Goal: Answer question/provide support: Share knowledge or assist other users

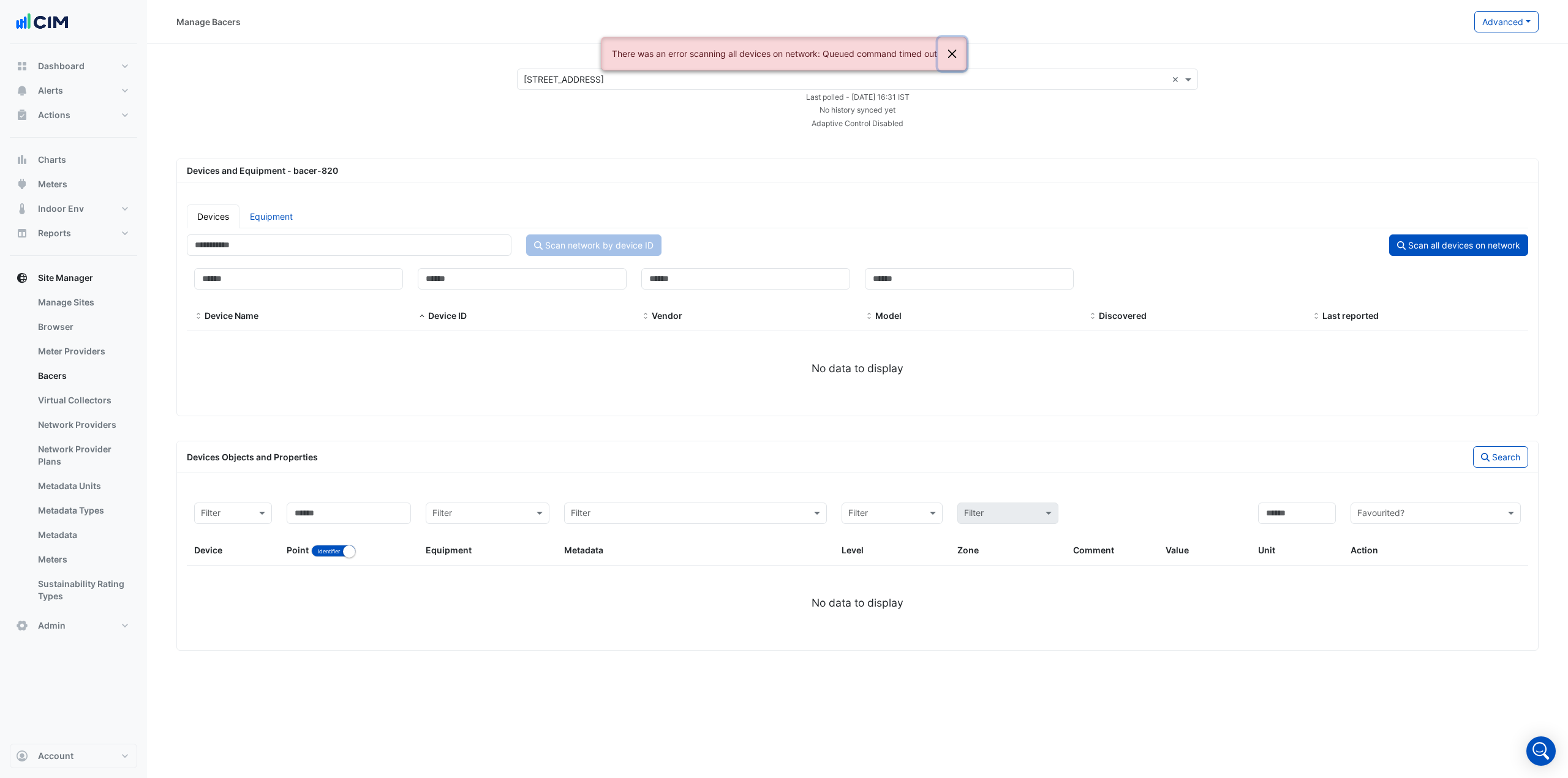
click at [956, 56] on button "Close" at bounding box center [952, 54] width 28 height 33
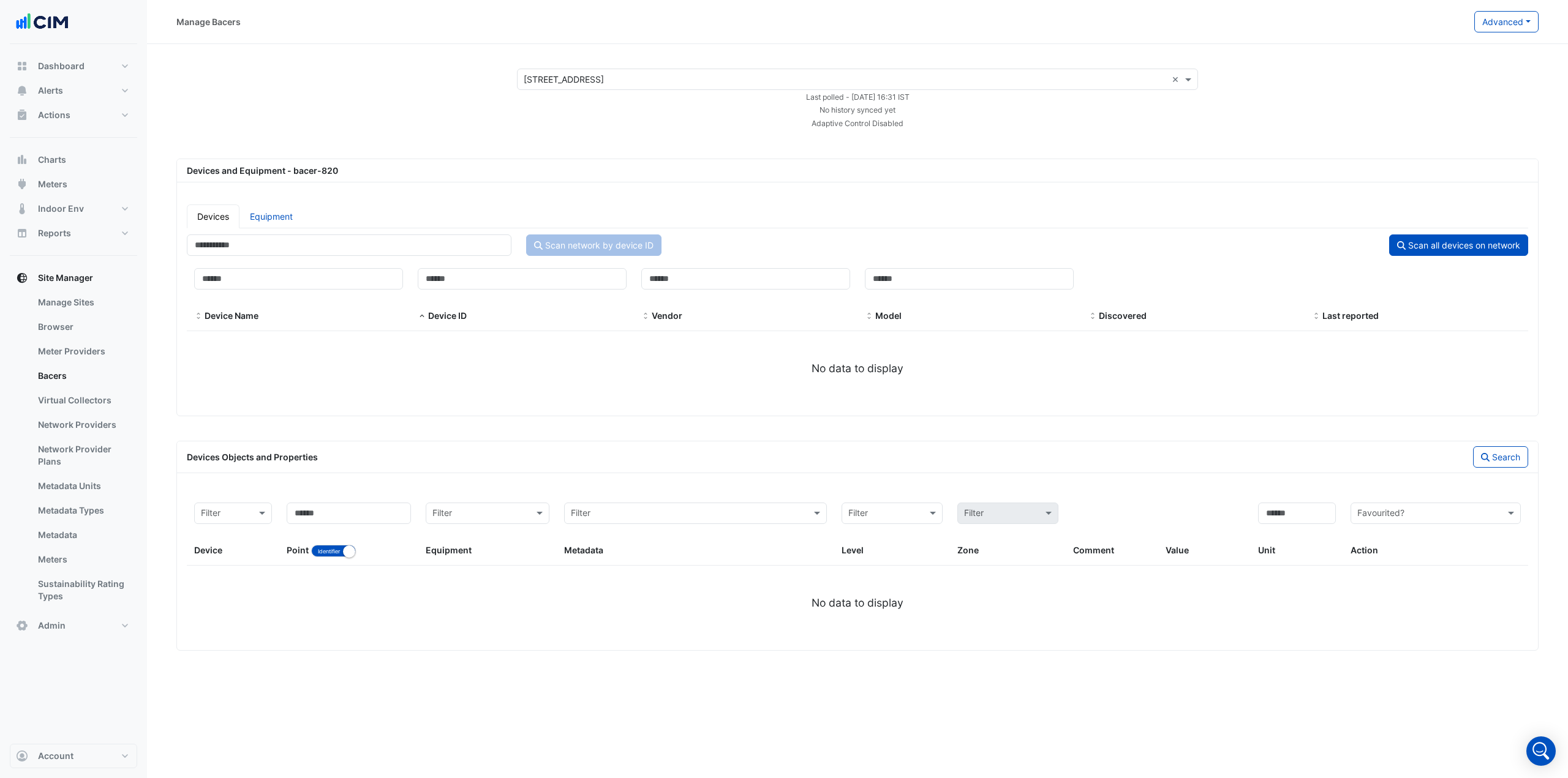
click at [715, 84] on input "text" at bounding box center [845, 80] width 643 height 13
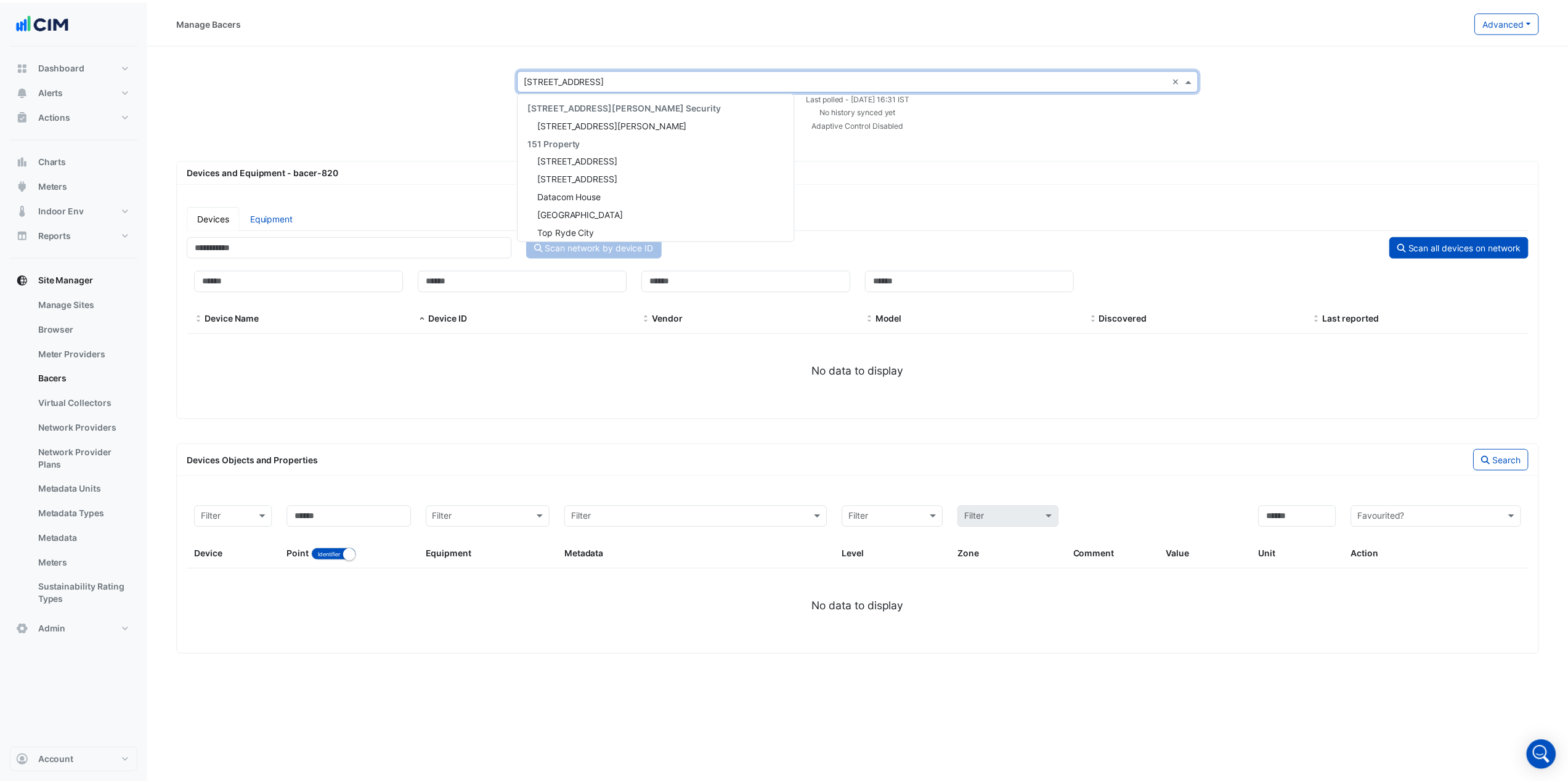
scroll to position [13941, 0]
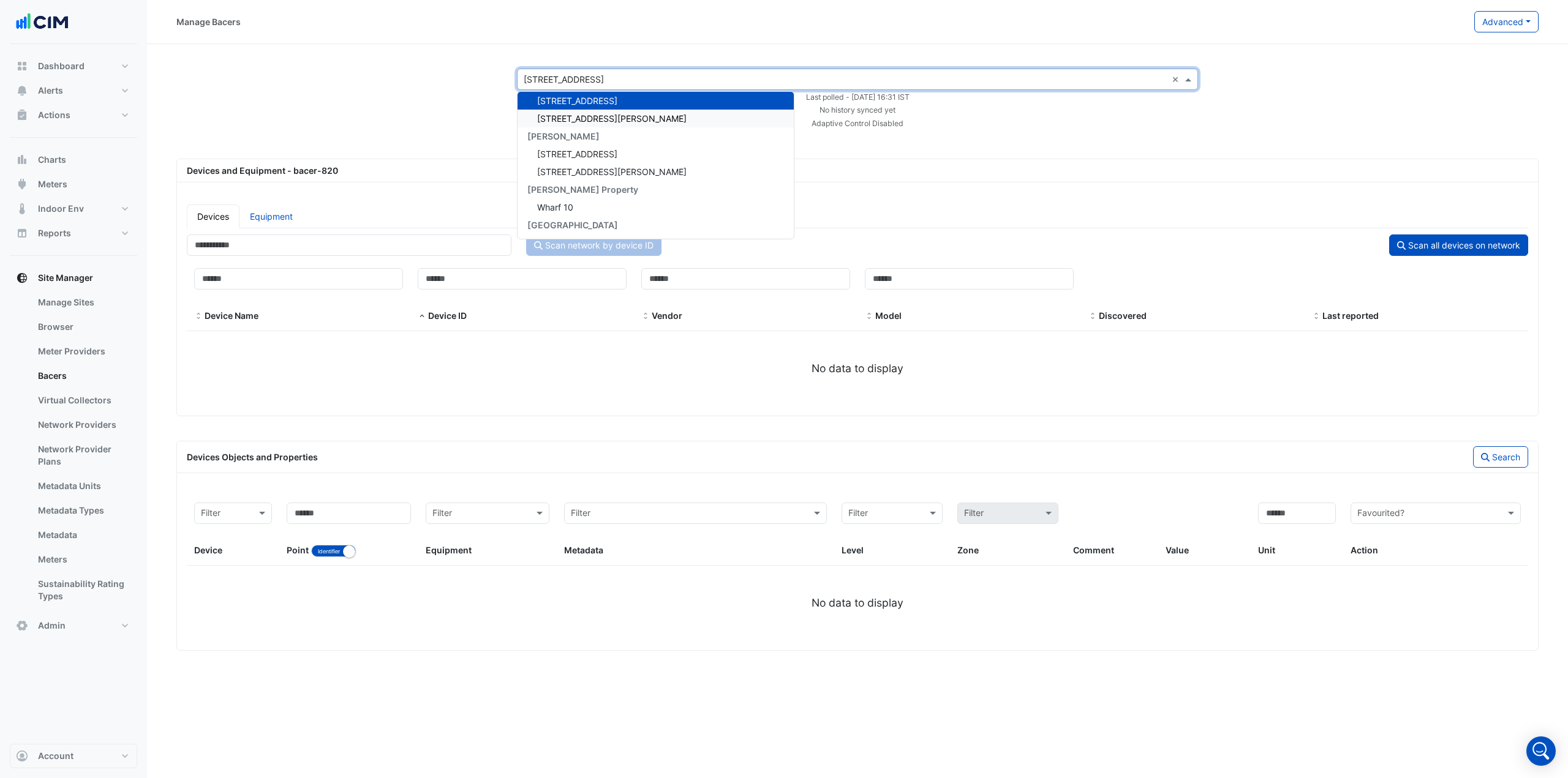
click at [677, 119] on div "[STREET_ADDRESS][PERSON_NAME]" at bounding box center [656, 119] width 276 height 17
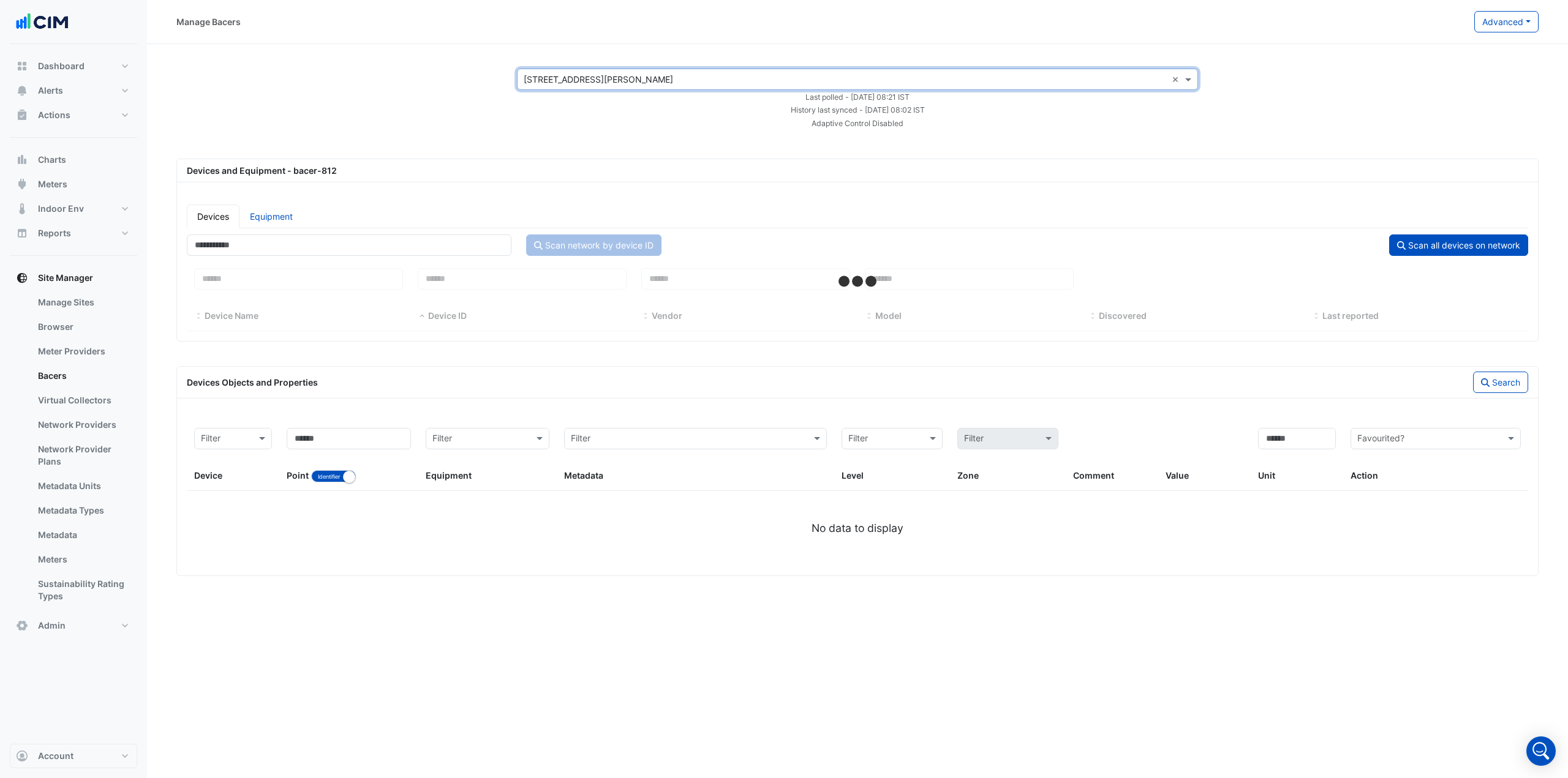
select select "***"
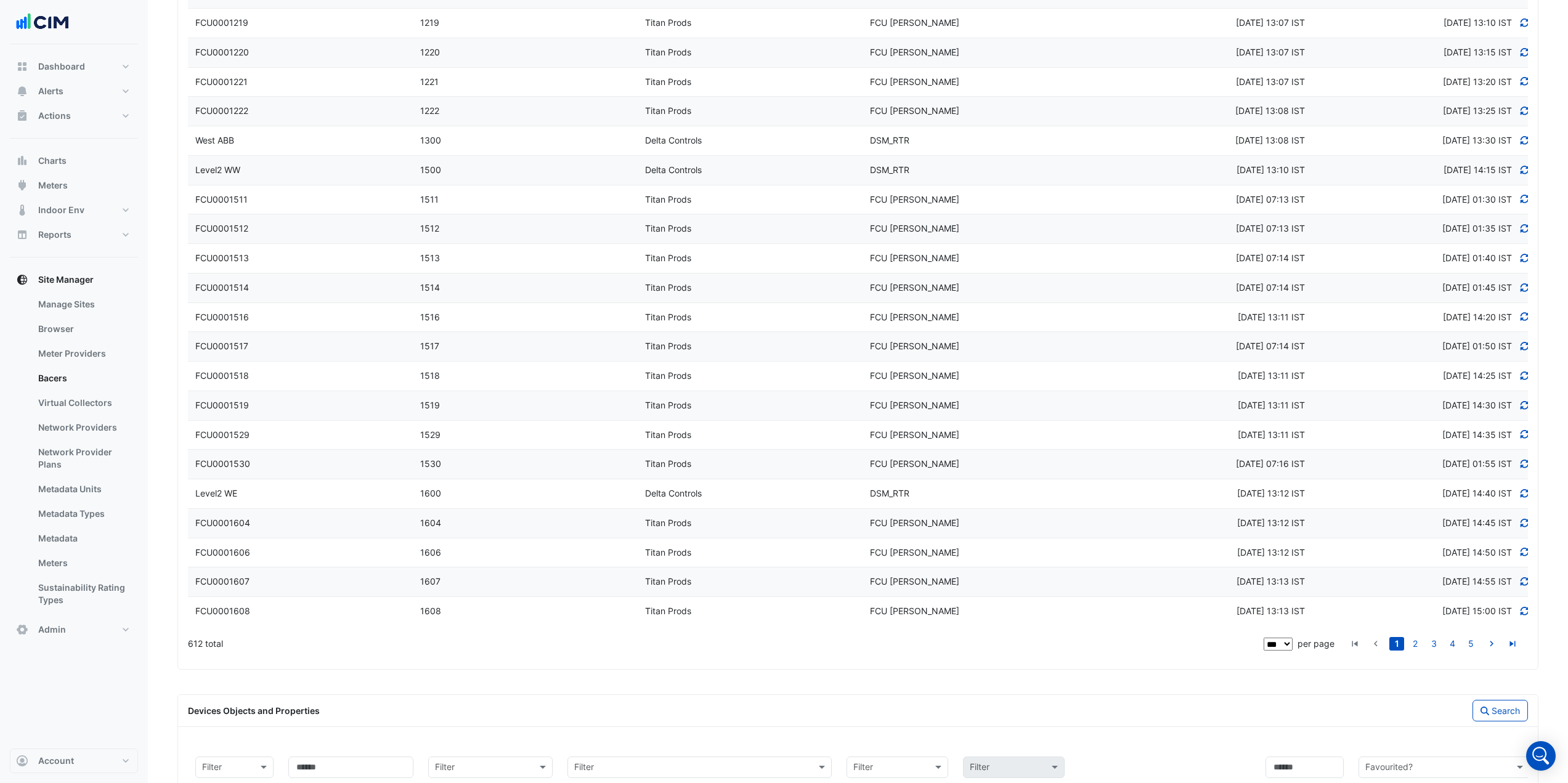
scroll to position [2796, 0]
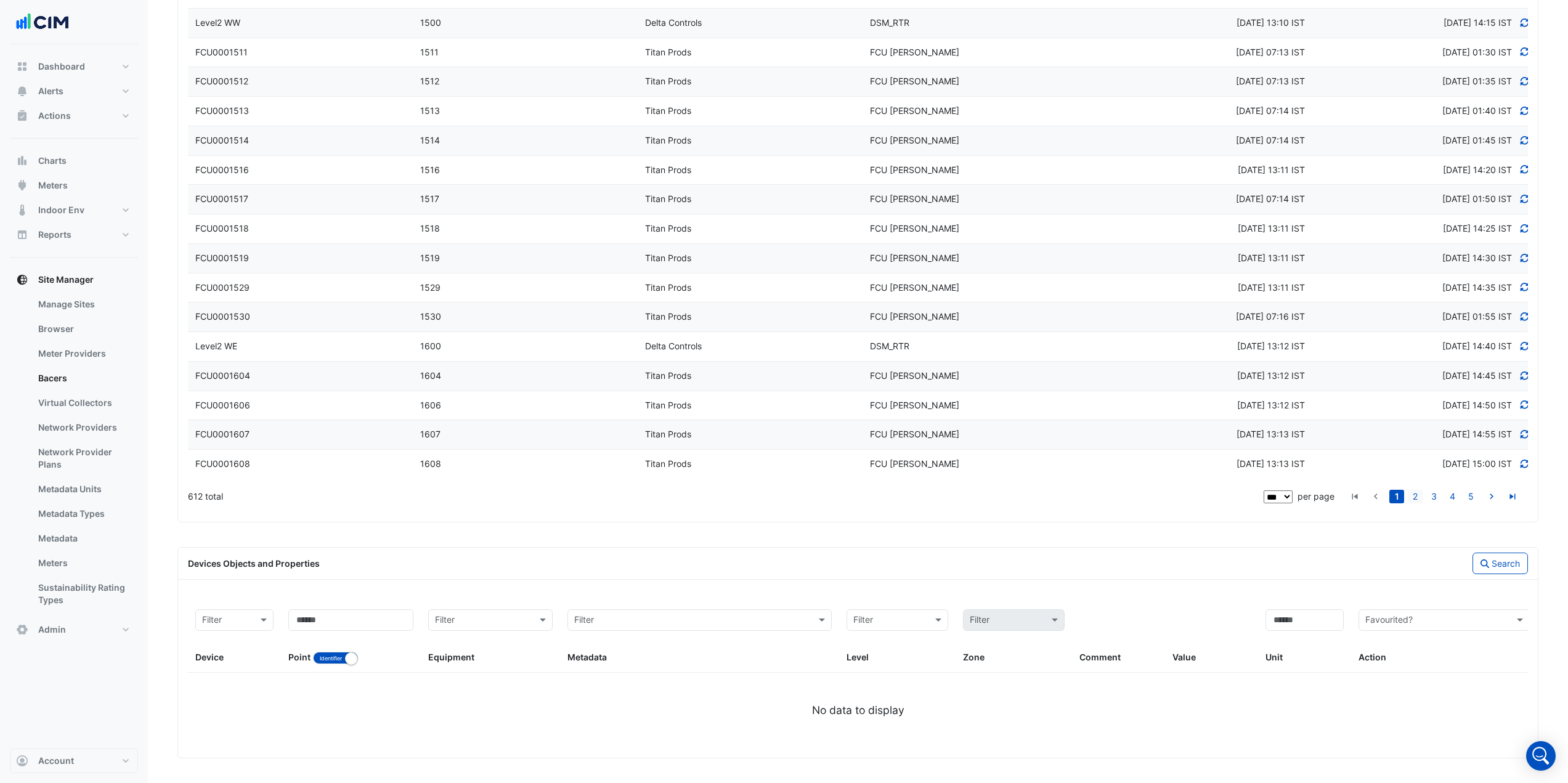
click at [1417, 494] on link "2" at bounding box center [1415, 496] width 15 height 13
click at [1435, 496] on link "3" at bounding box center [1434, 496] width 15 height 13
click at [1453, 495] on link "4" at bounding box center [1452, 496] width 15 height 13
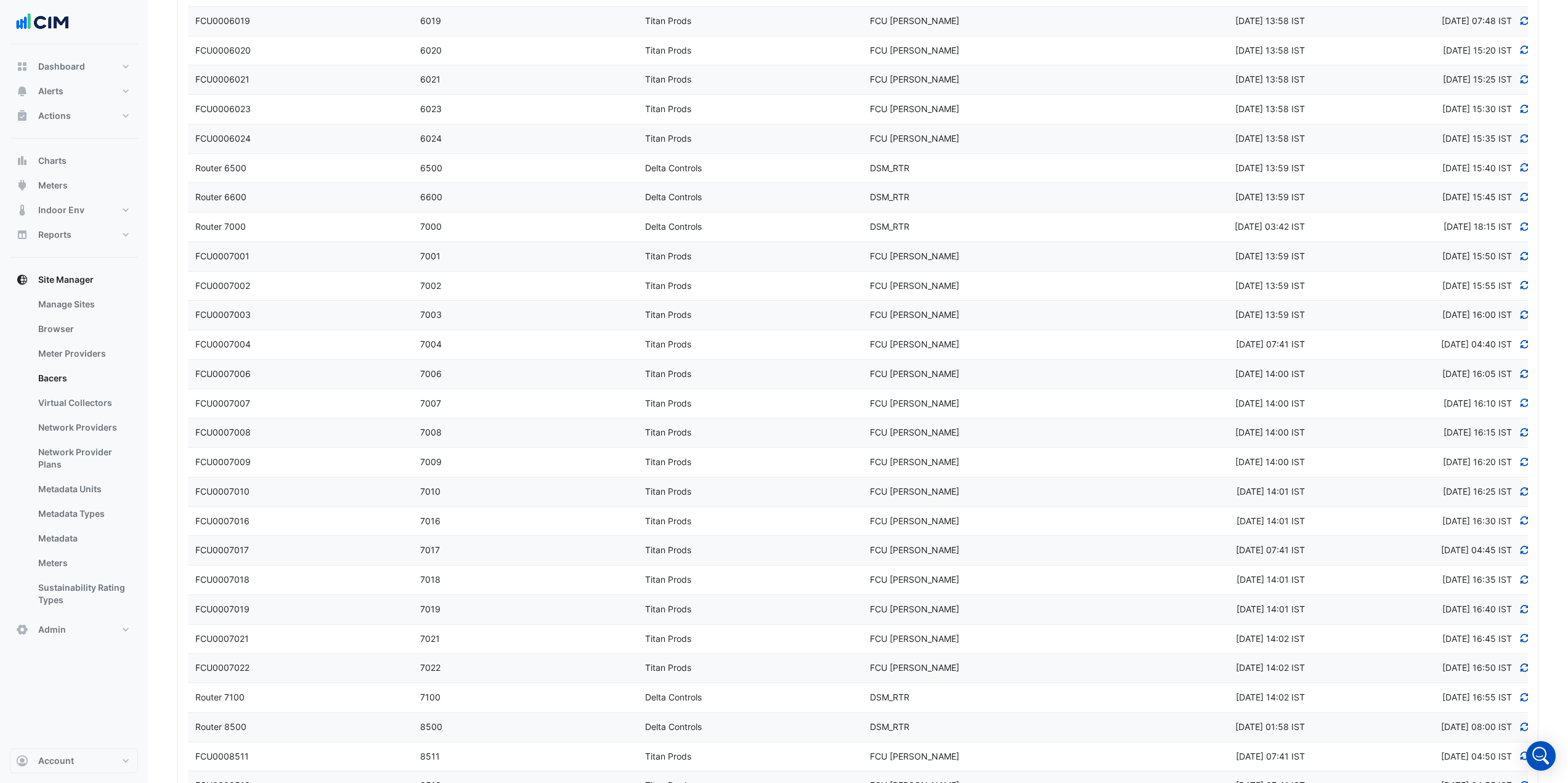
scroll to position [1256, 0]
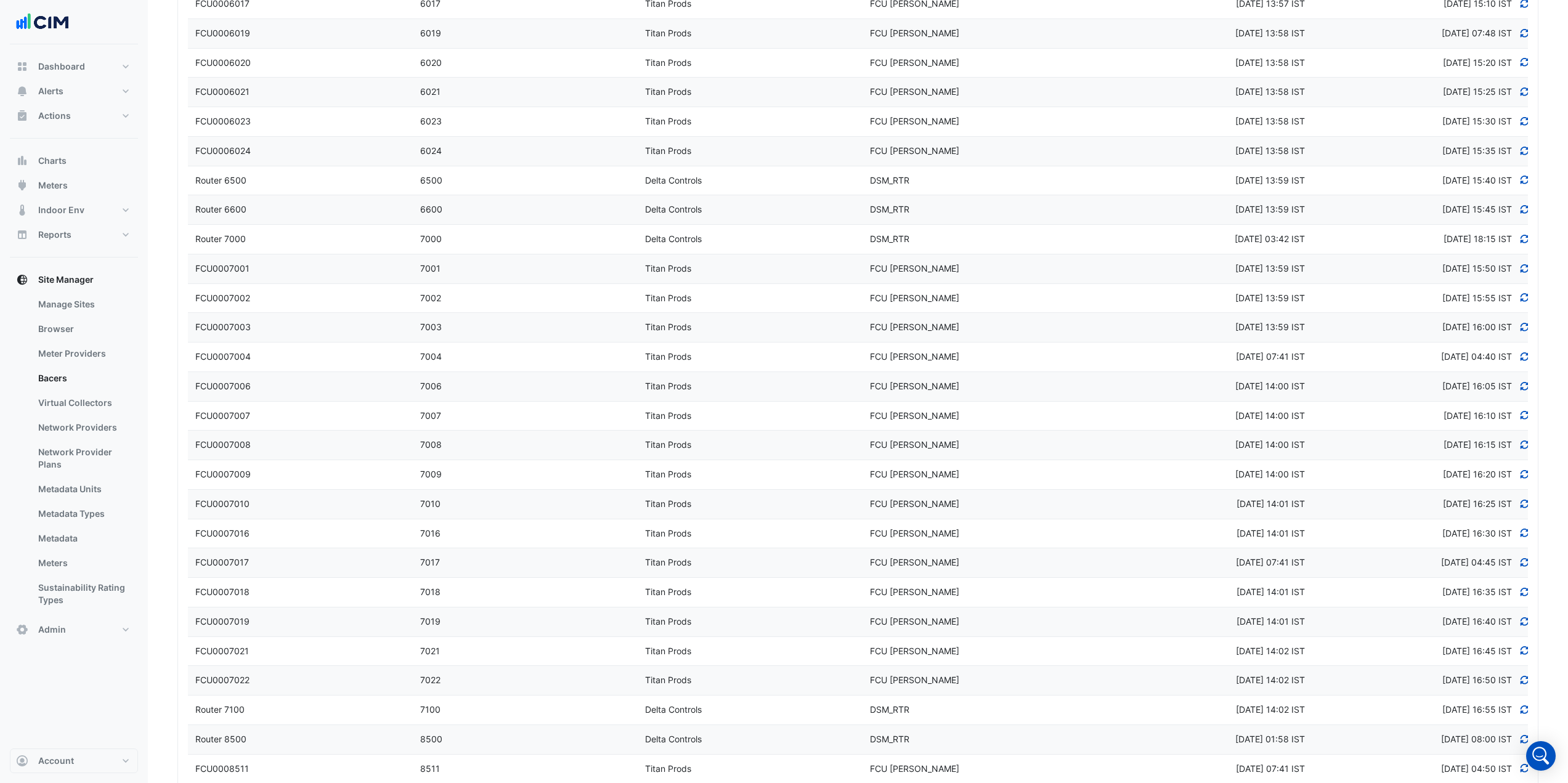
click at [491, 37] on div "6019" at bounding box center [525, 33] width 225 height 14
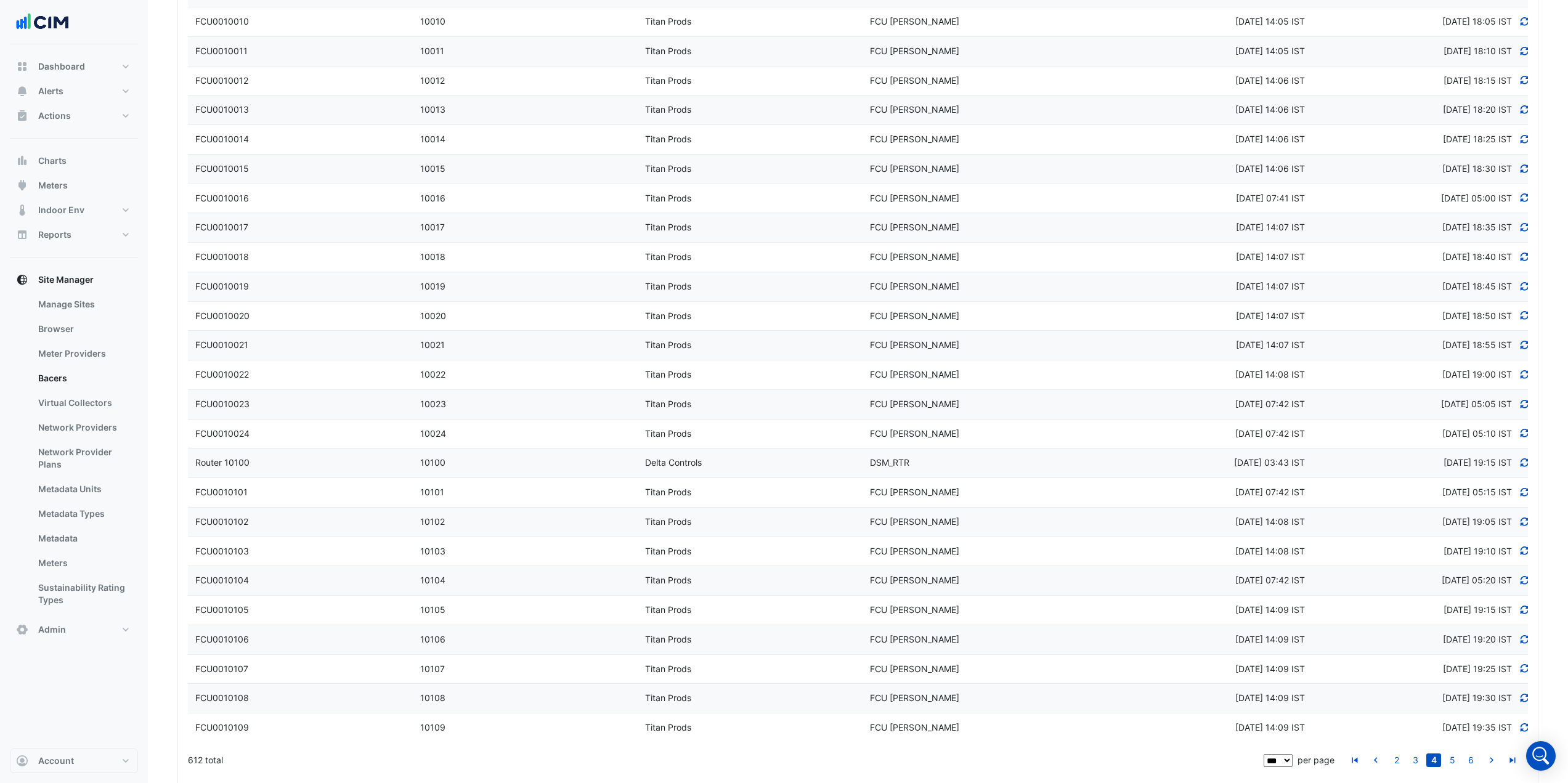
select select "***"
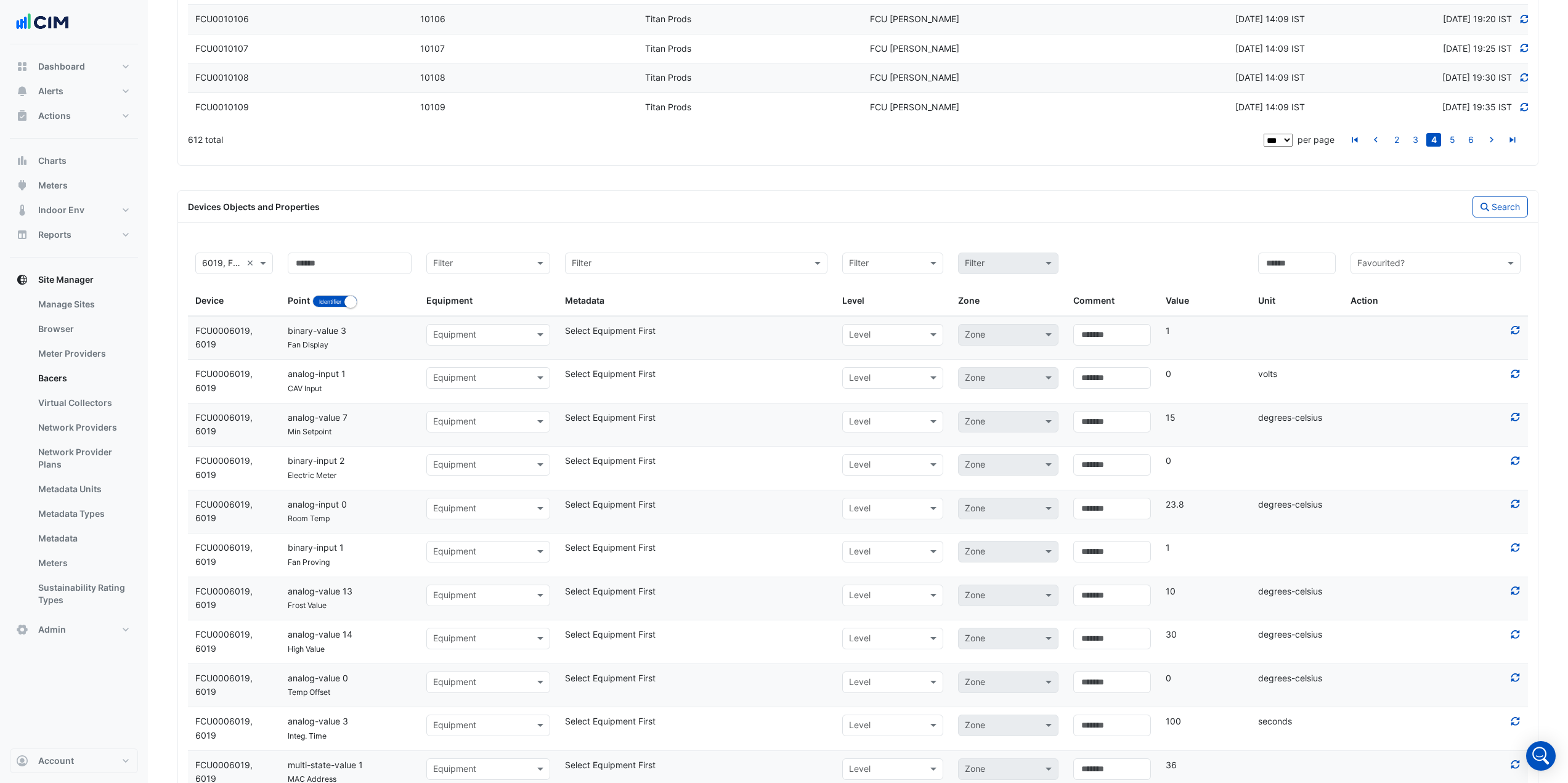
scroll to position [3152, 0]
click at [1416, 139] on link "3" at bounding box center [1415, 140] width 15 height 13
click at [1410, 142] on link "2" at bounding box center [1415, 140] width 15 height 13
click at [1449, 142] on link "4" at bounding box center [1452, 140] width 15 height 13
click at [1447, 139] on link "5" at bounding box center [1452, 140] width 15 height 13
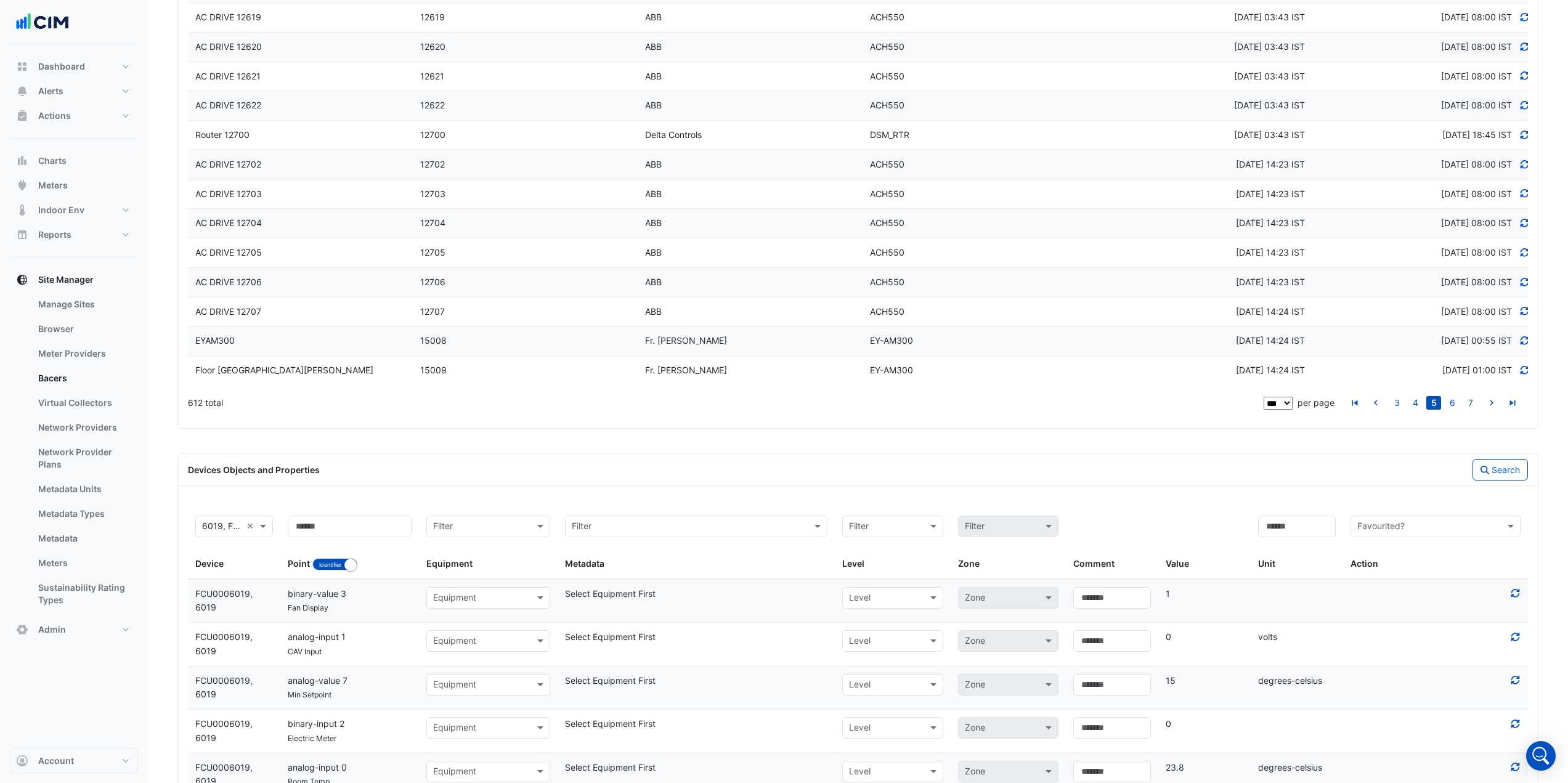
scroll to position [2721, 0]
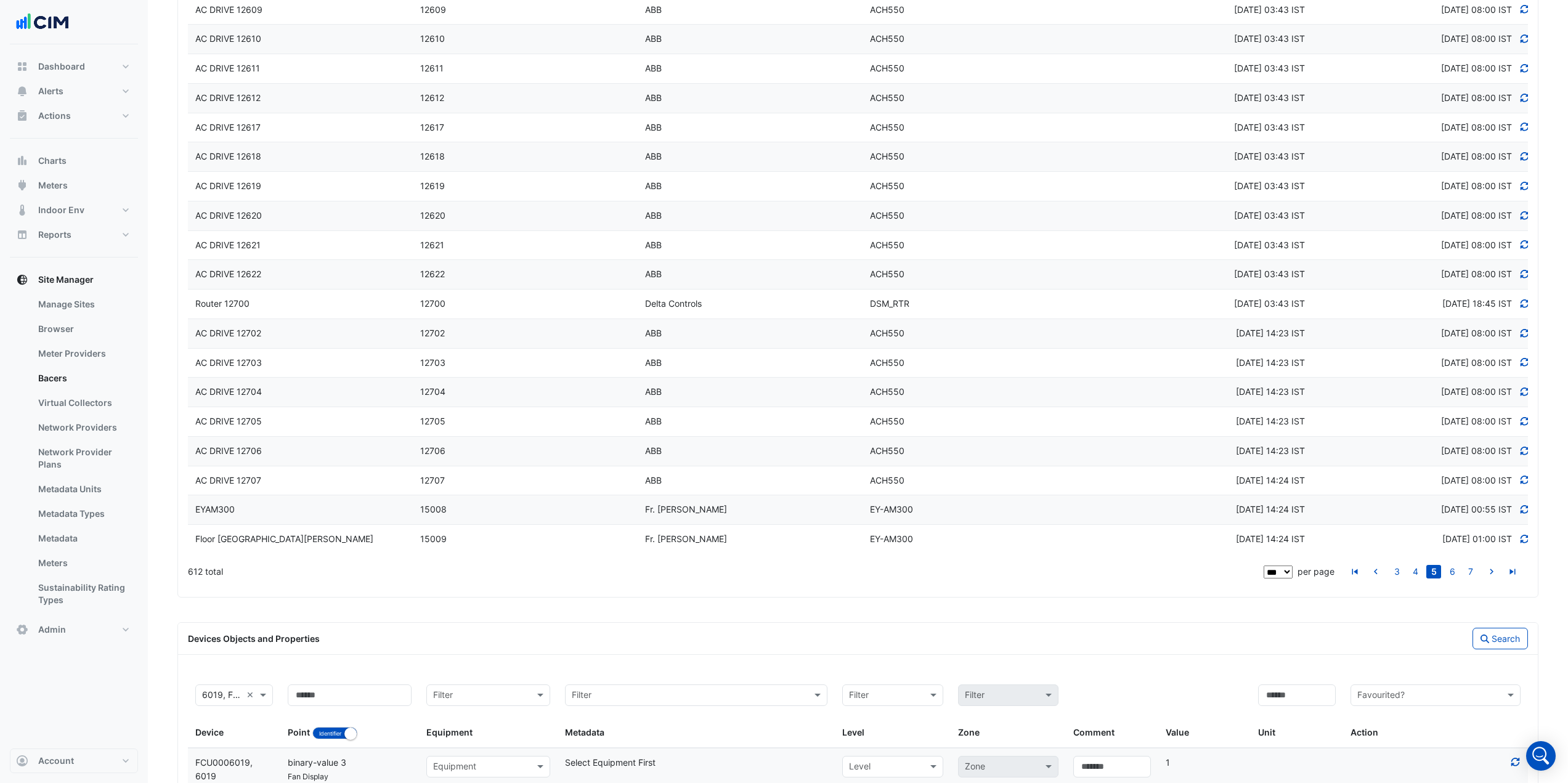
click at [425, 176] on datatable-body-cell "Device ID 12619" at bounding box center [525, 186] width 225 height 29
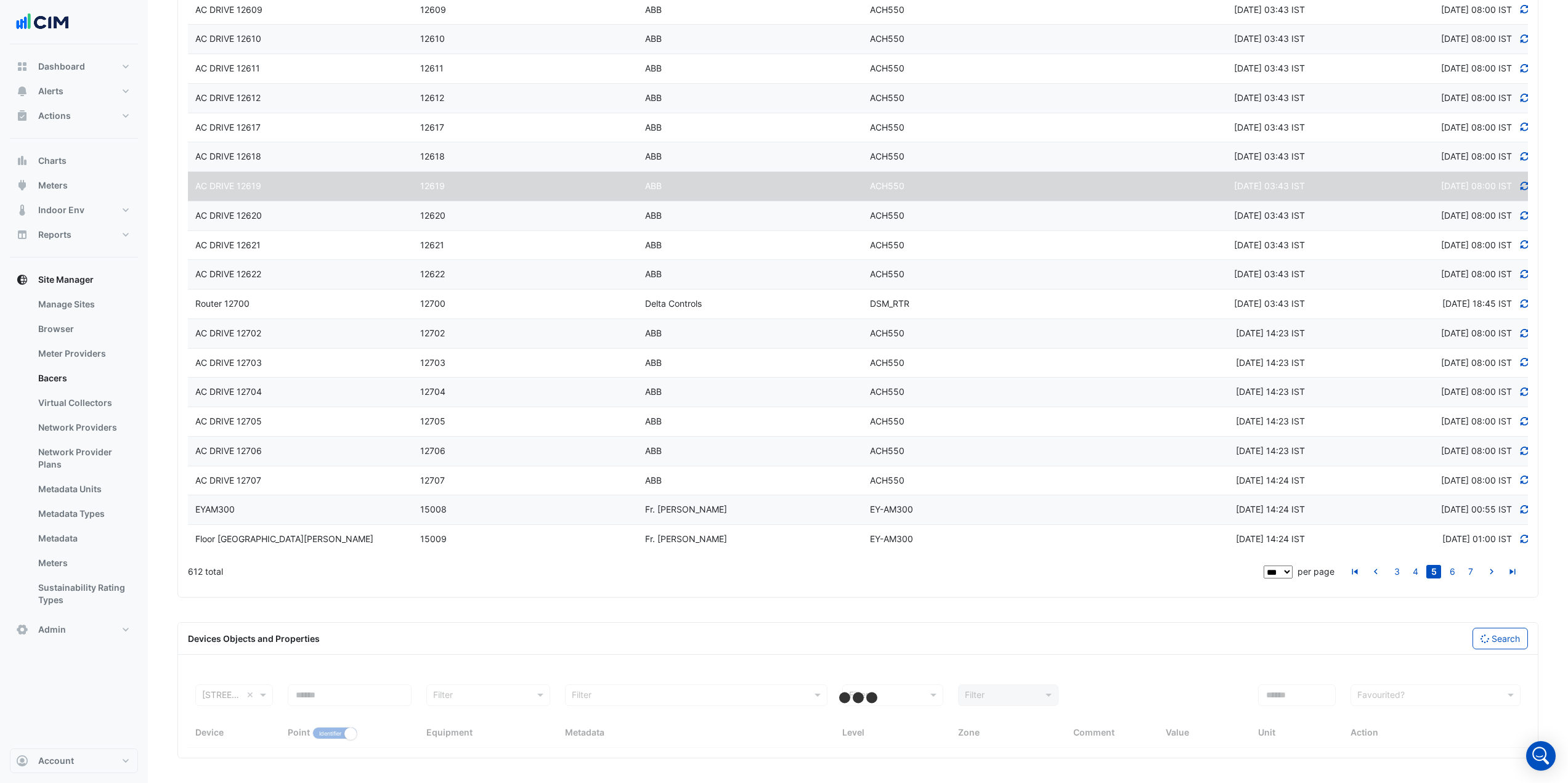
select select "***"
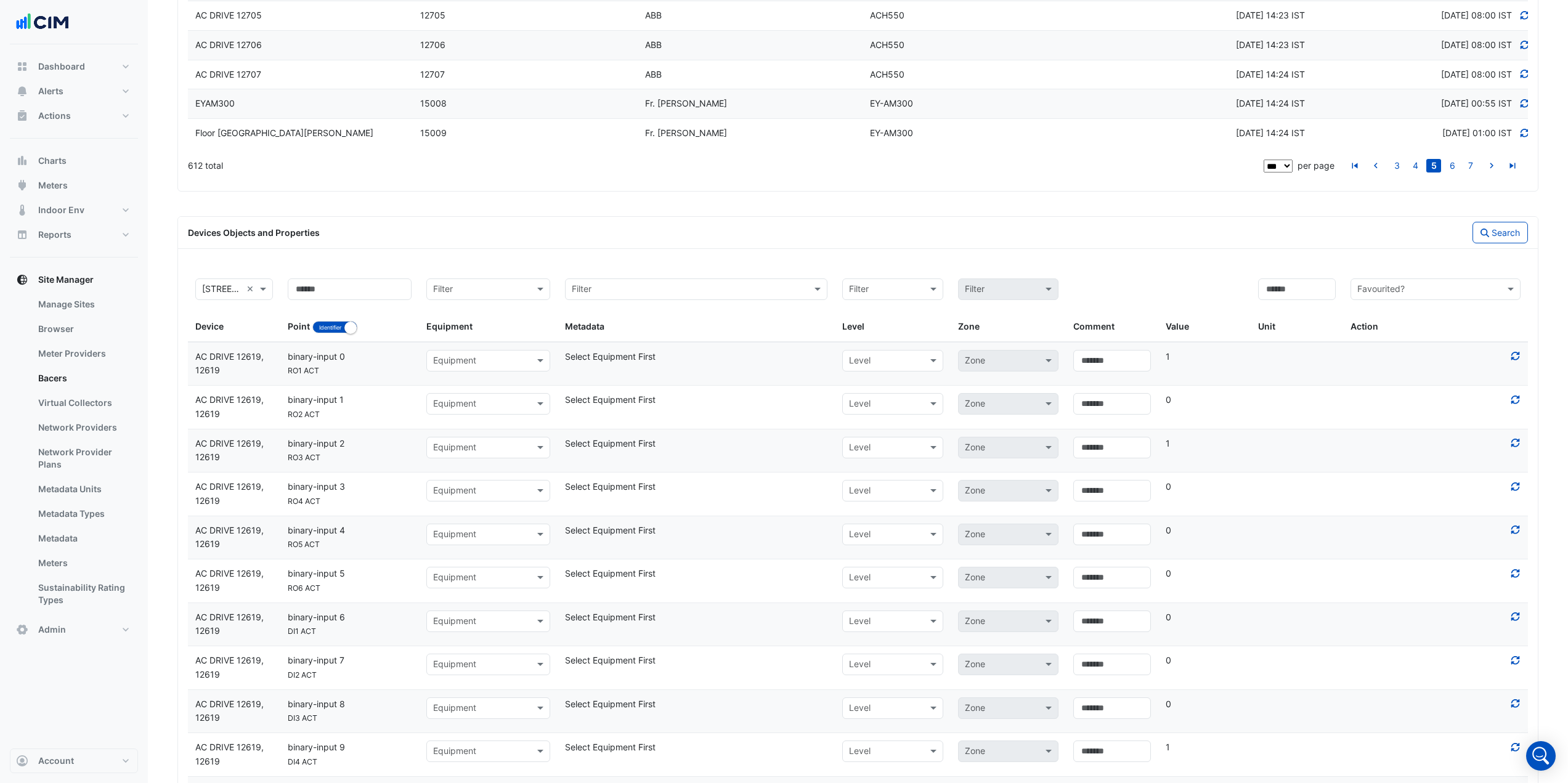
scroll to position [3142, 0]
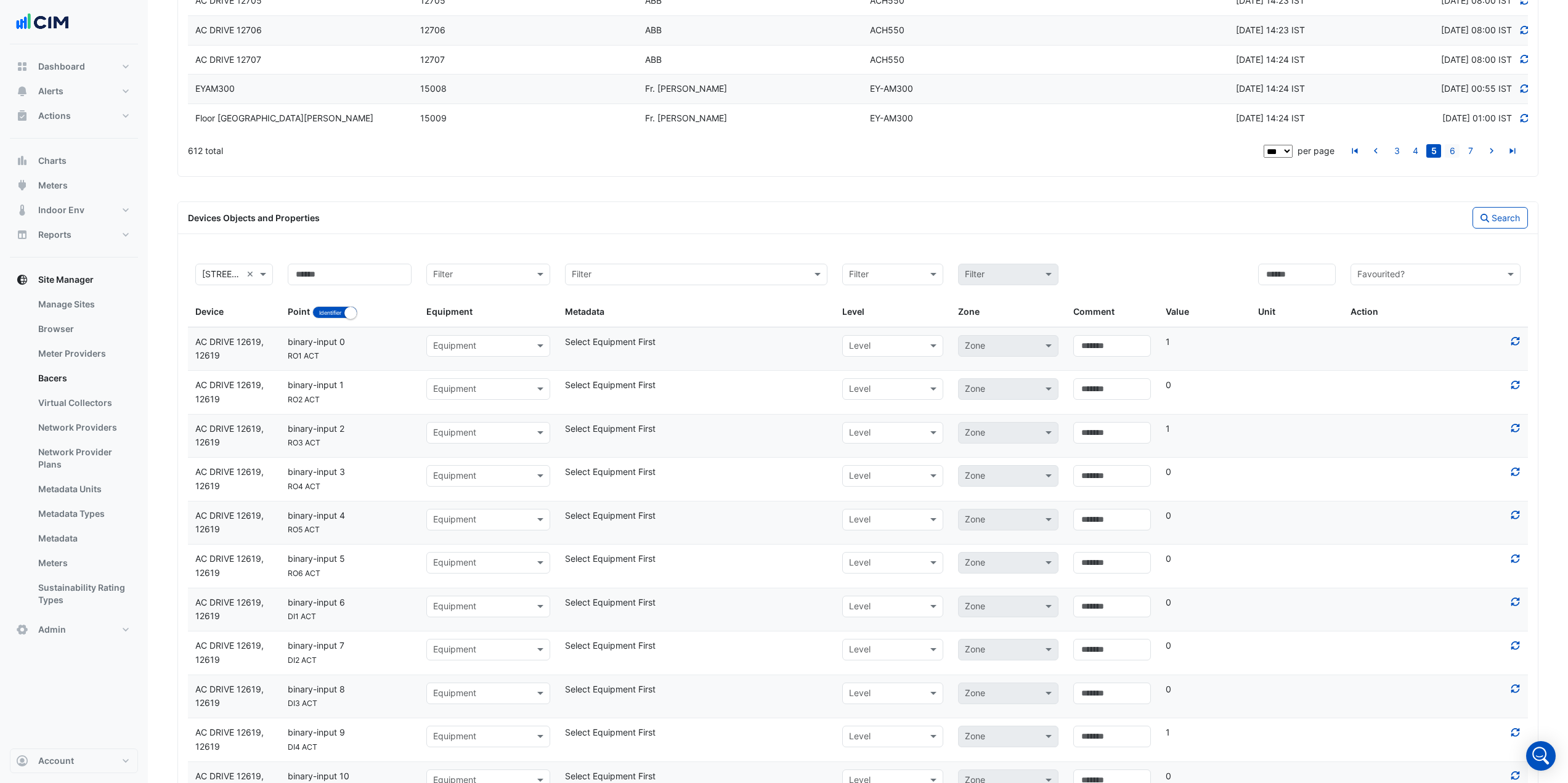
click at [1449, 152] on link "6" at bounding box center [1452, 151] width 15 height 13
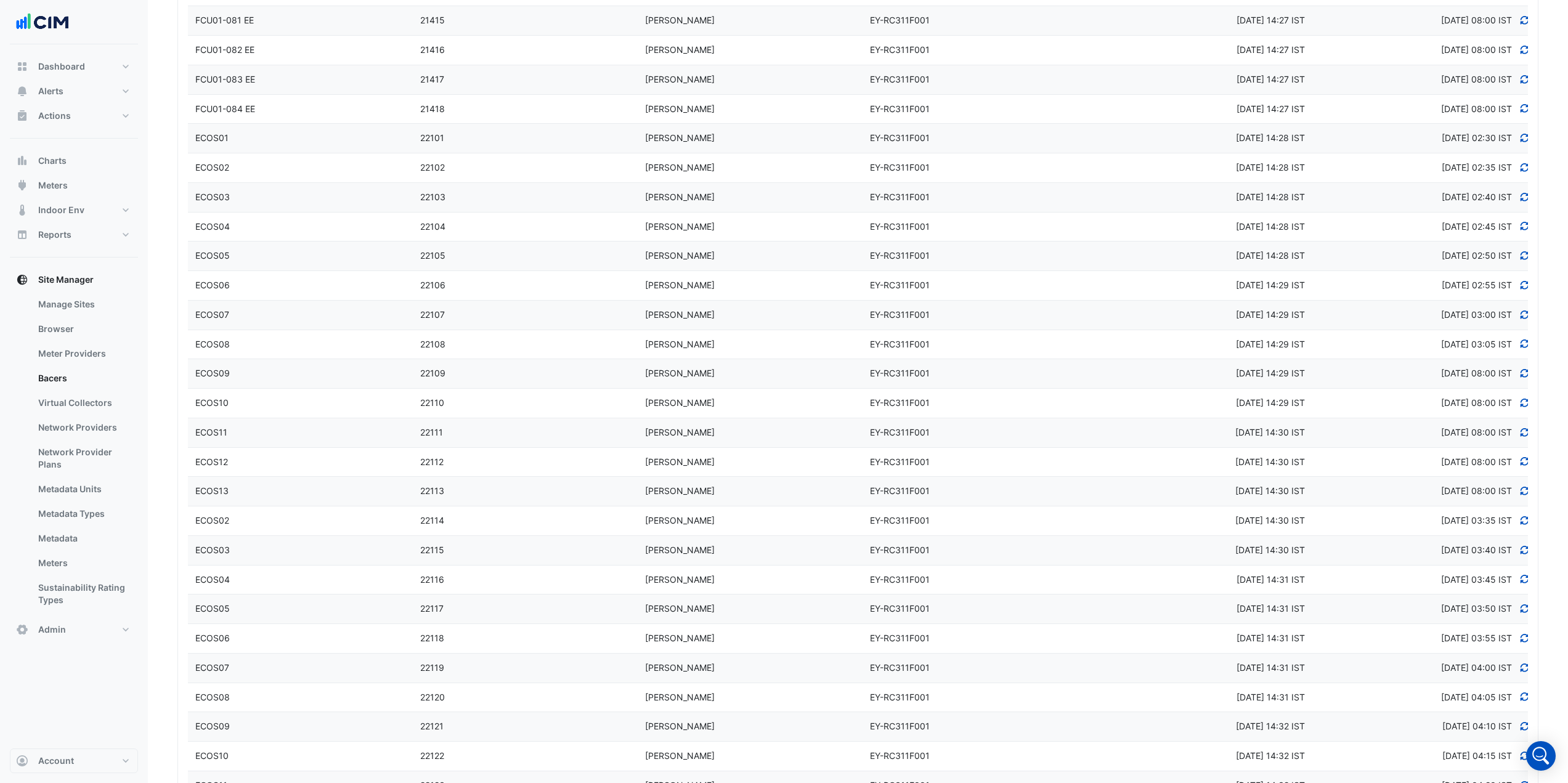
scroll to position [554, 0]
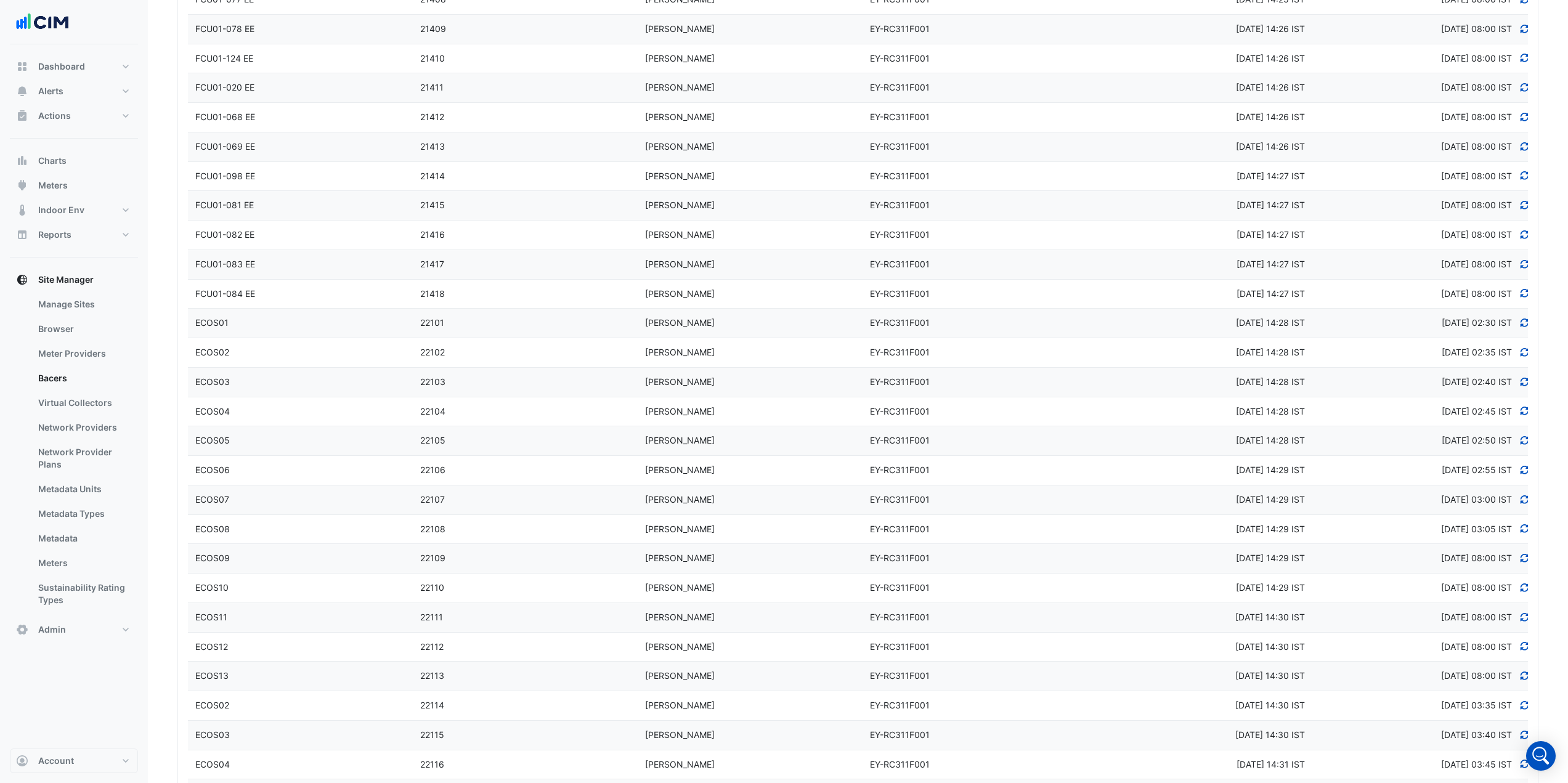
click at [352, 214] on datatable-body-cell "Device Name FCU01-081 EE" at bounding box center [300, 205] width 225 height 29
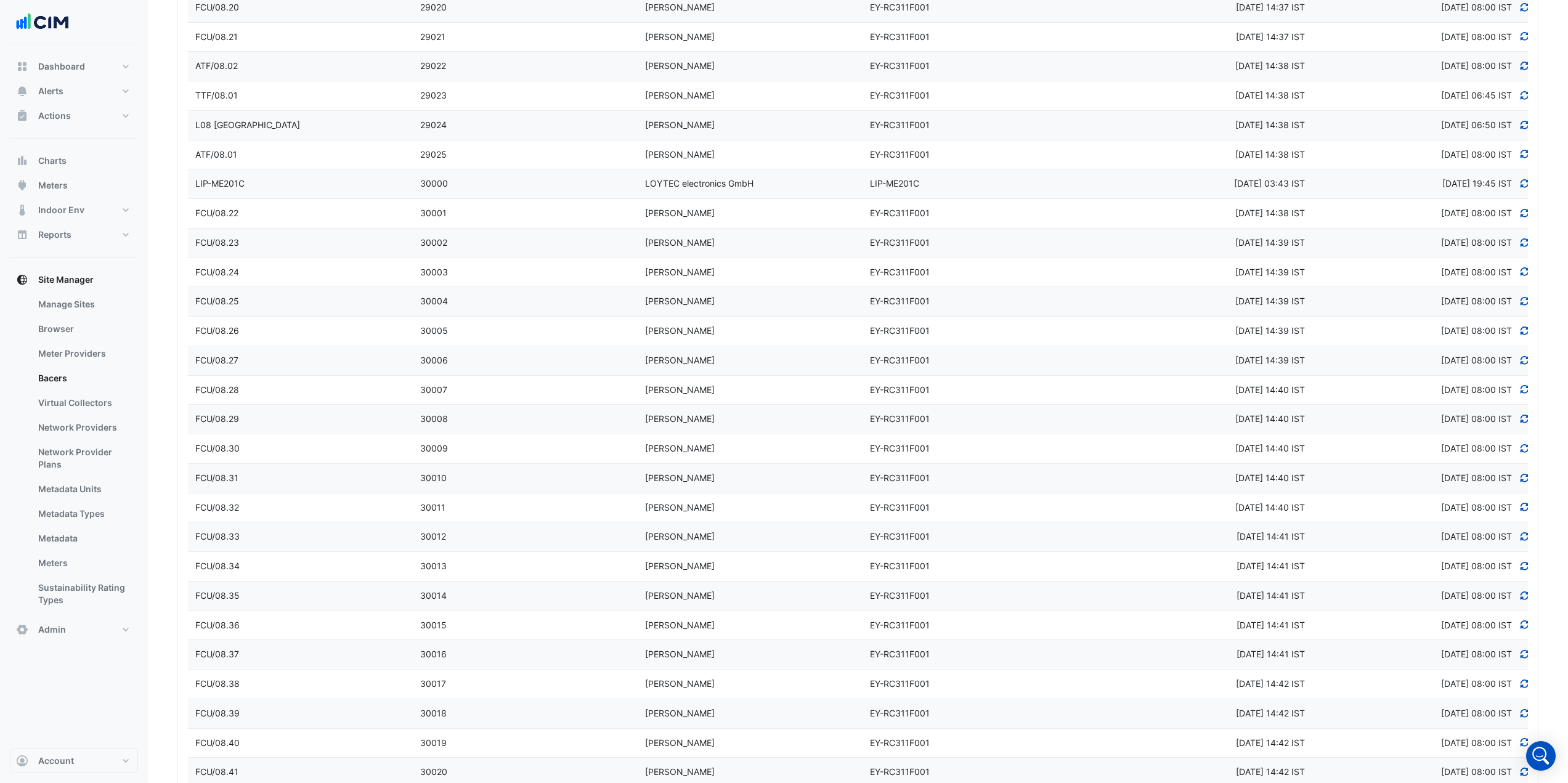
scroll to position [2721, 0]
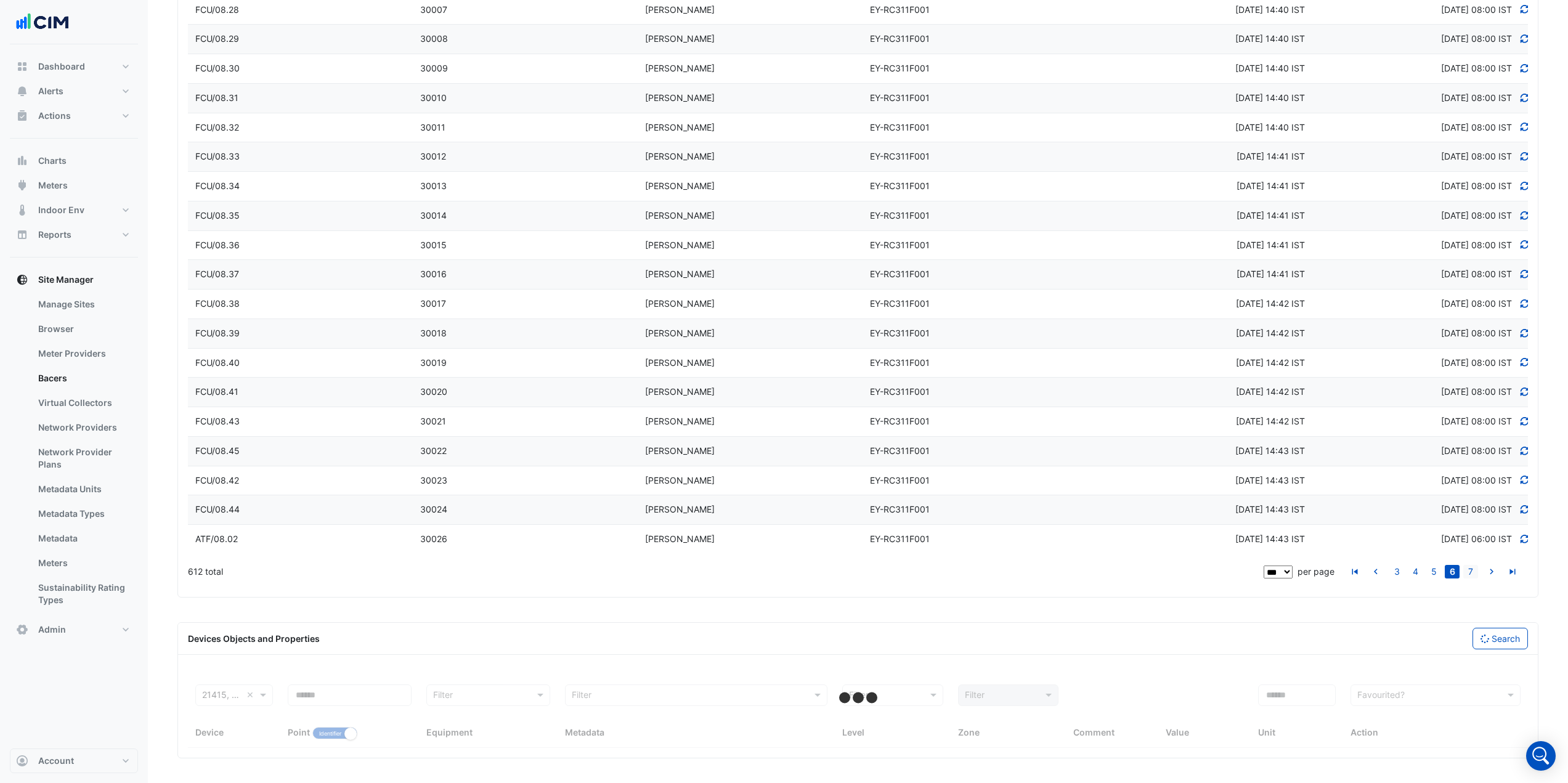
select select "***"
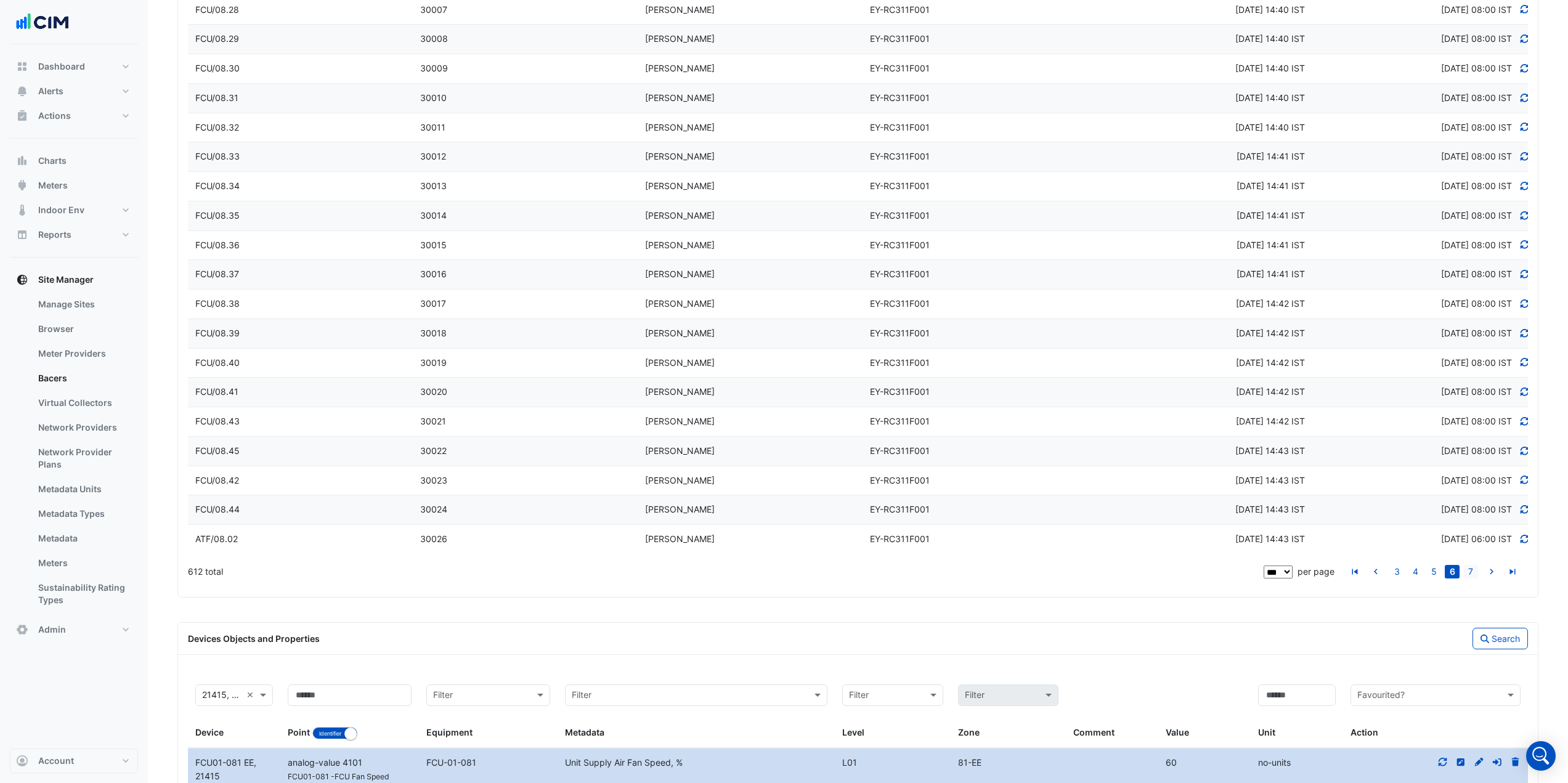
click at [1467, 570] on link "7" at bounding box center [1471, 572] width 15 height 13
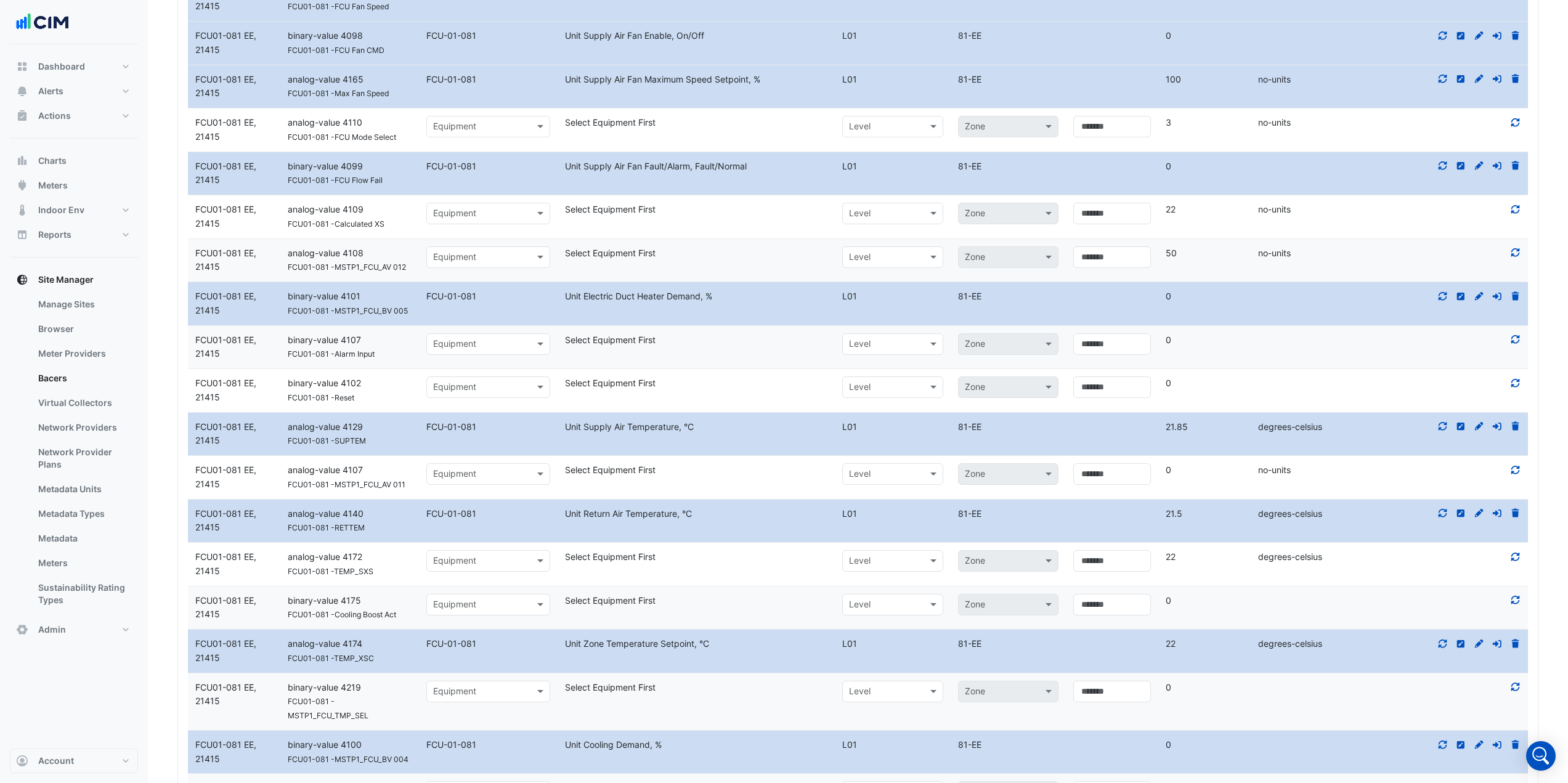
scroll to position [533, 0]
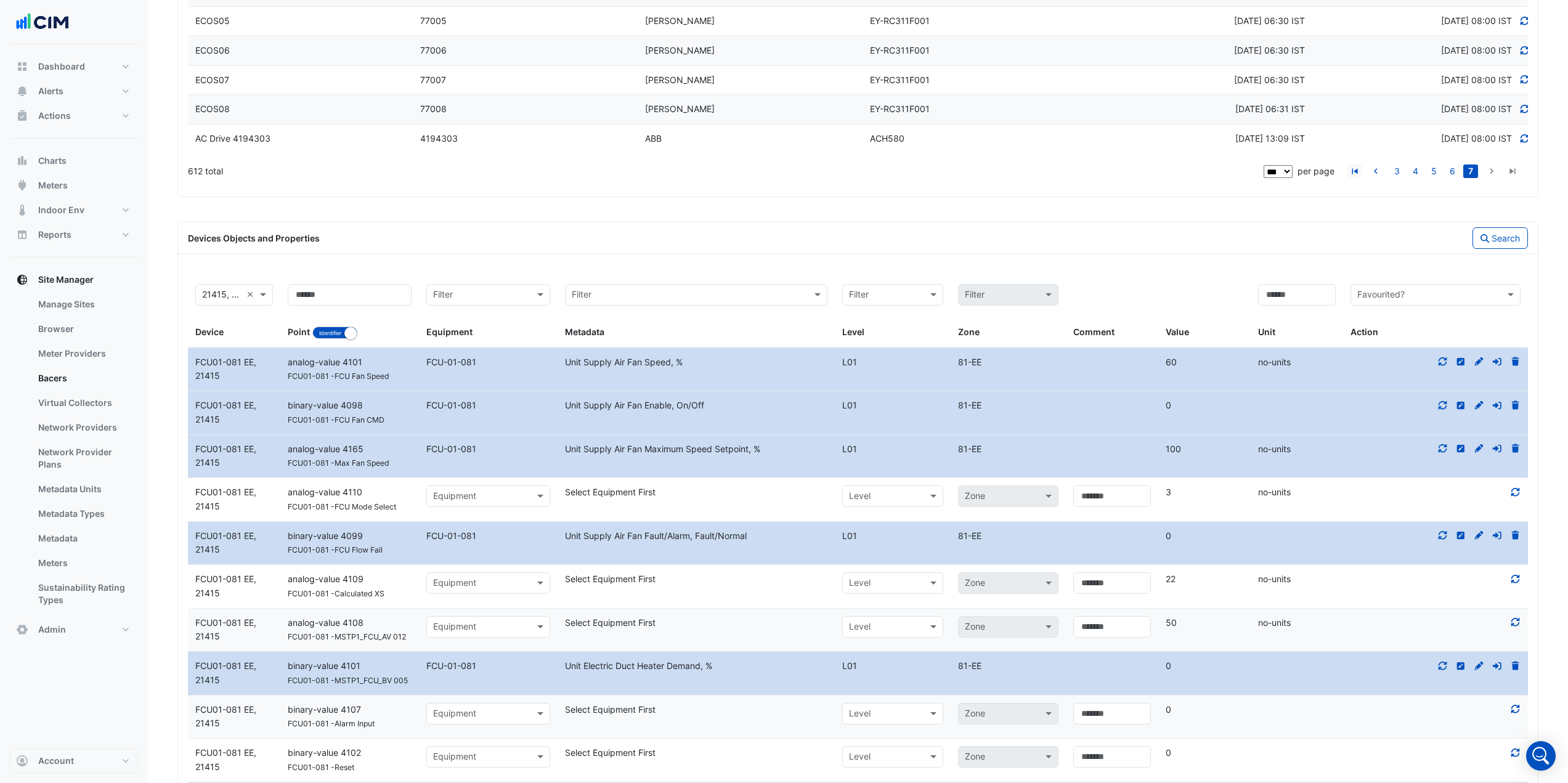
click at [1356, 169] on icon "go to first page" at bounding box center [1355, 173] width 15 height 13
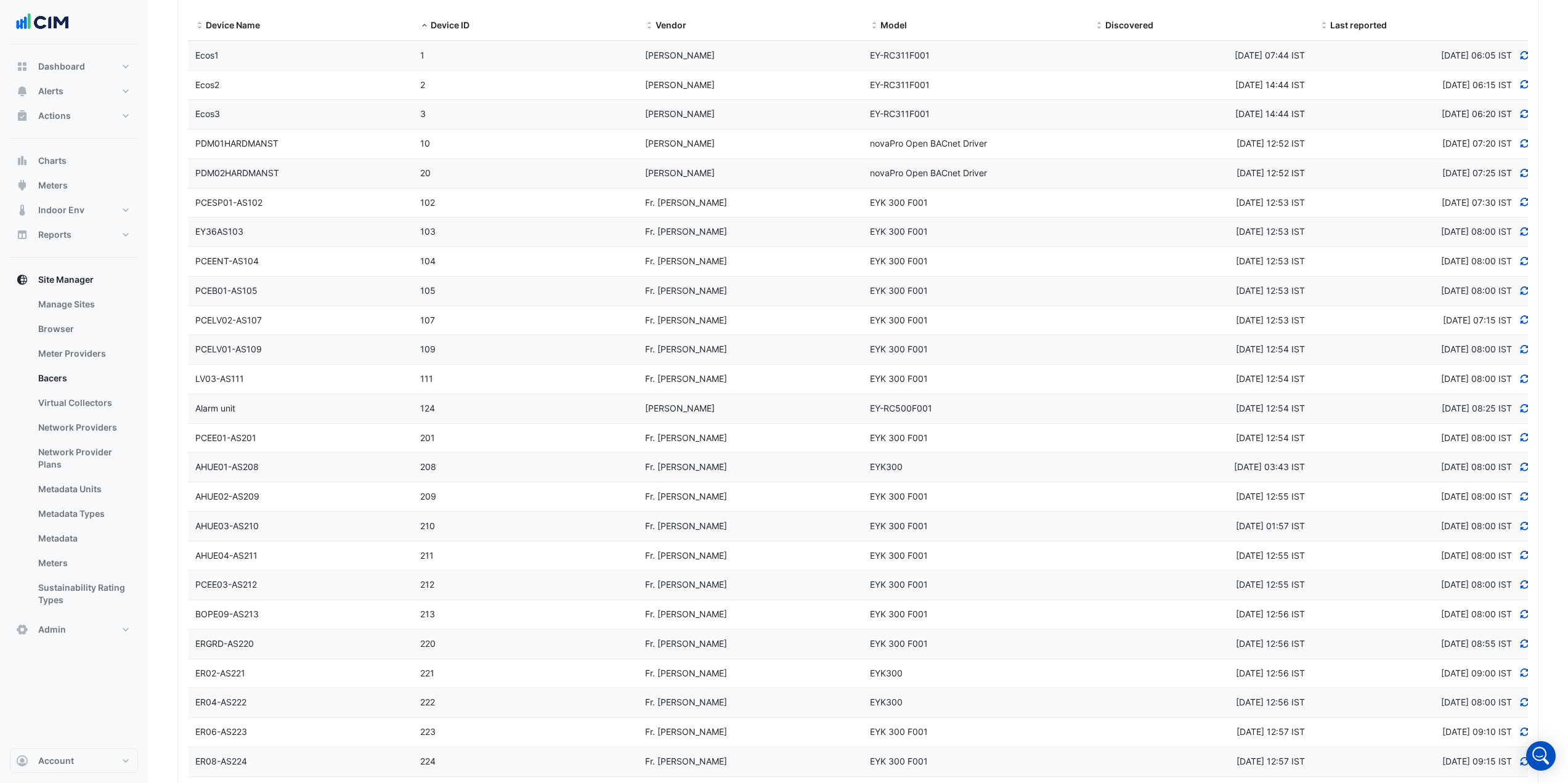
scroll to position [0, 0]
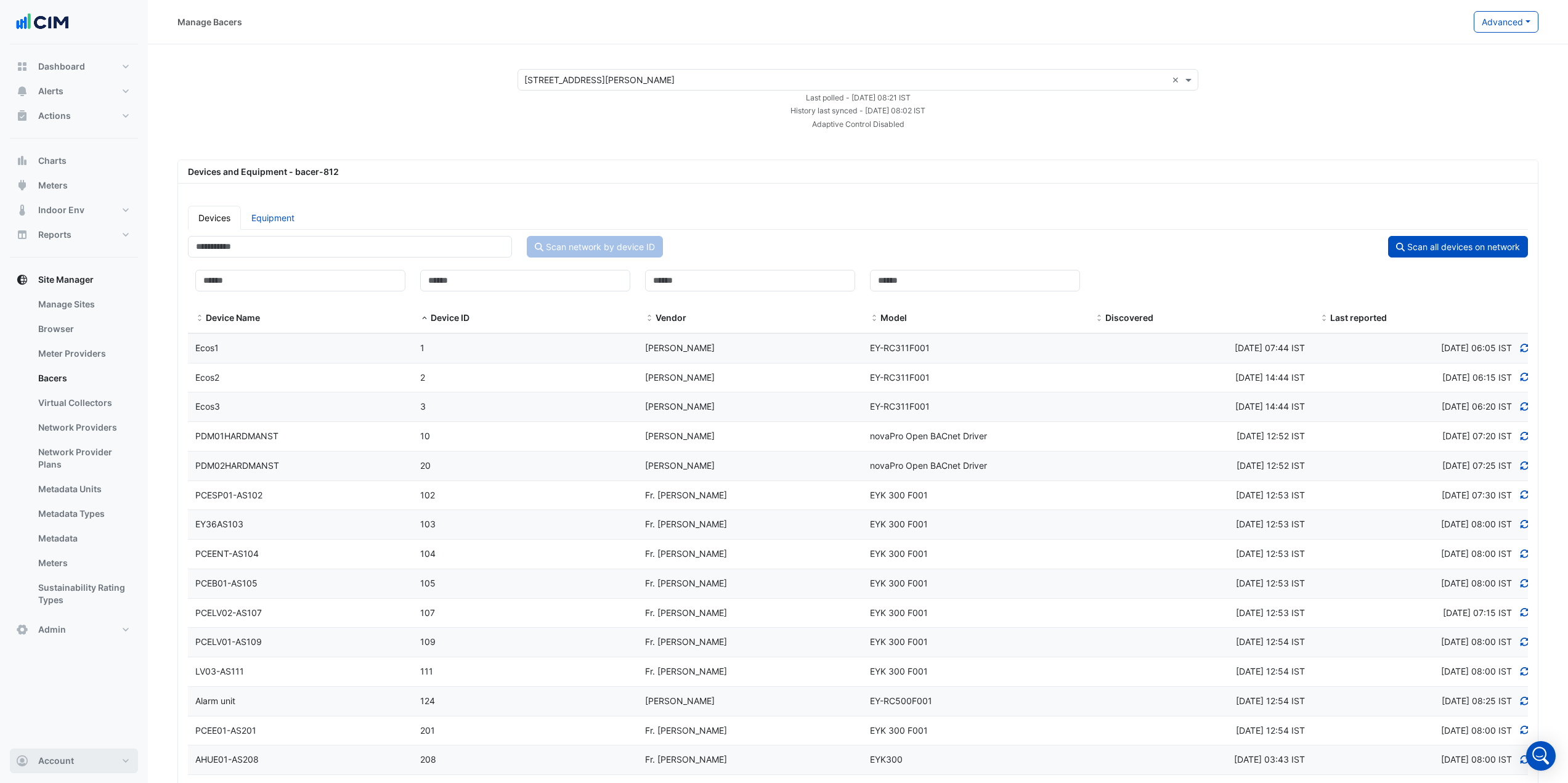
click at [89, 757] on button "Account" at bounding box center [74, 761] width 128 height 25
click at [75, 730] on link "Sign Out" at bounding box center [74, 729] width 117 height 25
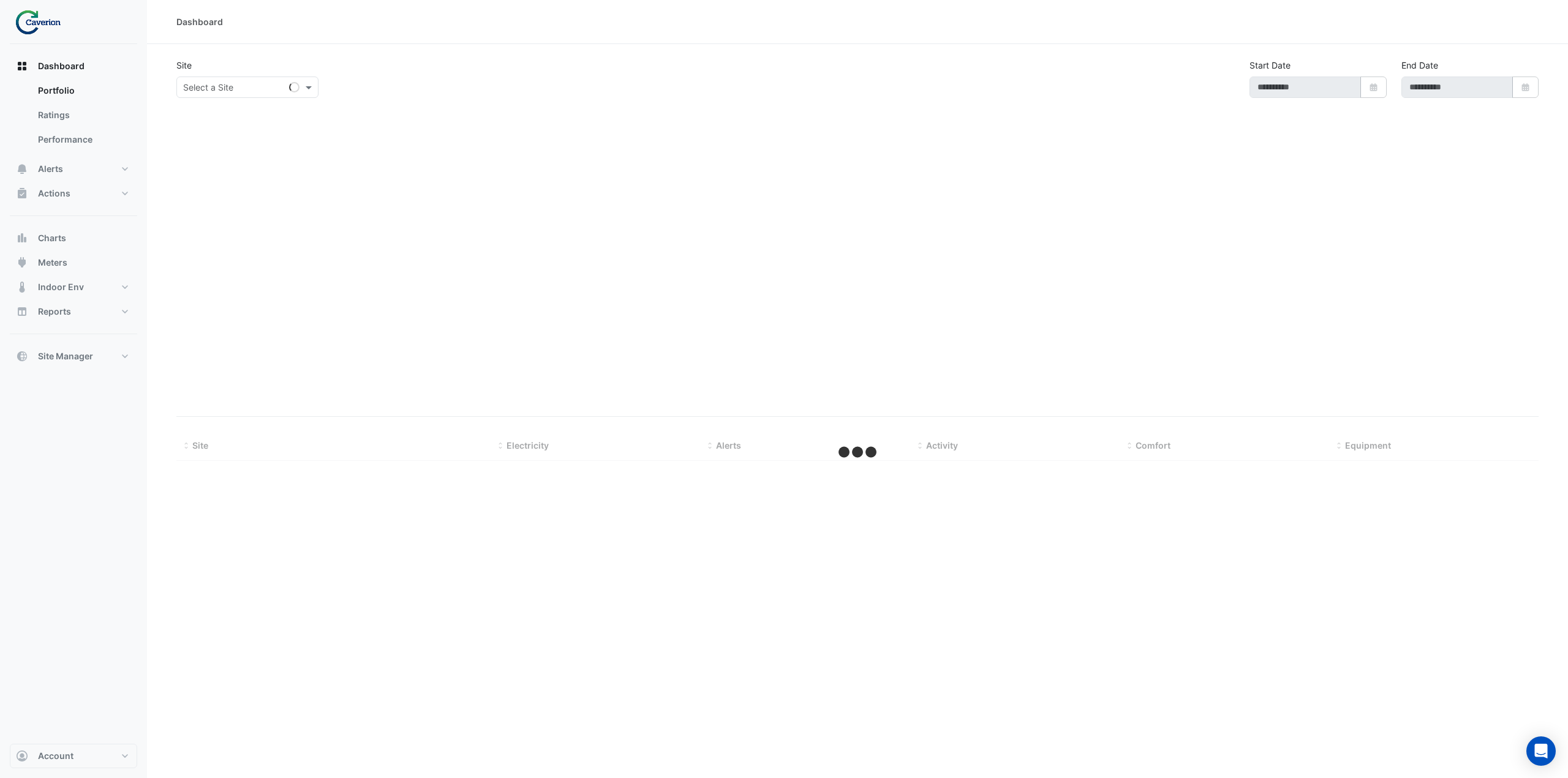
type input "**********"
select select "***"
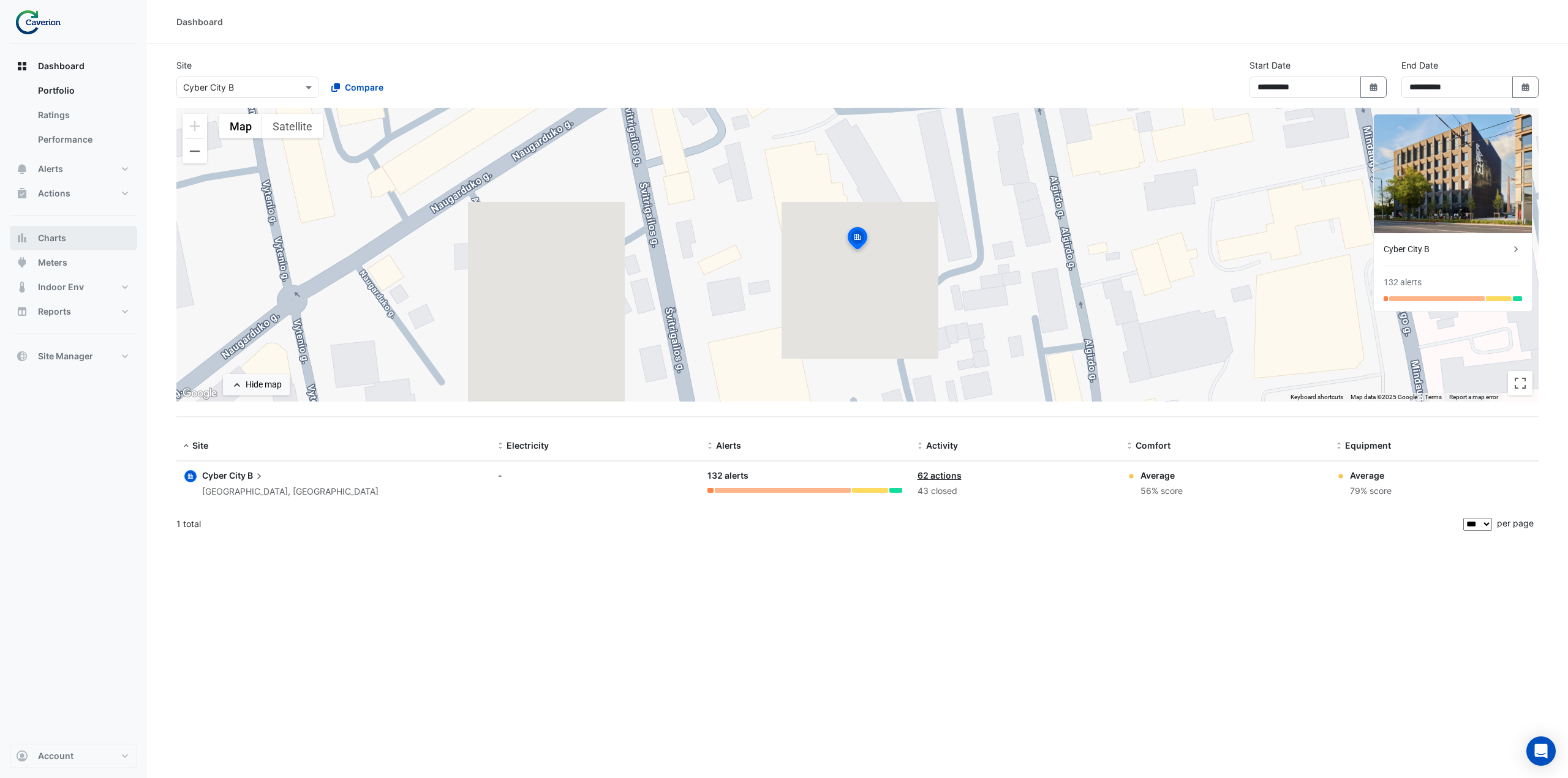
click at [74, 233] on button "Charts" at bounding box center [74, 238] width 127 height 25
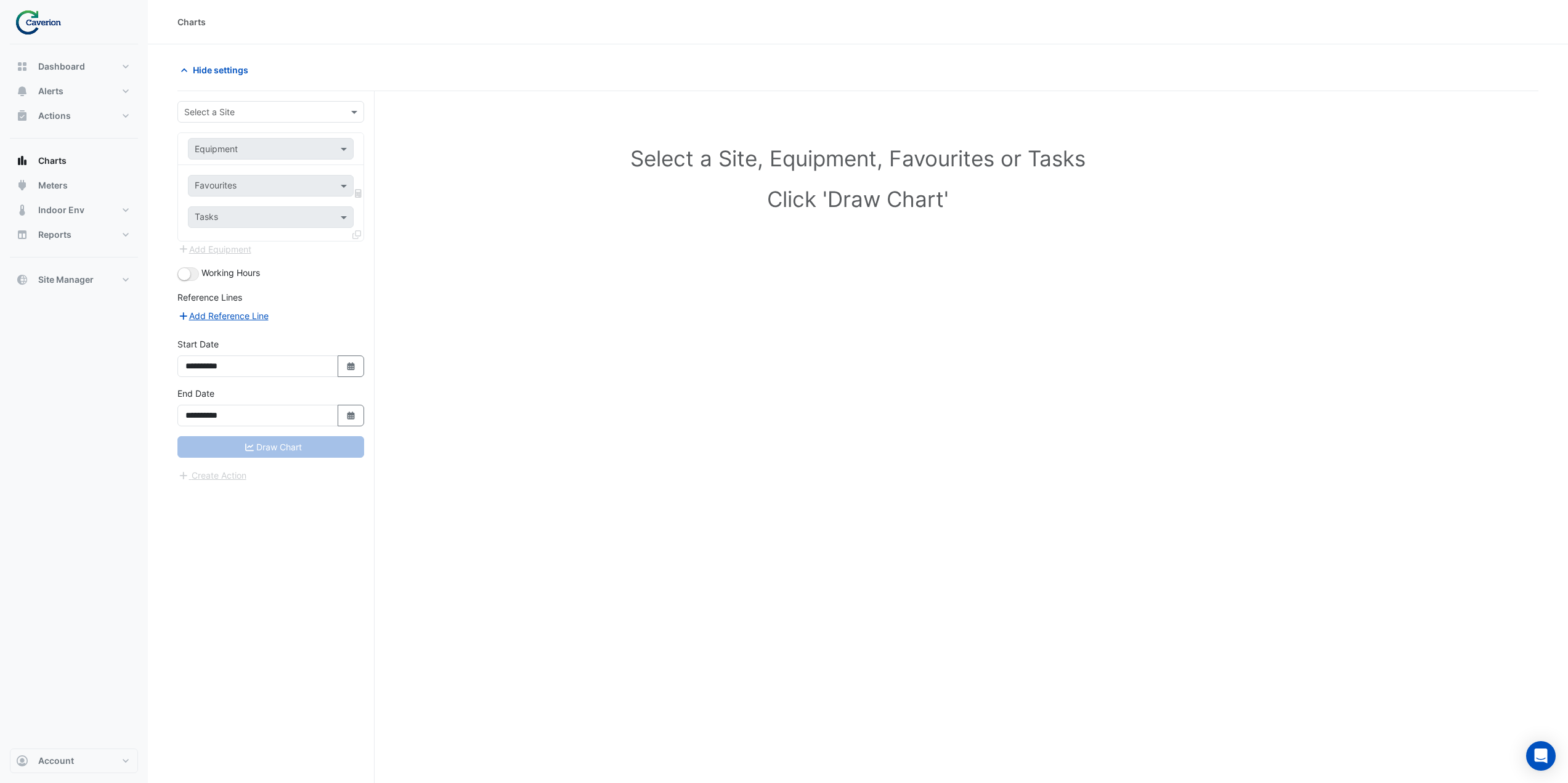
click at [260, 113] on input "text" at bounding box center [258, 112] width 148 height 13
click at [223, 158] on div "K29" at bounding box center [270, 156] width 185 height 18
click at [281, 152] on input "text" at bounding box center [258, 149] width 127 height 13
type input "*"
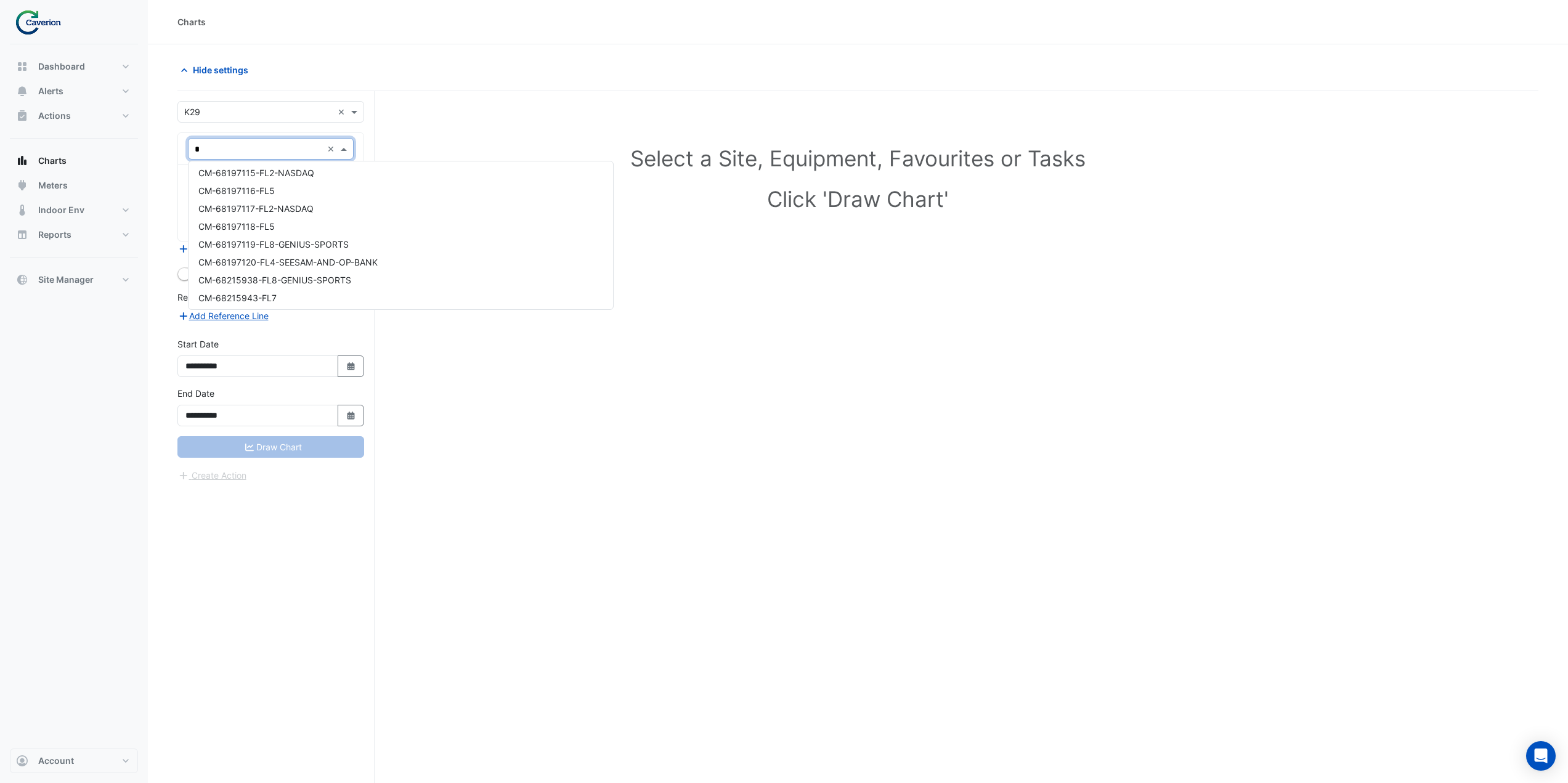
scroll to position [308, 0]
type input "**"
click at [298, 207] on div "HM-68170596-FL5" at bounding box center [317, 206] width 257 height 18
click at [299, 187] on input "text" at bounding box center [264, 187] width 138 height 13
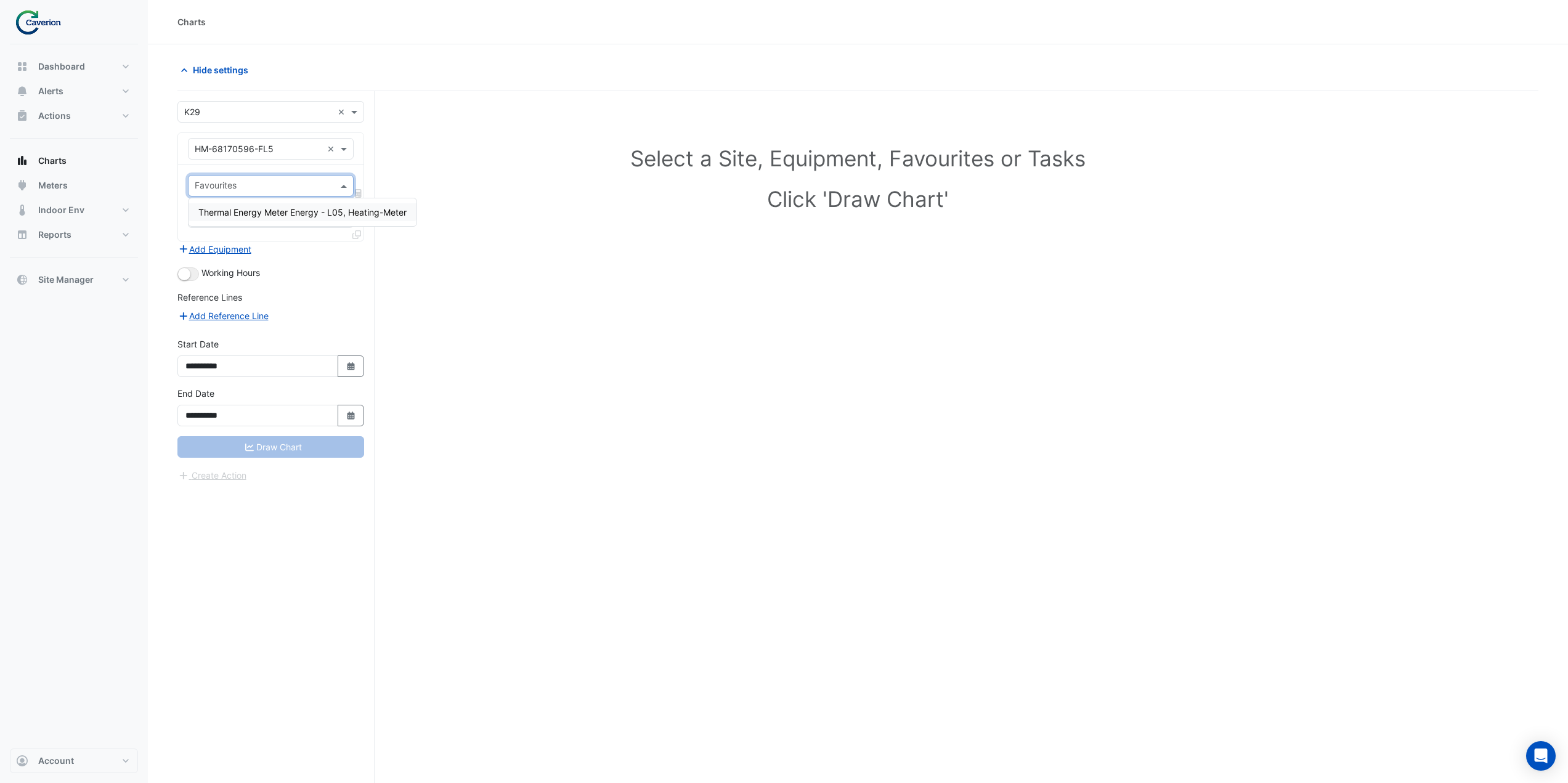
click at [295, 212] on span "Thermal Energy Meter Energy - L05, Heating-Meter" at bounding box center [302, 212] width 208 height 11
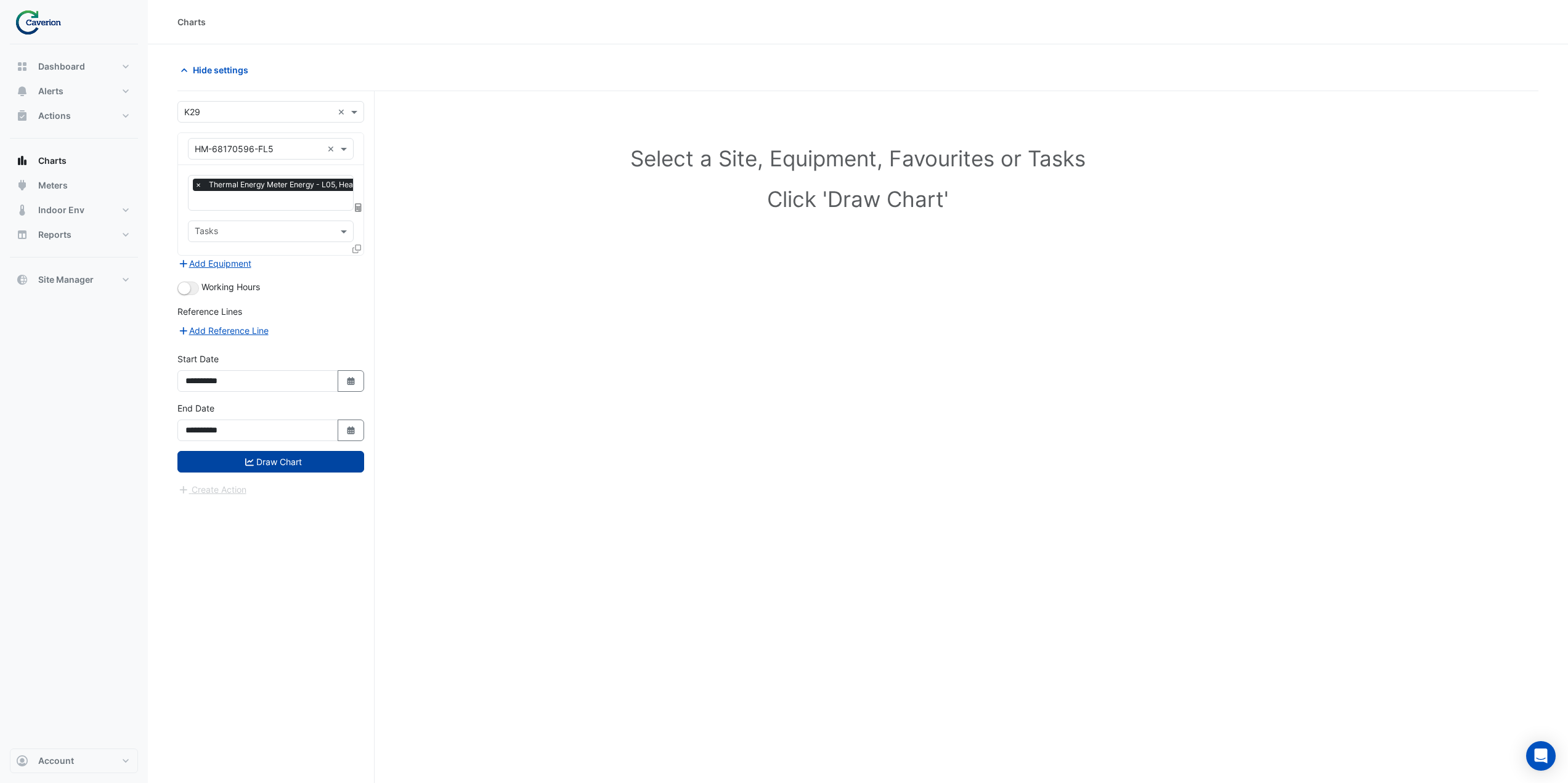
click at [318, 459] on button "Draw Chart" at bounding box center [270, 462] width 187 height 22
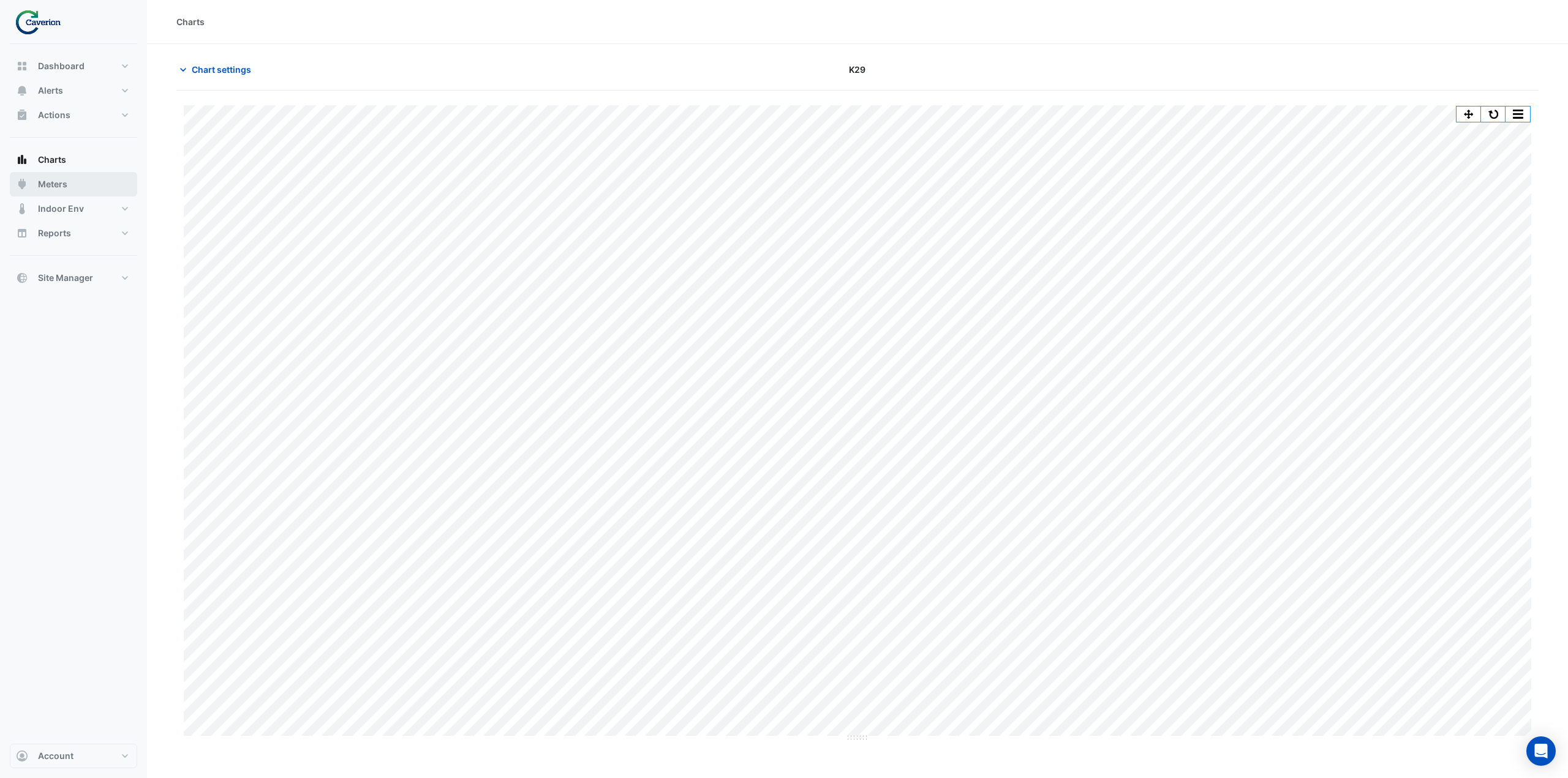
click at [60, 186] on span "Meters" at bounding box center [53, 184] width 29 height 12
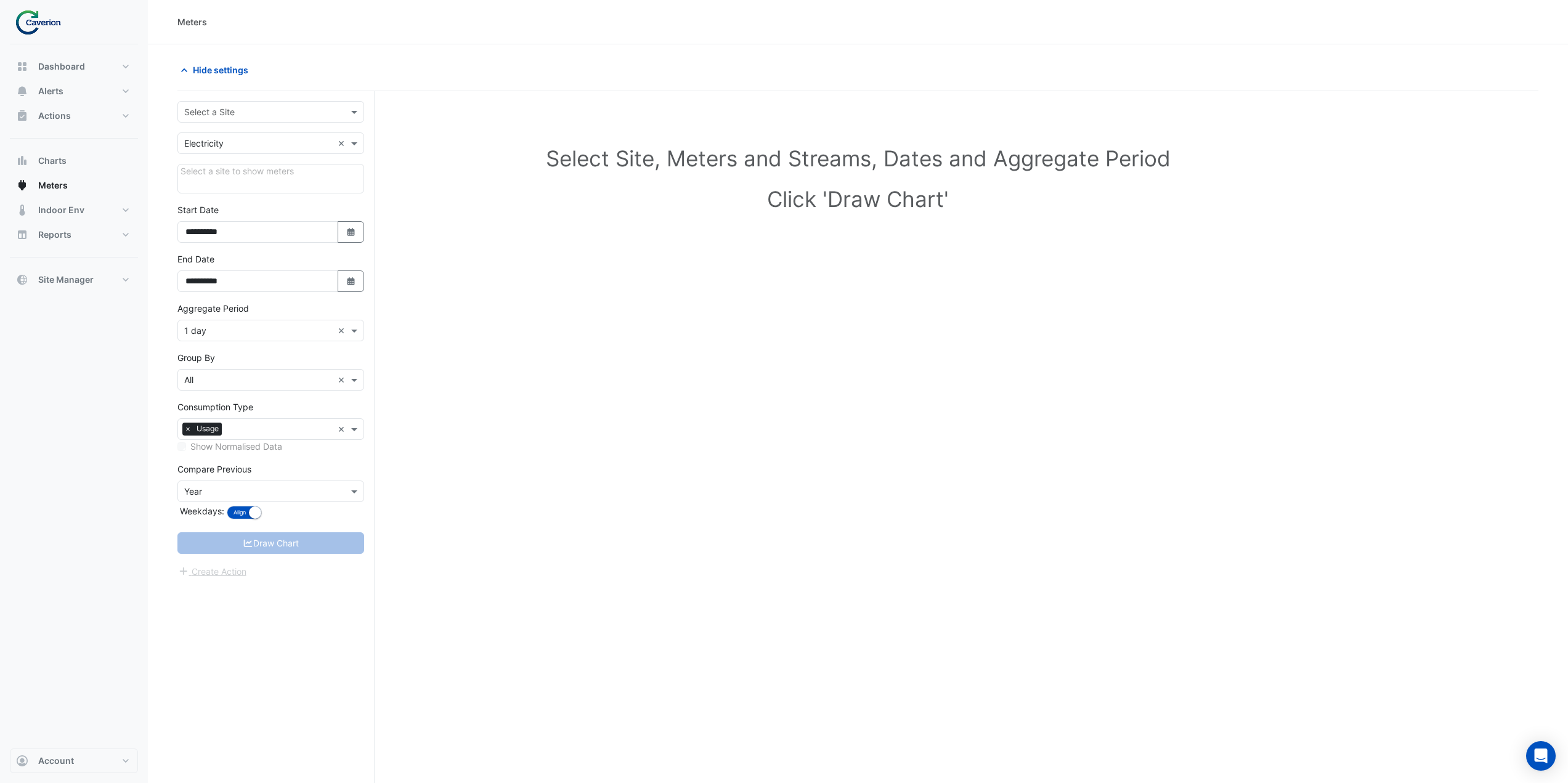
click at [249, 109] on input "text" at bounding box center [258, 112] width 148 height 13
click at [235, 152] on div "K29" at bounding box center [270, 156] width 185 height 18
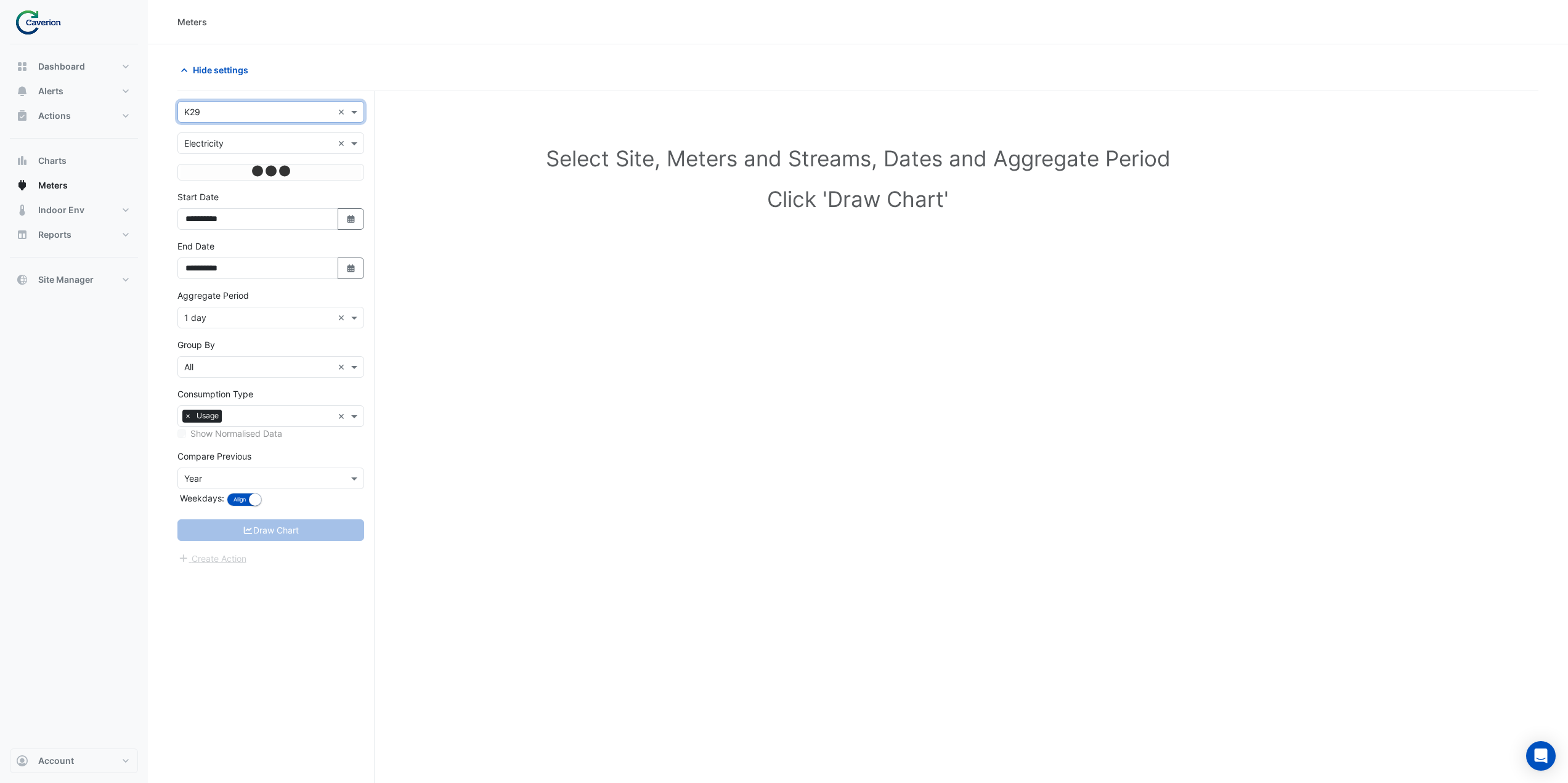
click at [226, 141] on input "text" at bounding box center [258, 144] width 148 height 13
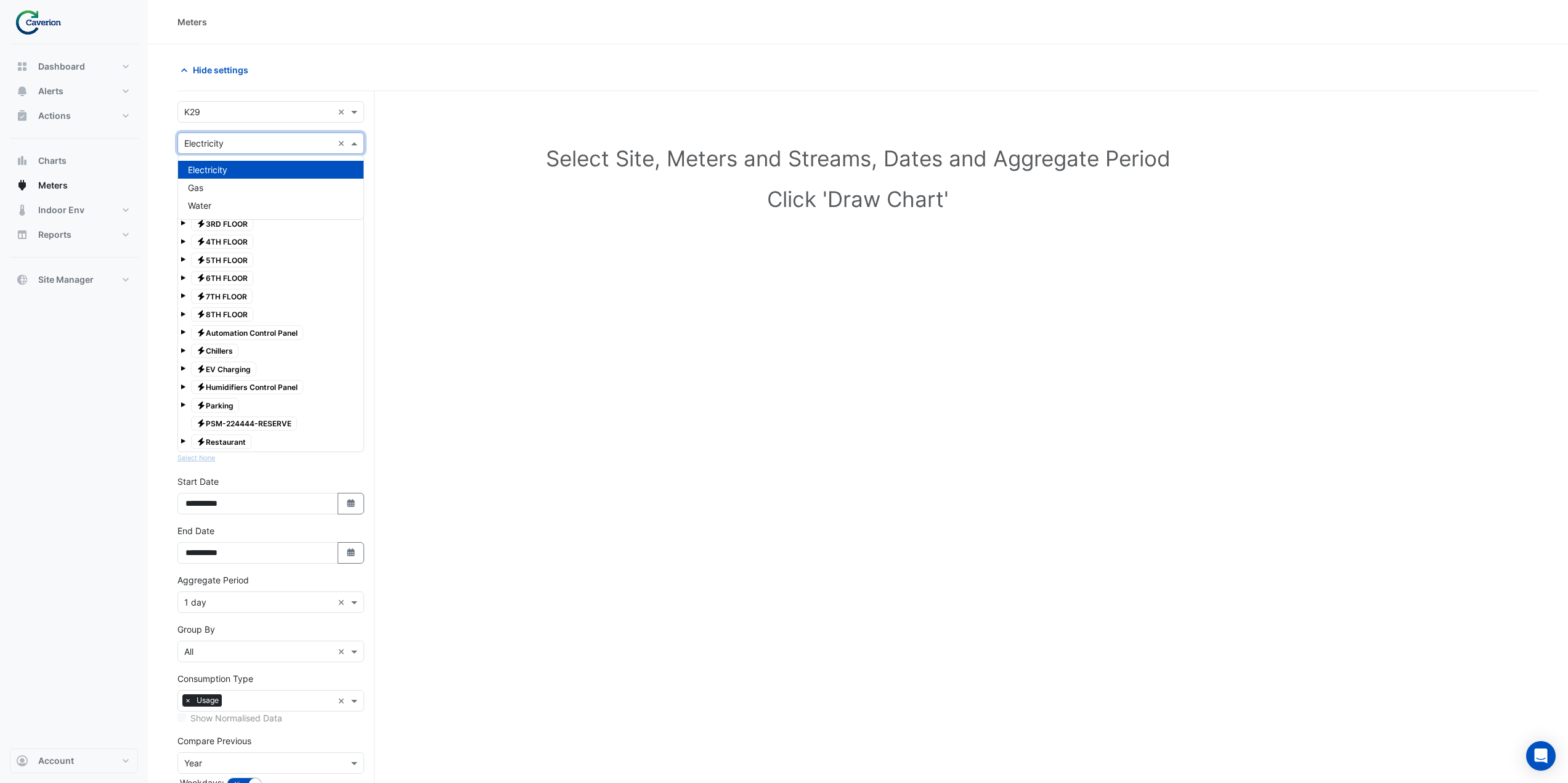
click at [236, 173] on div "Electricity" at bounding box center [270, 169] width 185 height 18
click at [232, 215] on div "Electricity 3RD FLOOR" at bounding box center [222, 224] width 68 height 18
click at [213, 144] on input "text" at bounding box center [258, 144] width 148 height 13
click at [92, 280] on span "Site Manager" at bounding box center [66, 280] width 55 height 12
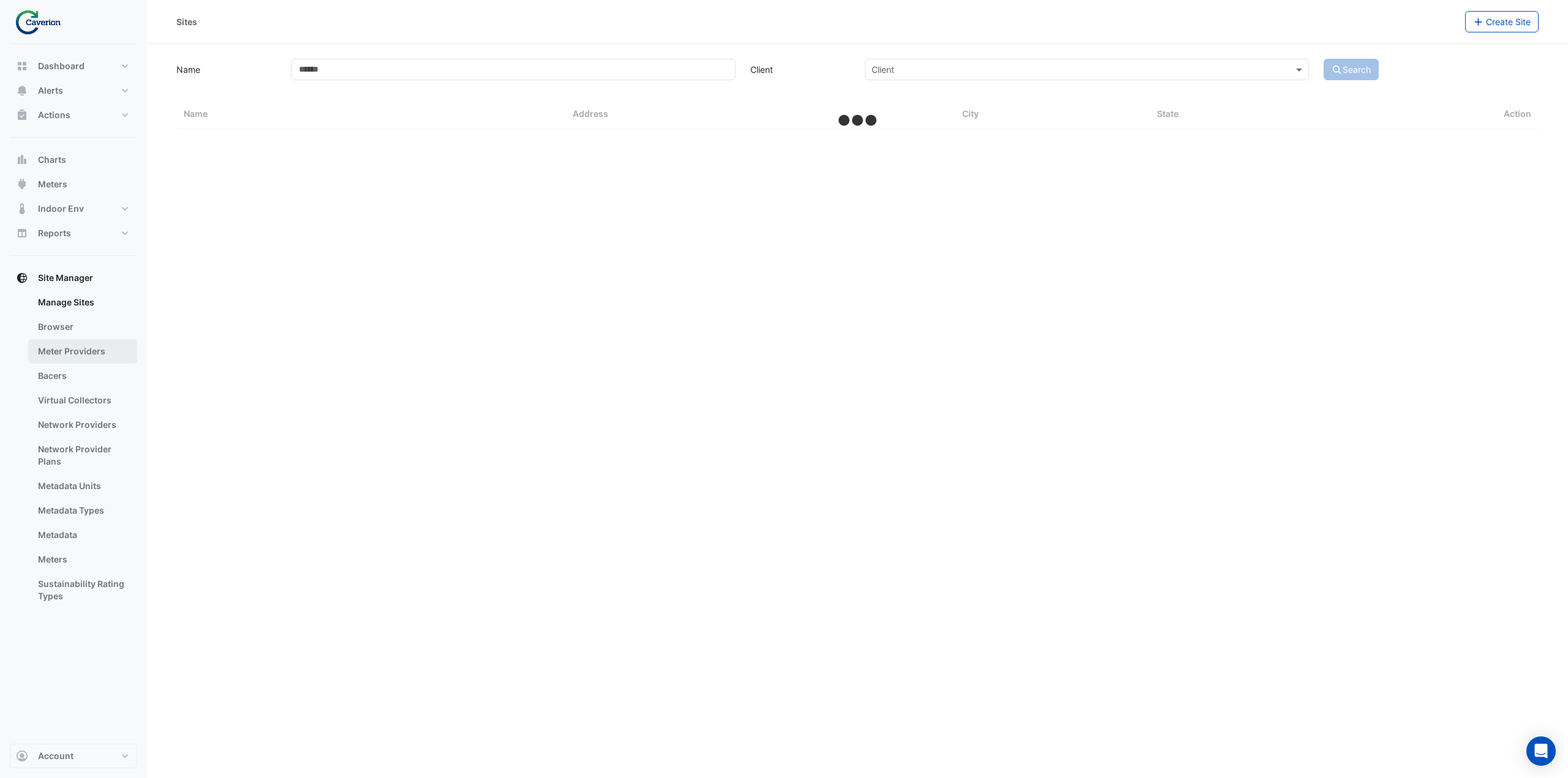
select select "***"
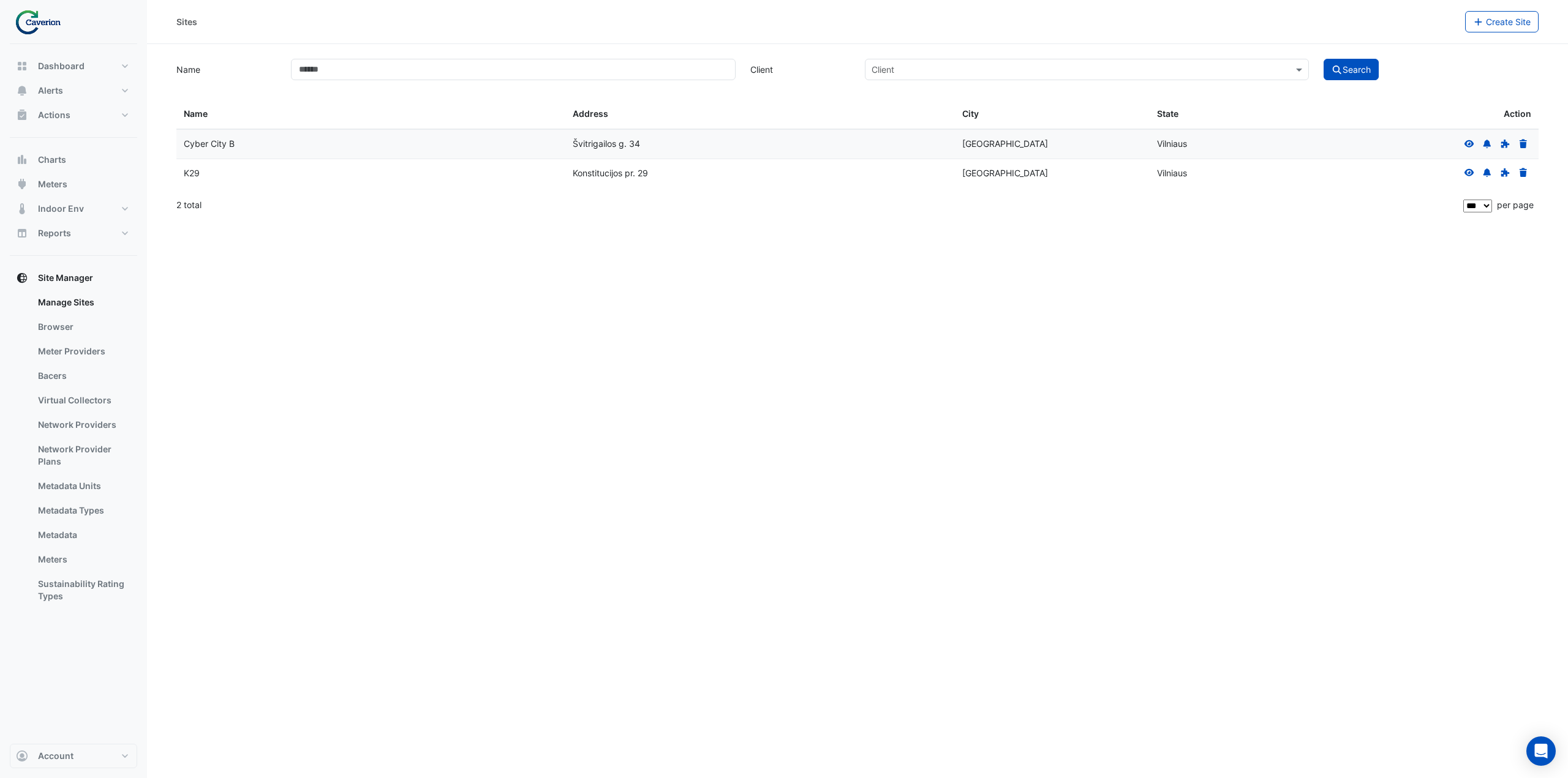
click at [1471, 174] on icon at bounding box center [1469, 172] width 10 height 7
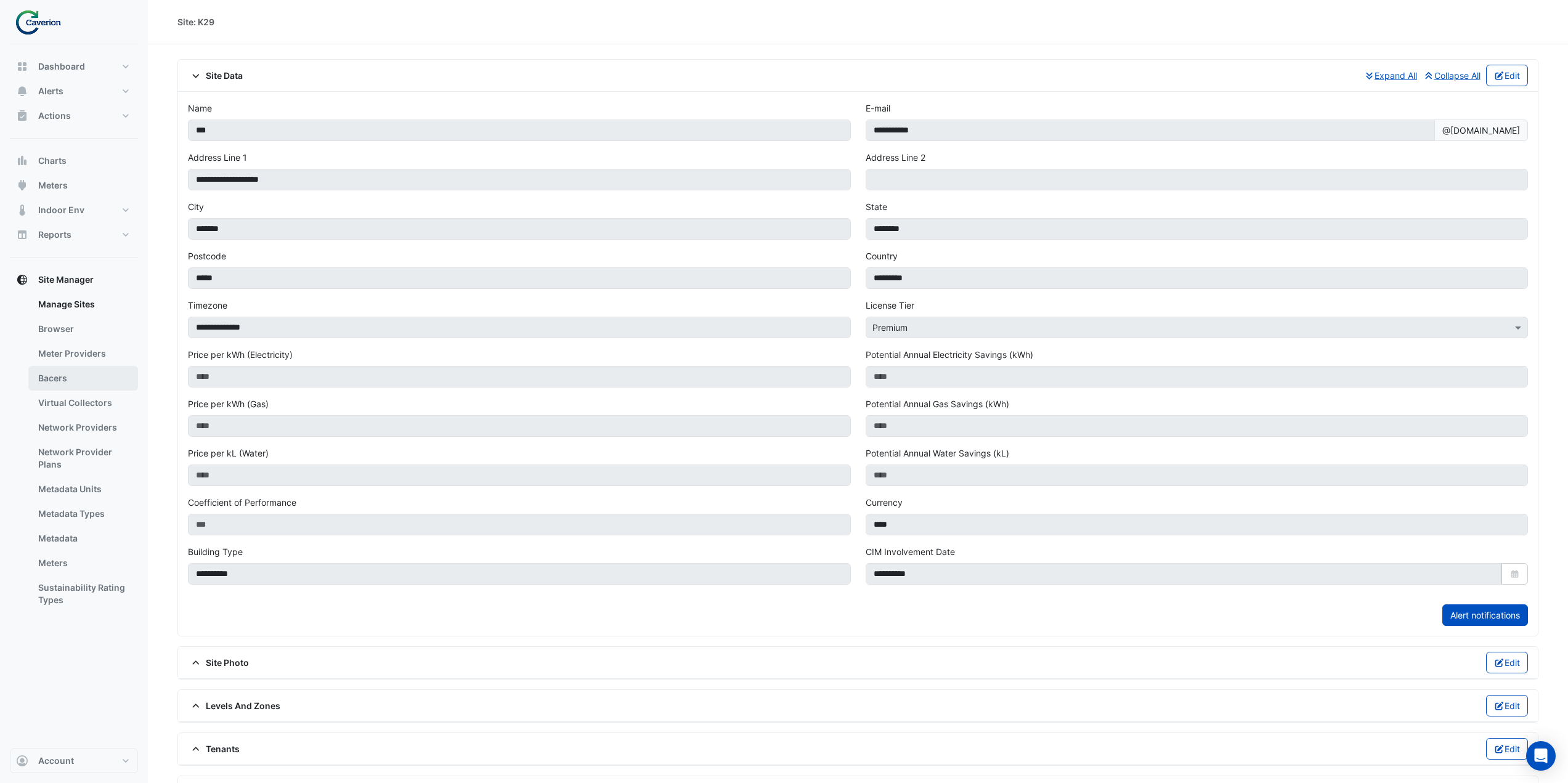
click at [74, 382] on link "Bacers" at bounding box center [83, 378] width 110 height 25
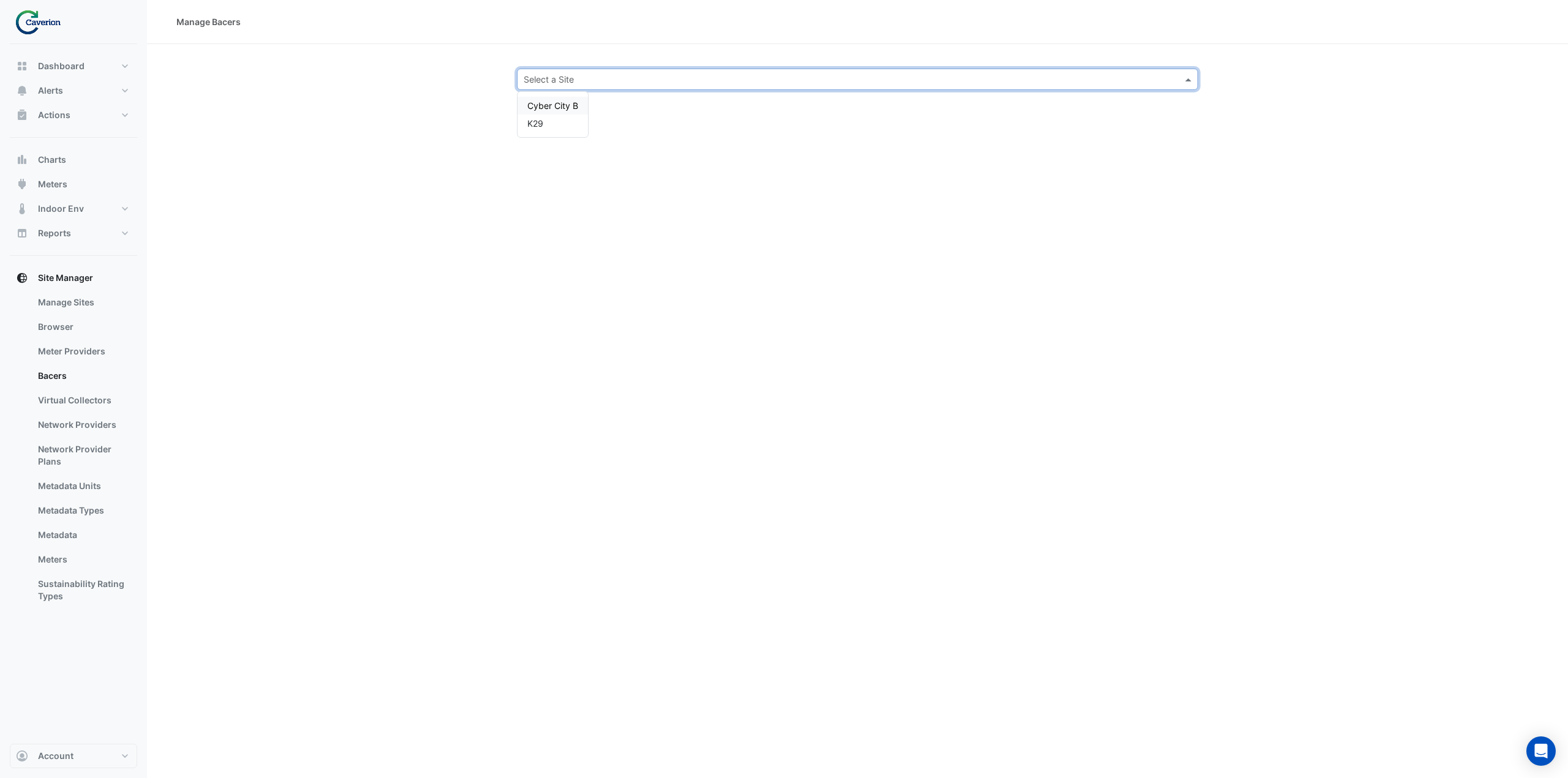
click at [623, 72] on div "Select a Site" at bounding box center [857, 79] width 681 height 21
click at [534, 131] on div "K29" at bounding box center [552, 123] width 70 height 17
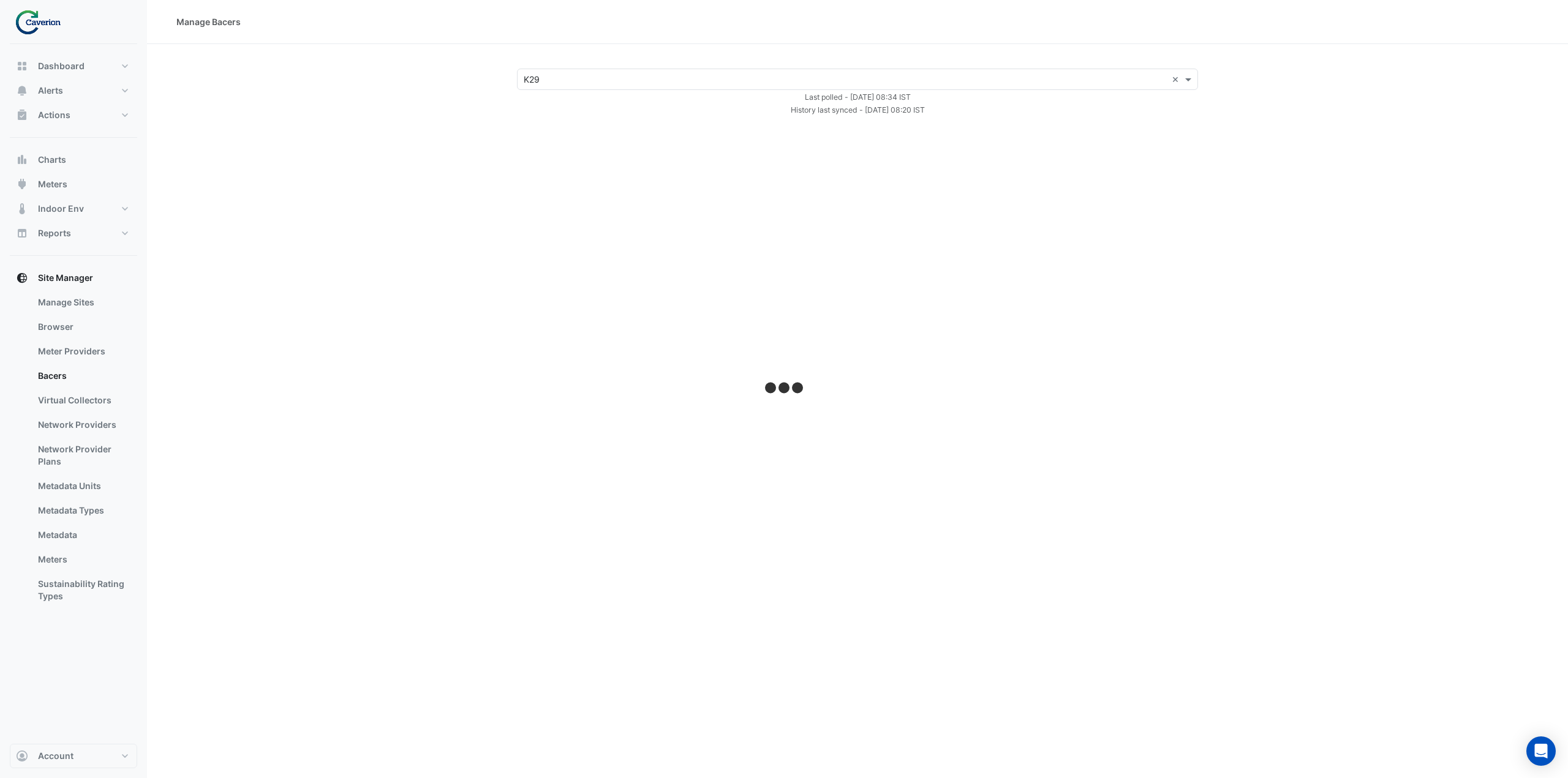
select select "***"
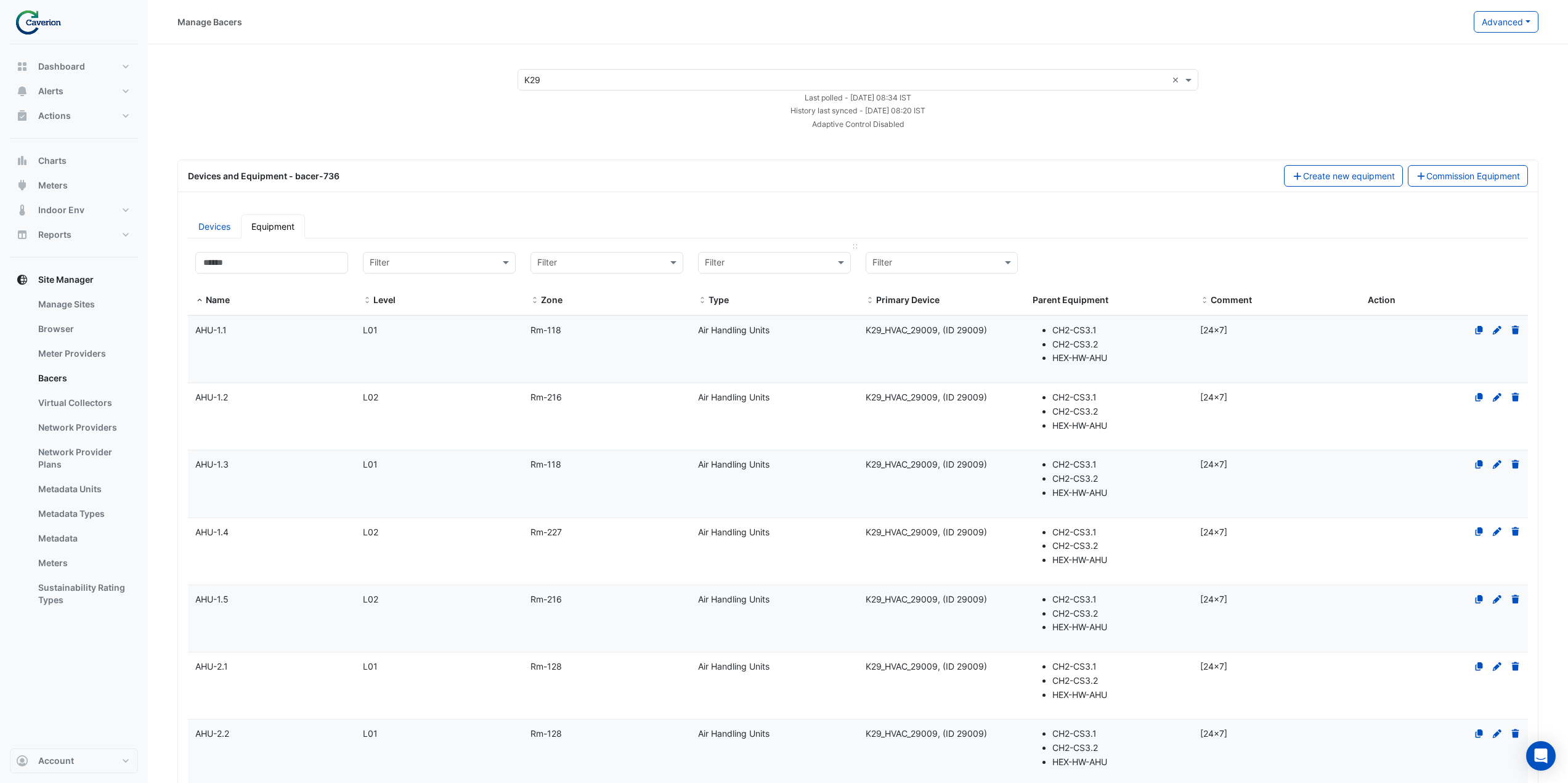
click at [763, 268] on input "text" at bounding box center [762, 263] width 115 height 14
type input "******"
click at [799, 290] on span "Thermal Energy Meters" at bounding box center [755, 289] width 94 height 11
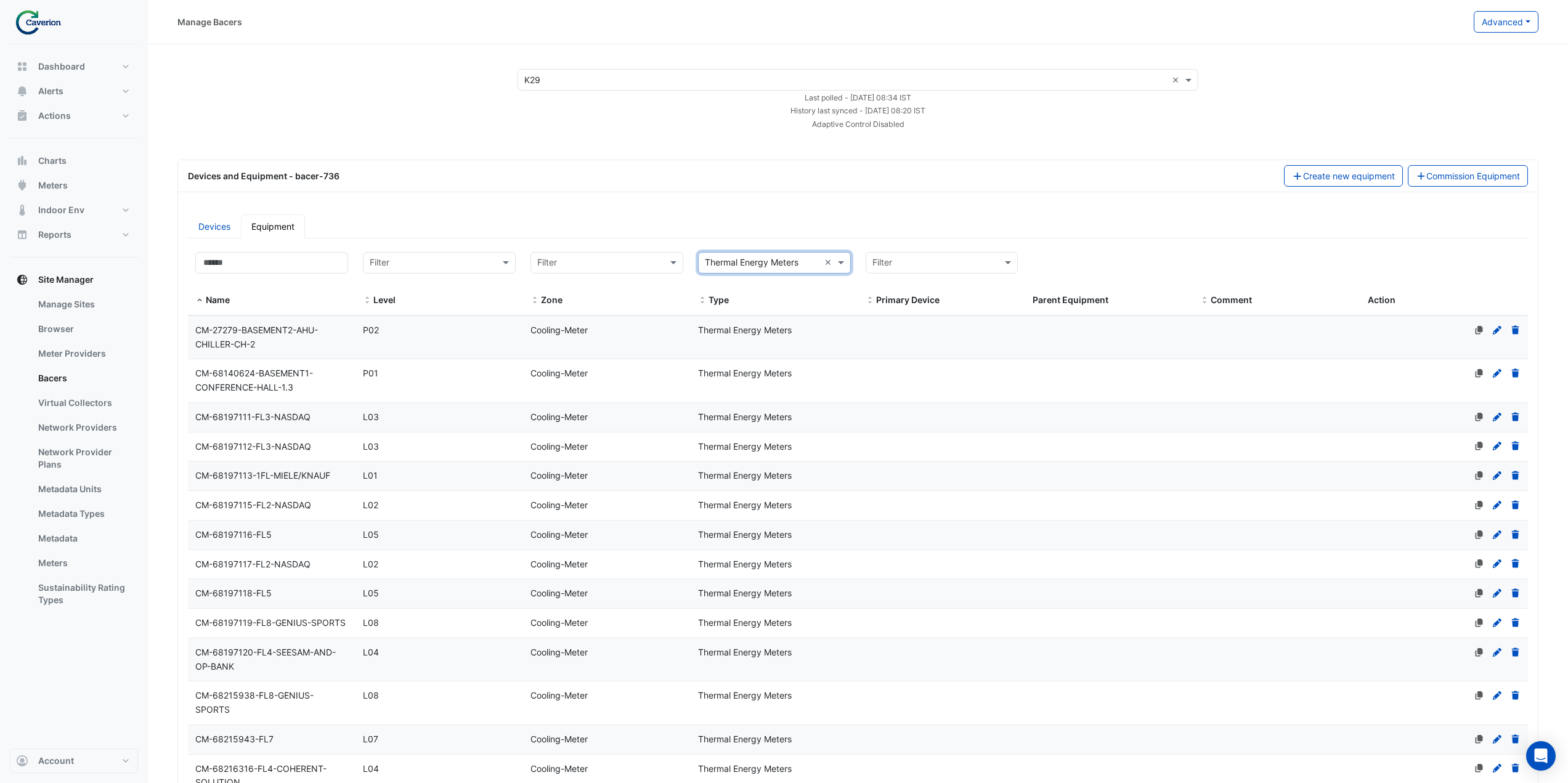
click at [307, 328] on span "CM-27279-BASEMENT2-AHU-CHILLER-CH-2" at bounding box center [257, 337] width 123 height 25
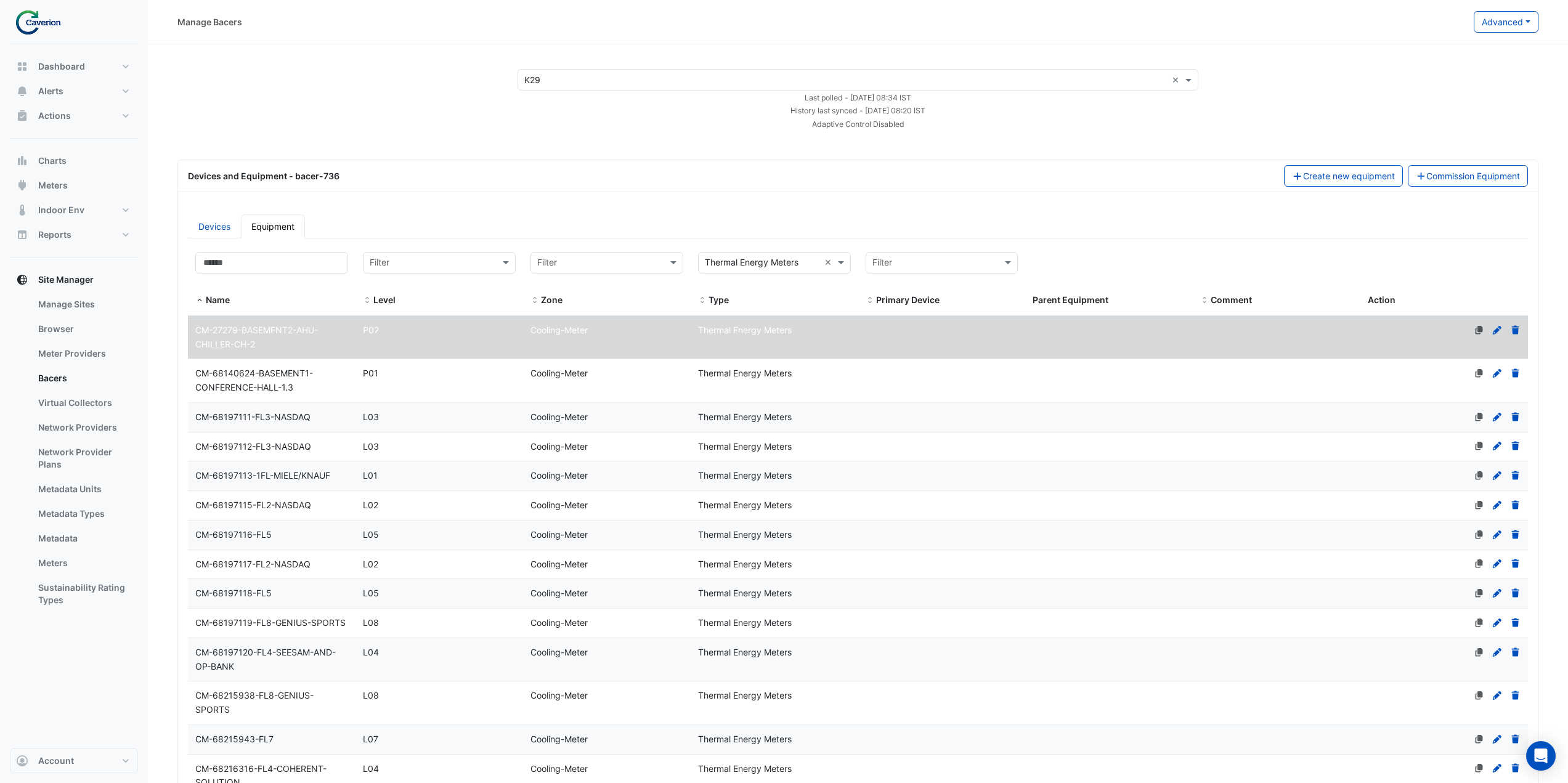
select select "***"
click at [1494, 331] on icon at bounding box center [1497, 330] width 9 height 9
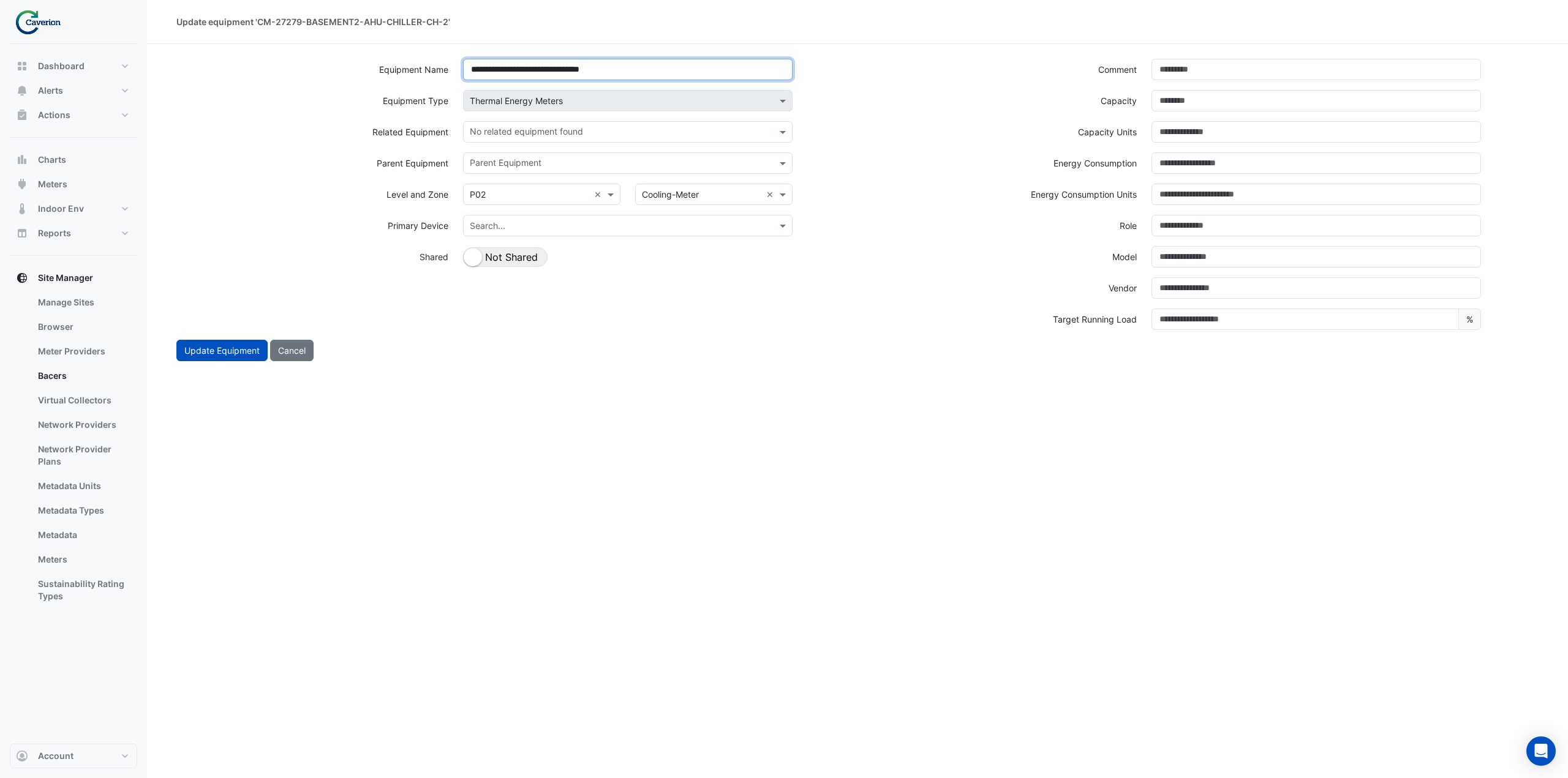
drag, startPoint x: 672, startPoint y: 67, endPoint x: 444, endPoint y: 81, distance: 228.4
click at [444, 81] on div "**********" at bounding box center [513, 74] width 688 height 31
click at [300, 346] on button "Cancel" at bounding box center [292, 350] width 44 height 21
select select "***"
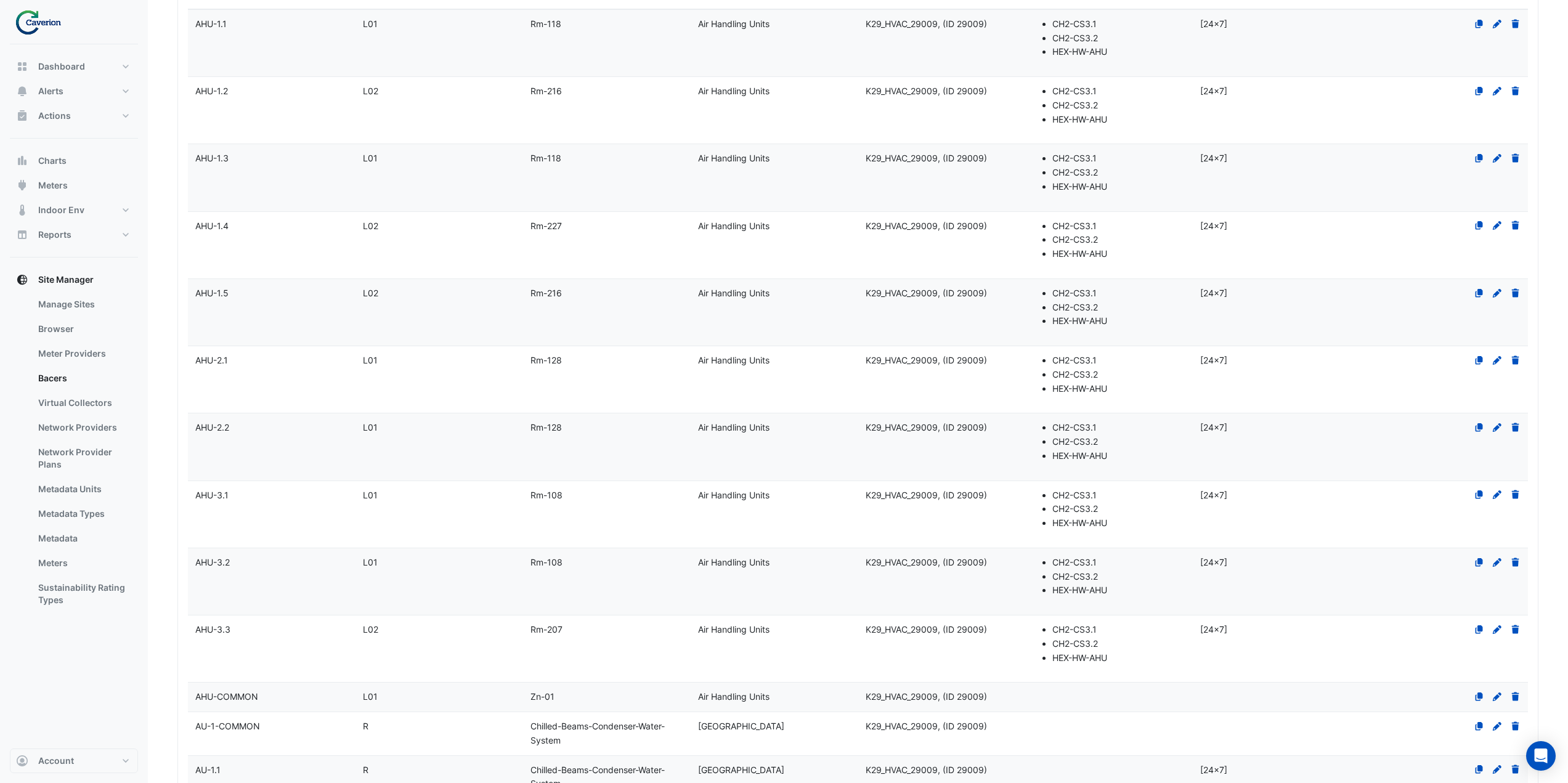
scroll to position [616, 0]
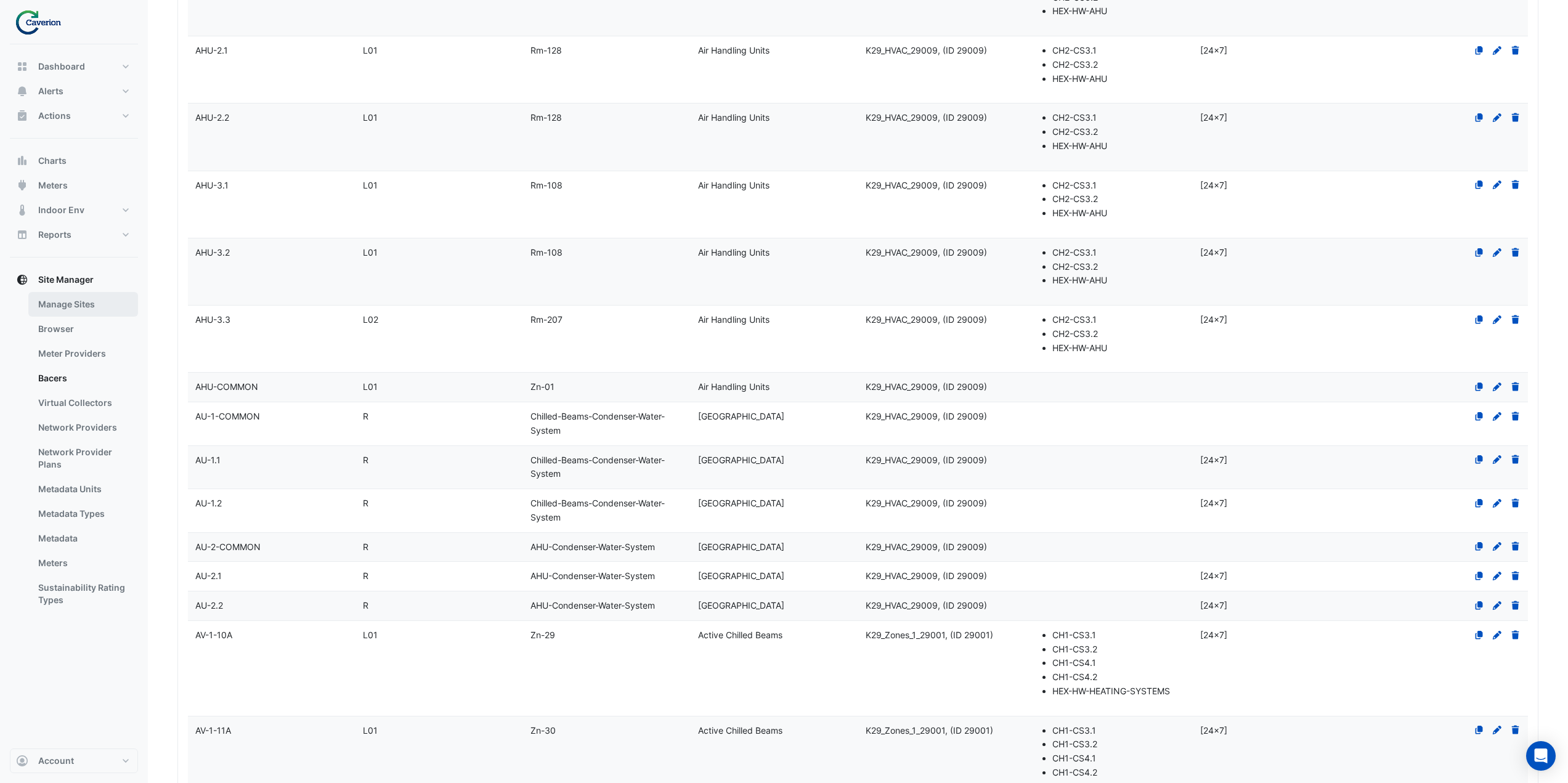
click at [67, 300] on link "Manage Sites" at bounding box center [83, 304] width 110 height 25
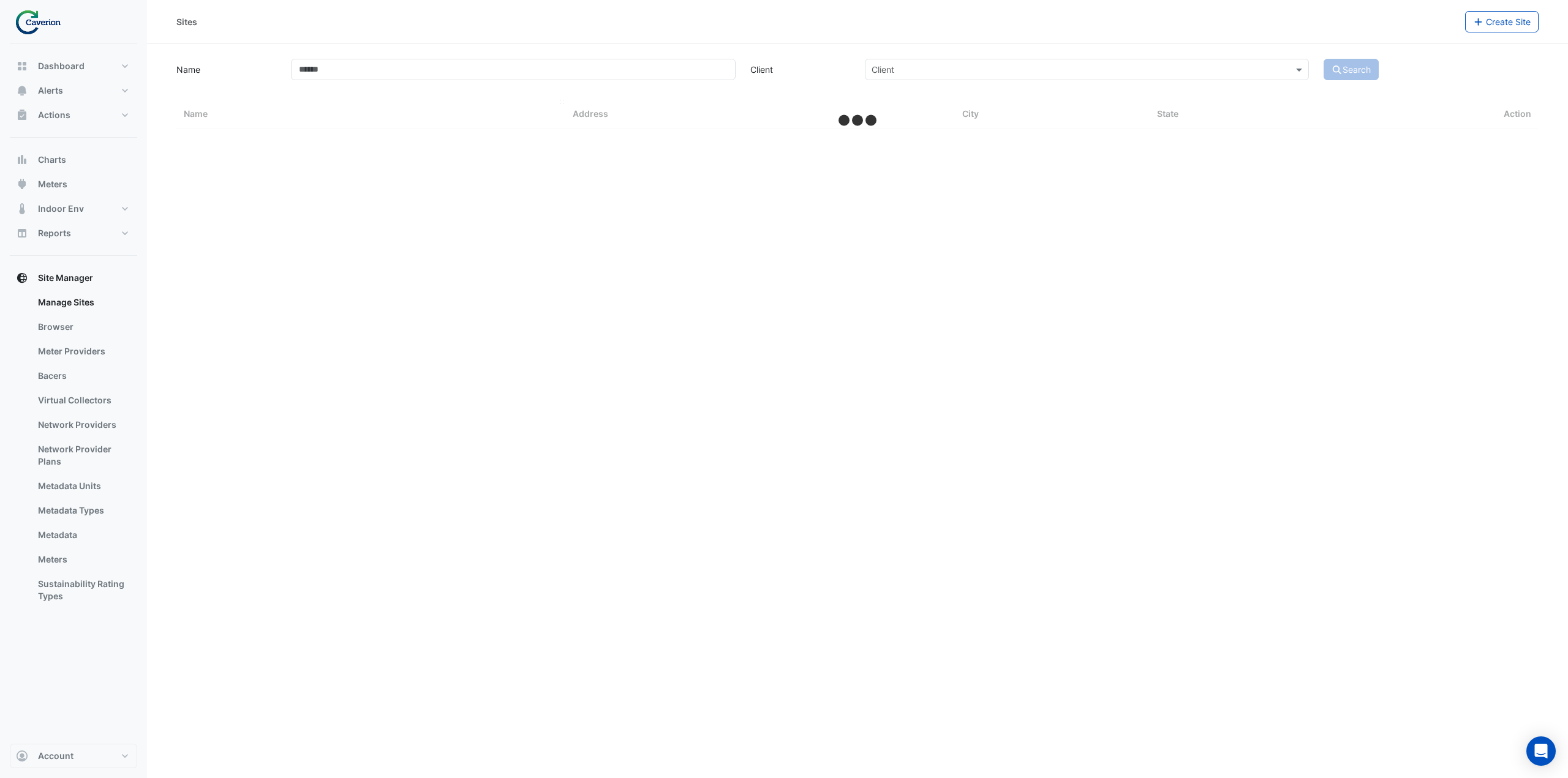
select select "***"
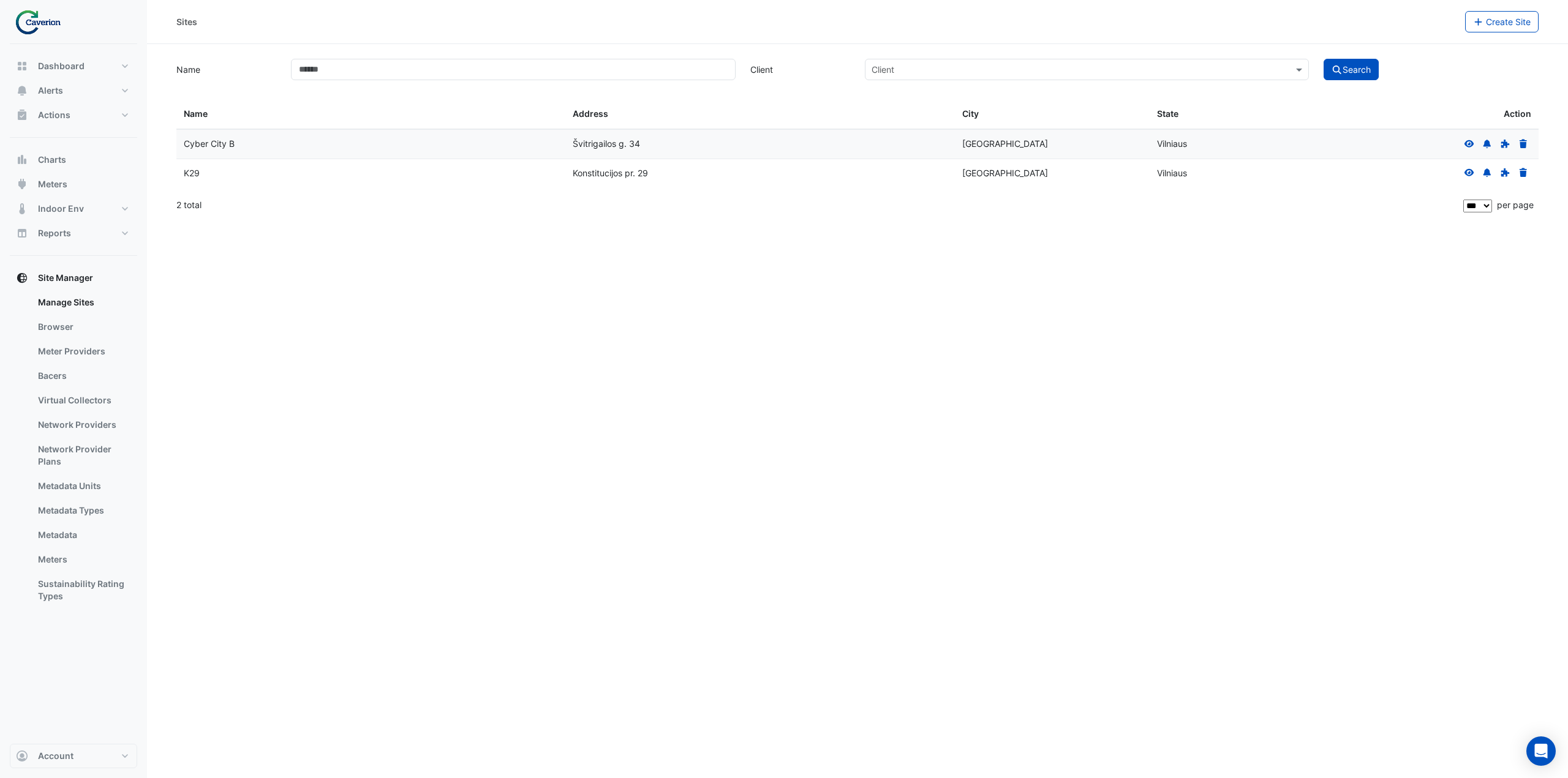
click at [1470, 174] on icon at bounding box center [1469, 172] width 10 height 7
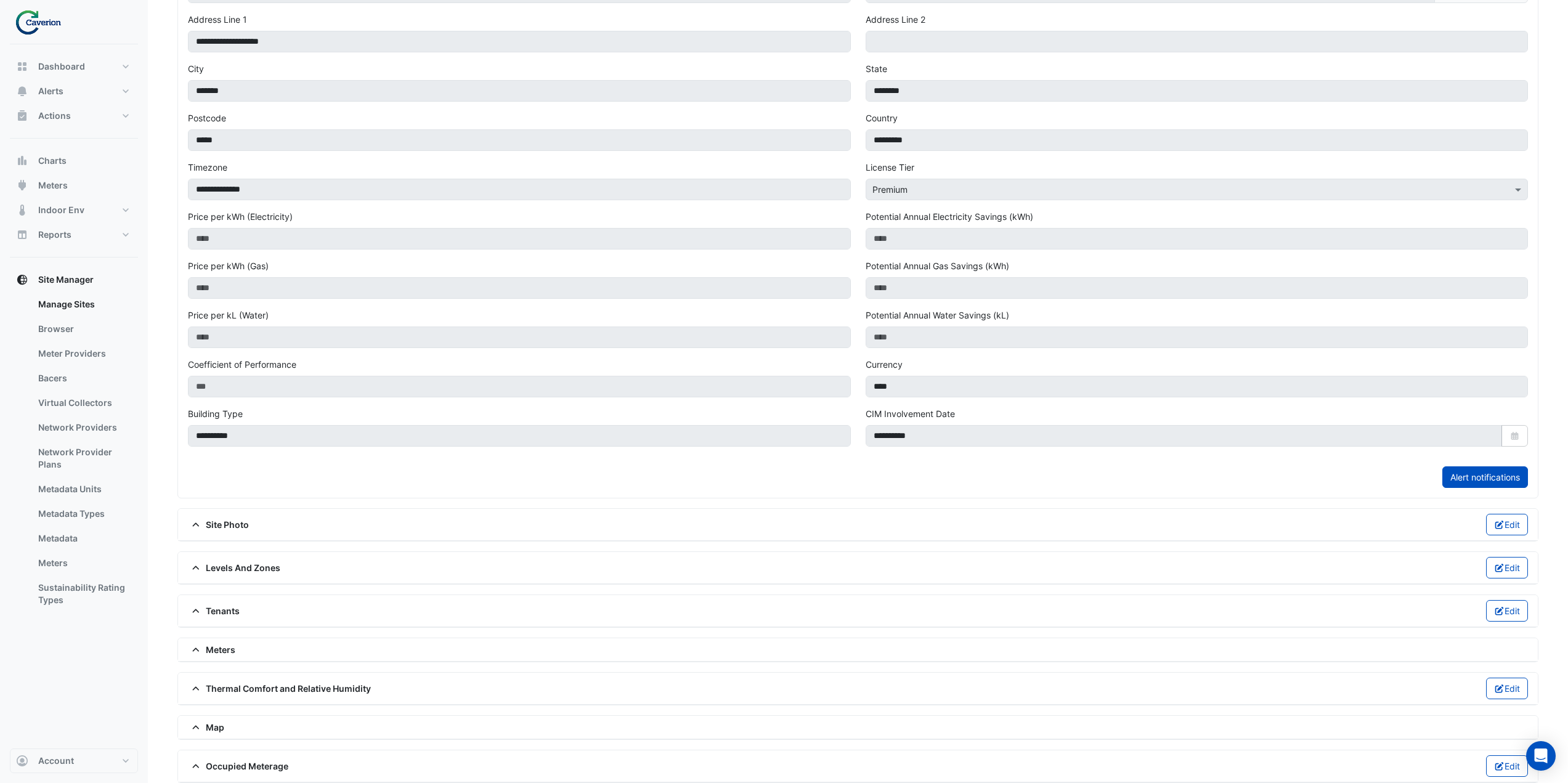
scroll to position [234, 0]
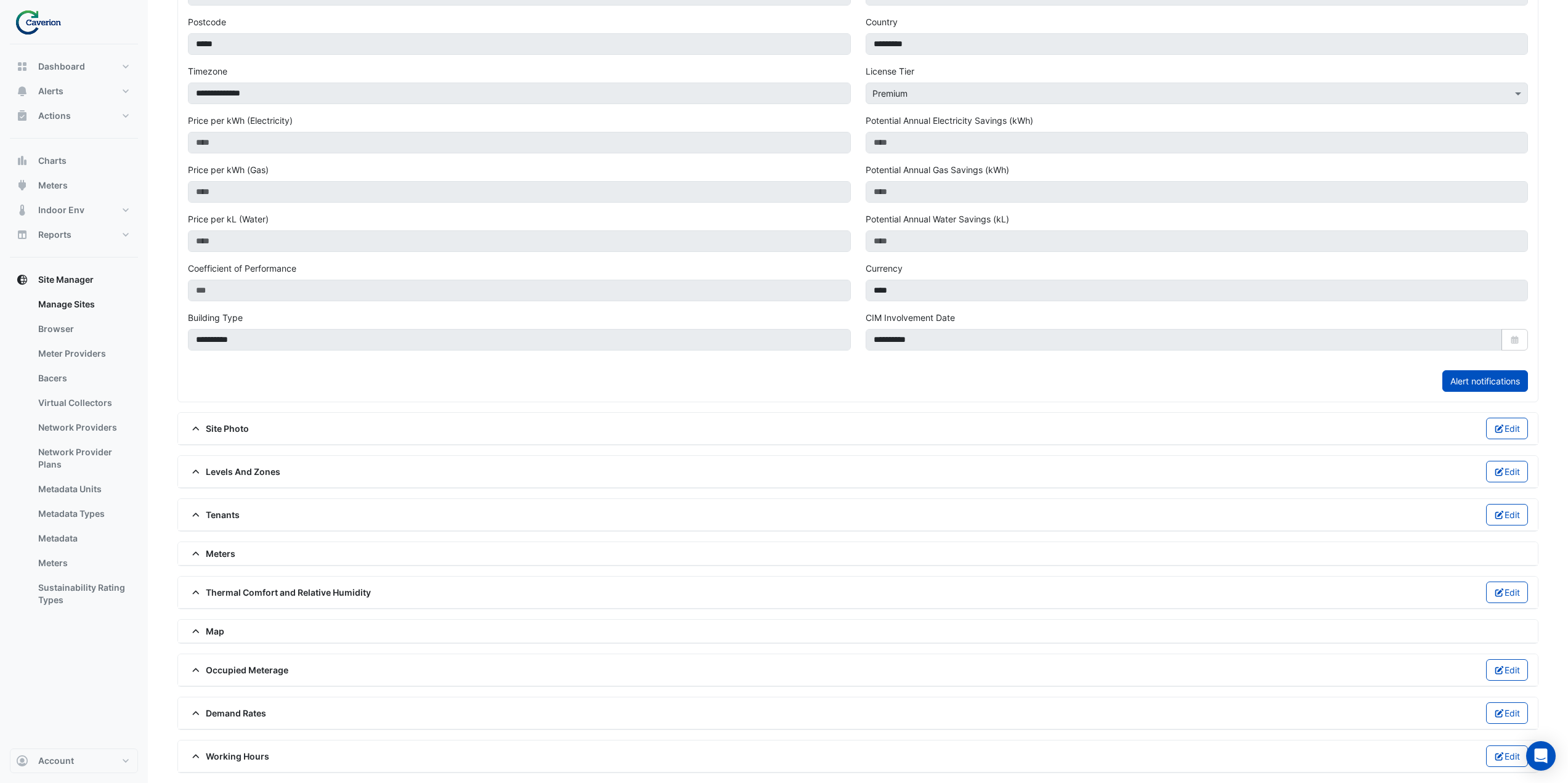
click at [219, 553] on span "Meters" at bounding box center [212, 553] width 47 height 13
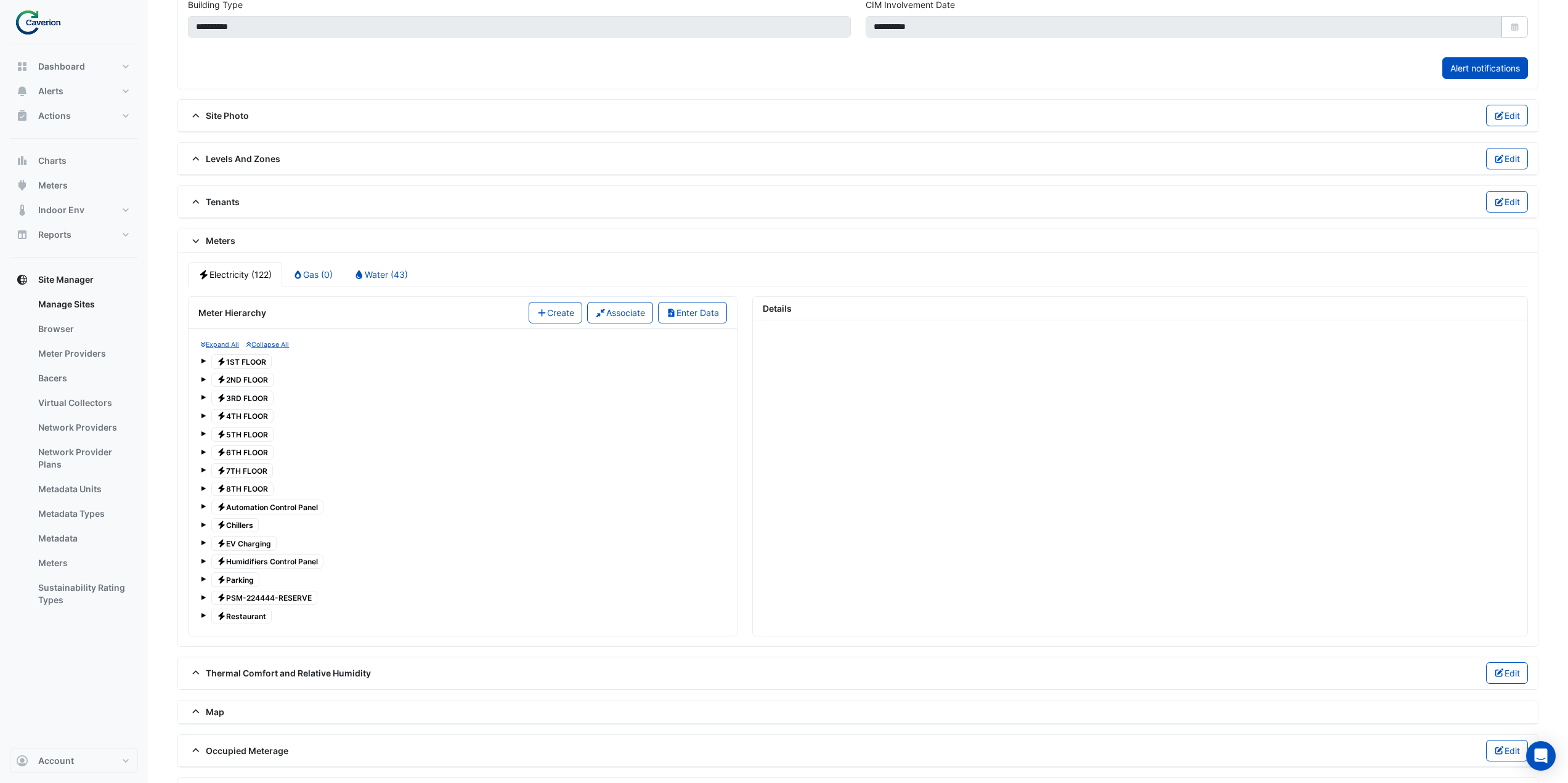
scroll to position [604, 0]
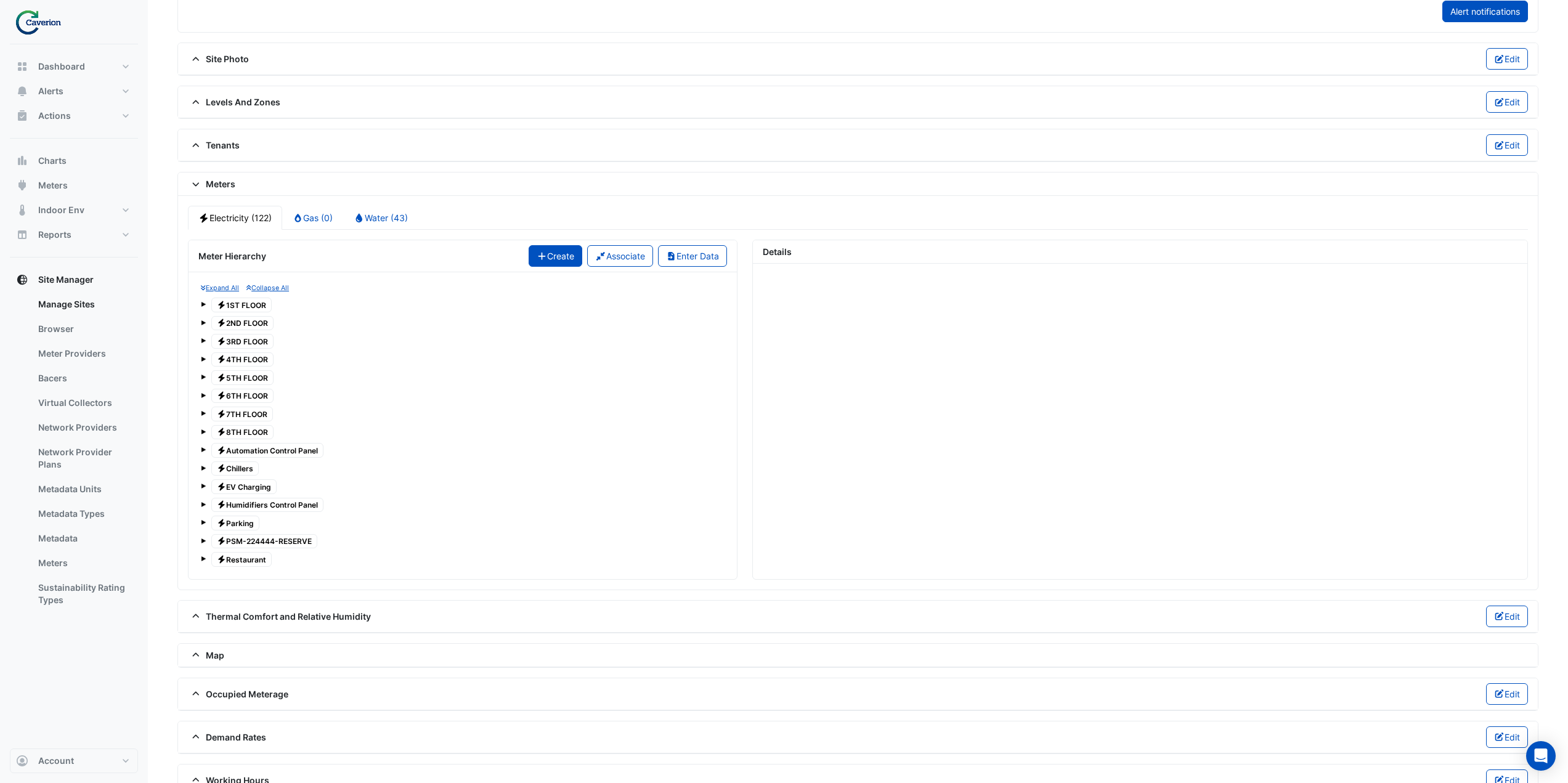
click at [560, 260] on button "Create" at bounding box center [556, 256] width 54 height 22
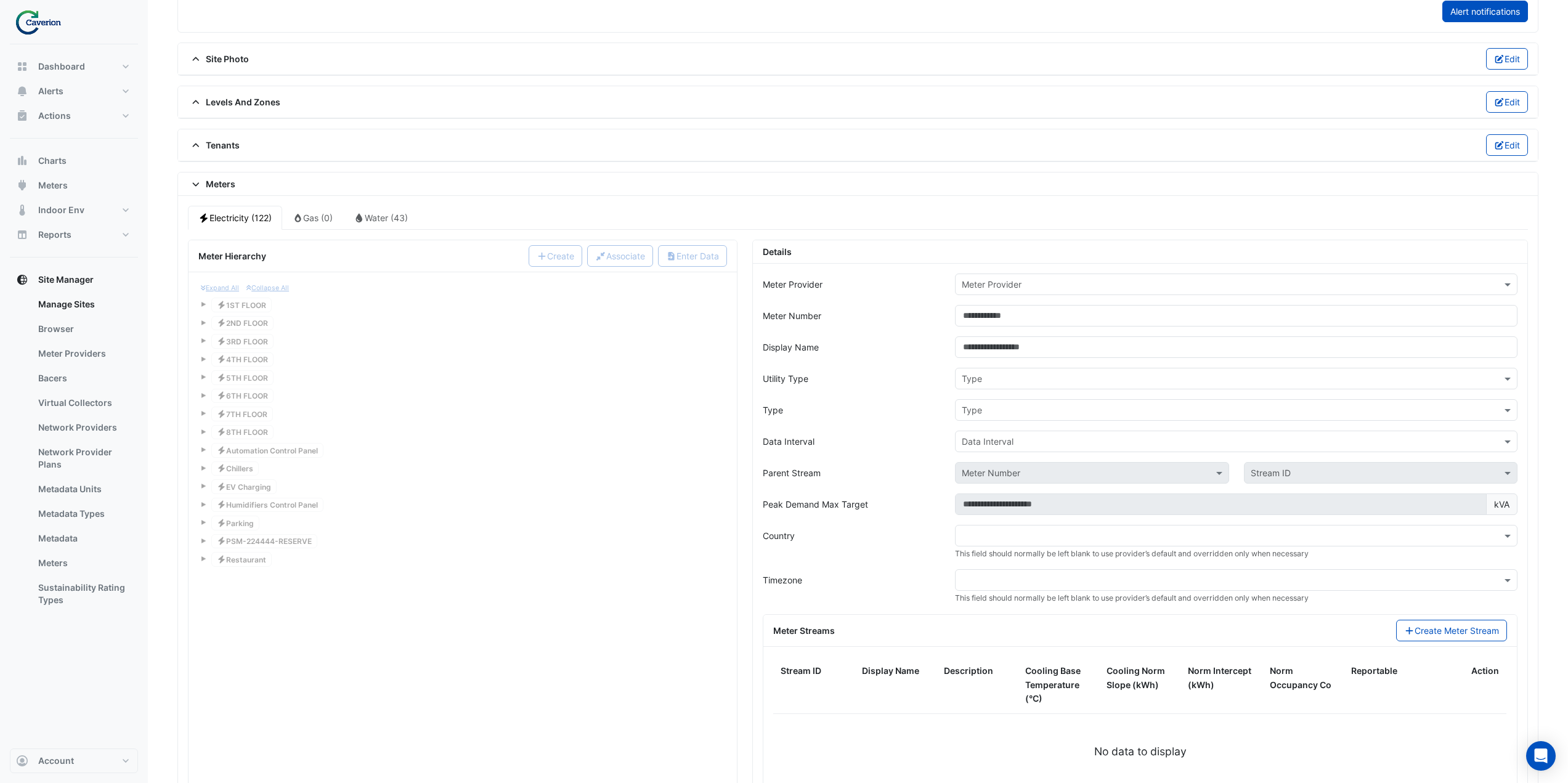
click at [1026, 282] on input "text" at bounding box center [1223, 285] width 524 height 13
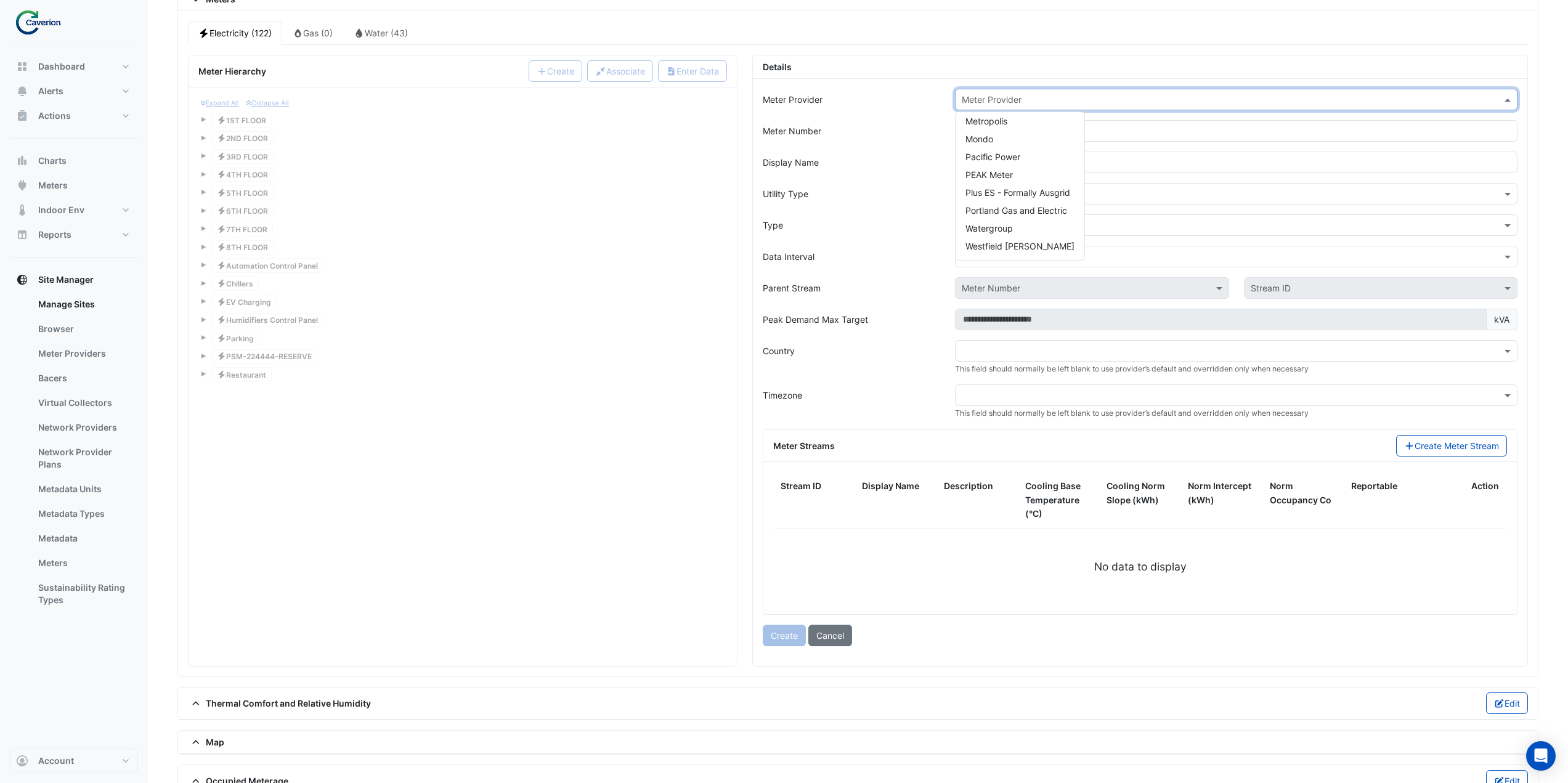
scroll to position [130, 0]
click at [1023, 156] on div "PEAK Meter" at bounding box center [1020, 156] width 129 height 18
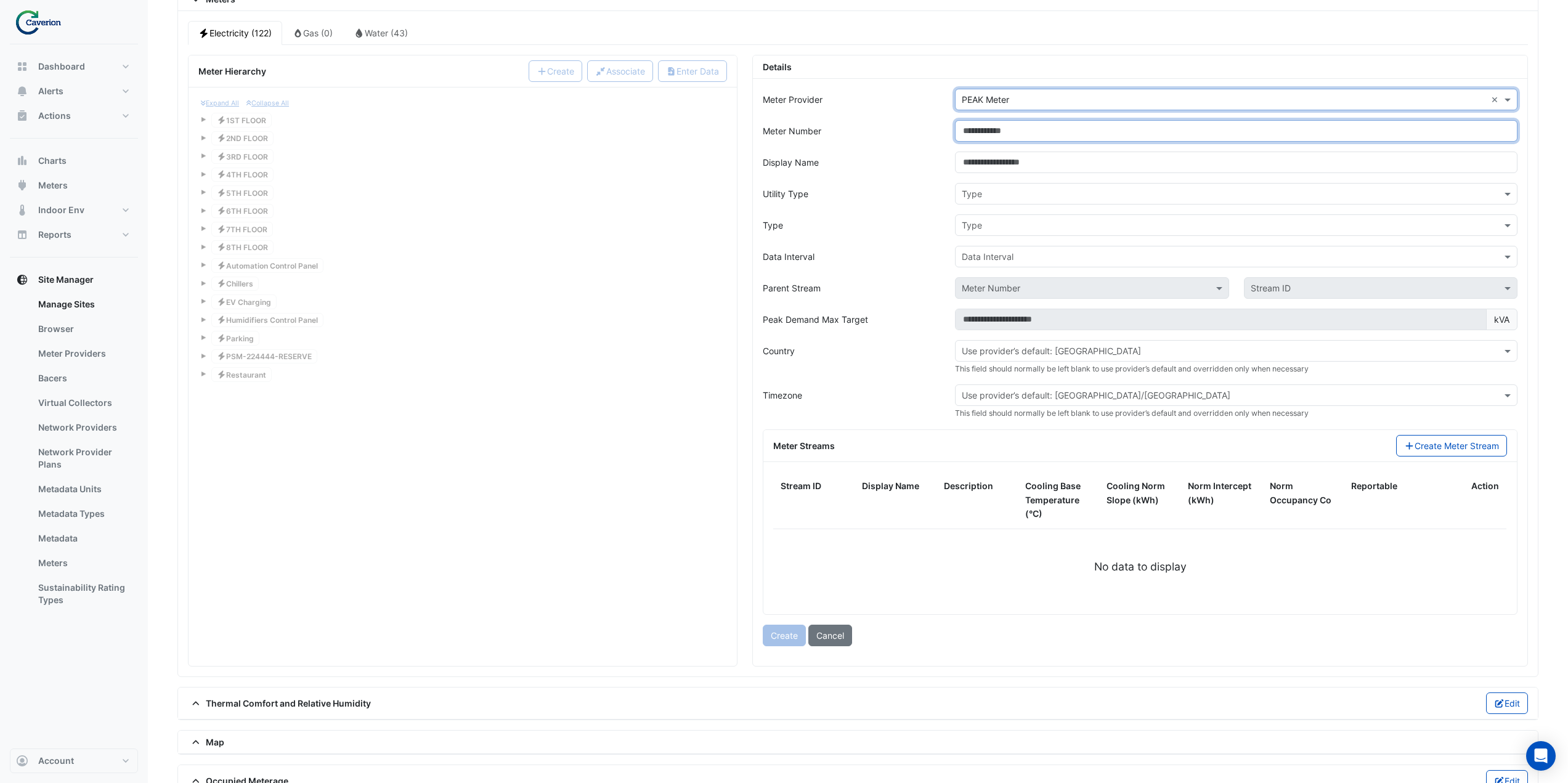
click at [995, 126] on input "Meter Number" at bounding box center [1236, 131] width 562 height 22
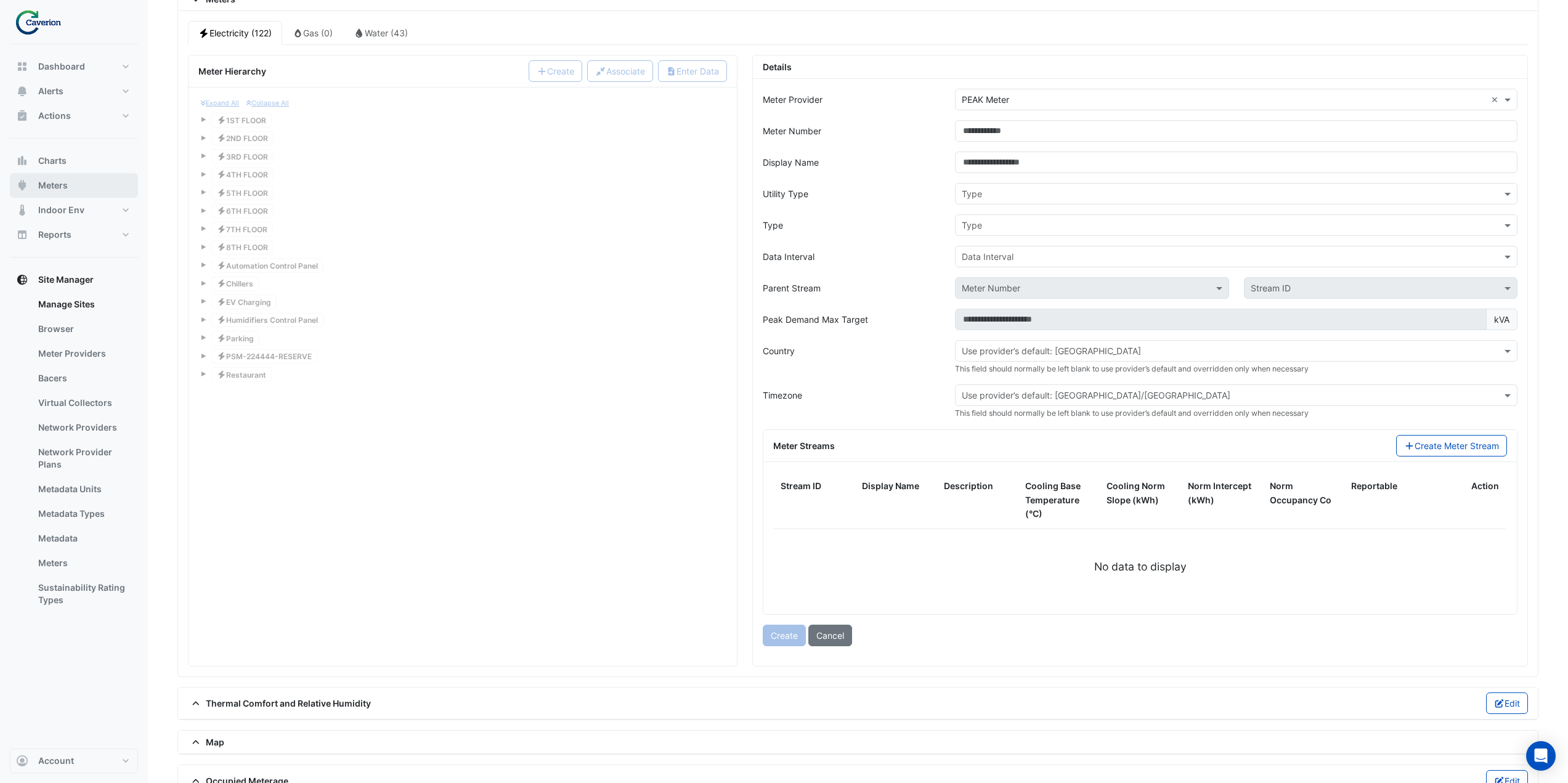
click at [49, 183] on span "Meters" at bounding box center [53, 185] width 30 height 12
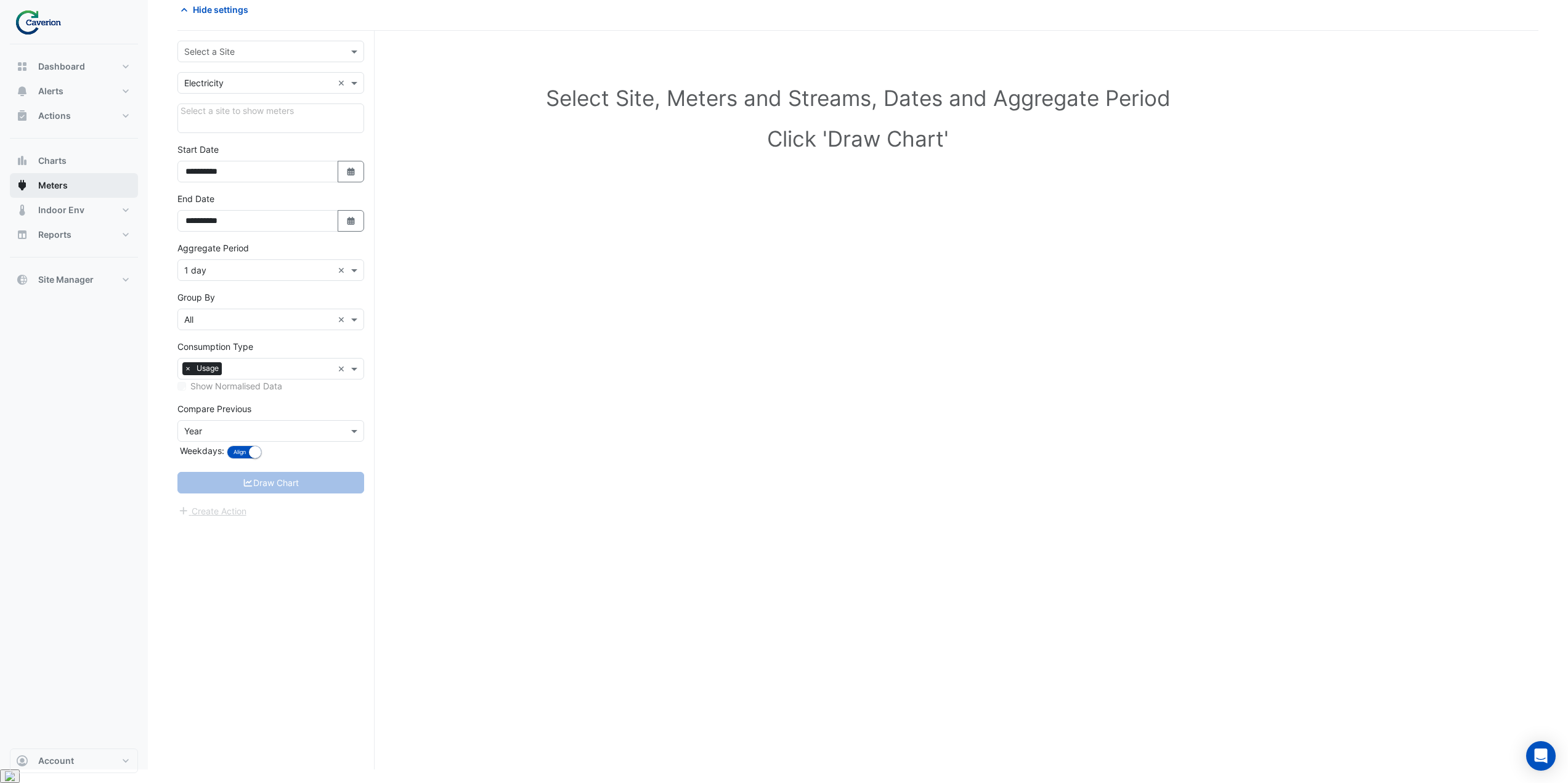
scroll to position [47, 0]
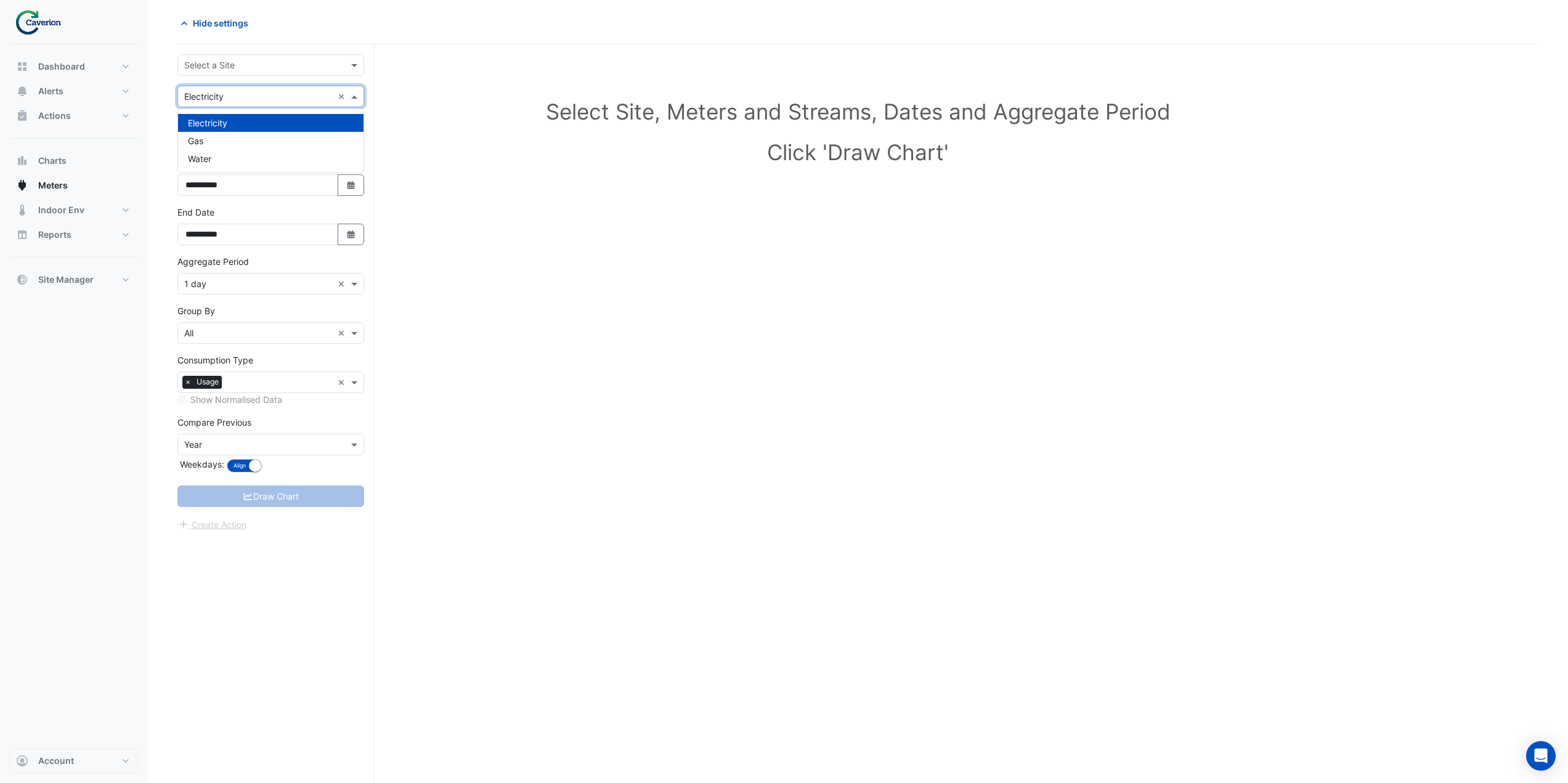
click at [234, 98] on input "text" at bounding box center [258, 96] width 148 height 13
click at [166, 114] on section "**********" at bounding box center [858, 390] width 1420 height 786
click at [106, 164] on button "Charts" at bounding box center [74, 161] width 128 height 25
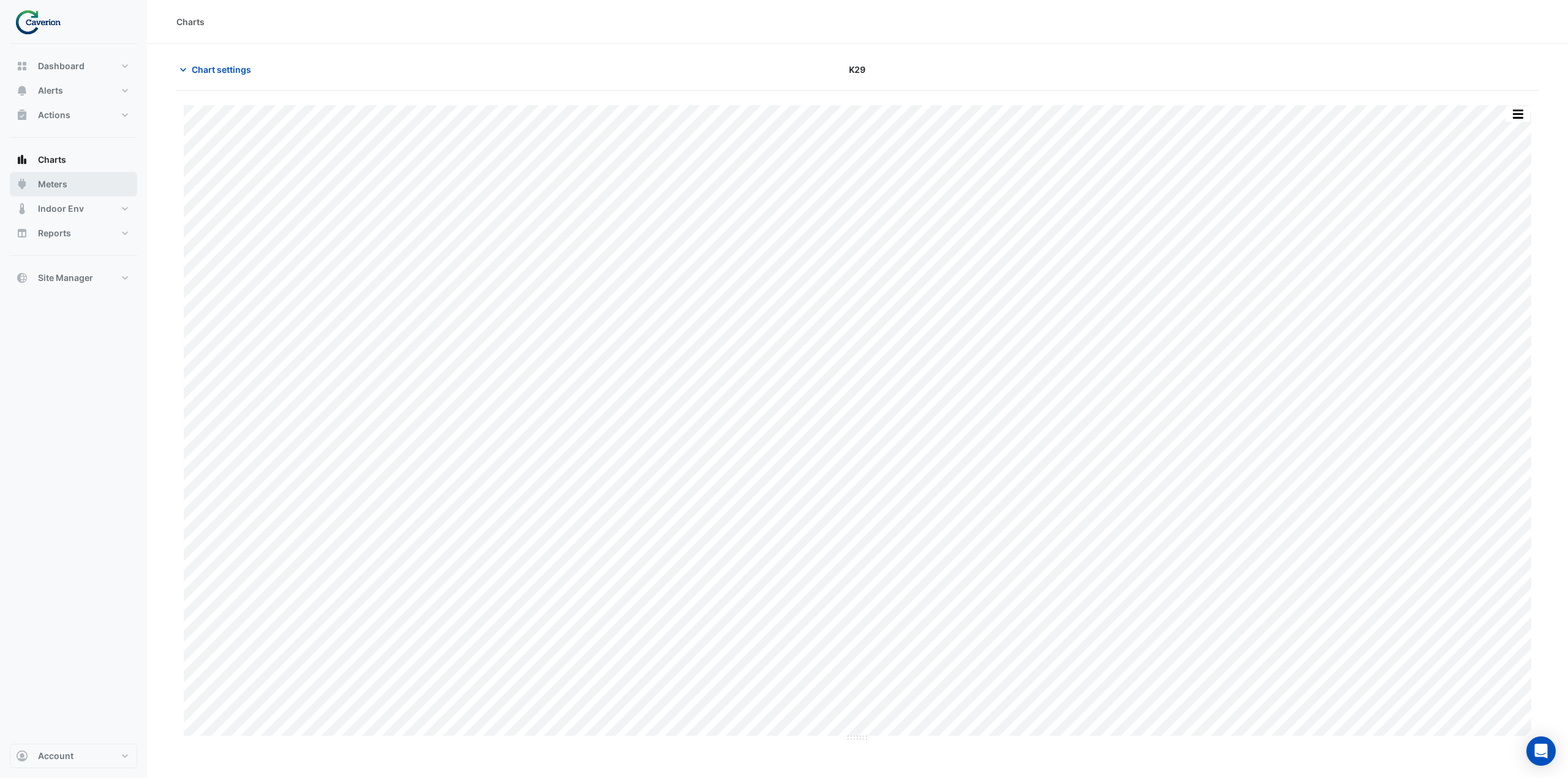
click at [73, 188] on button "Meters" at bounding box center [74, 184] width 127 height 25
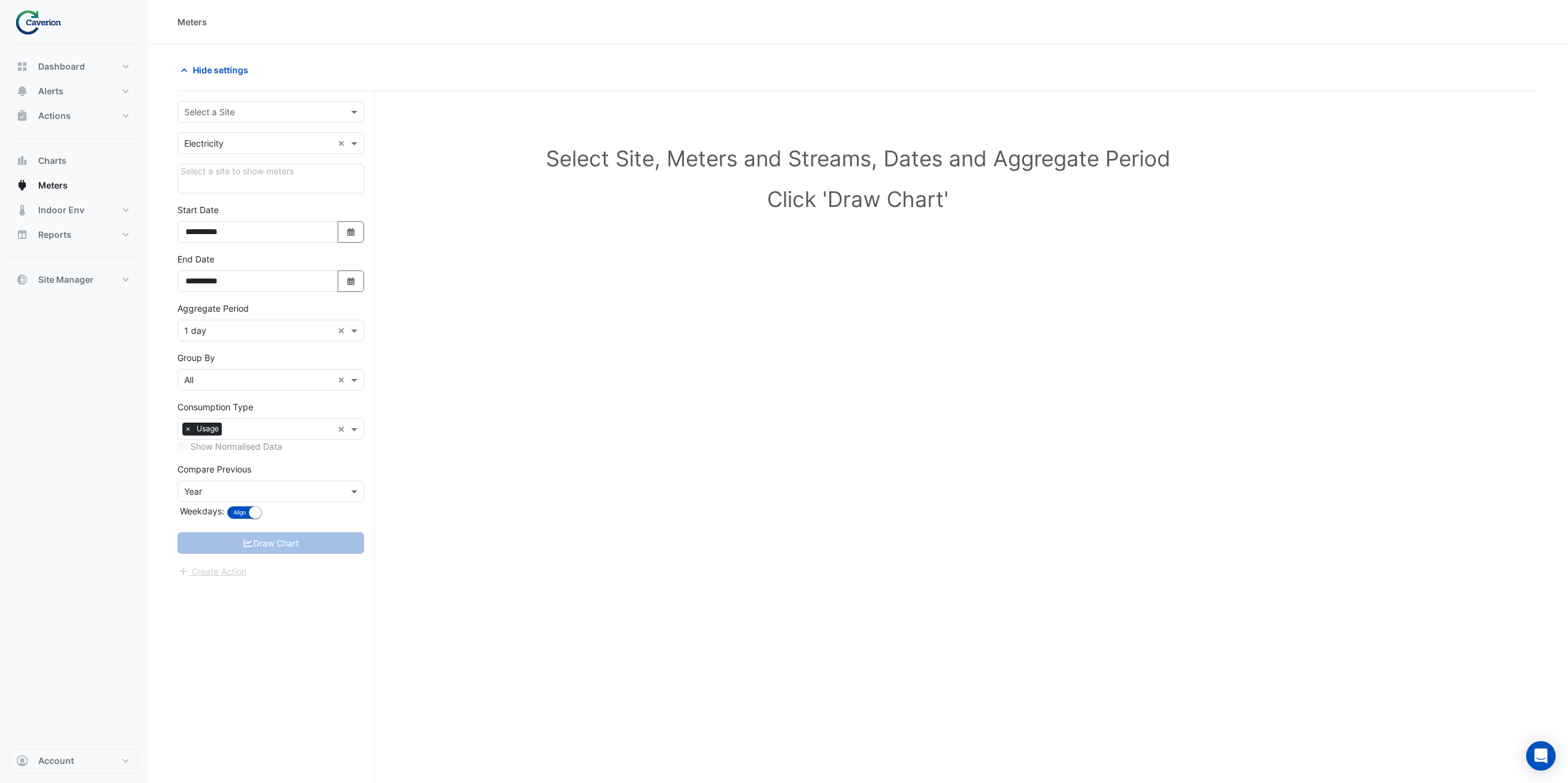
click at [266, 150] on div "× Electricity ×" at bounding box center [270, 143] width 187 height 22
click at [171, 78] on div "Hide settings" at bounding box center [514, 70] width 688 height 22
click at [57, 161] on span "Charts" at bounding box center [53, 161] width 28 height 12
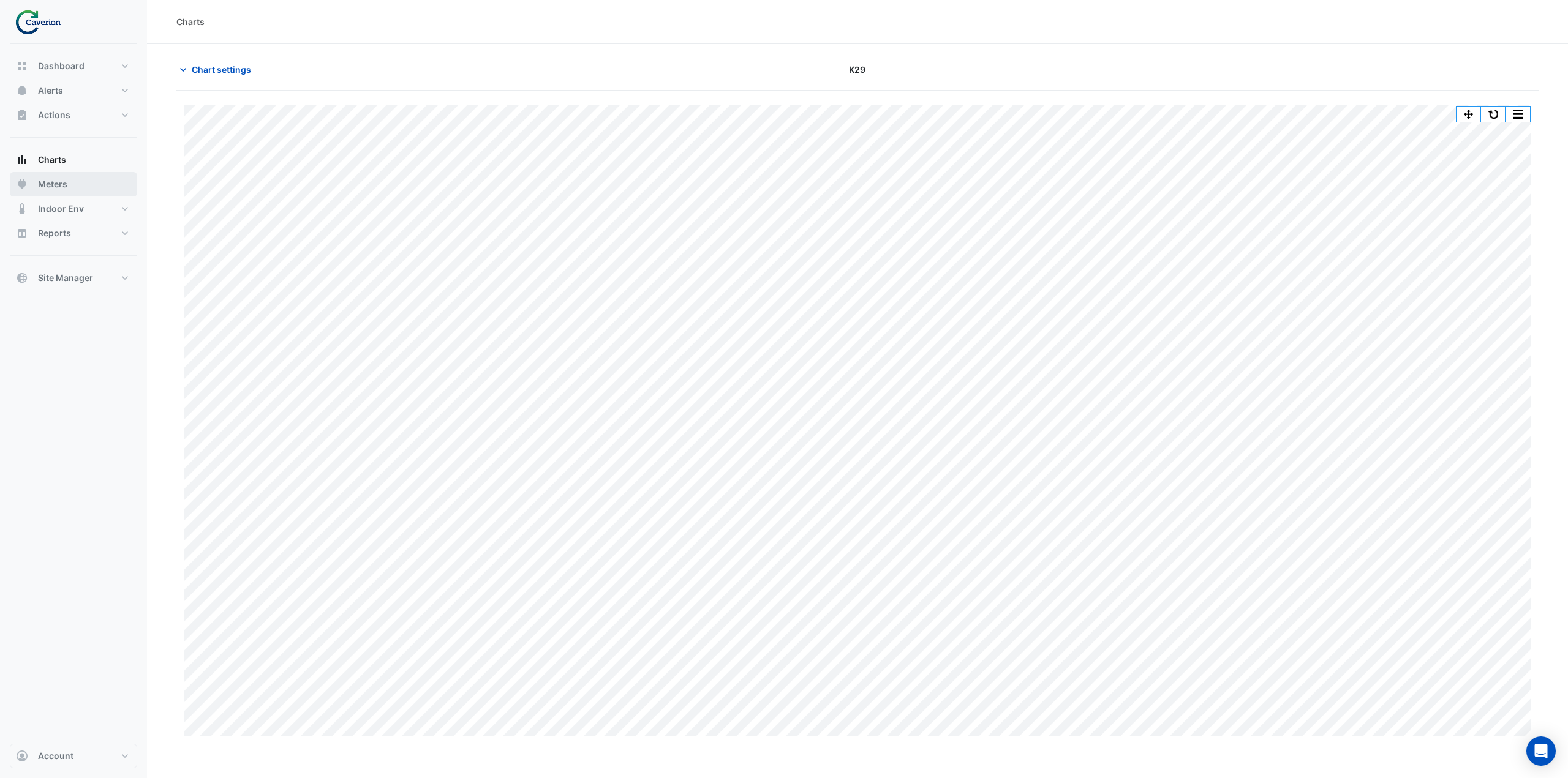
click at [77, 190] on button "Meters" at bounding box center [74, 184] width 127 height 25
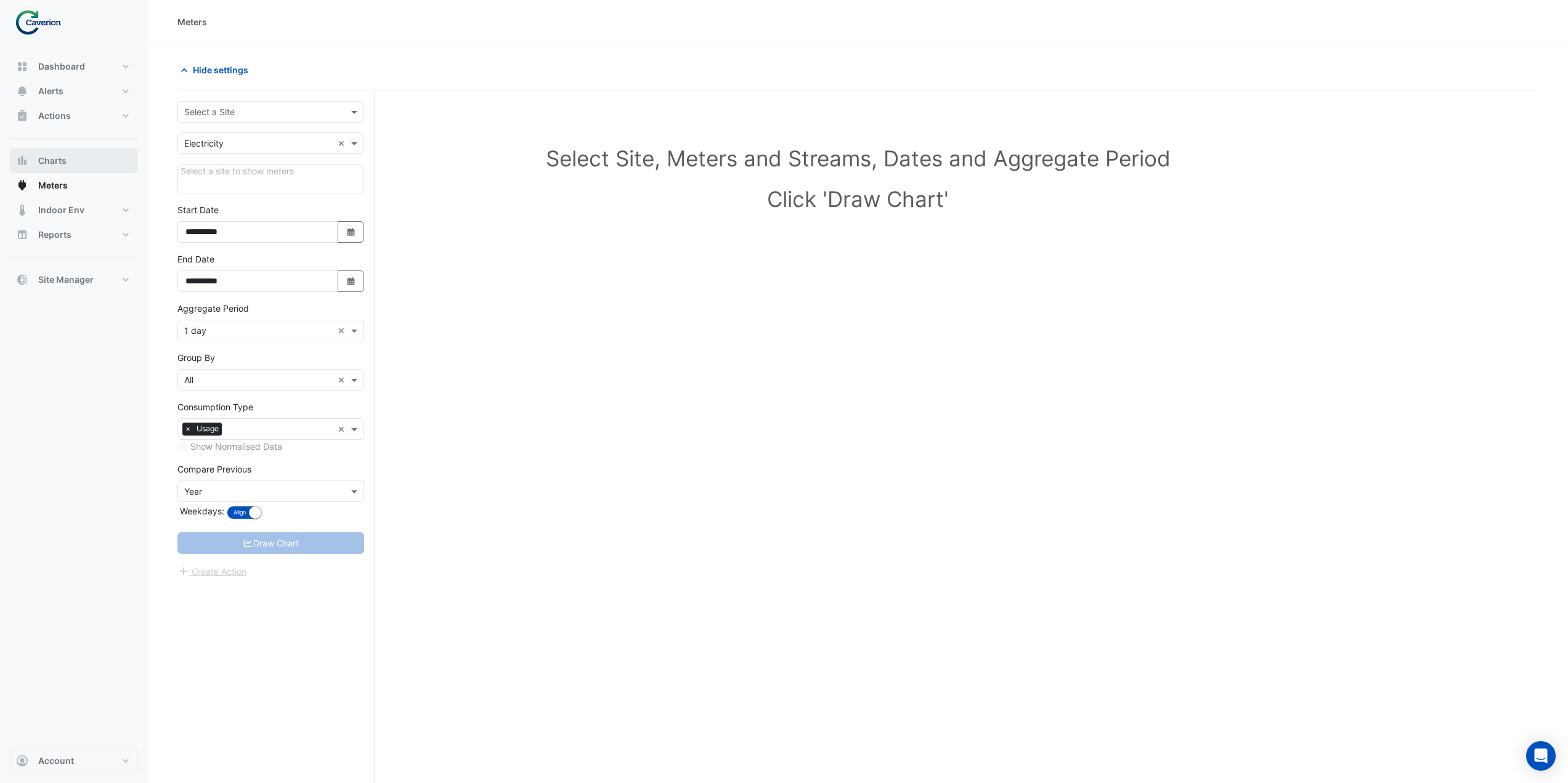
click at [80, 165] on button "Charts" at bounding box center [74, 161] width 128 height 25
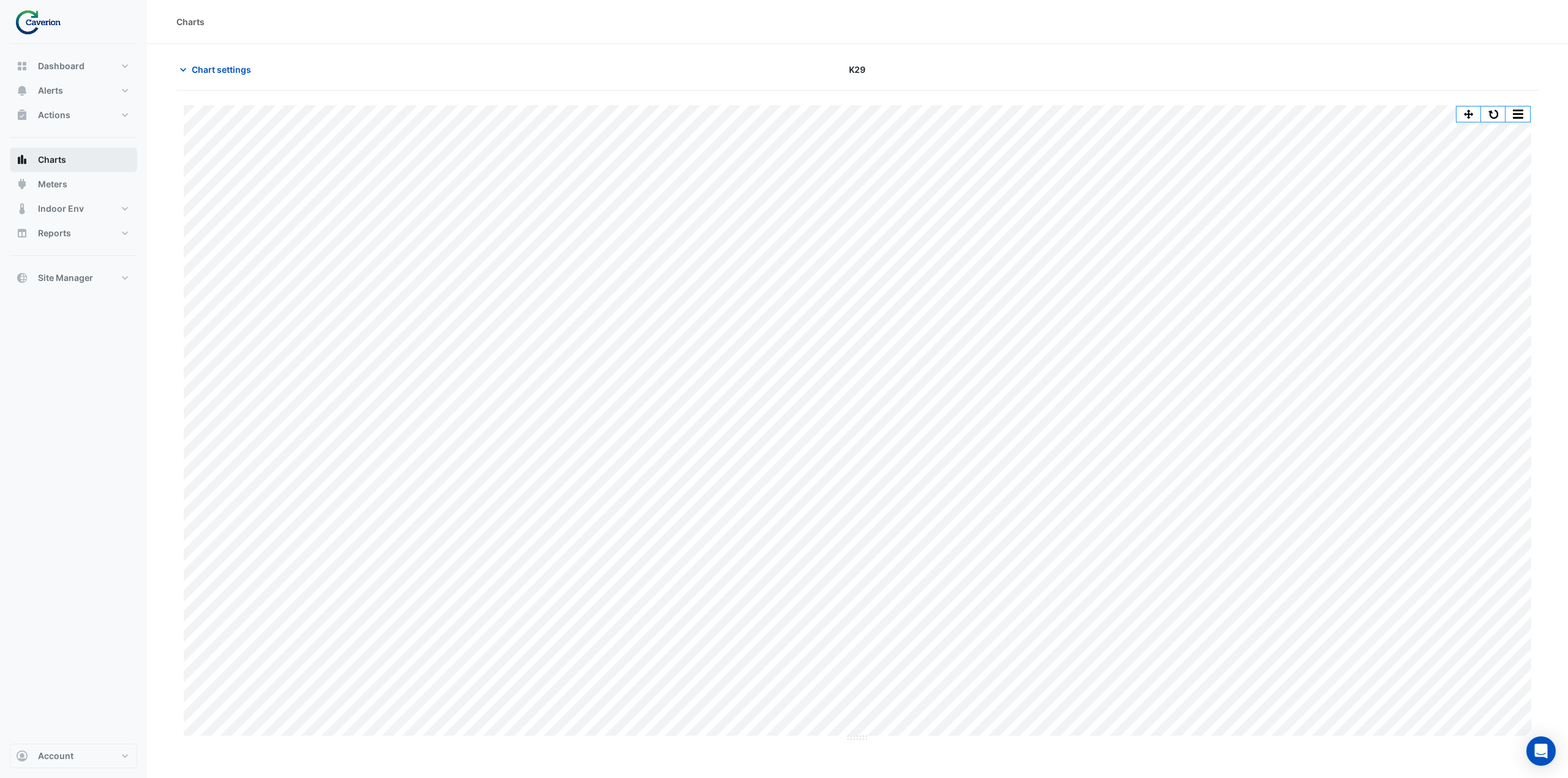
click at [70, 163] on button "Charts" at bounding box center [74, 159] width 127 height 25
click at [56, 170] on button "Charts" at bounding box center [74, 159] width 127 height 25
click at [210, 71] on span "Chart settings" at bounding box center [221, 69] width 60 height 13
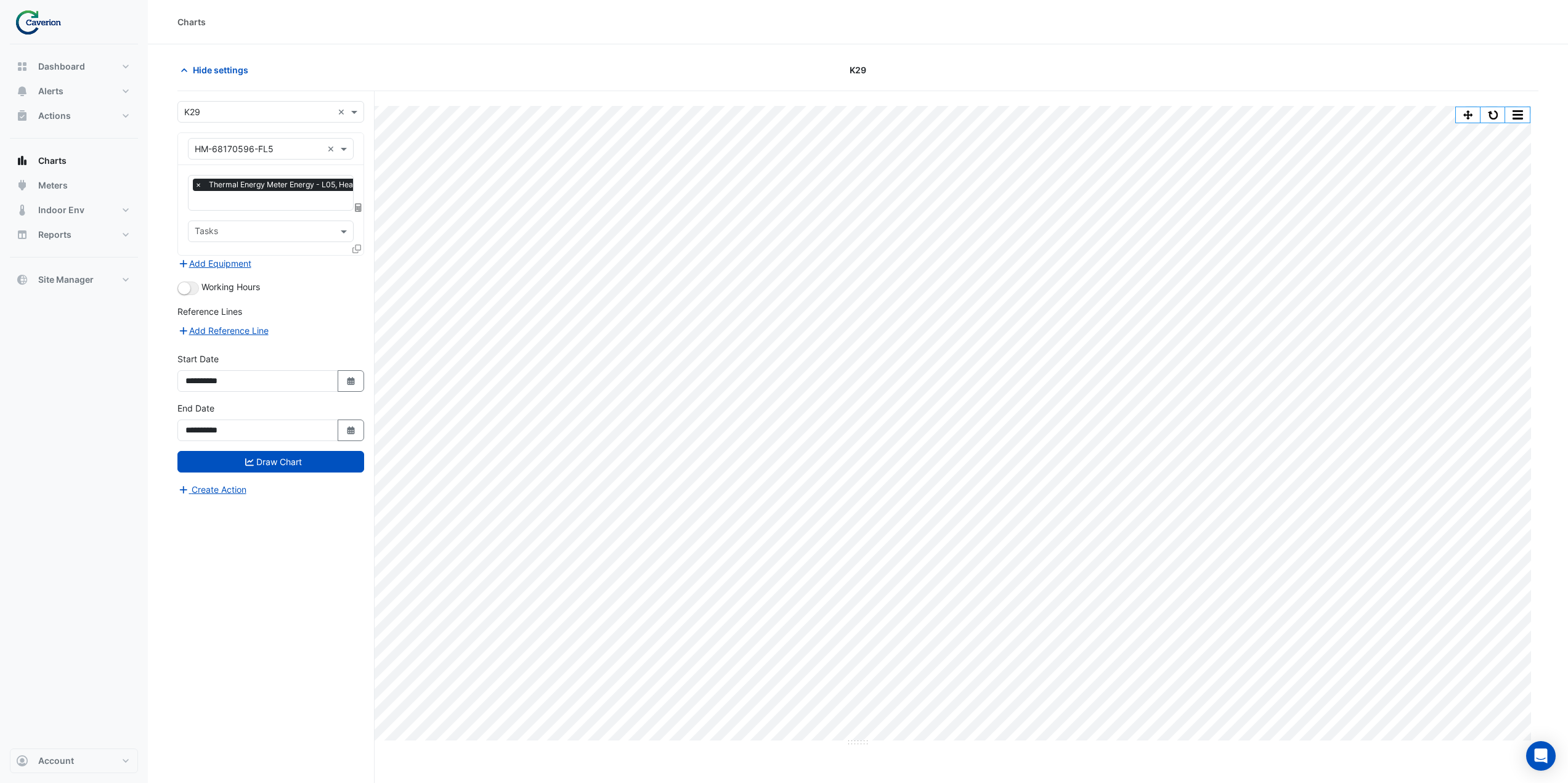
click at [246, 113] on input "text" at bounding box center [258, 112] width 148 height 13
type input "*"
click at [67, 757] on span "Account" at bounding box center [56, 761] width 36 height 12
click at [278, 151] on input "text" at bounding box center [258, 149] width 127 height 13
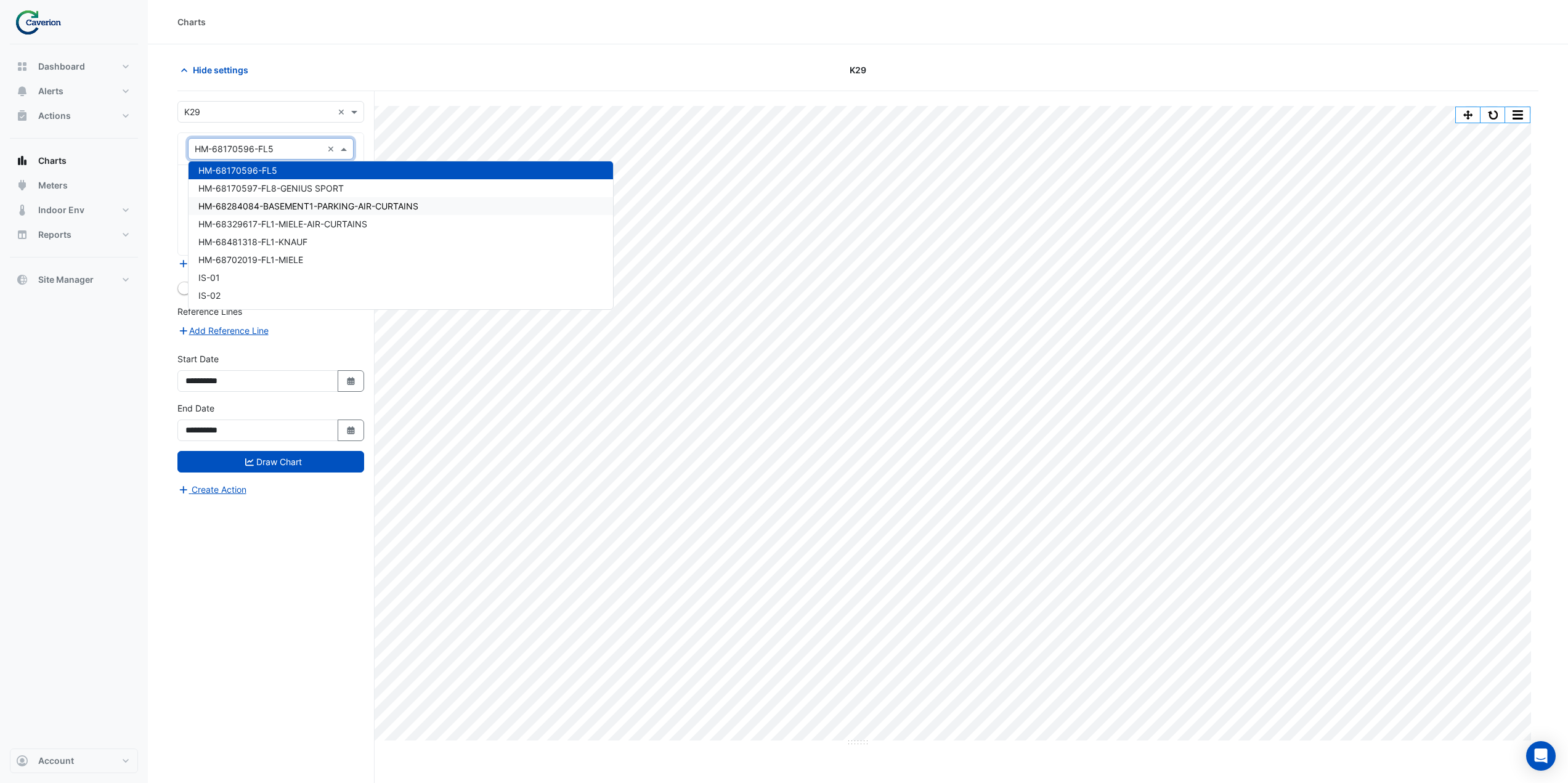
scroll to position [9462, 0]
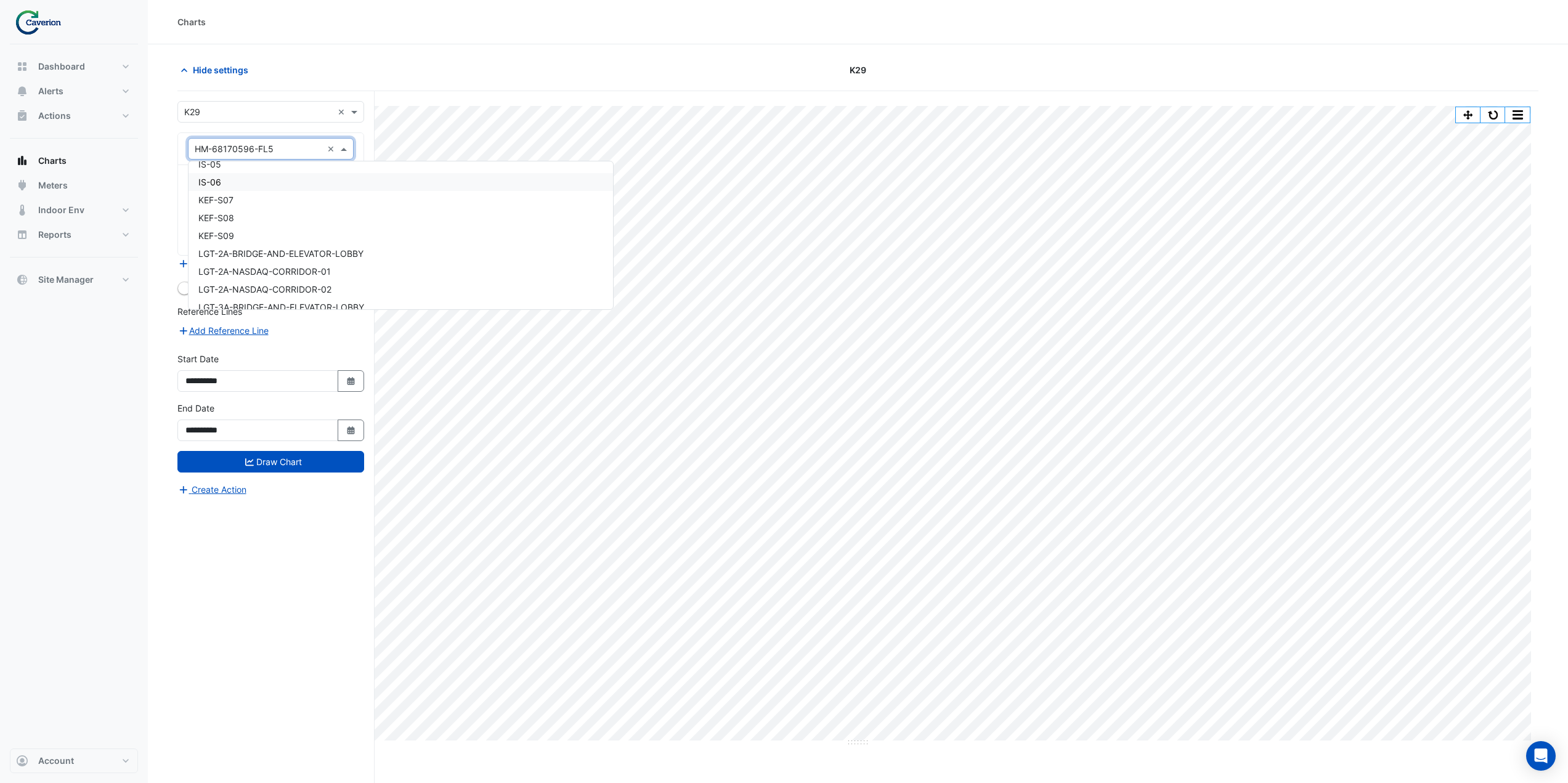
click at [169, 118] on section "Hide settings K29 Print Save as JPEG Save as PNG Pivot Data Table Export CSV - …" at bounding box center [858, 437] width 1420 height 786
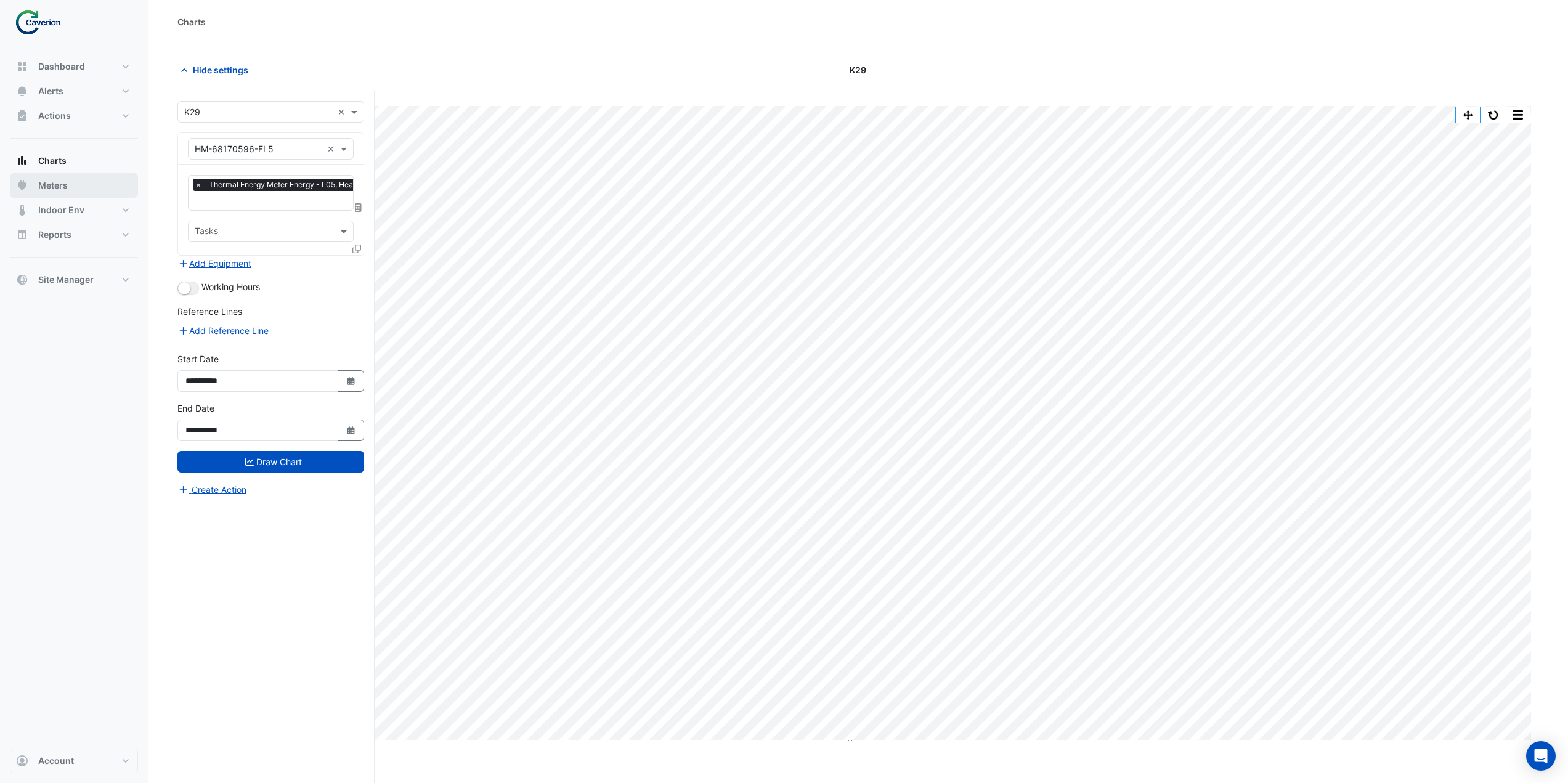
click at [53, 188] on span "Meters" at bounding box center [53, 185] width 30 height 12
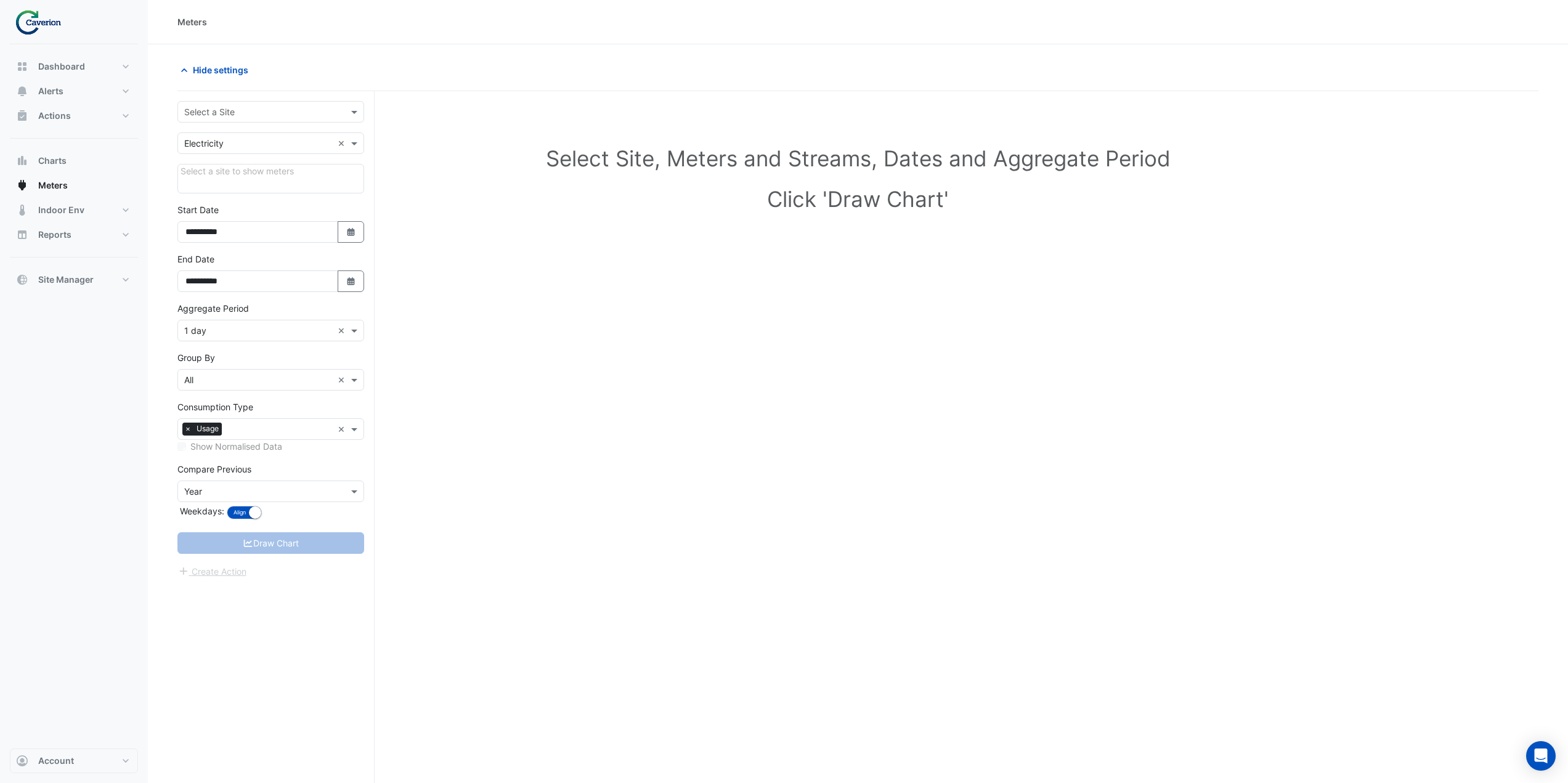
click at [254, 109] on input "text" at bounding box center [258, 112] width 148 height 13
click at [210, 158] on div "K29" at bounding box center [270, 156] width 185 height 18
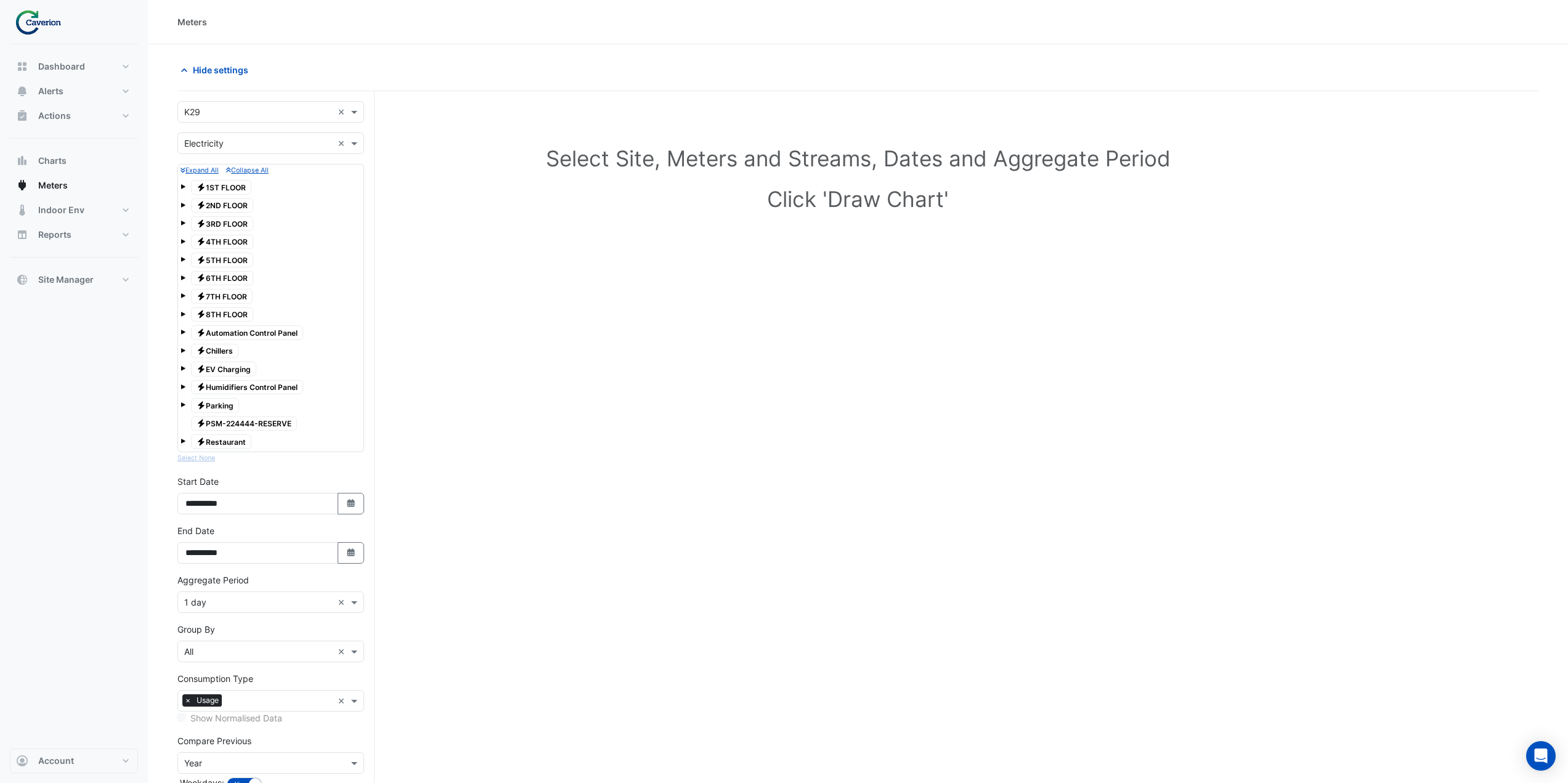
click at [183, 241] on span at bounding box center [183, 241] width 5 height 5
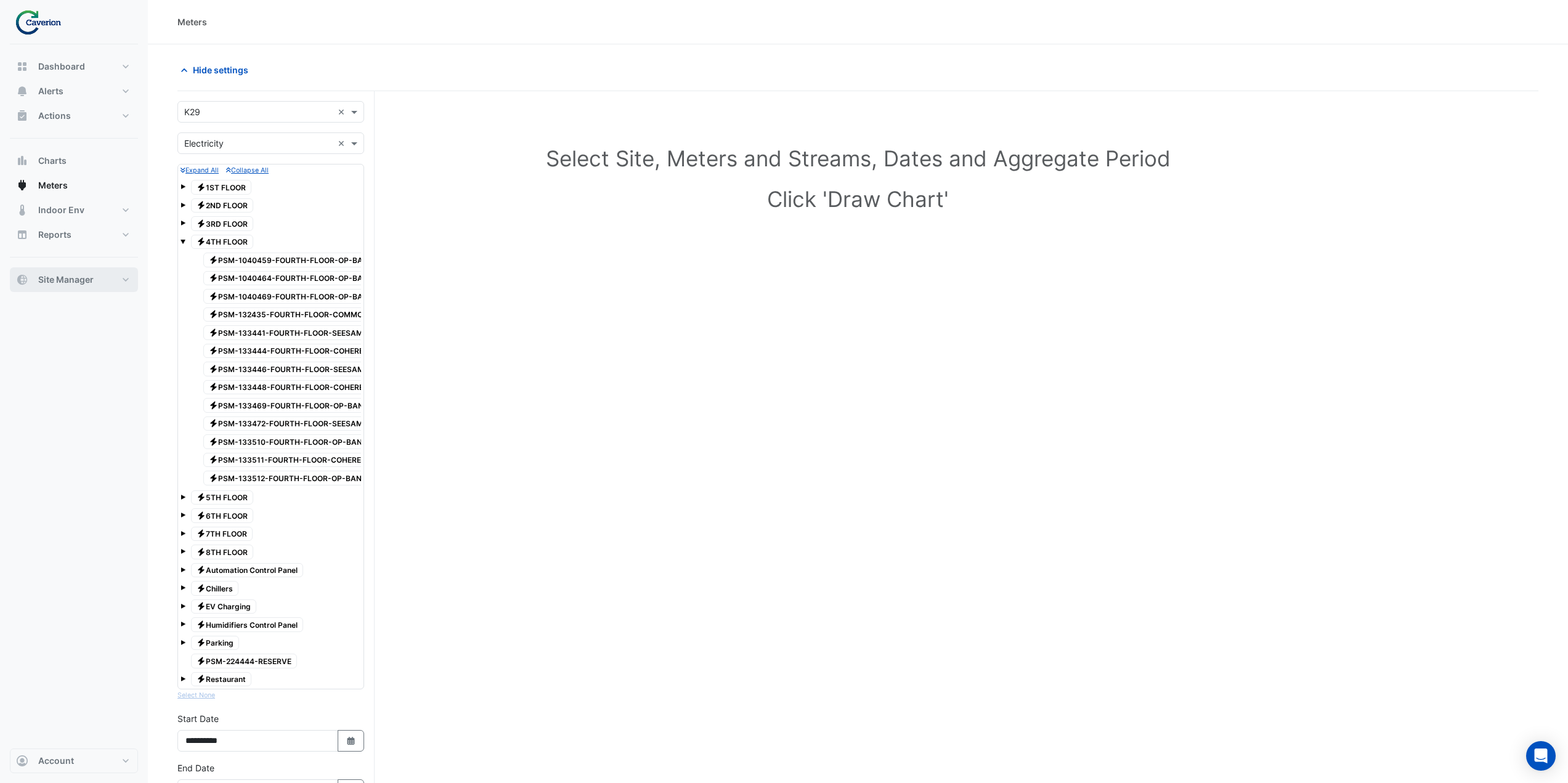
click at [98, 281] on button "Site Manager" at bounding box center [74, 279] width 128 height 25
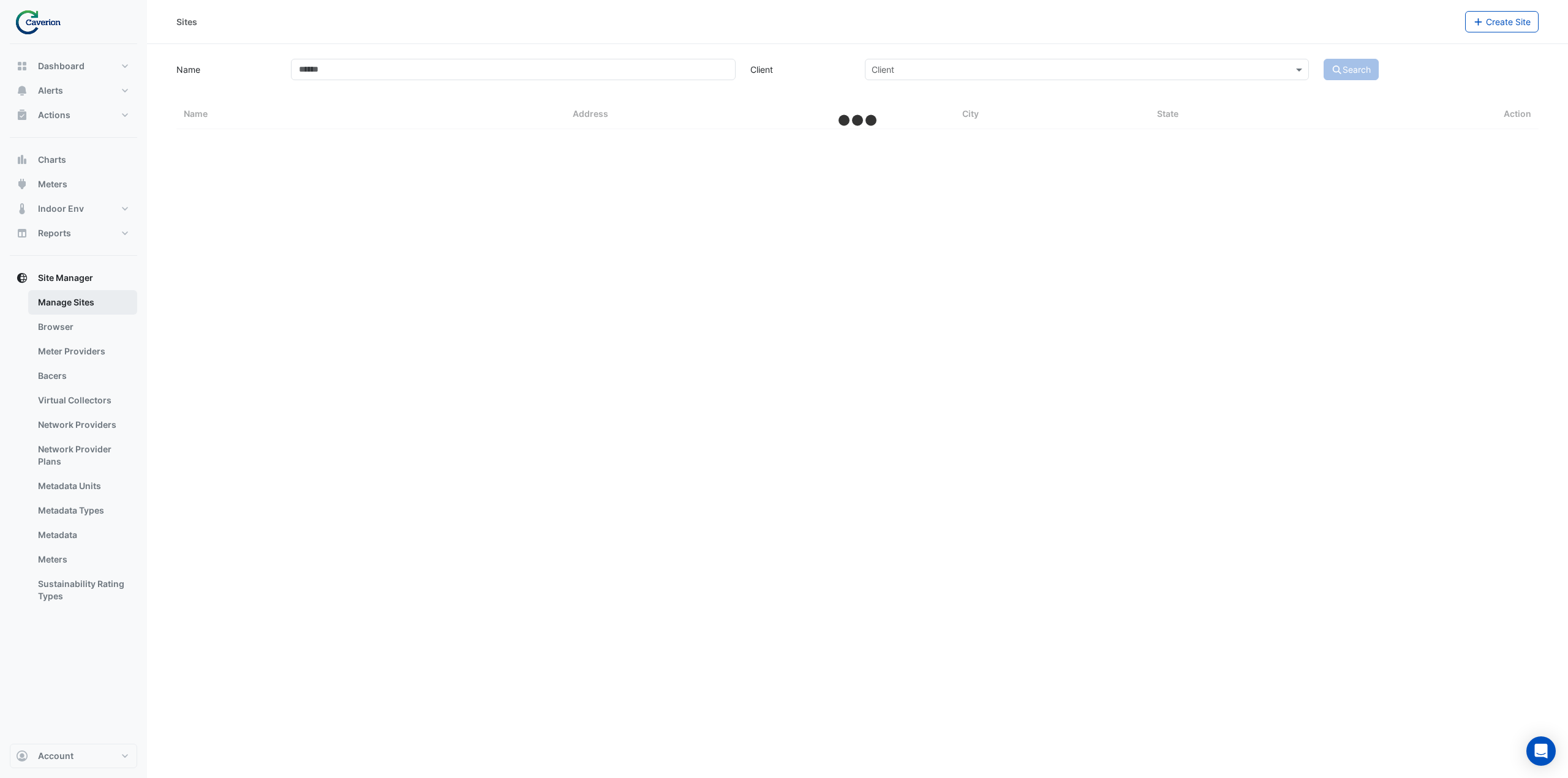
select select "***"
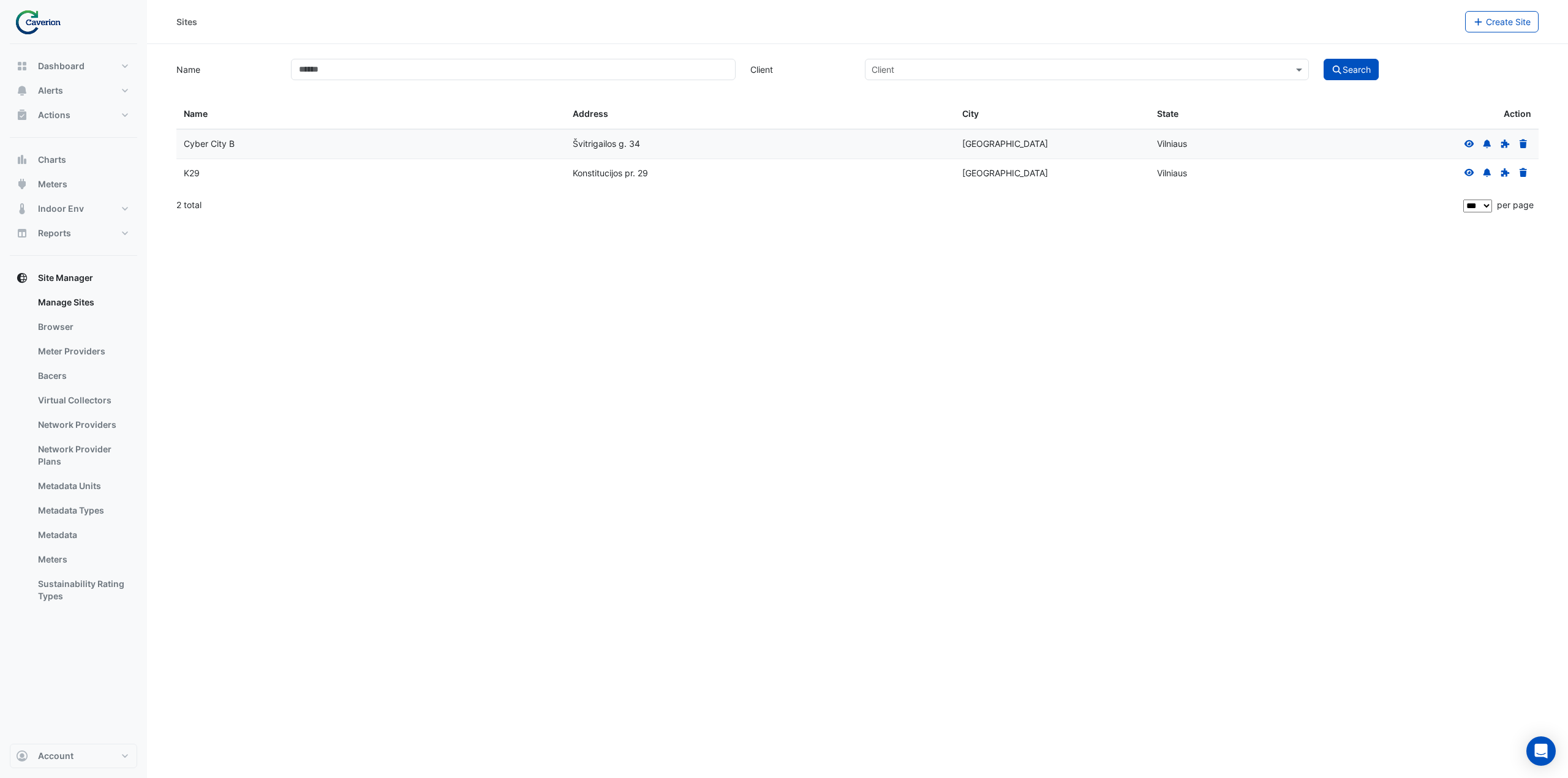
click at [1473, 175] on icon at bounding box center [1469, 172] width 11 height 9
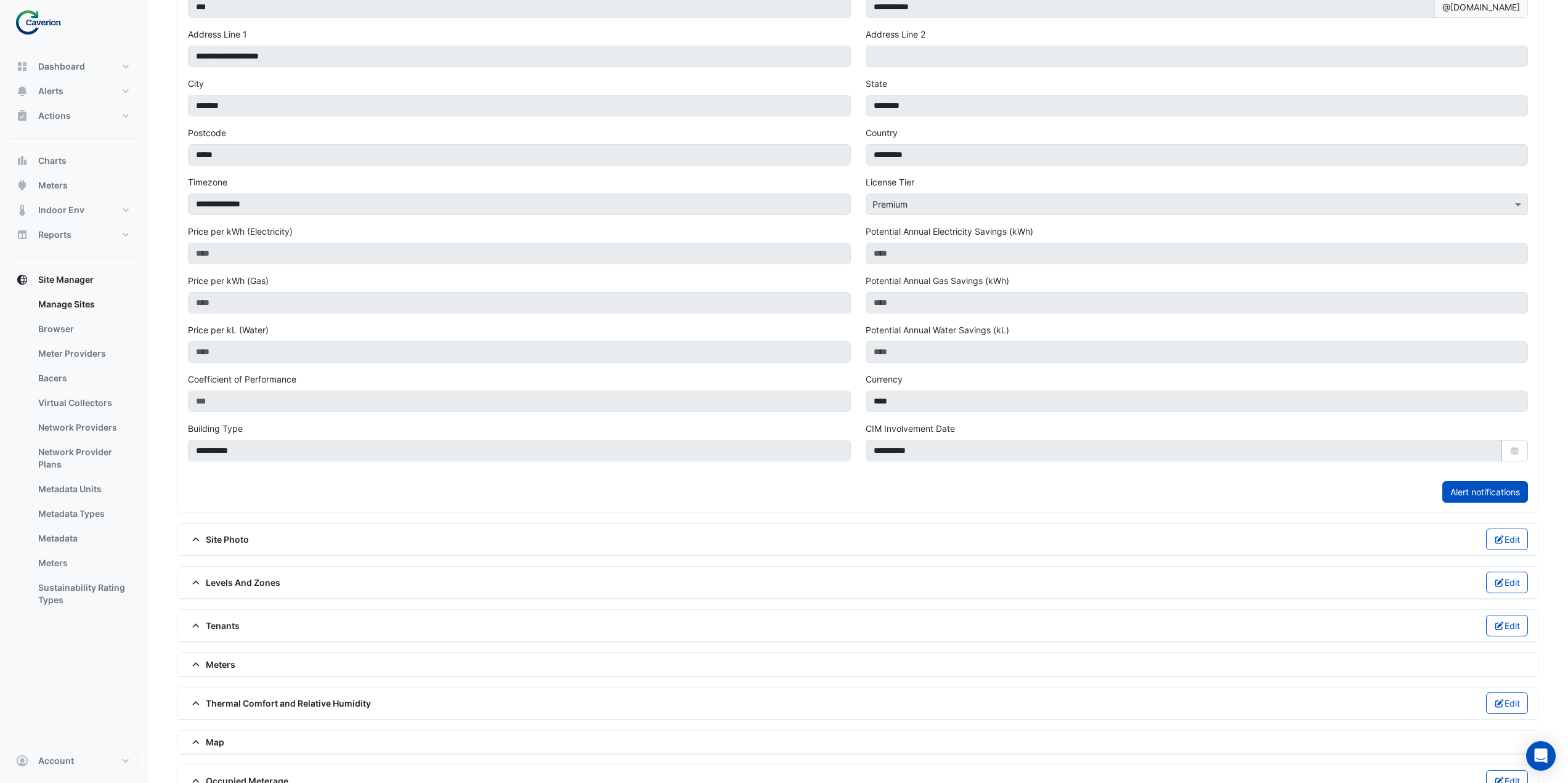
scroll to position [234, 0]
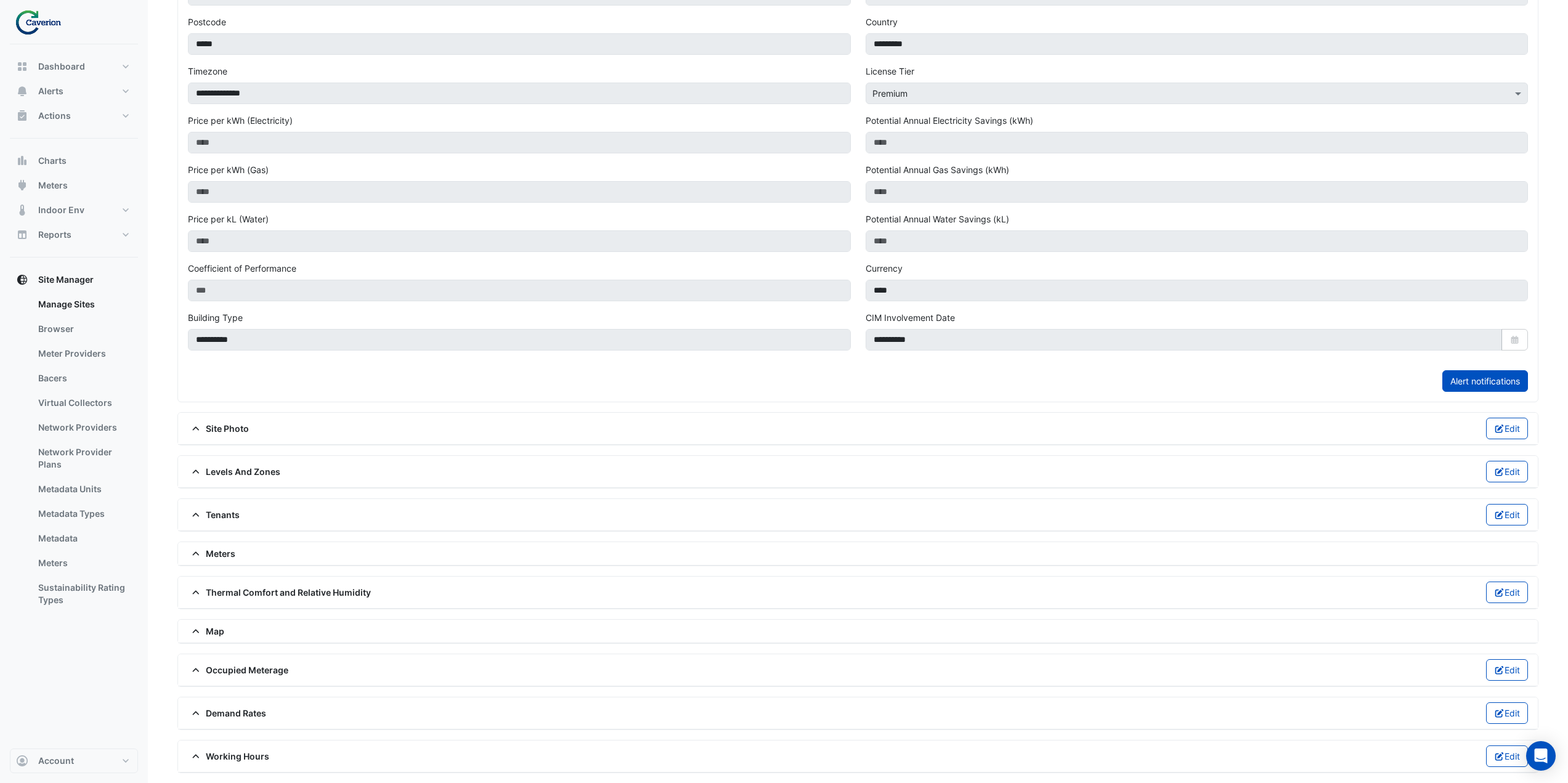
click at [219, 545] on div "Meters" at bounding box center [858, 554] width 1360 height 24
click at [217, 556] on span "Meters" at bounding box center [212, 553] width 47 height 13
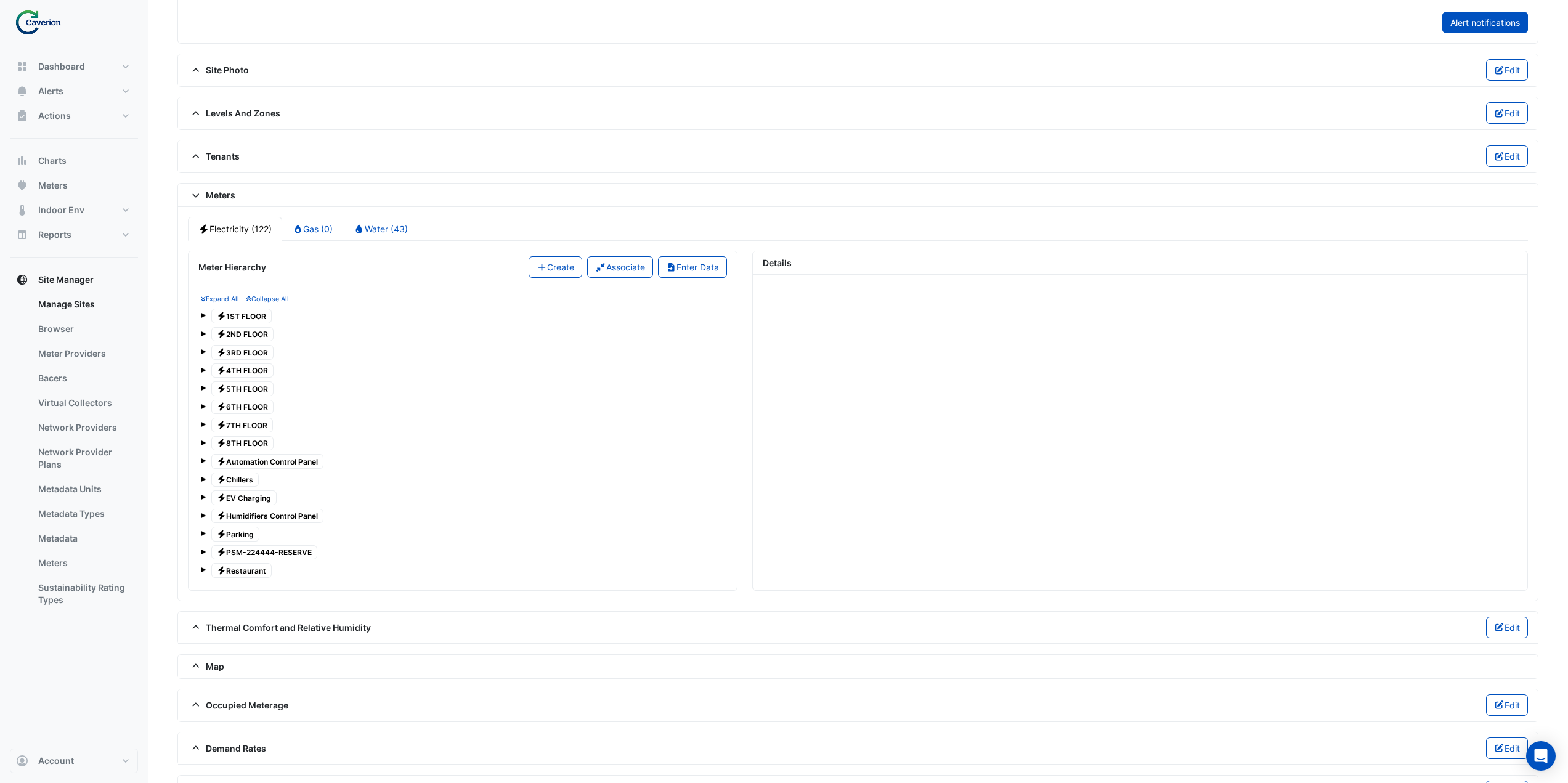
scroll to position [604, 0]
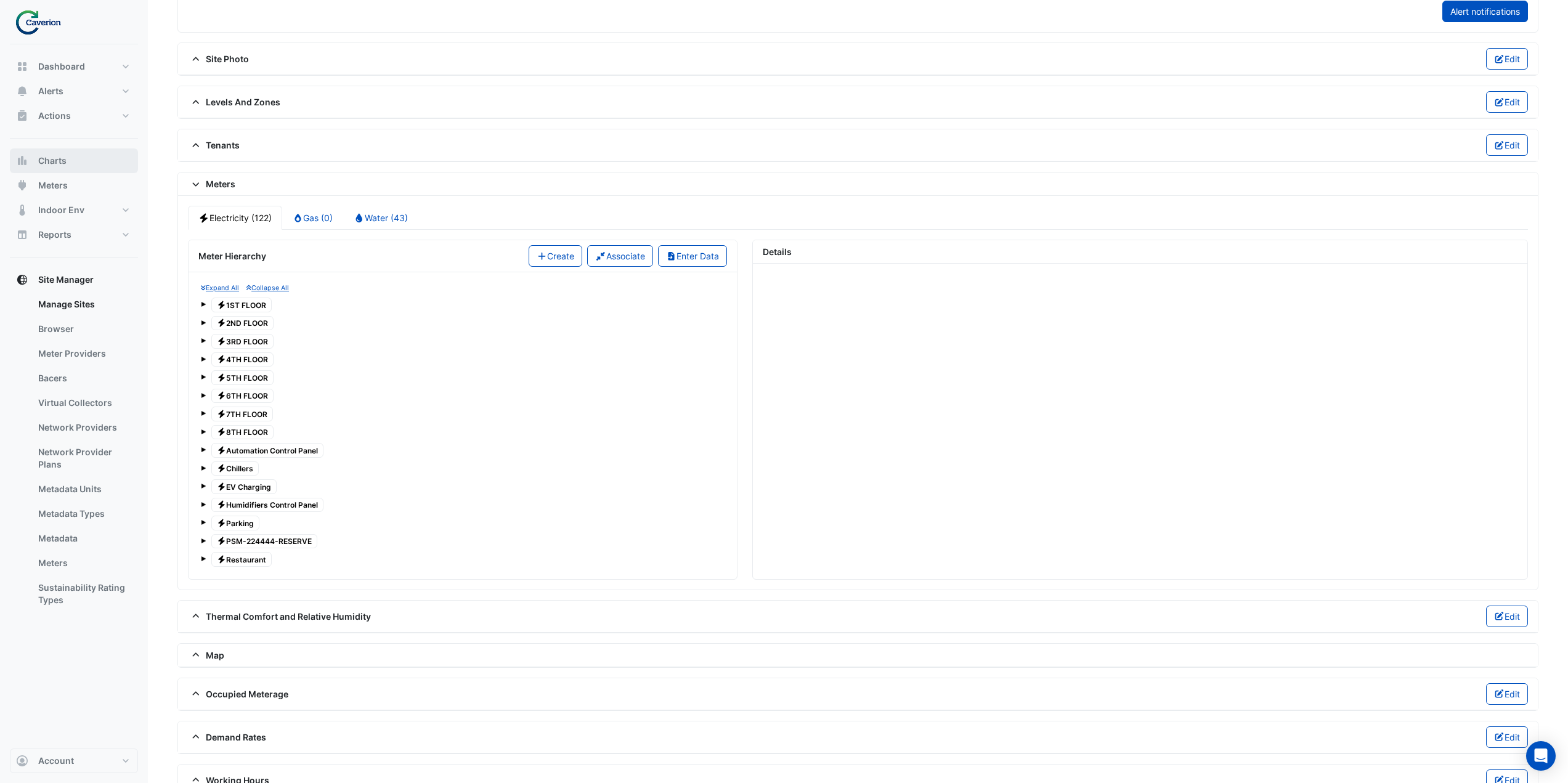
click at [55, 161] on span "Charts" at bounding box center [53, 161] width 28 height 12
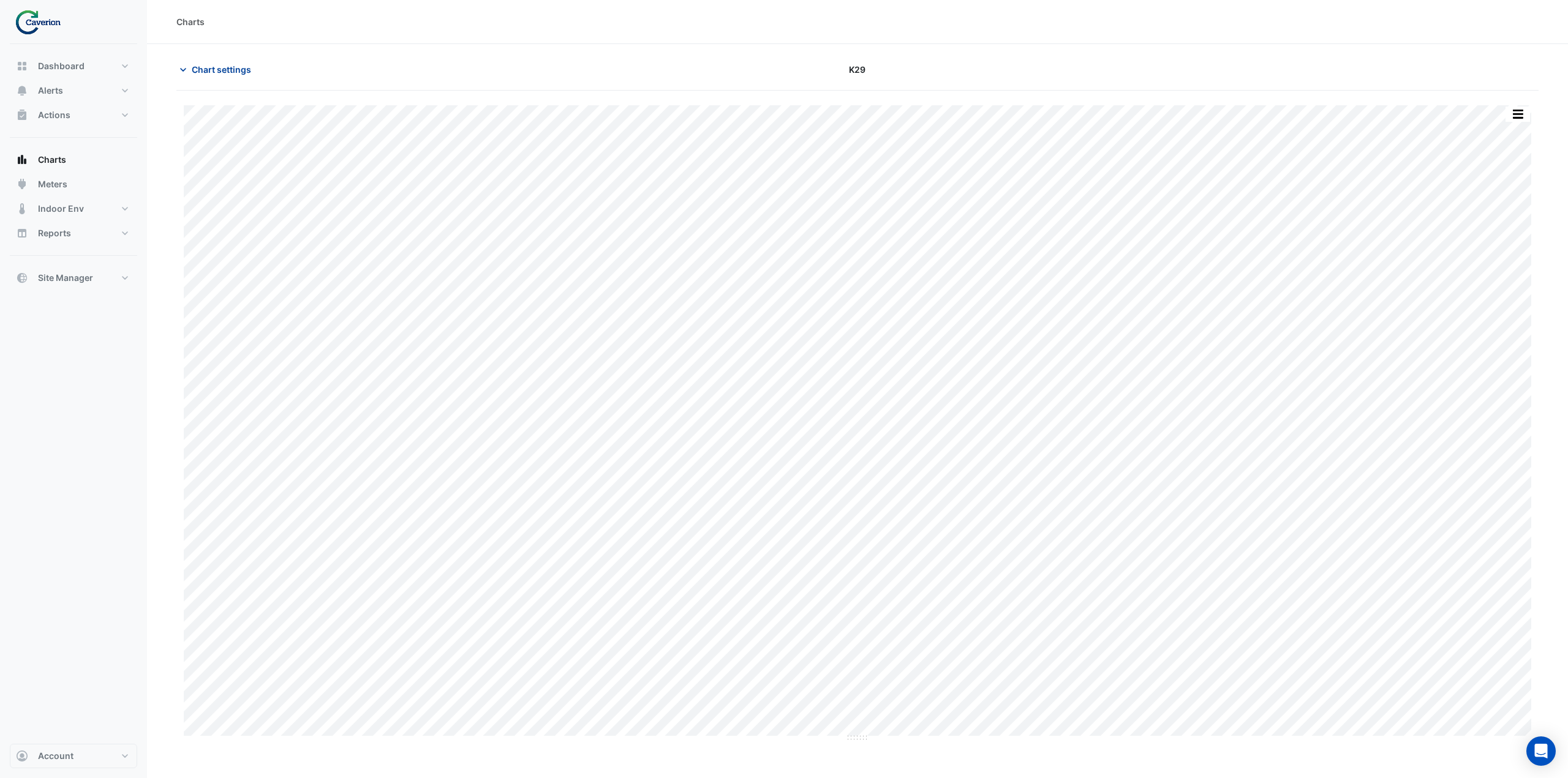
click at [202, 72] on span "Chart settings" at bounding box center [221, 69] width 60 height 13
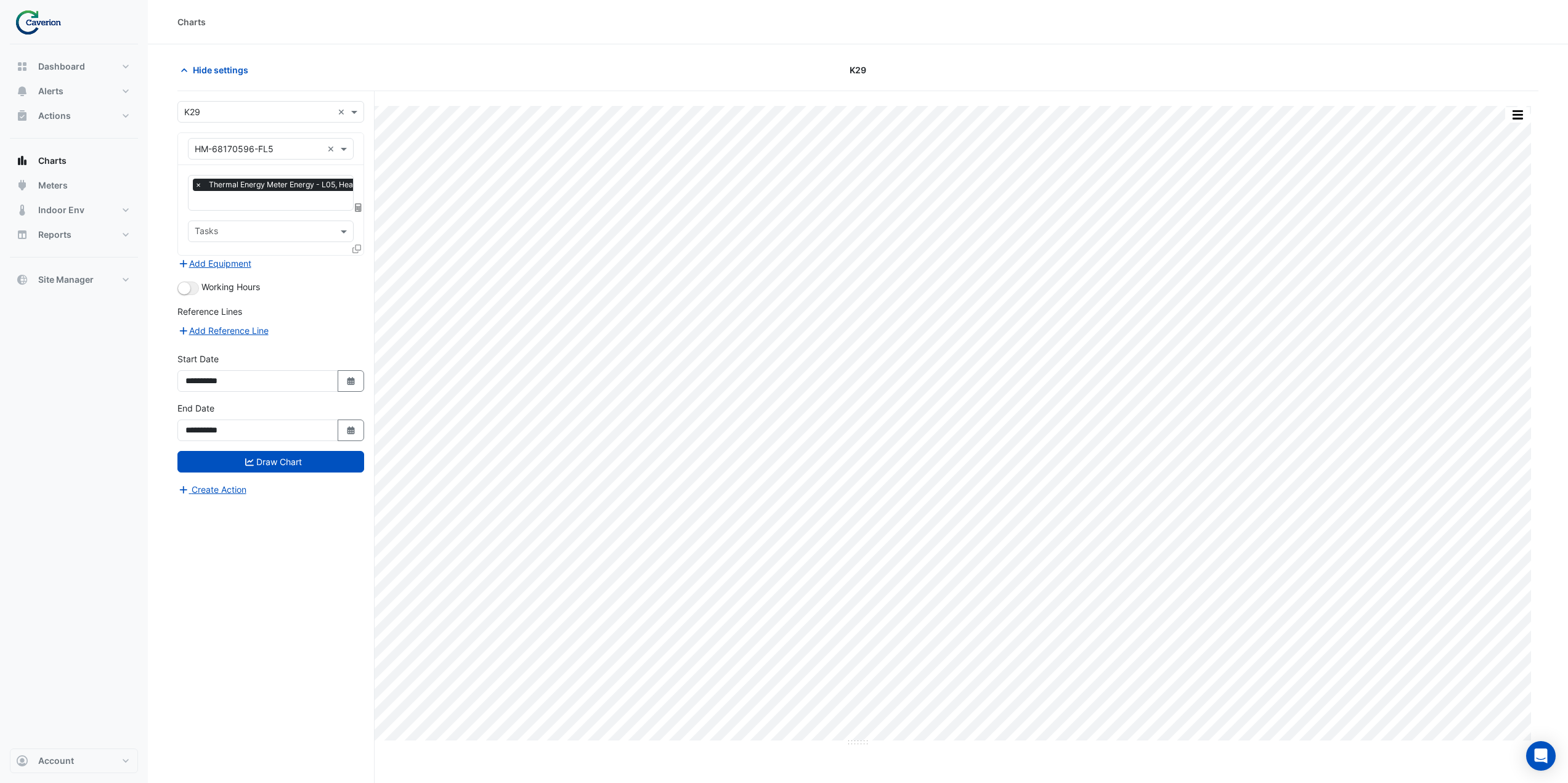
click at [253, 144] on input "text" at bounding box center [258, 149] width 127 height 13
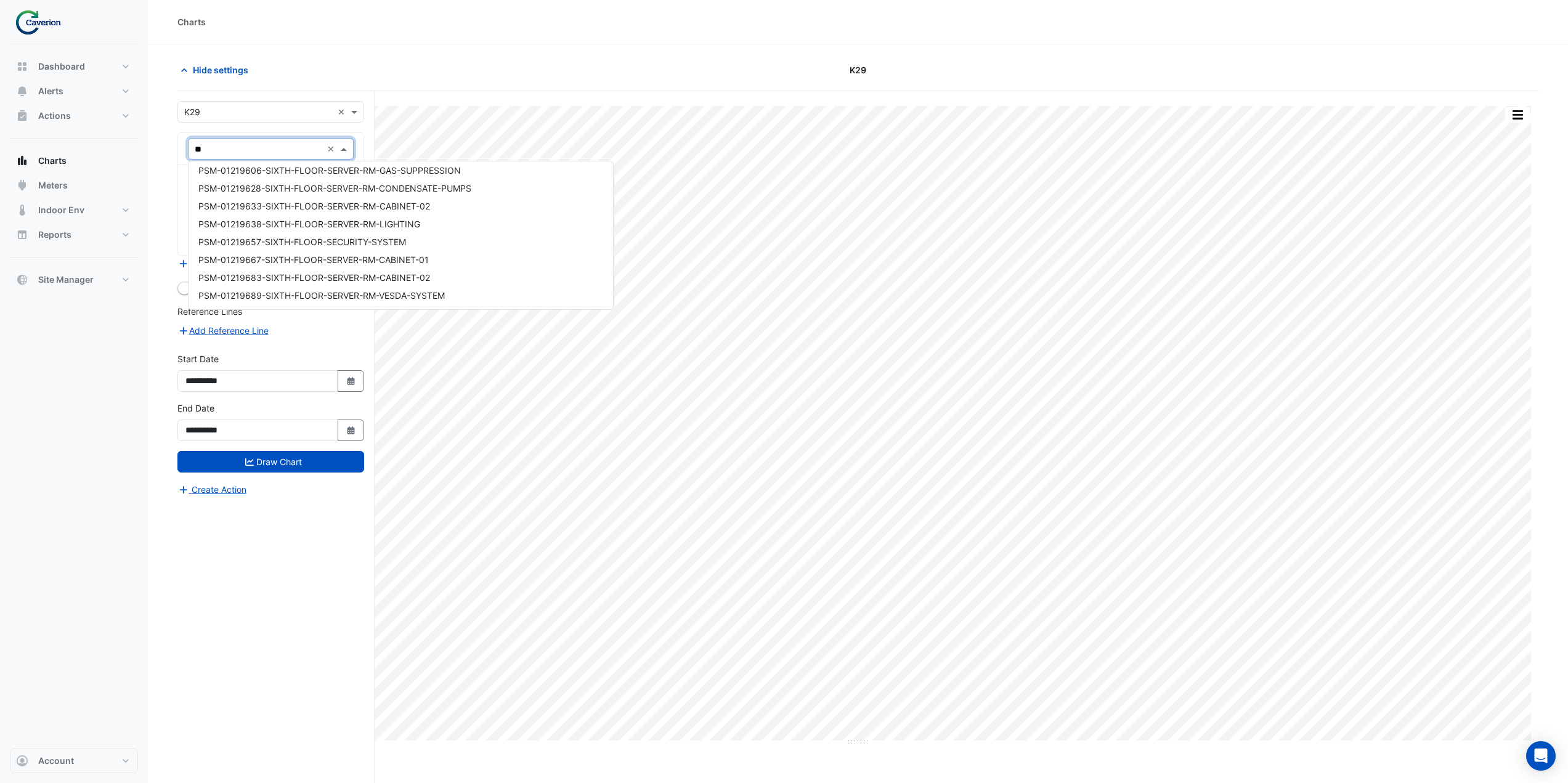
scroll to position [1827, 0]
drag, startPoint x: 268, startPoint y: 148, endPoint x: 204, endPoint y: 139, distance: 64.6
click at [204, 139] on div "× HM-68170596-FL5 *** ×" at bounding box center [271, 149] width 166 height 22
type input "*"
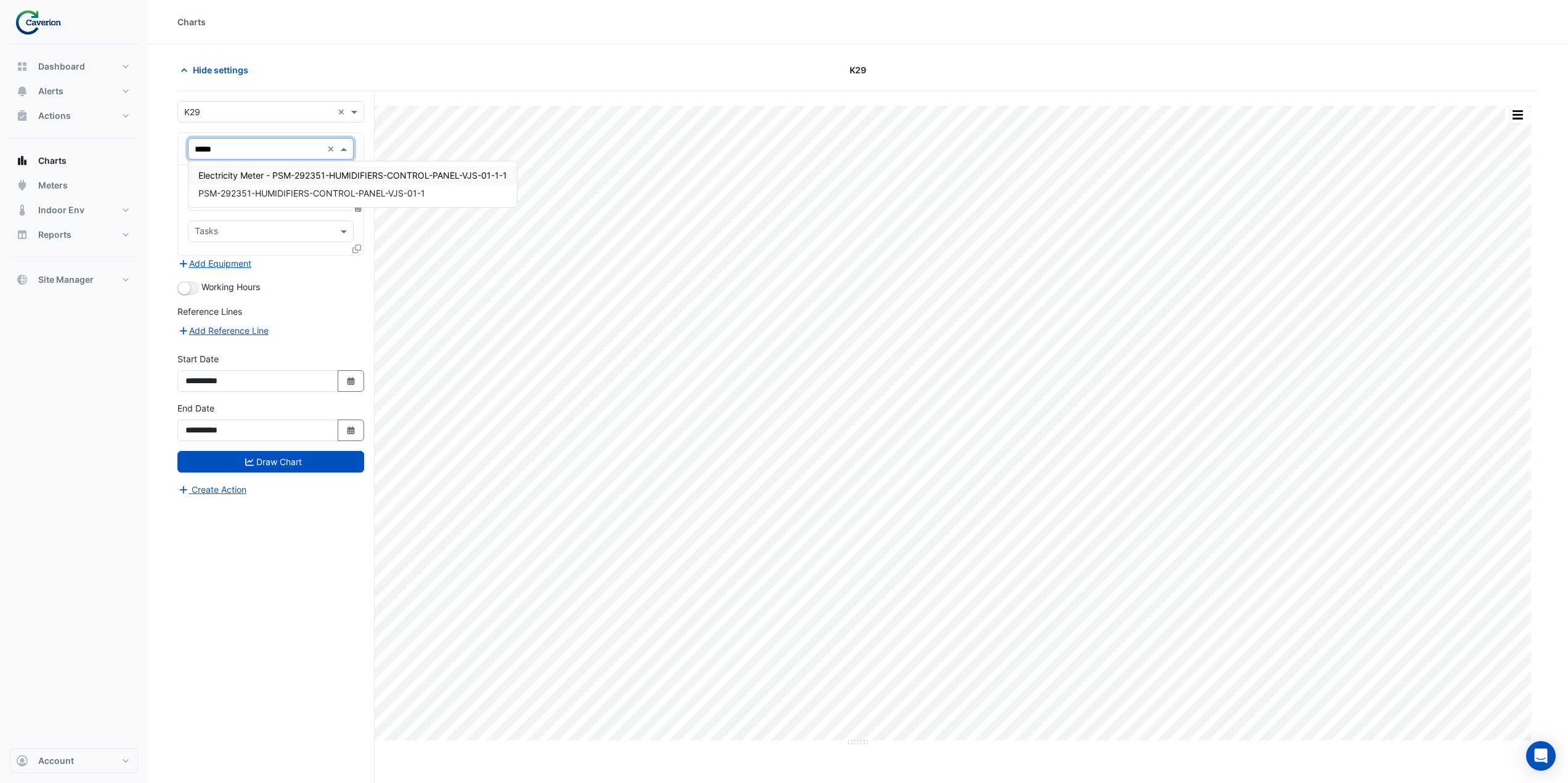
type input "******"
click at [295, 197] on span "PSM-292351-HUMIDIFIERS-CONTROL-PANEL-VJS-01-1" at bounding box center [312, 194] width 227 height 11
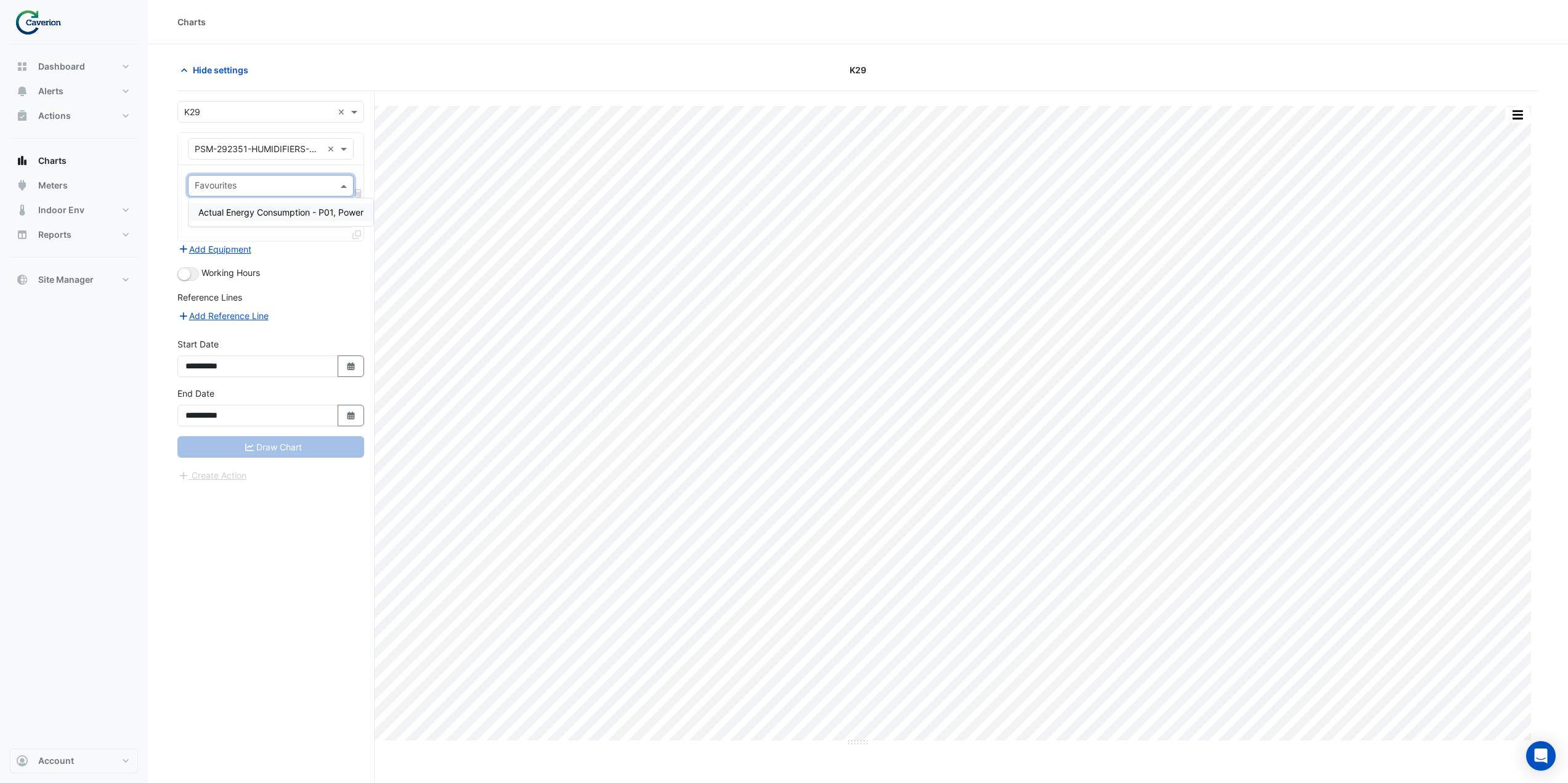
click at [259, 187] on input "text" at bounding box center [264, 187] width 138 height 13
click at [271, 214] on span "Actual Energy Consumption - P01, Power" at bounding box center [281, 212] width 165 height 11
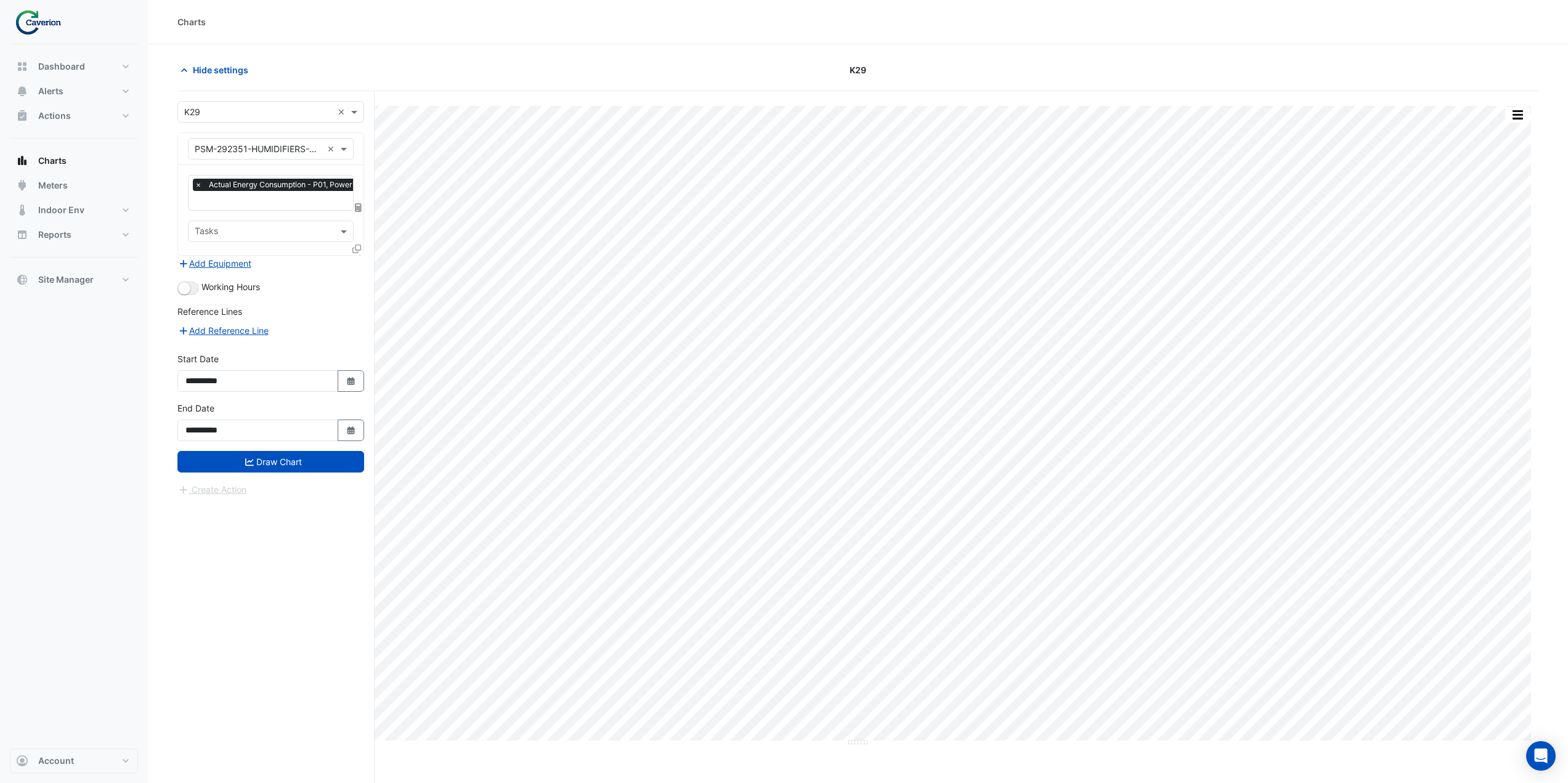
click at [357, 250] on icon at bounding box center [357, 249] width 9 height 9
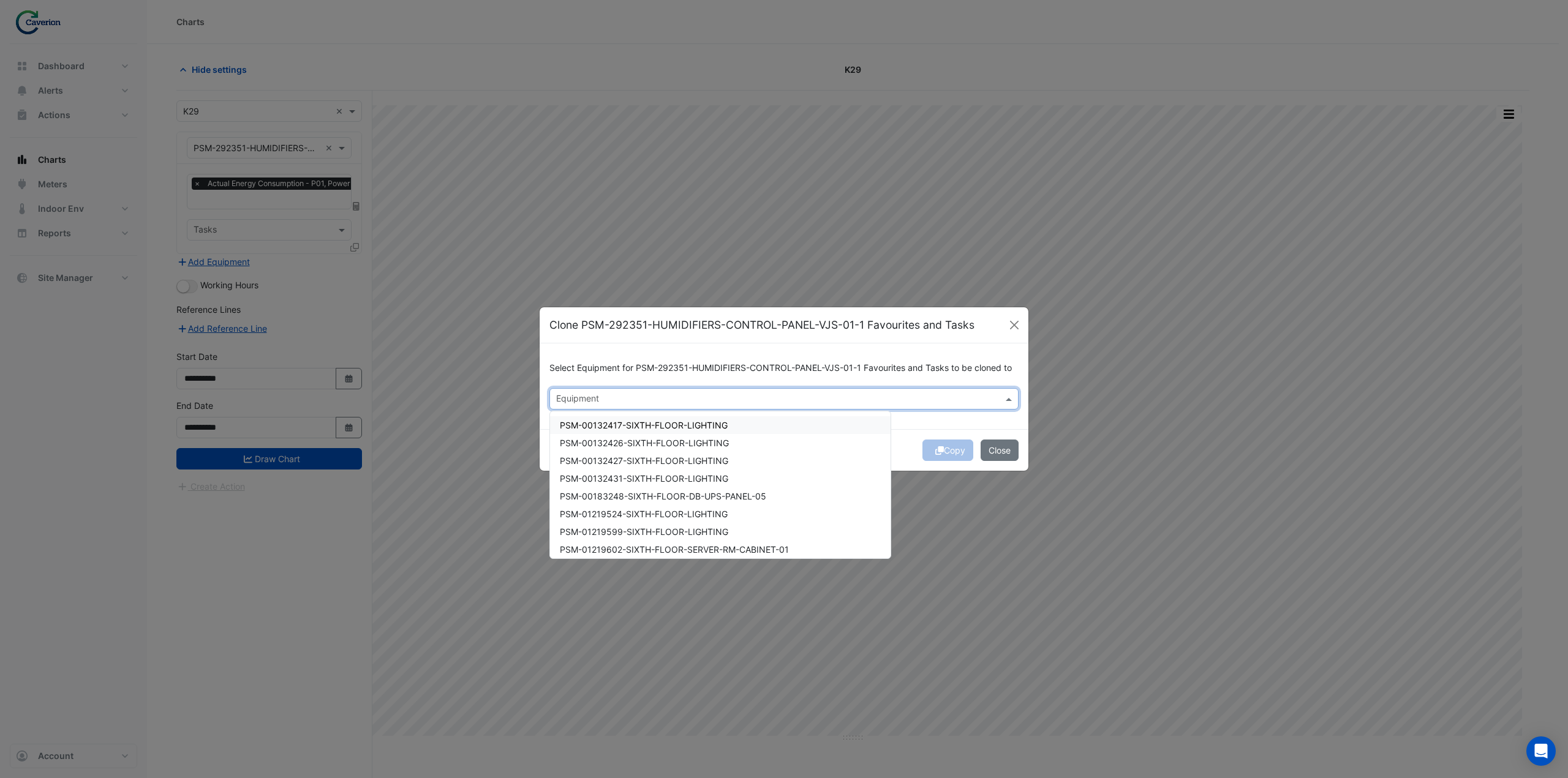
click at [566, 395] on input "text" at bounding box center [776, 399] width 442 height 13
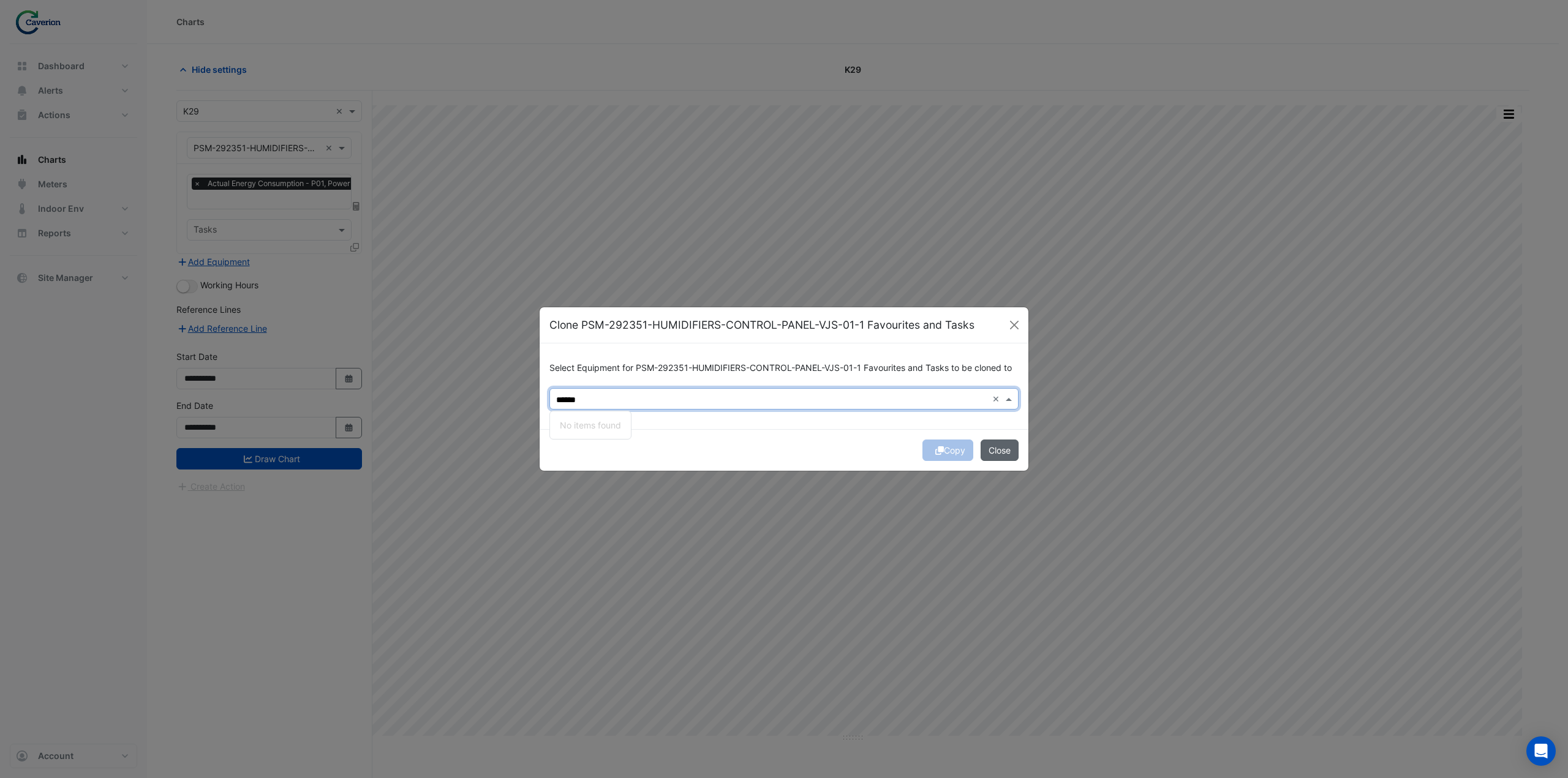
type input "******"
click at [1000, 455] on button "Close" at bounding box center [1000, 450] width 38 height 21
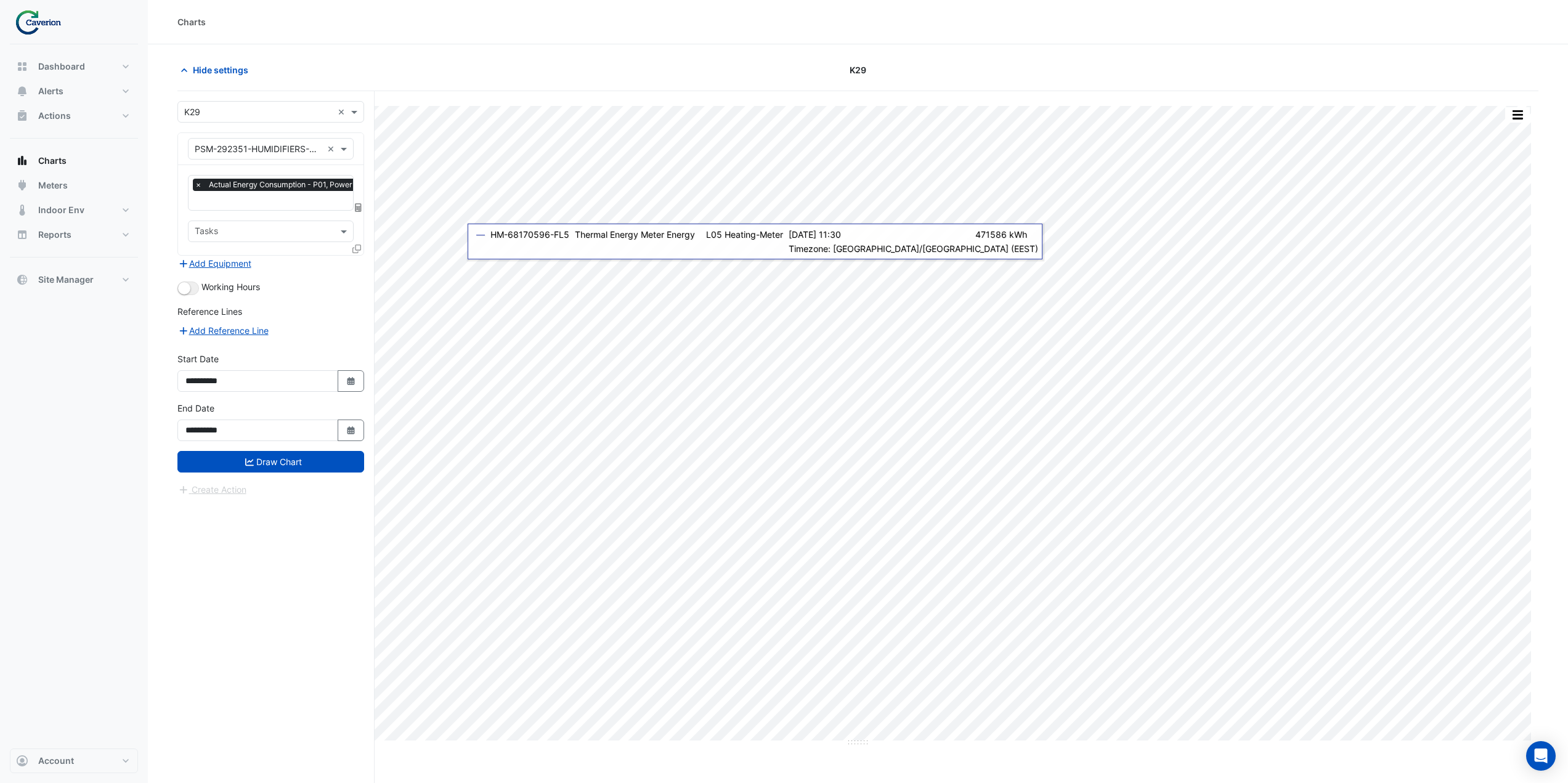
click at [204, 258] on button "Add Equipment" at bounding box center [214, 263] width 75 height 14
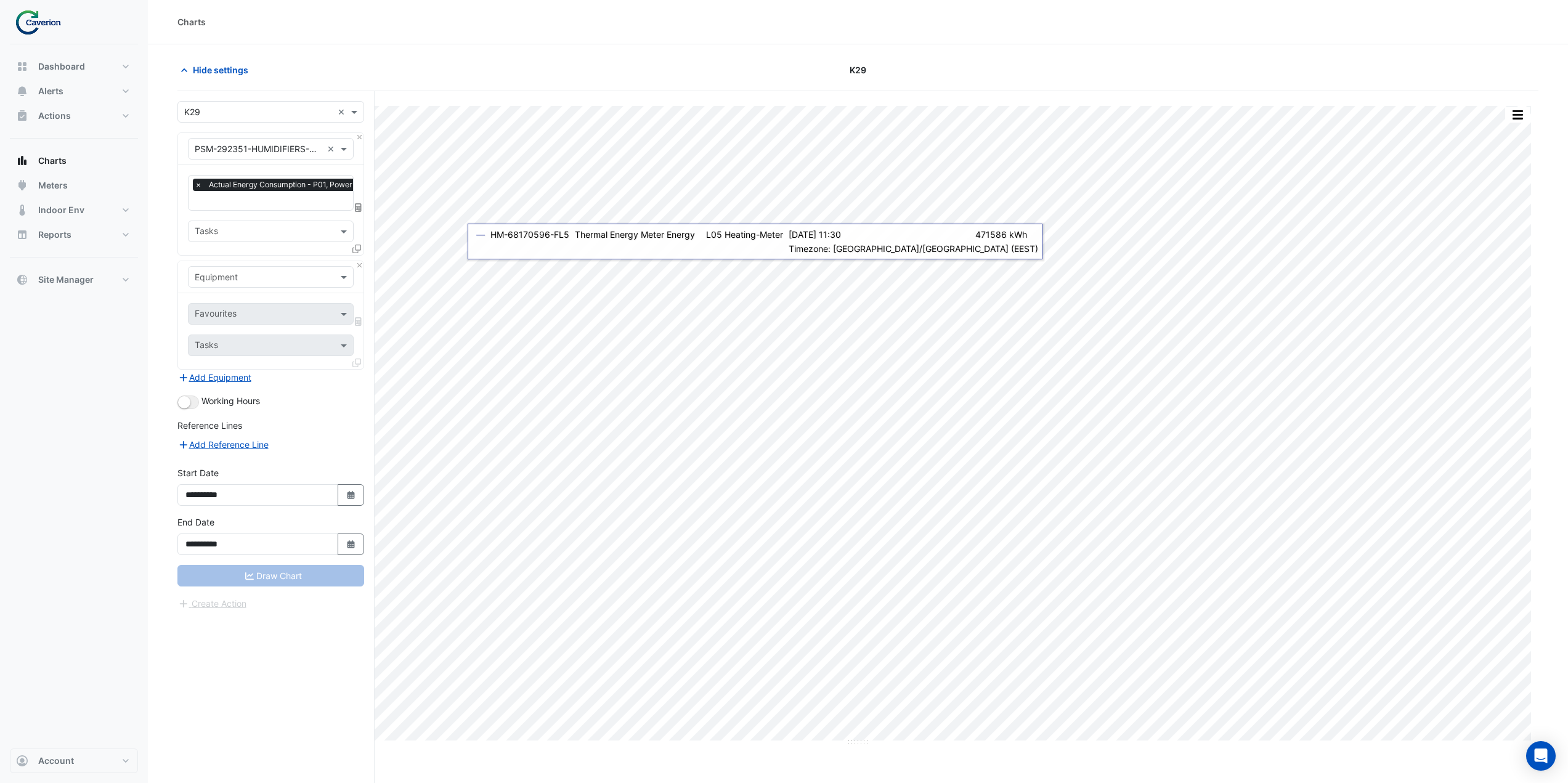
click at [226, 281] on input "text" at bounding box center [258, 277] width 127 height 13
type input "******"
click at [239, 302] on span "Electricity Meter - PSM-292351-HUMIDIFIERS-CONTROL-PANEL-VJS-01-1-1" at bounding box center [353, 302] width 309 height 11
click at [241, 312] on input "text" at bounding box center [257, 315] width 125 height 13
click at [291, 345] on span "Active Energy Final Substituted - Export" at bounding box center [279, 339] width 161 height 11
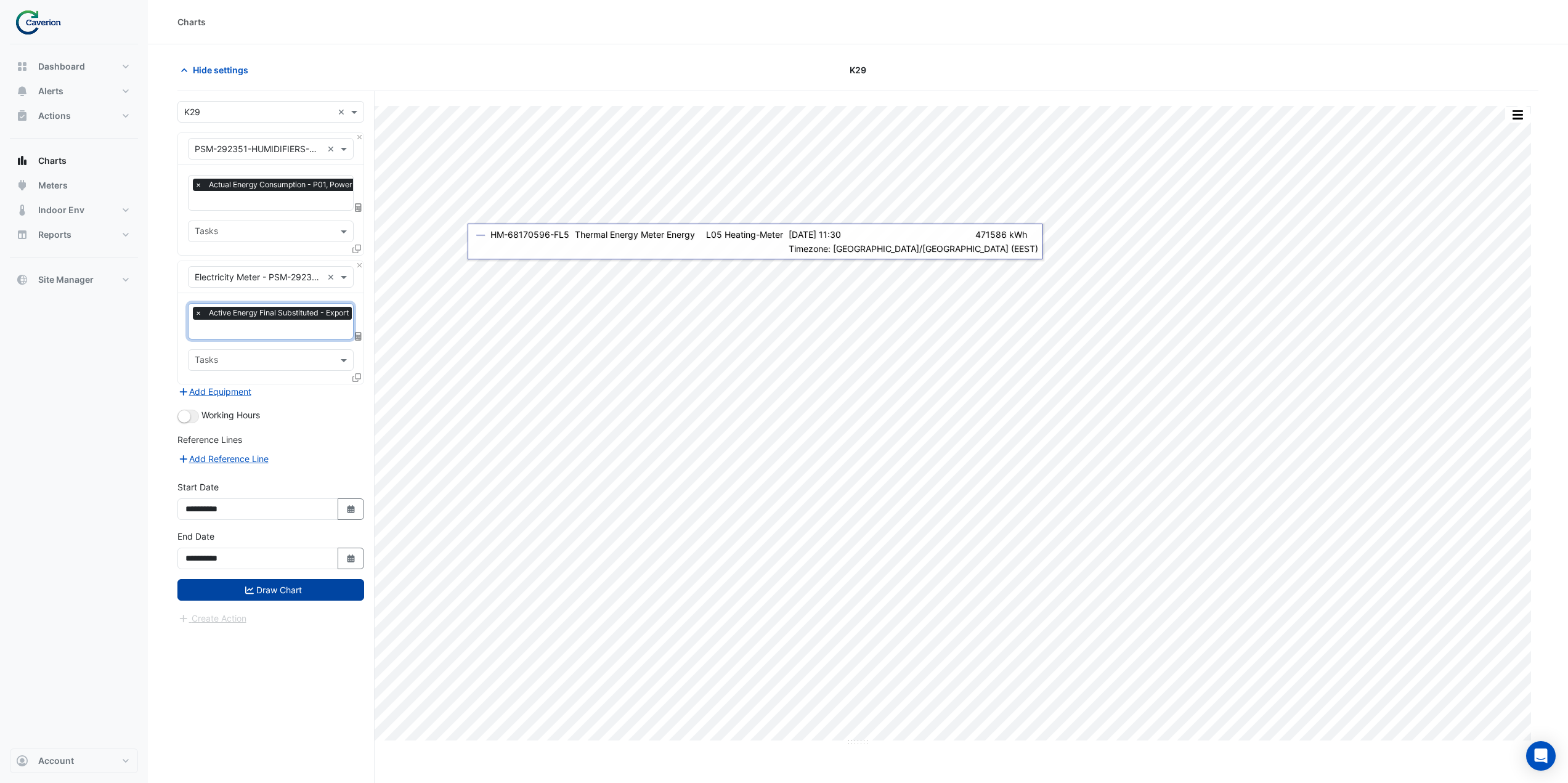
click at [304, 589] on button "Draw Chart" at bounding box center [270, 590] width 187 height 22
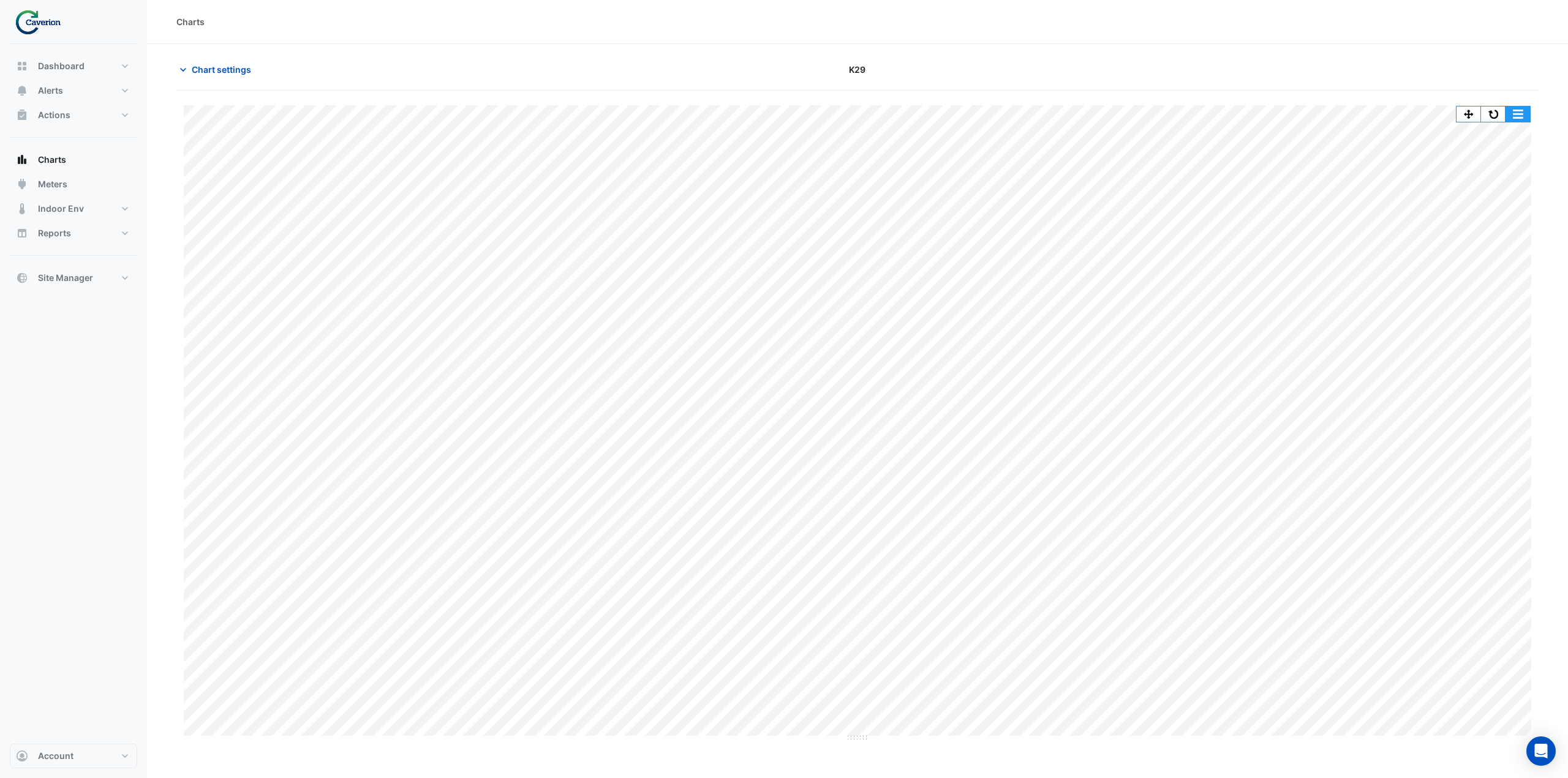
click at [1517, 117] on button "button" at bounding box center [1517, 114] width 25 height 15
click at [1502, 138] on div "Split by Equip" at bounding box center [1493, 135] width 74 height 22
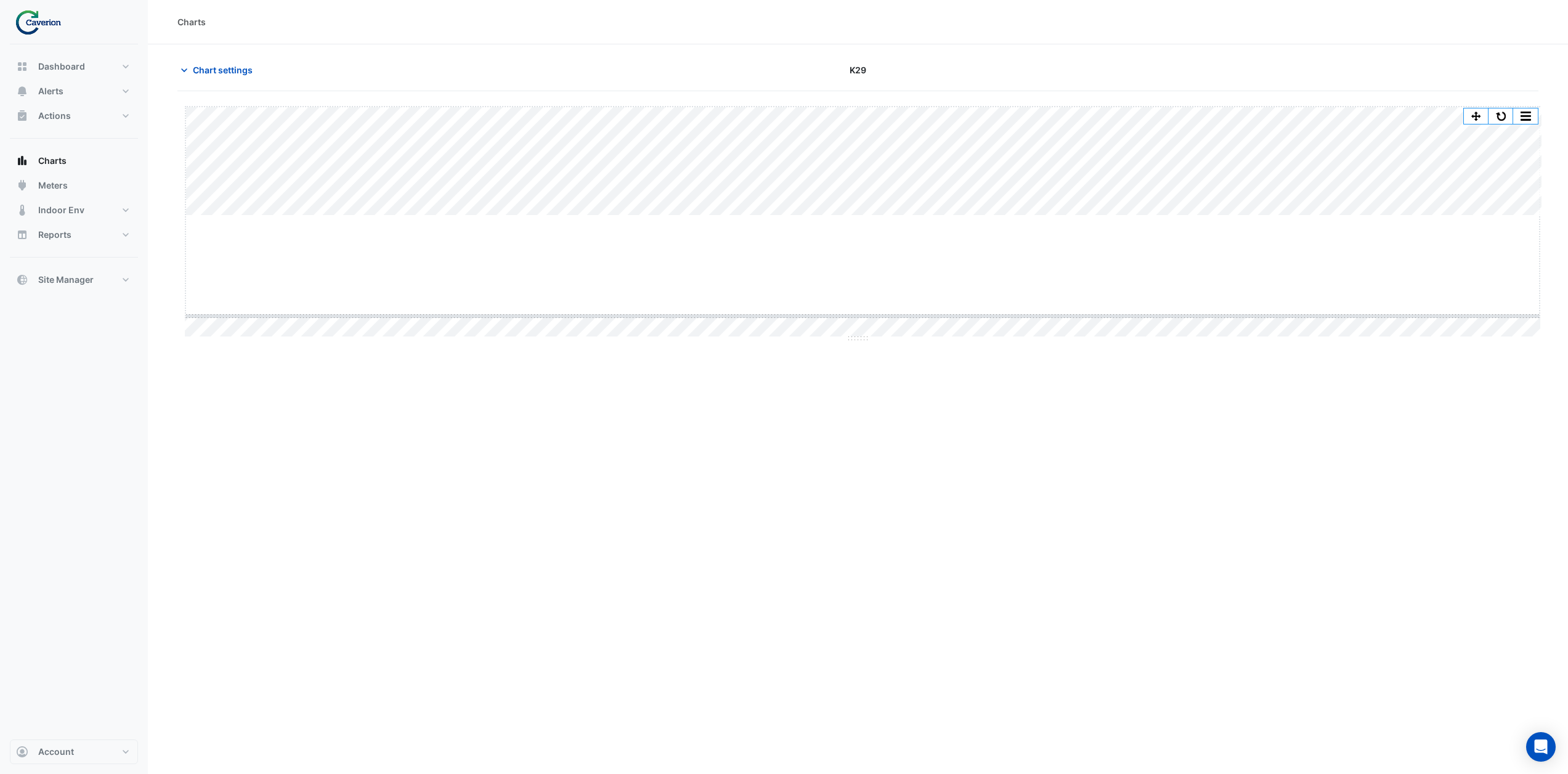
drag, startPoint x: 863, startPoint y: 216, endPoint x: 860, endPoint y: 226, distance: 10.4
drag, startPoint x: 861, startPoint y: 445, endPoint x: 826, endPoint y: 620, distance: 178.5
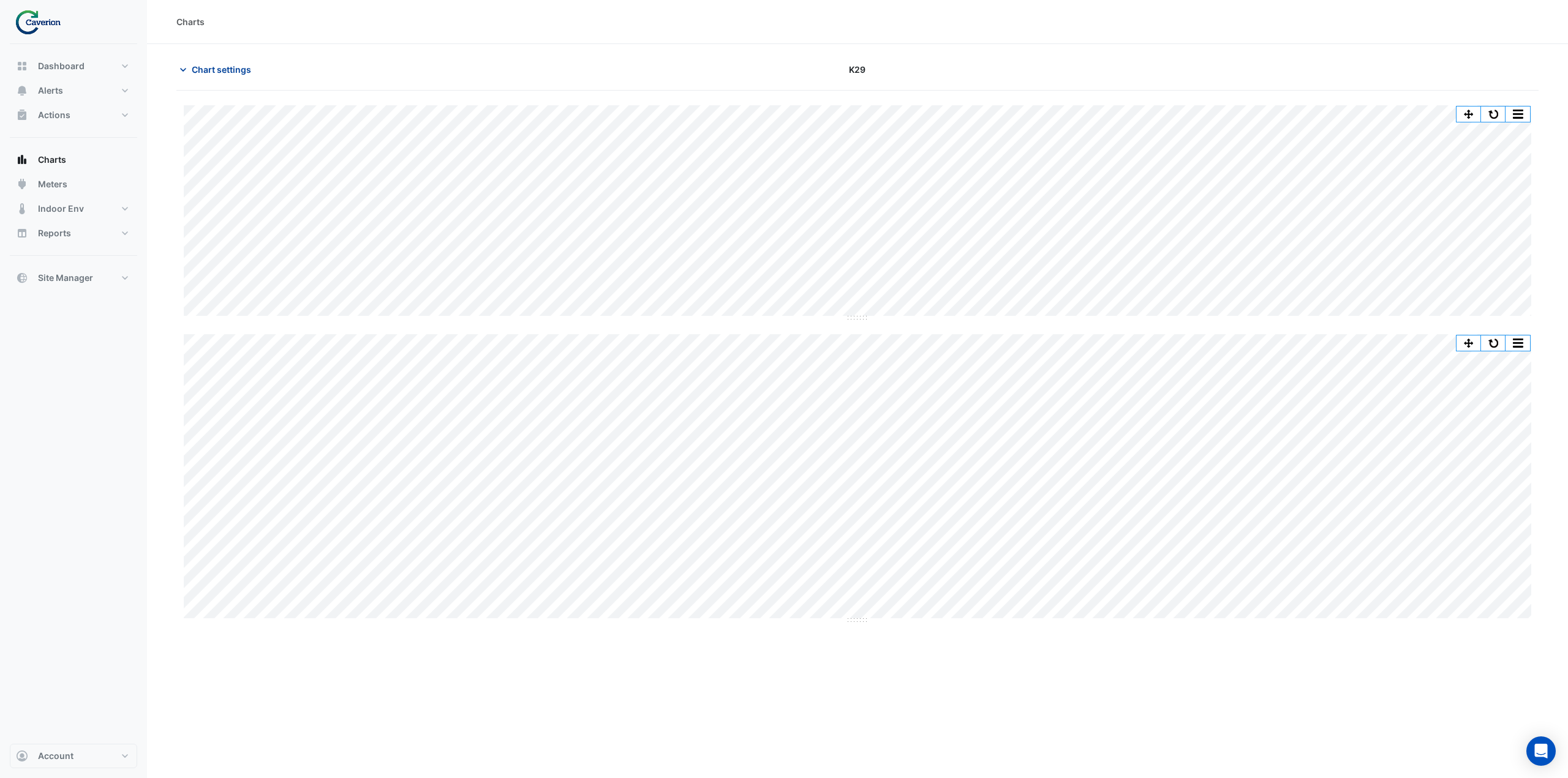
click at [189, 68] on button "Chart settings" at bounding box center [217, 70] width 82 height 21
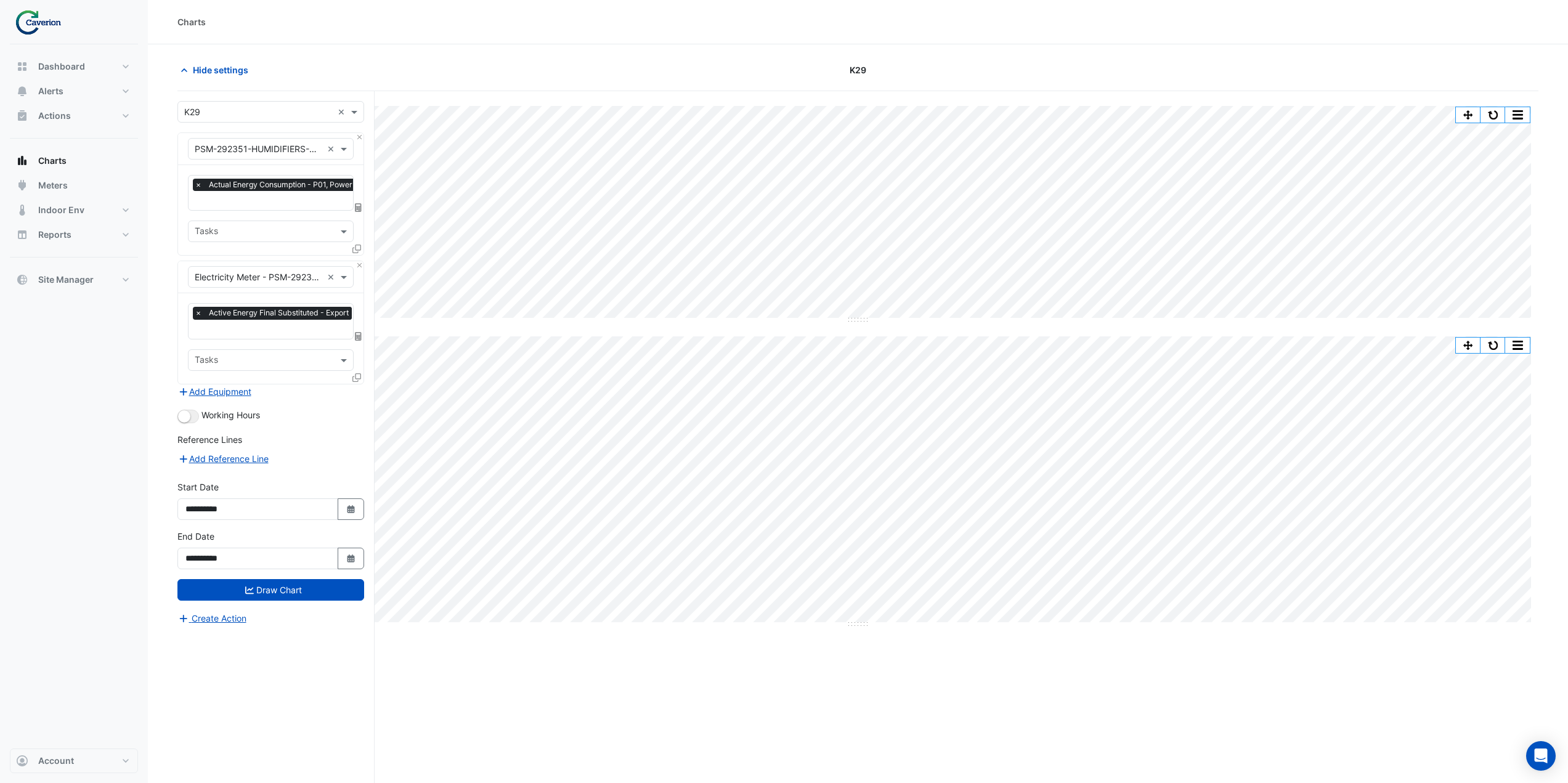
click at [270, 147] on input "text" at bounding box center [258, 149] width 127 height 13
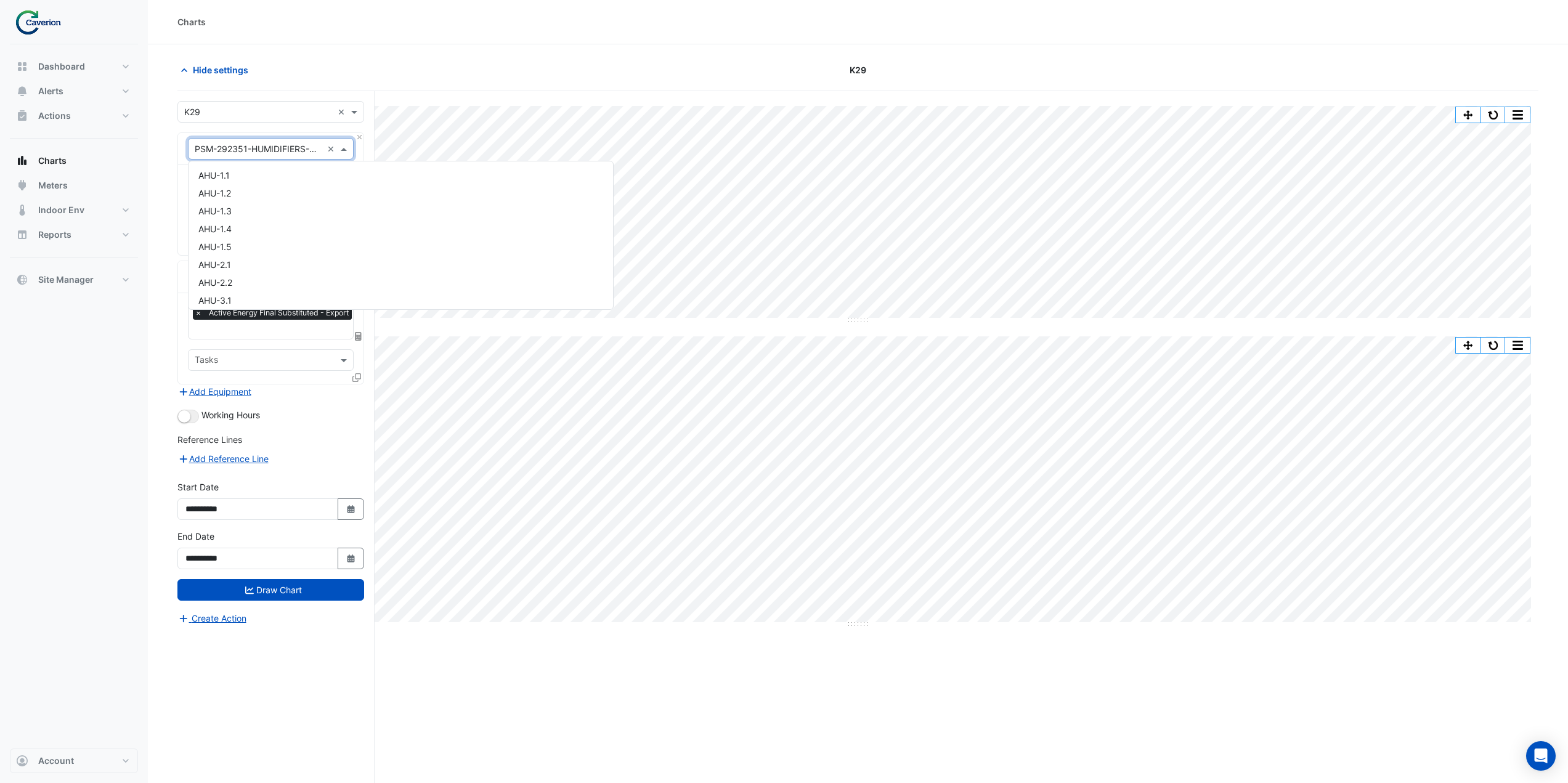
scroll to position [12011, 0]
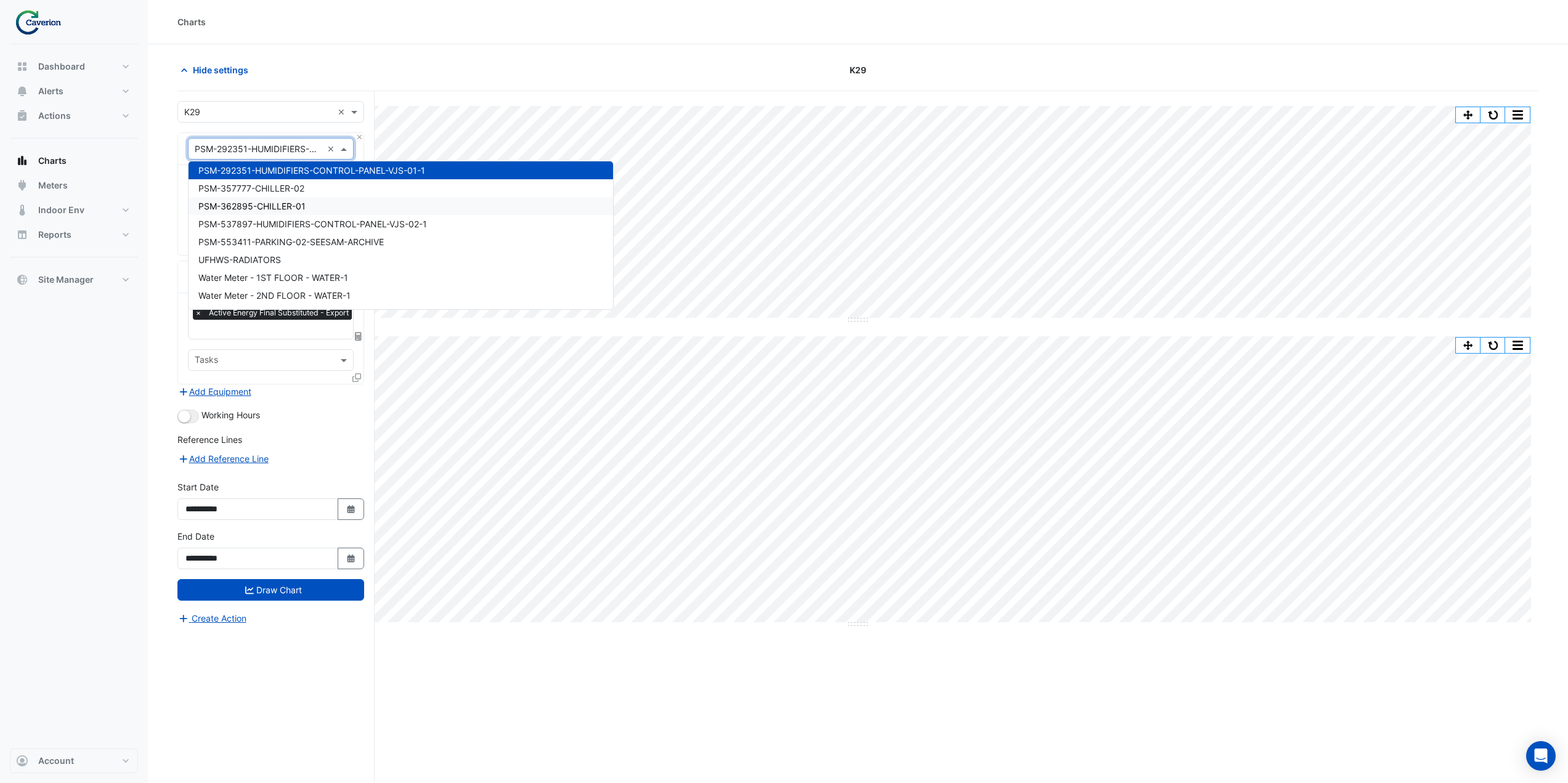
click at [277, 206] on span "PSM-362895-CHILLER-01" at bounding box center [252, 206] width 107 height 11
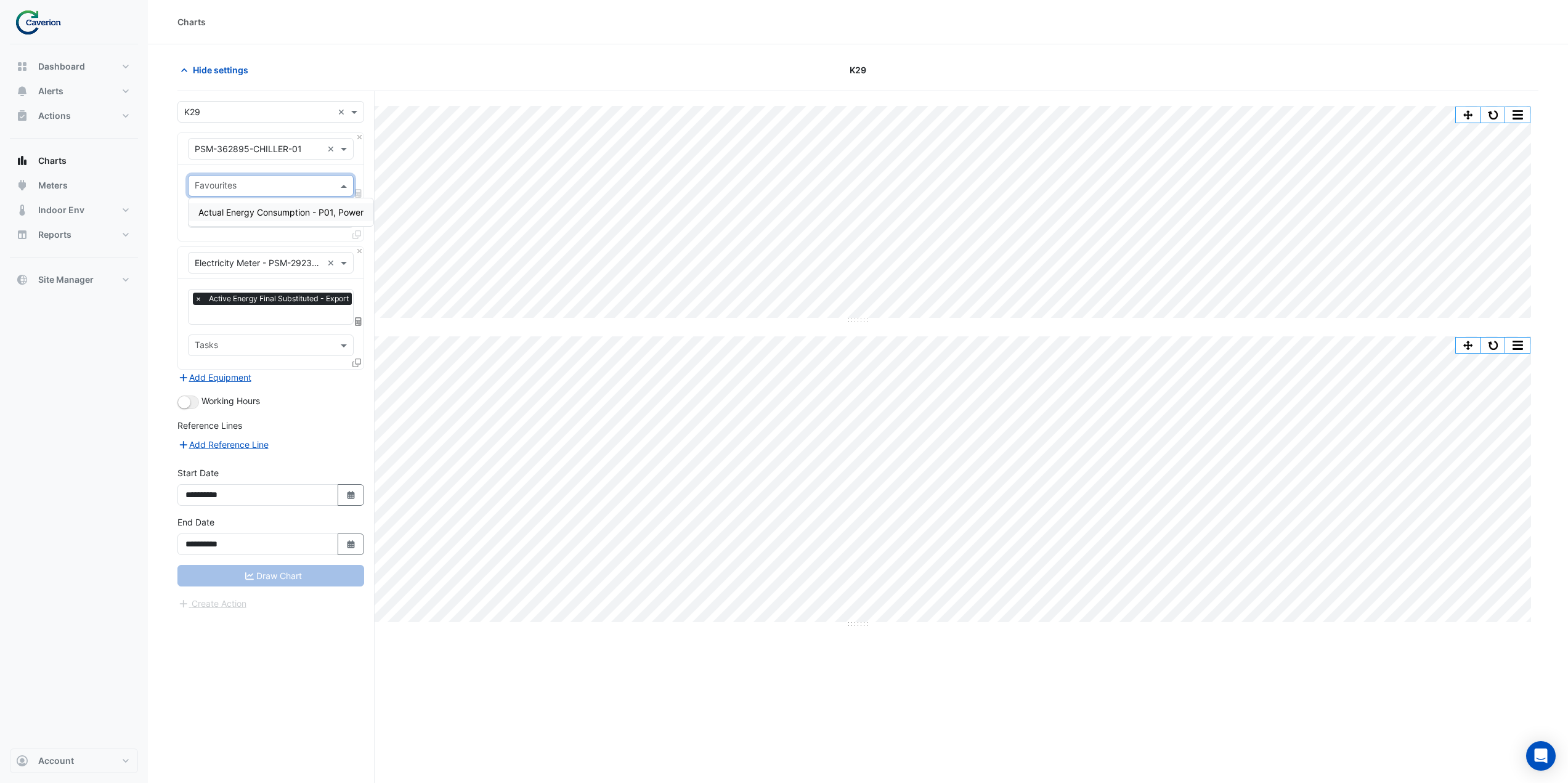
click at [261, 189] on input "text" at bounding box center [264, 187] width 138 height 13
click at [257, 219] on div "Actual Energy Consumption - P01, Power" at bounding box center [281, 212] width 185 height 18
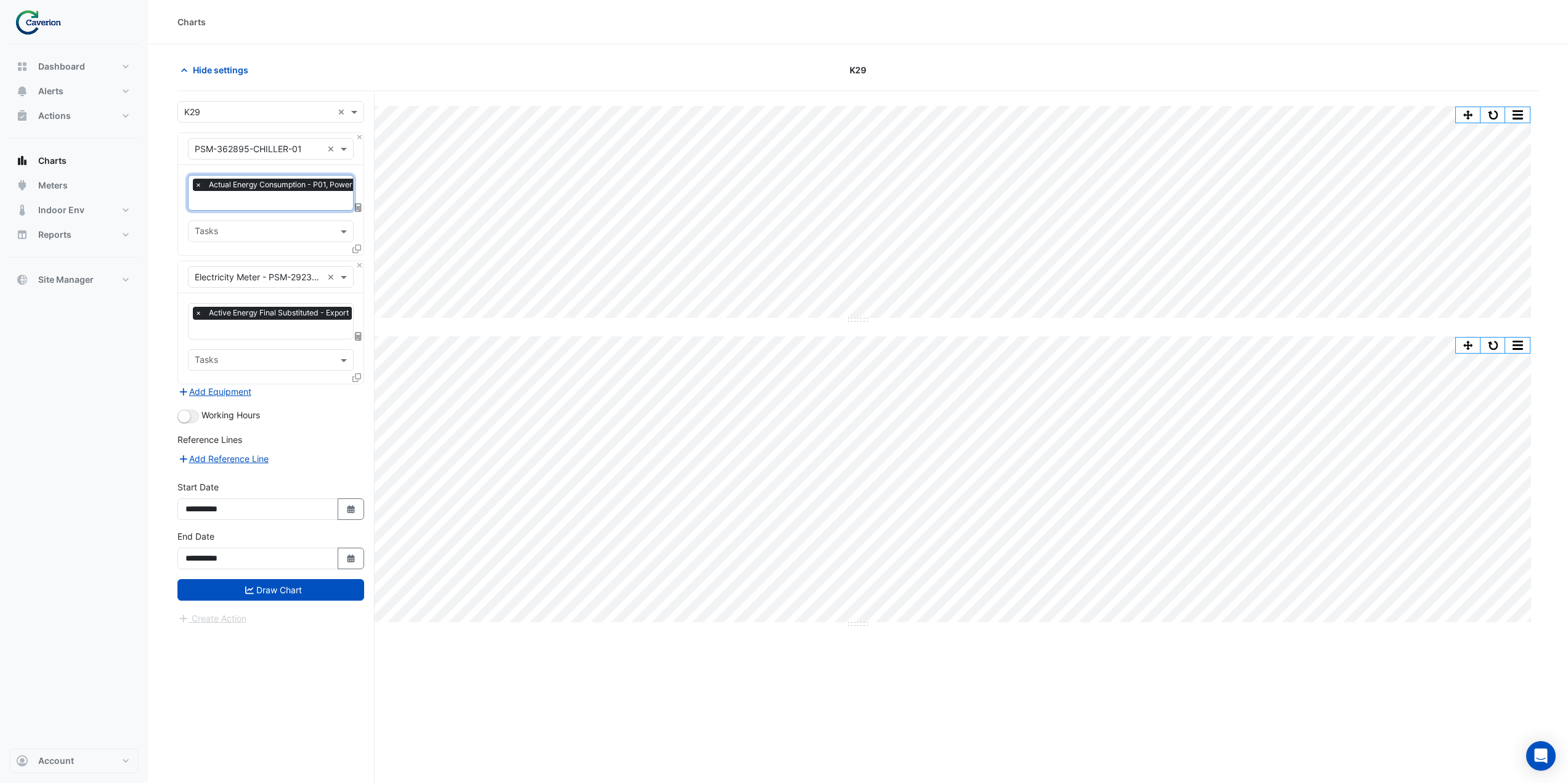
click at [272, 271] on input "text" at bounding box center [258, 277] width 127 height 13
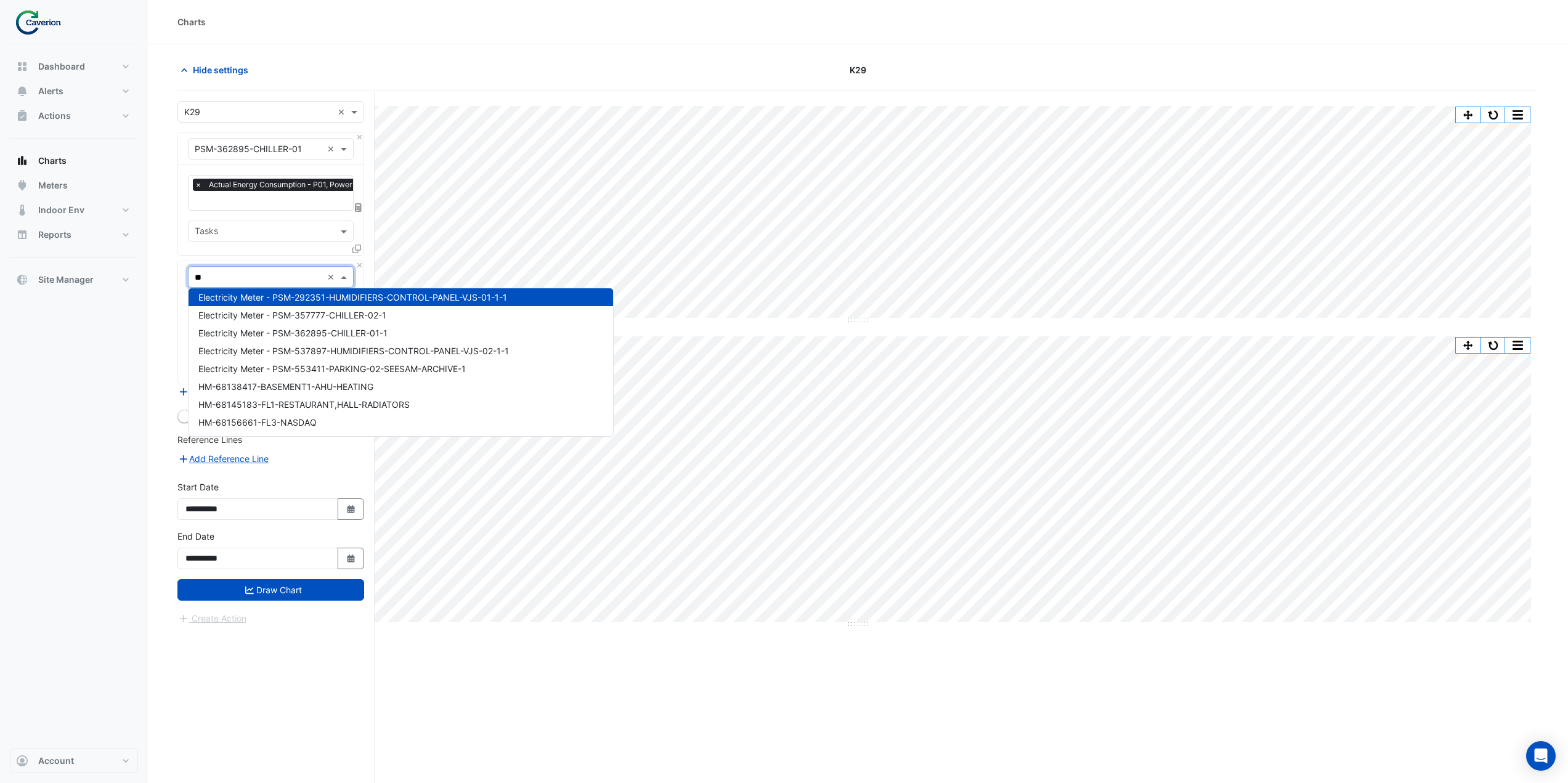
scroll to position [0, 0]
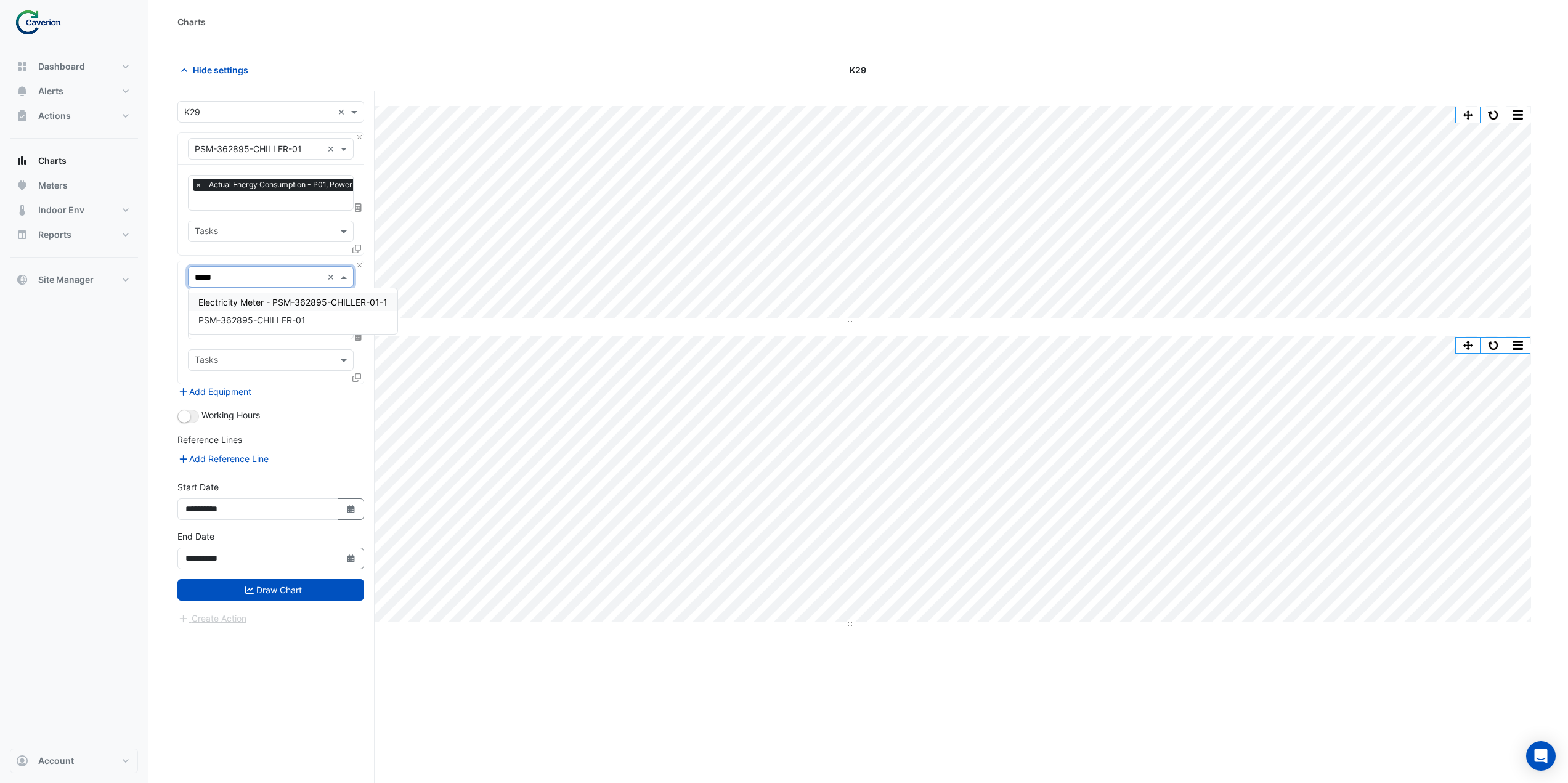
type input "******"
click at [270, 308] on span "Electricity Meter - PSM-362895-CHILLER-01-1" at bounding box center [293, 302] width 189 height 11
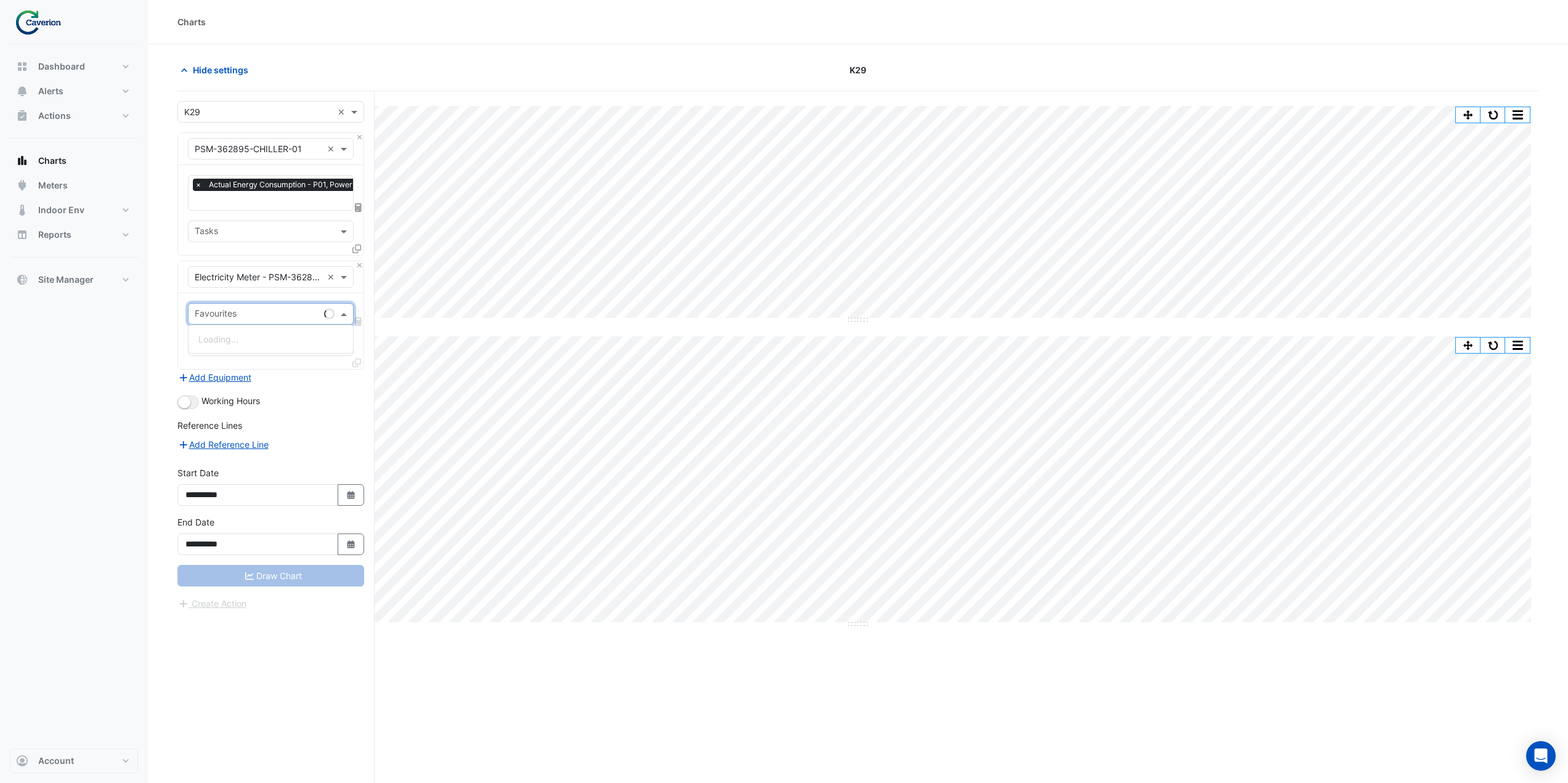
click at [269, 311] on input "text" at bounding box center [257, 315] width 125 height 13
click at [282, 340] on span "Active Energy Final Substituted - Export" at bounding box center [279, 339] width 161 height 11
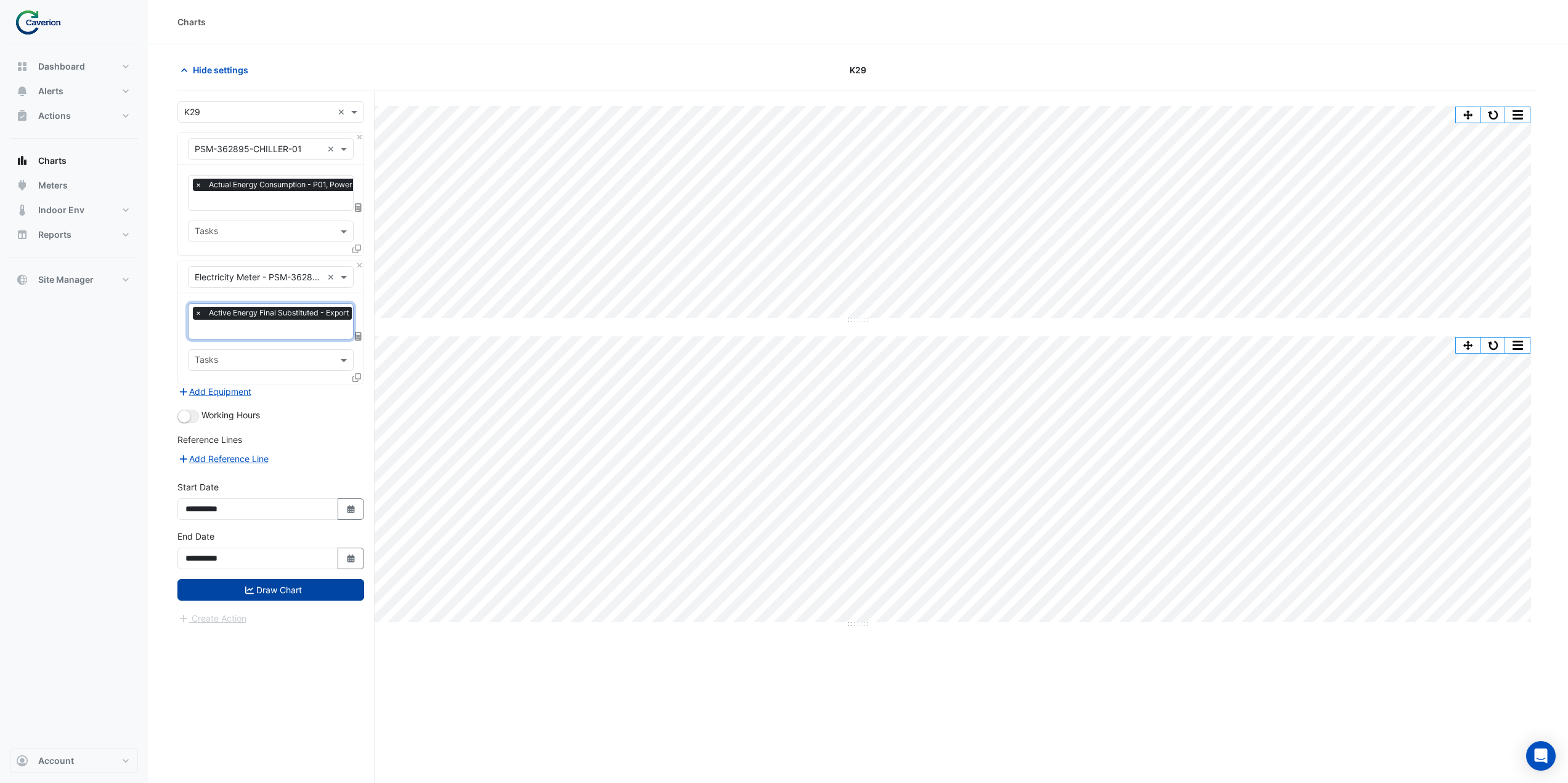
click at [294, 591] on button "Draw Chart" at bounding box center [270, 590] width 187 height 22
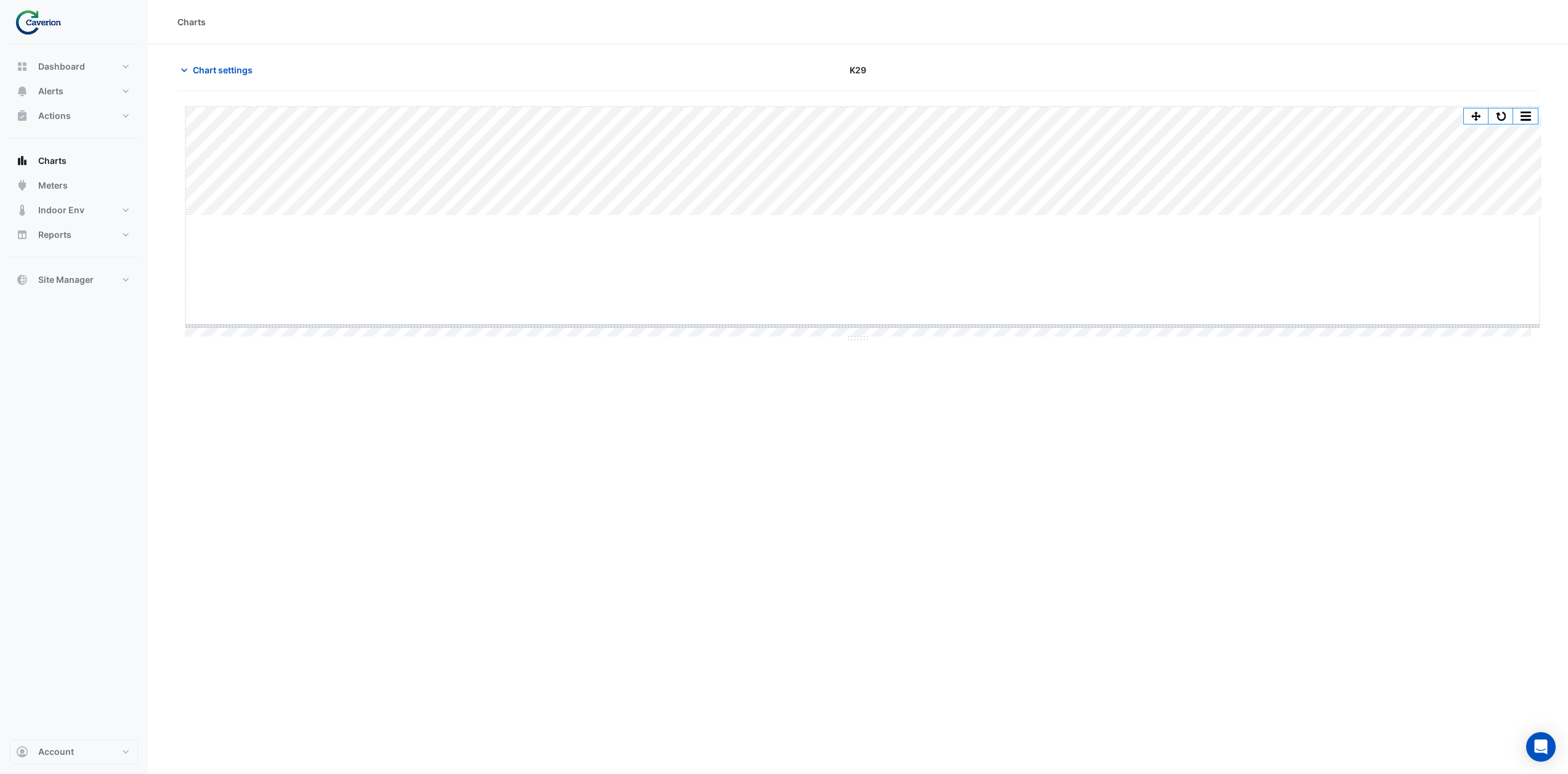
drag, startPoint x: 861, startPoint y: 216, endPoint x: 839, endPoint y: 326, distance: 112.2
drag, startPoint x: 866, startPoint y: 457, endPoint x: 867, endPoint y: 696, distance: 239.0
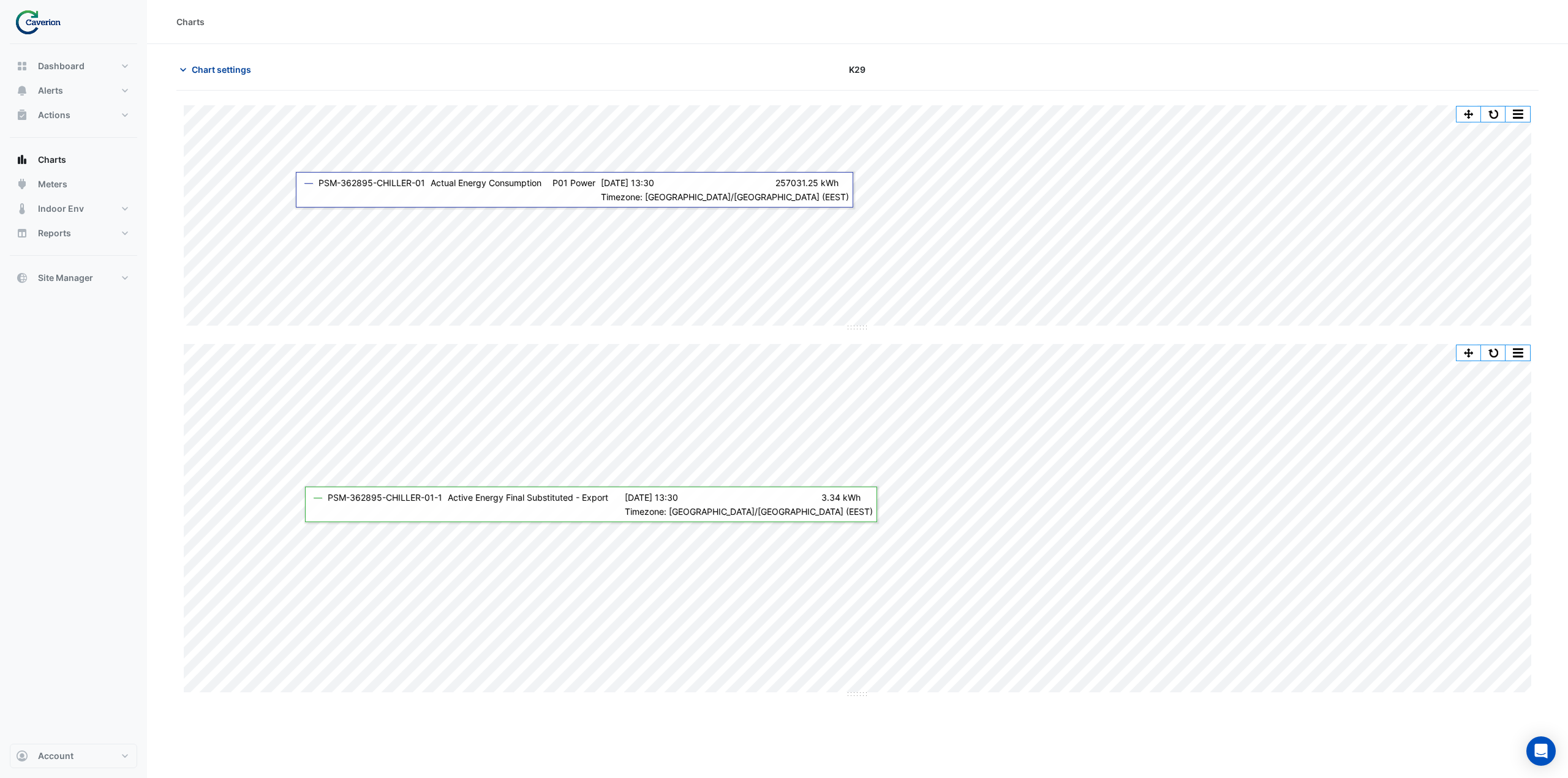
drag, startPoint x: 862, startPoint y: 691, endPoint x: 190, endPoint y: 68, distance: 916.4
click at [190, 68] on button "Chart settings" at bounding box center [217, 70] width 82 height 21
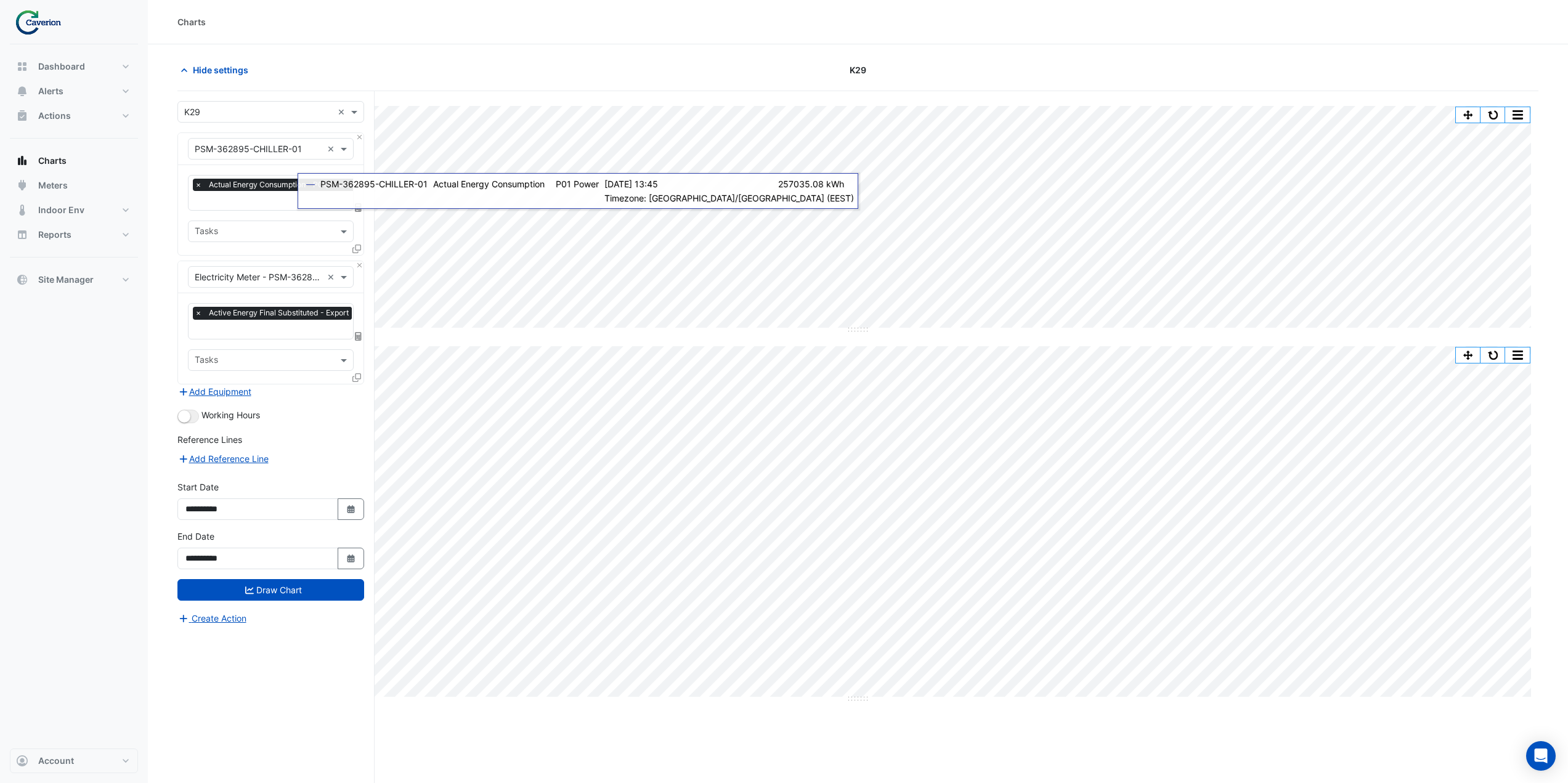
click at [237, 324] on input "text" at bounding box center [275, 330] width 161 height 13
click at [239, 326] on input "text" at bounding box center [270, 330] width 161 height 13
click at [239, 324] on input "text" at bounding box center [270, 330] width 161 height 13
drag, startPoint x: 168, startPoint y: 316, endPoint x: 165, endPoint y: 310, distance: 6.7
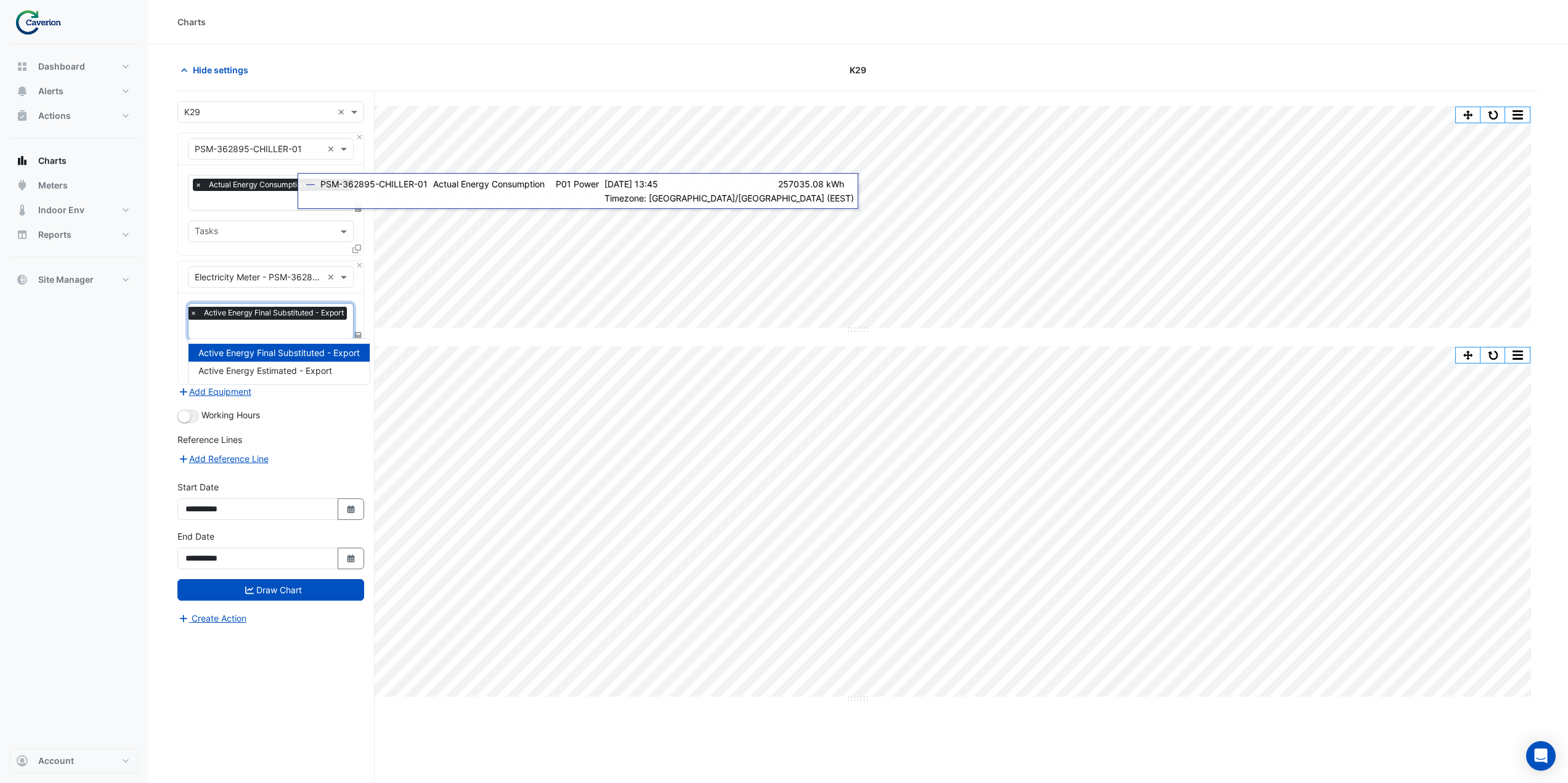
click at [168, 316] on section "Hide settings K29 Split All Split None Print Save as JPEG Save as PNG Pivot Dat…" at bounding box center [858, 437] width 1420 height 786
click at [244, 151] on input "text" at bounding box center [258, 149] width 127 height 13
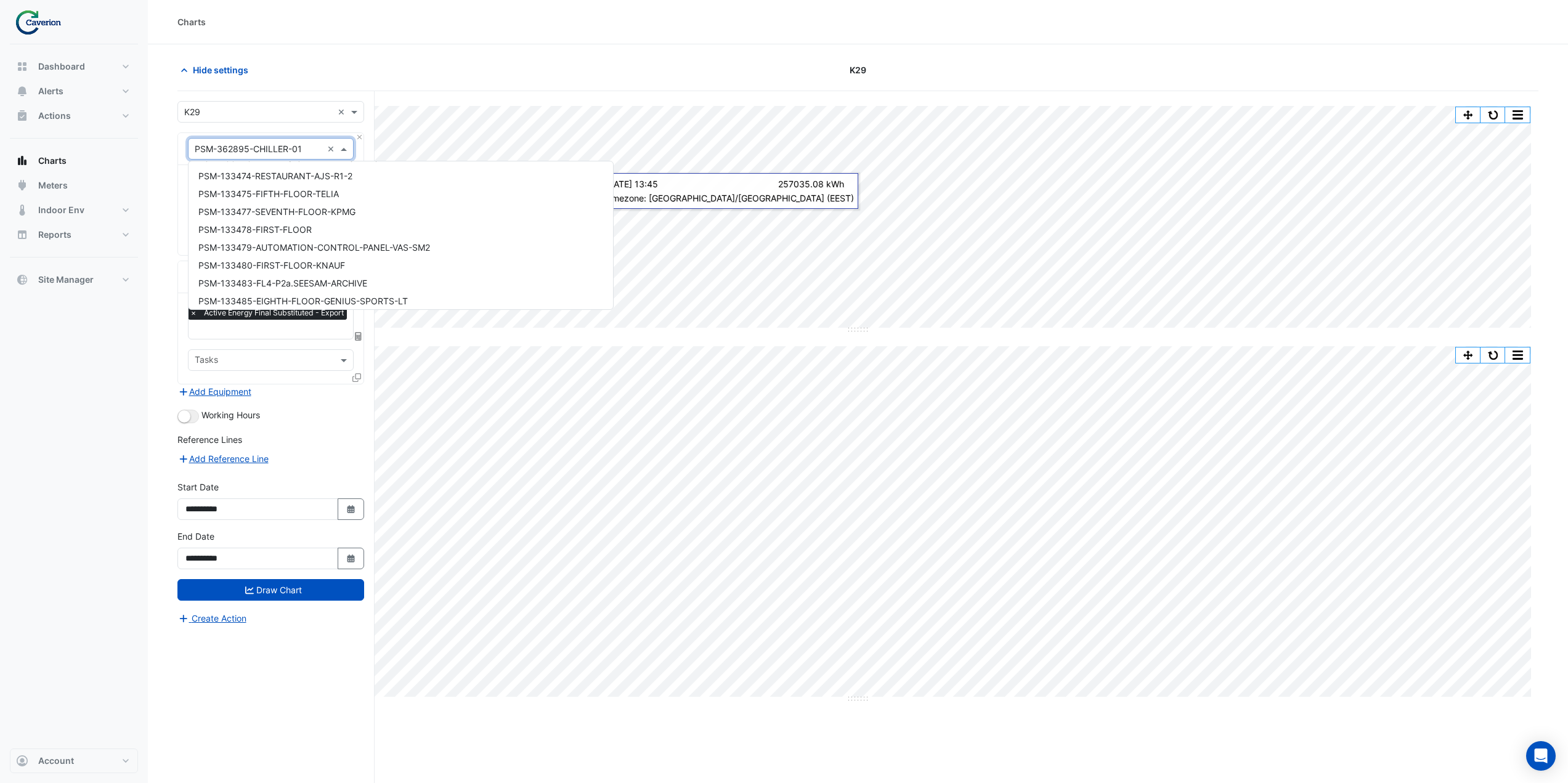
scroll to position [11369, 0]
click at [164, 198] on section "Hide settings K29 Split All Split None Print Save as JPEG Save as PNG Pivot Dat…" at bounding box center [858, 437] width 1420 height 786
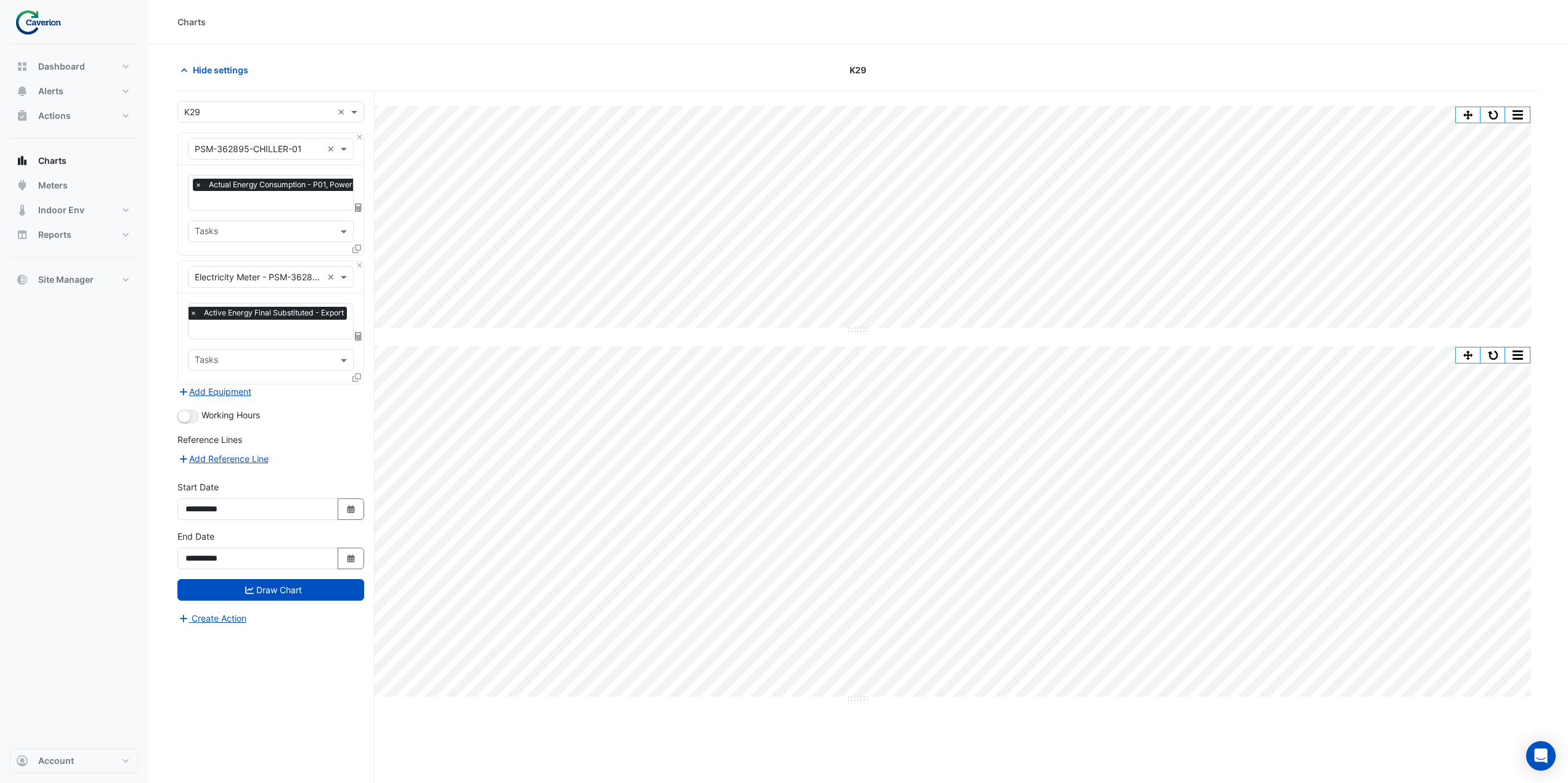
click at [262, 274] on input "text" at bounding box center [258, 277] width 127 height 13
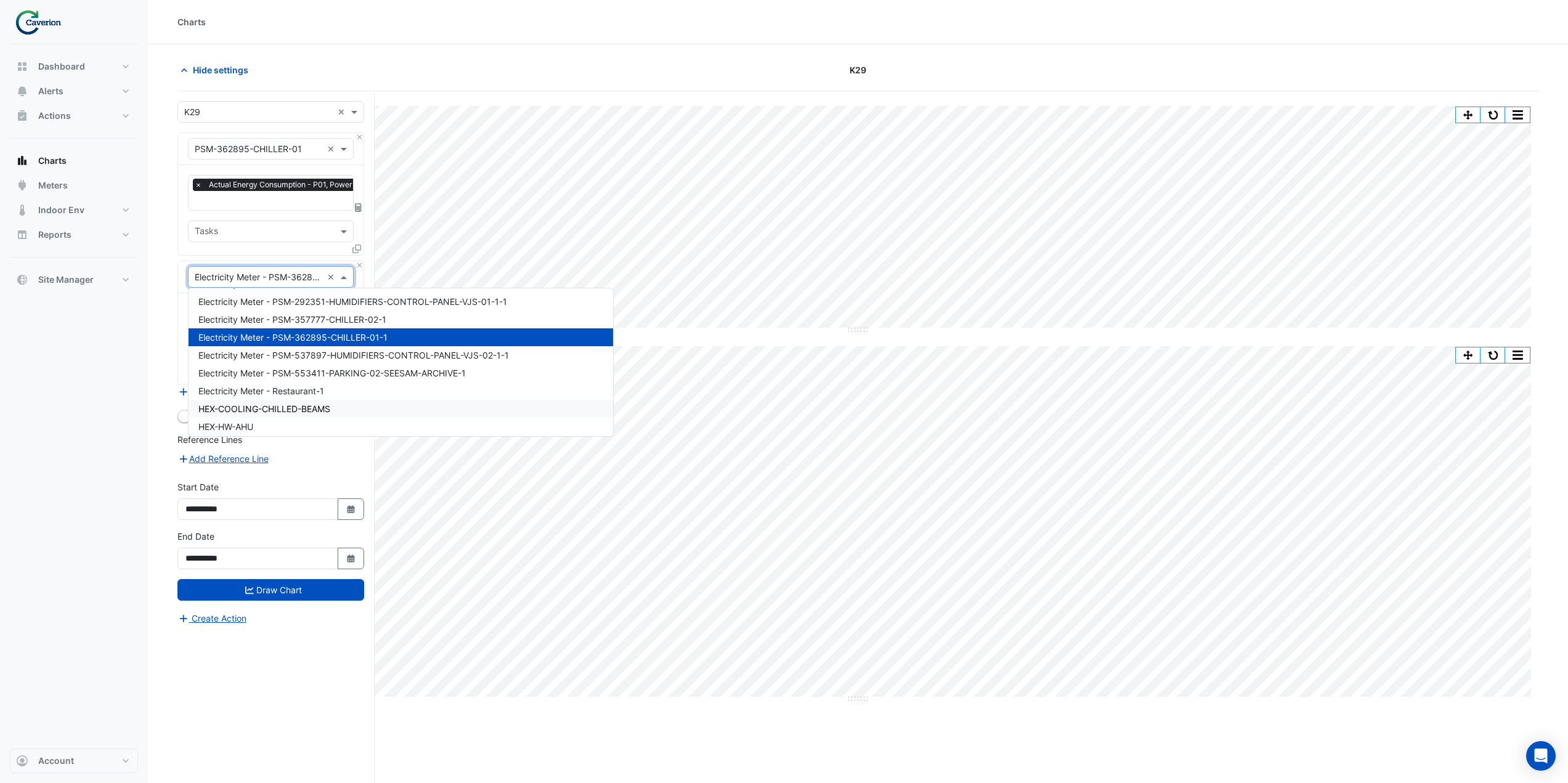
scroll to position [8680, 0]
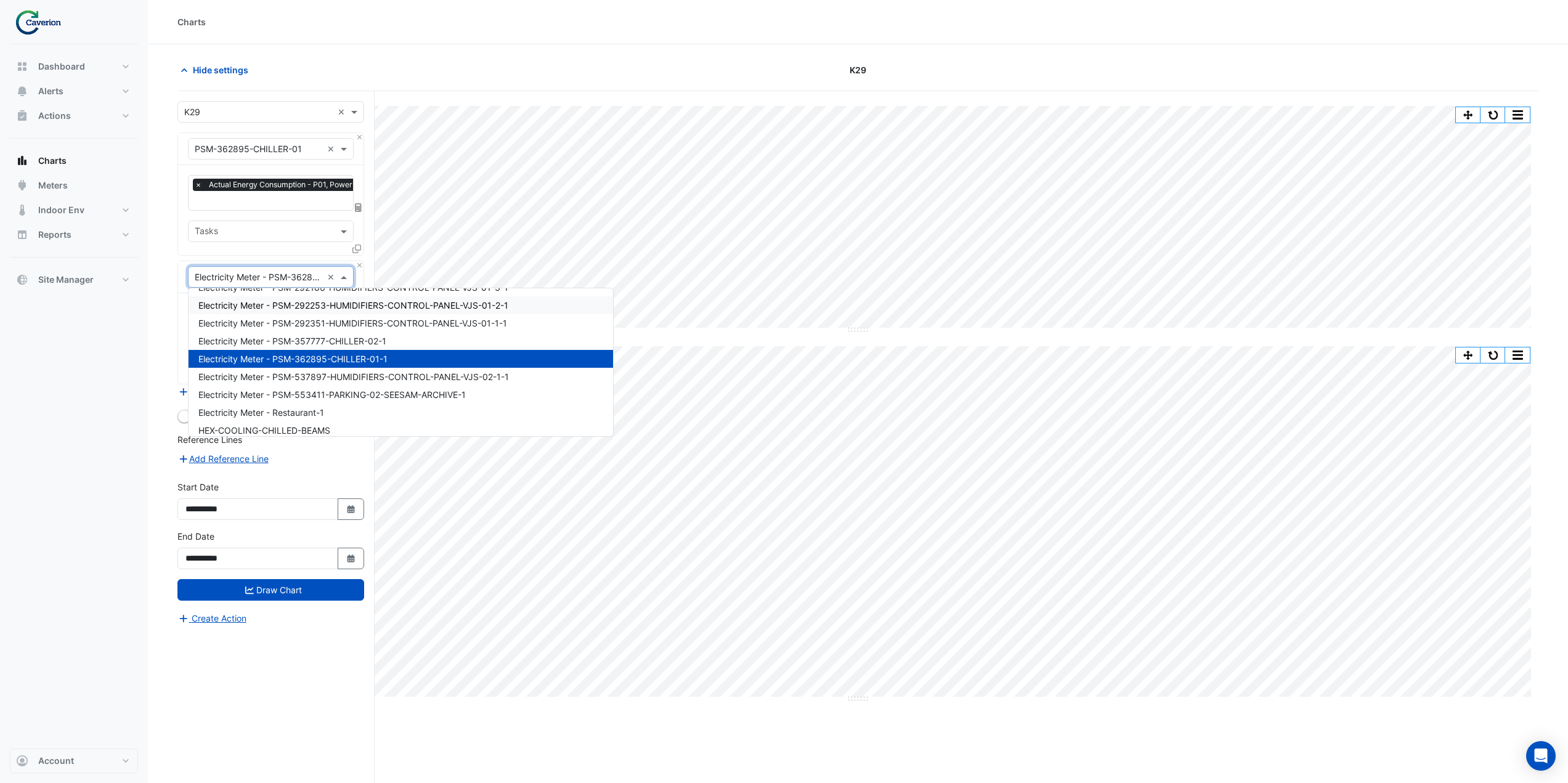
click at [168, 259] on section "Hide settings K29 Split All Split None Print Save as JPEG Save as PNG Pivot Dat…" at bounding box center [858, 437] width 1420 height 786
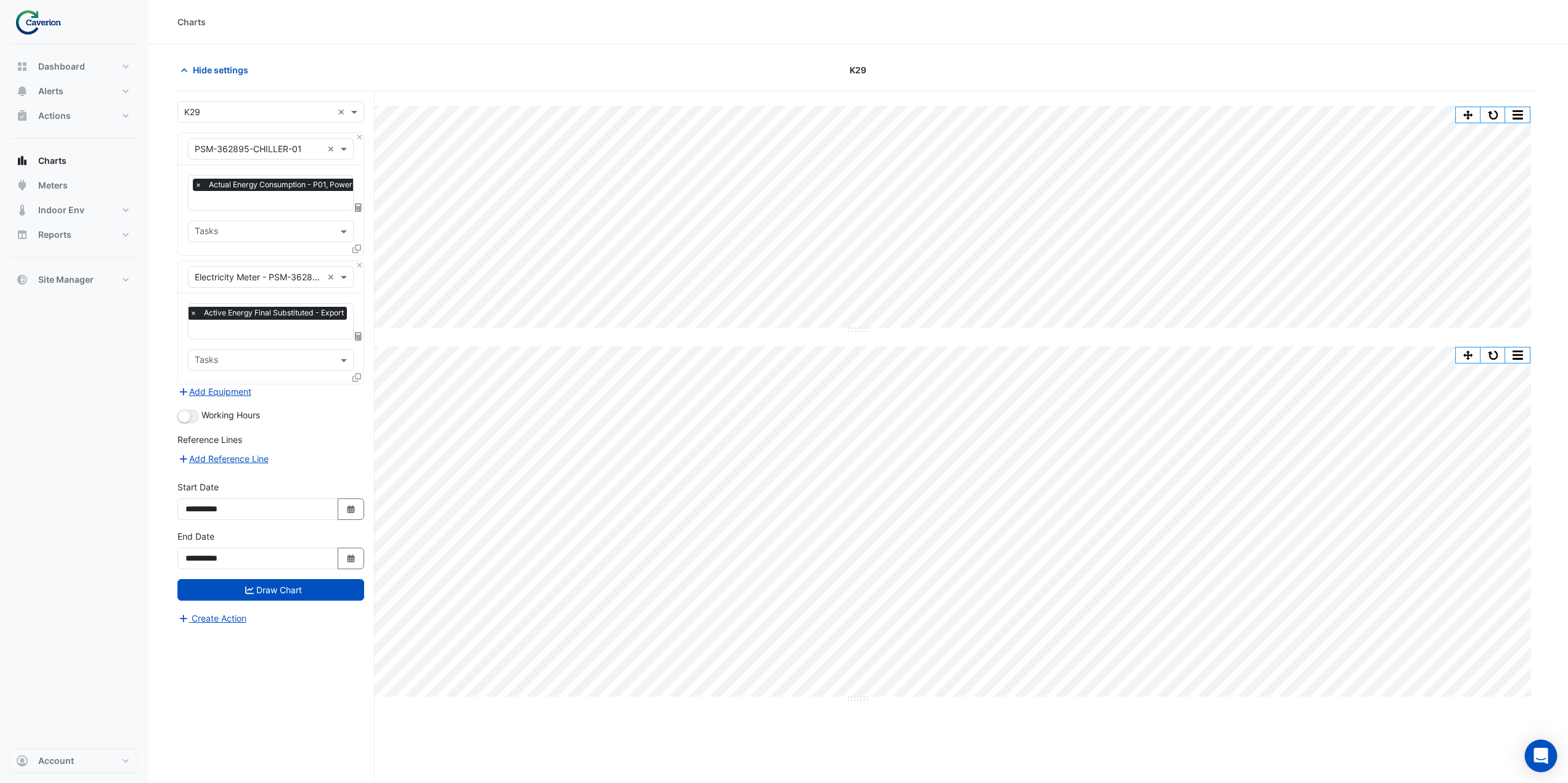
click at [1544, 759] on icon "Open Intercom Messenger" at bounding box center [1541, 756] width 16 height 16
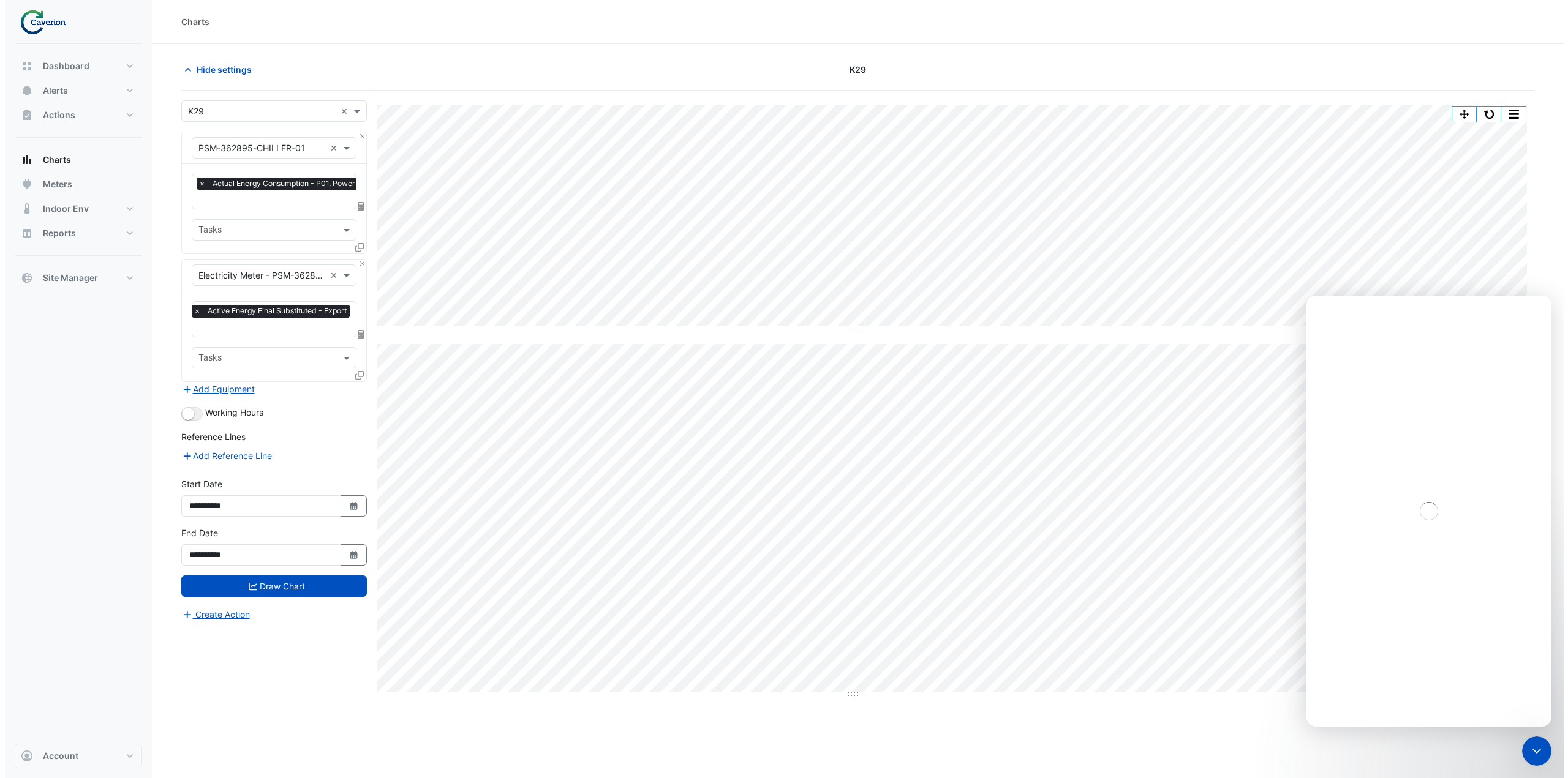
scroll to position [0, 0]
click at [1323, 311] on icon "go back" at bounding box center [1321, 312] width 10 height 10
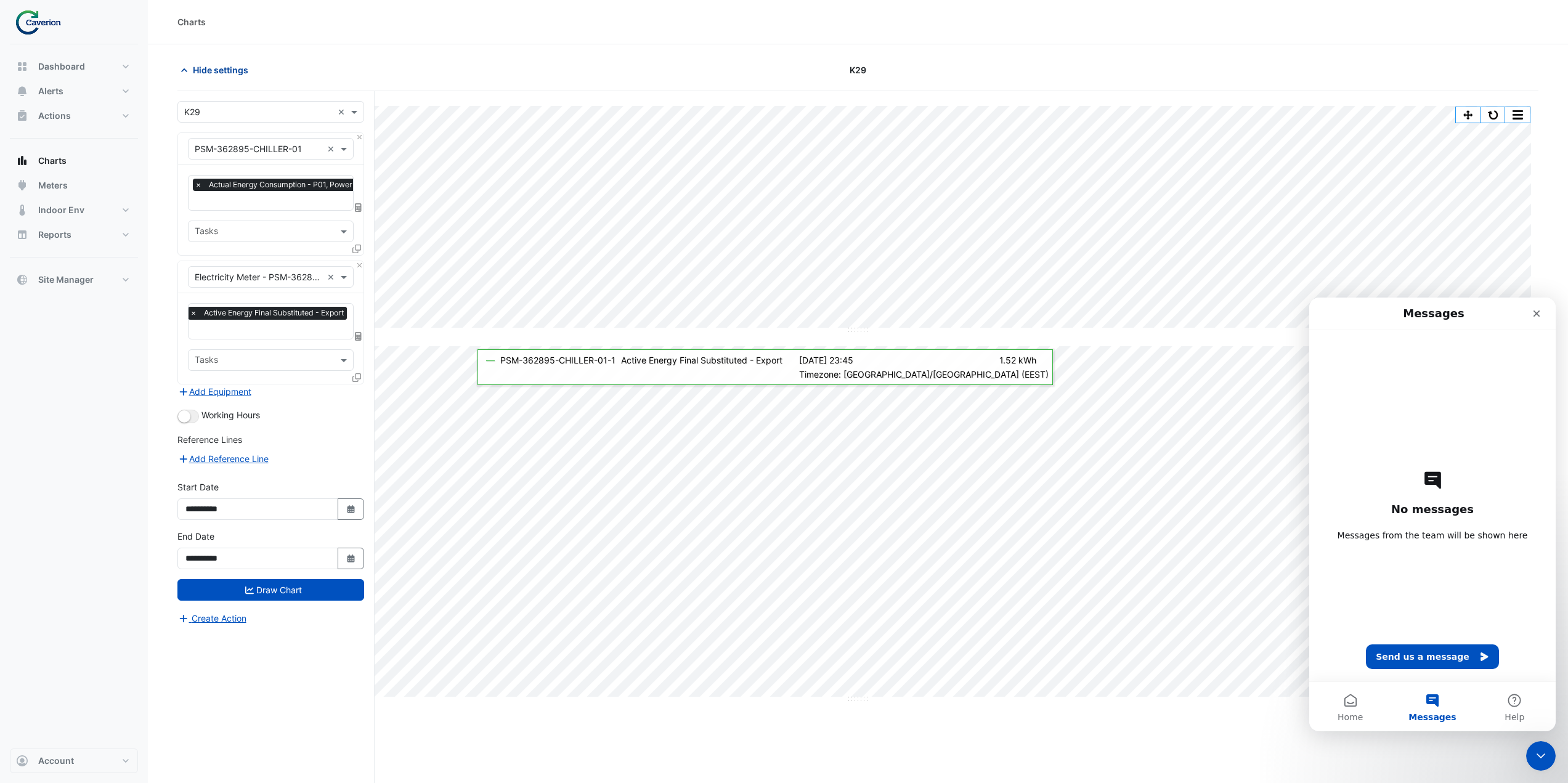
click at [217, 69] on span "Hide settings" at bounding box center [221, 69] width 55 height 13
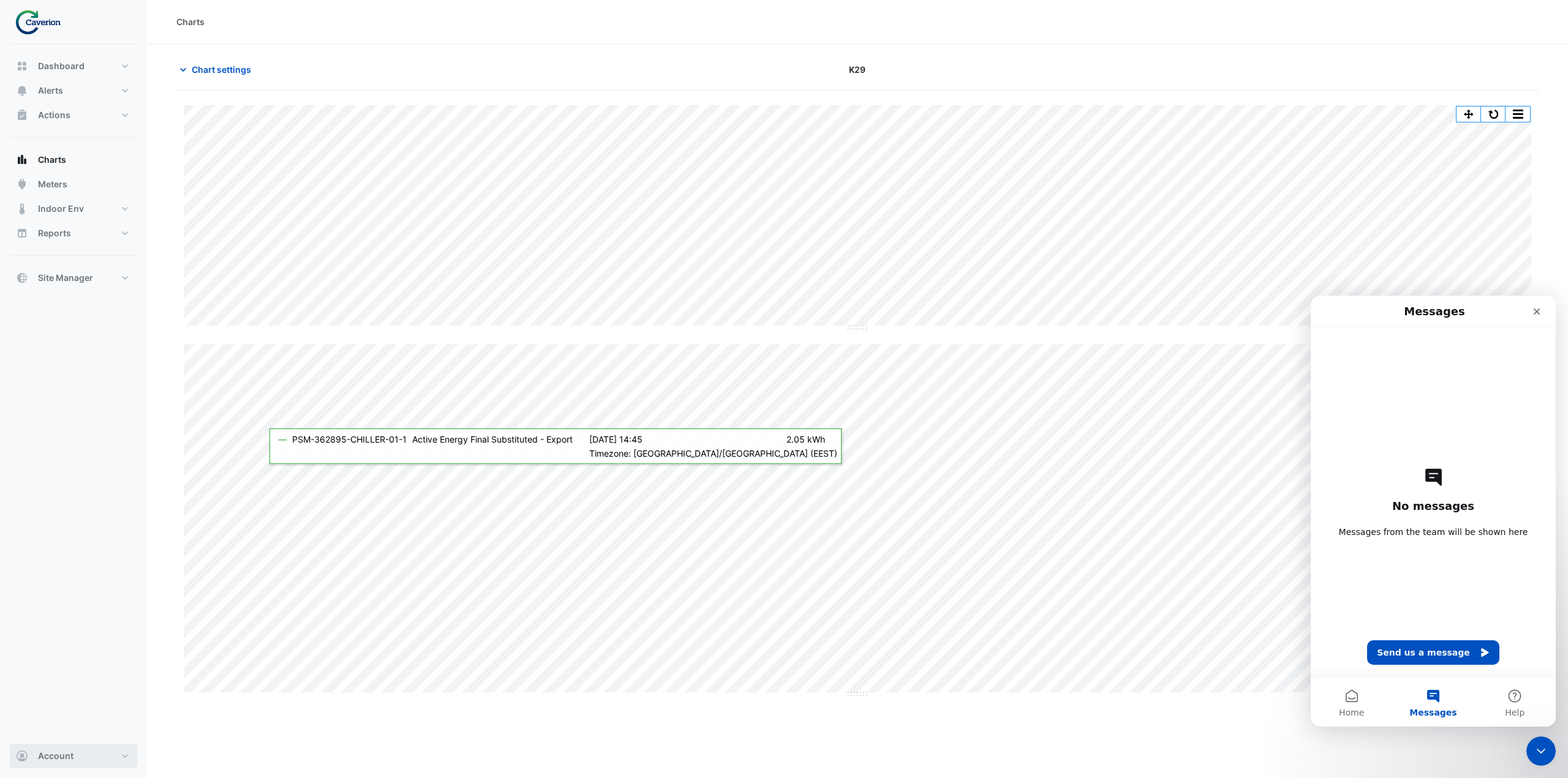
click at [80, 757] on button "Account" at bounding box center [74, 756] width 127 height 25
click at [77, 718] on link "Sign Out" at bounding box center [74, 724] width 117 height 25
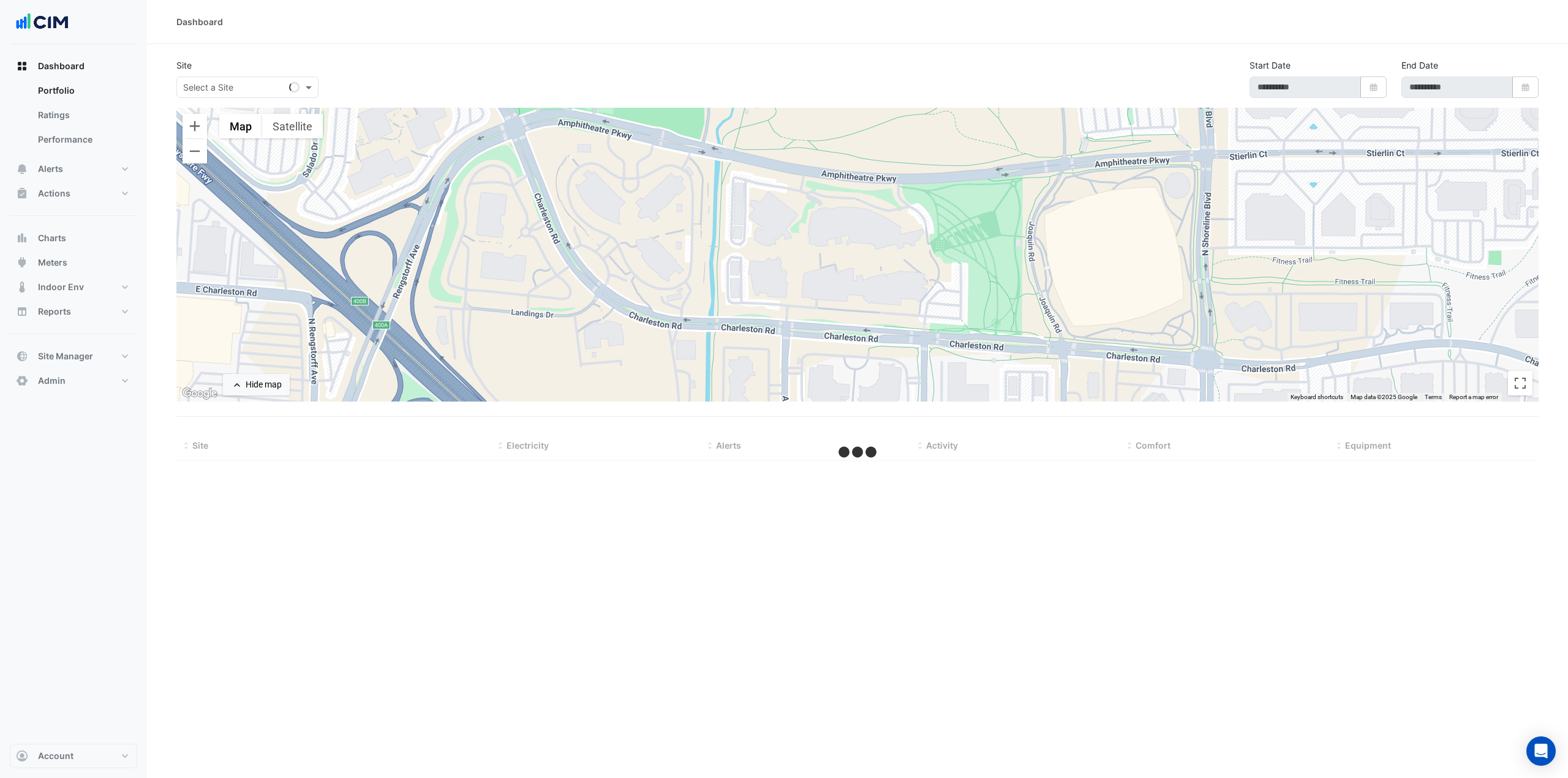
type input "**********"
select select "***"
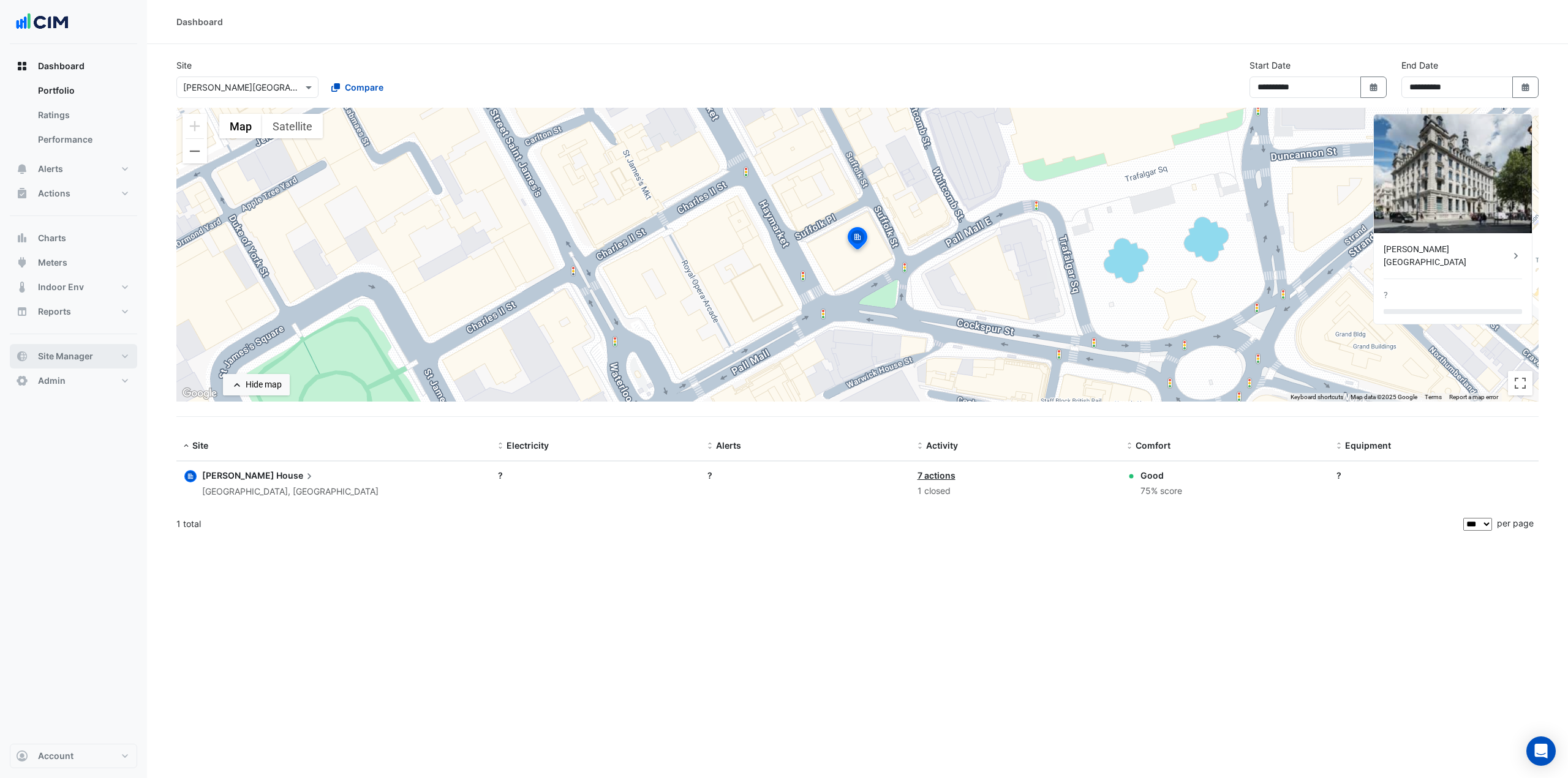
click at [78, 359] on span "Site Manager" at bounding box center [66, 356] width 55 height 12
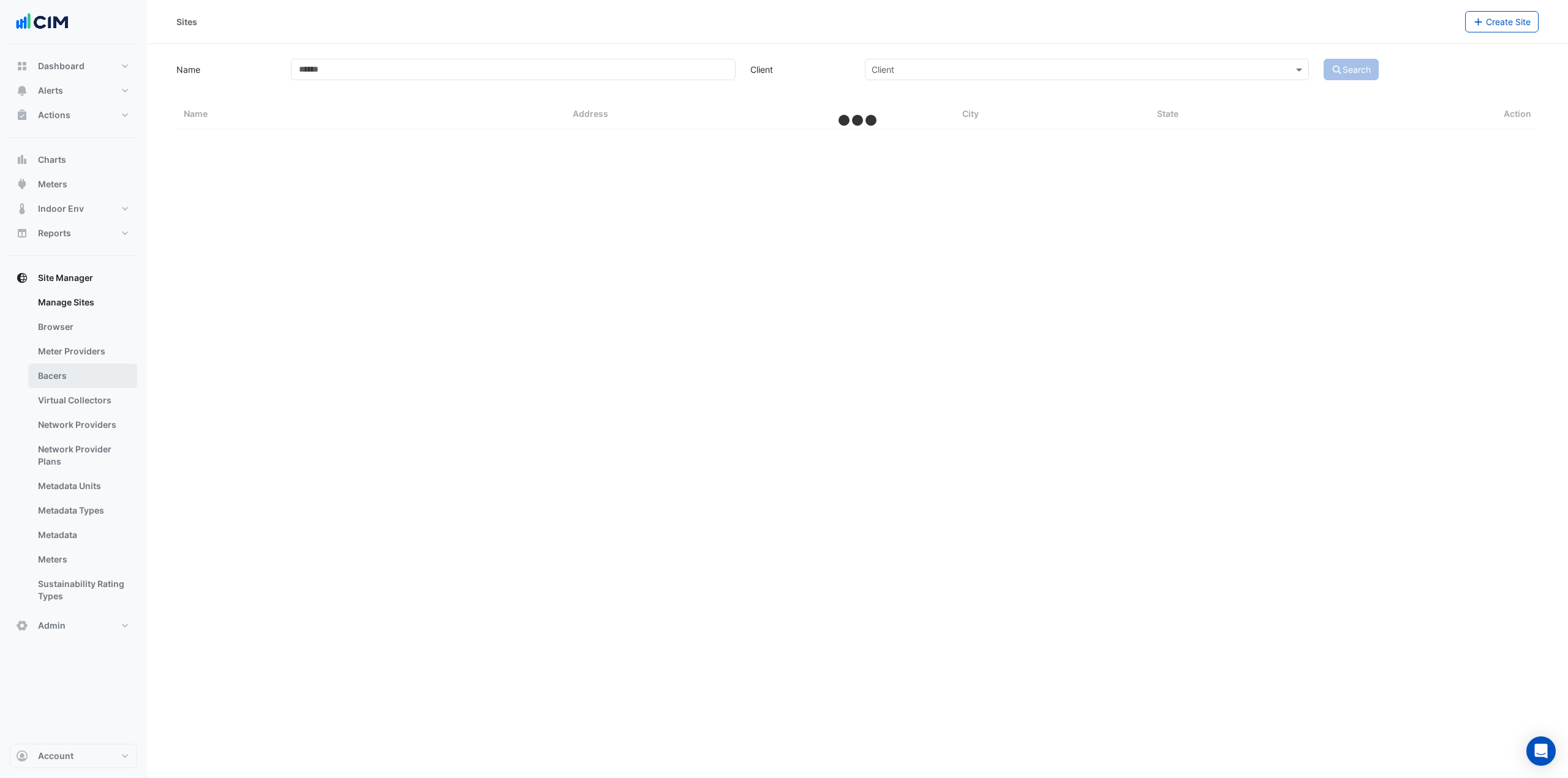
click at [87, 379] on link "Bacers" at bounding box center [82, 376] width 109 height 25
click at [580, 77] on input "text" at bounding box center [845, 80] width 643 height 13
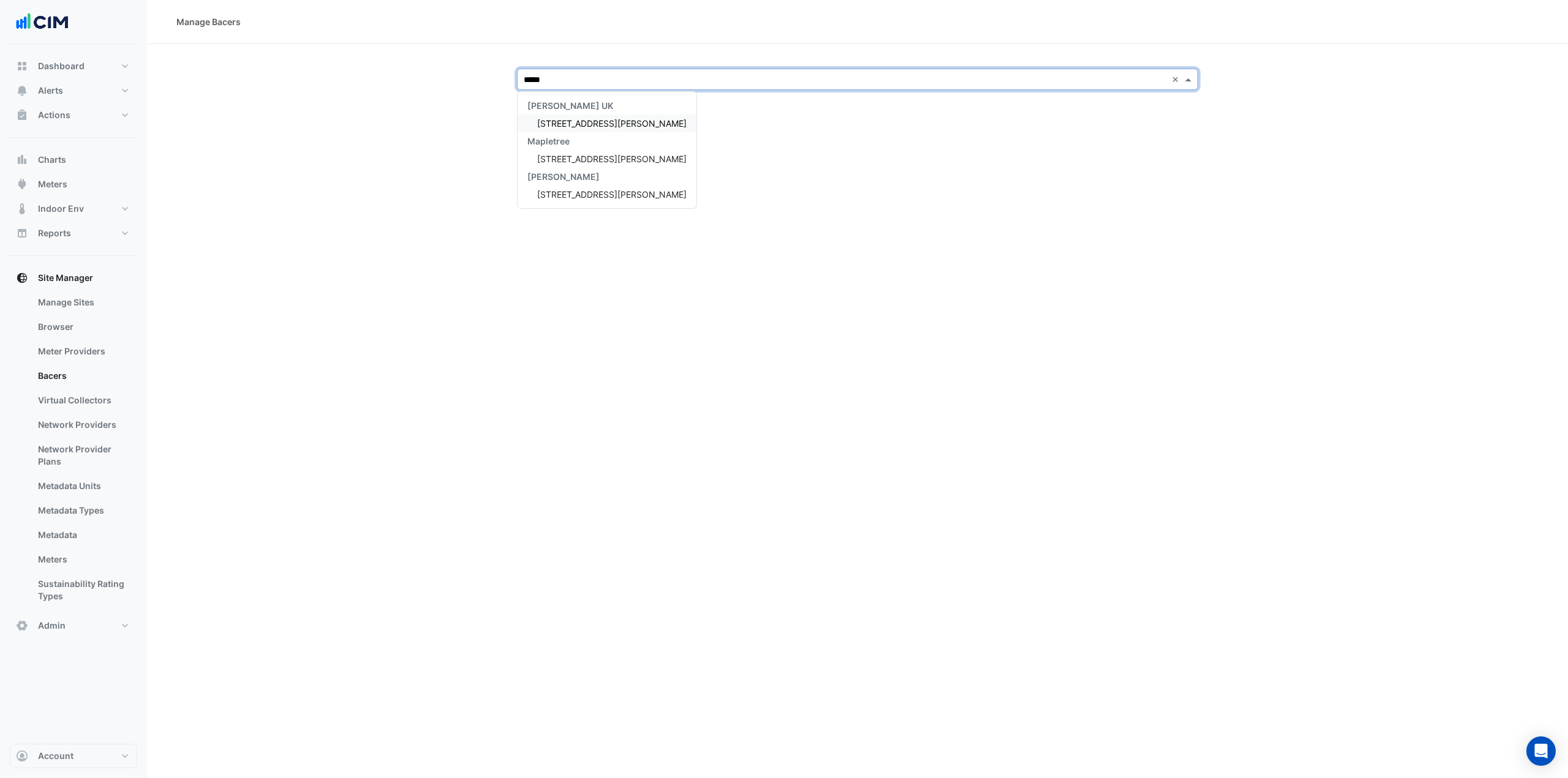
type input "******"
click at [556, 119] on span "[STREET_ADDRESS][PERSON_NAME]" at bounding box center [611, 123] width 149 height 11
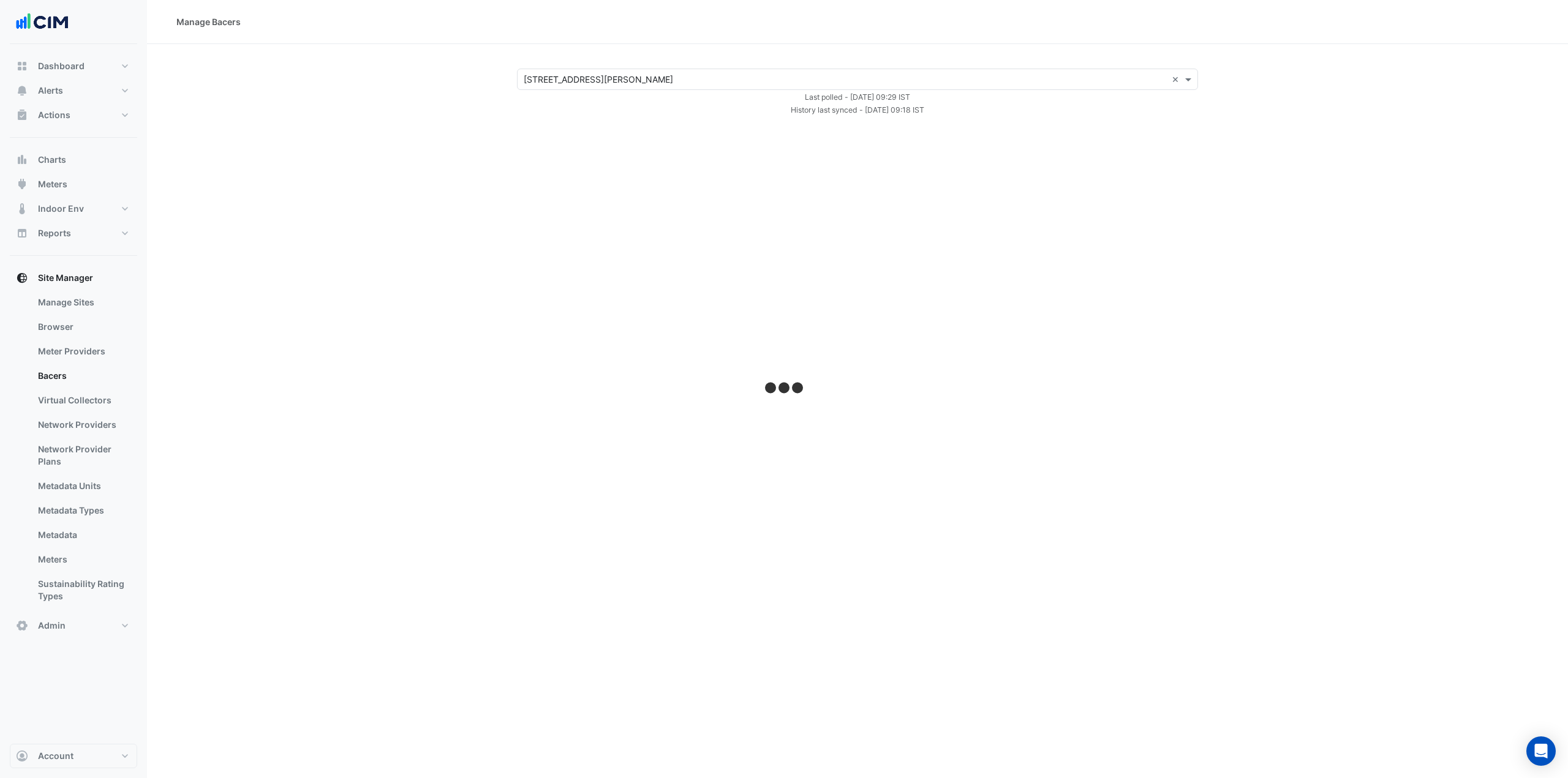
select select "***"
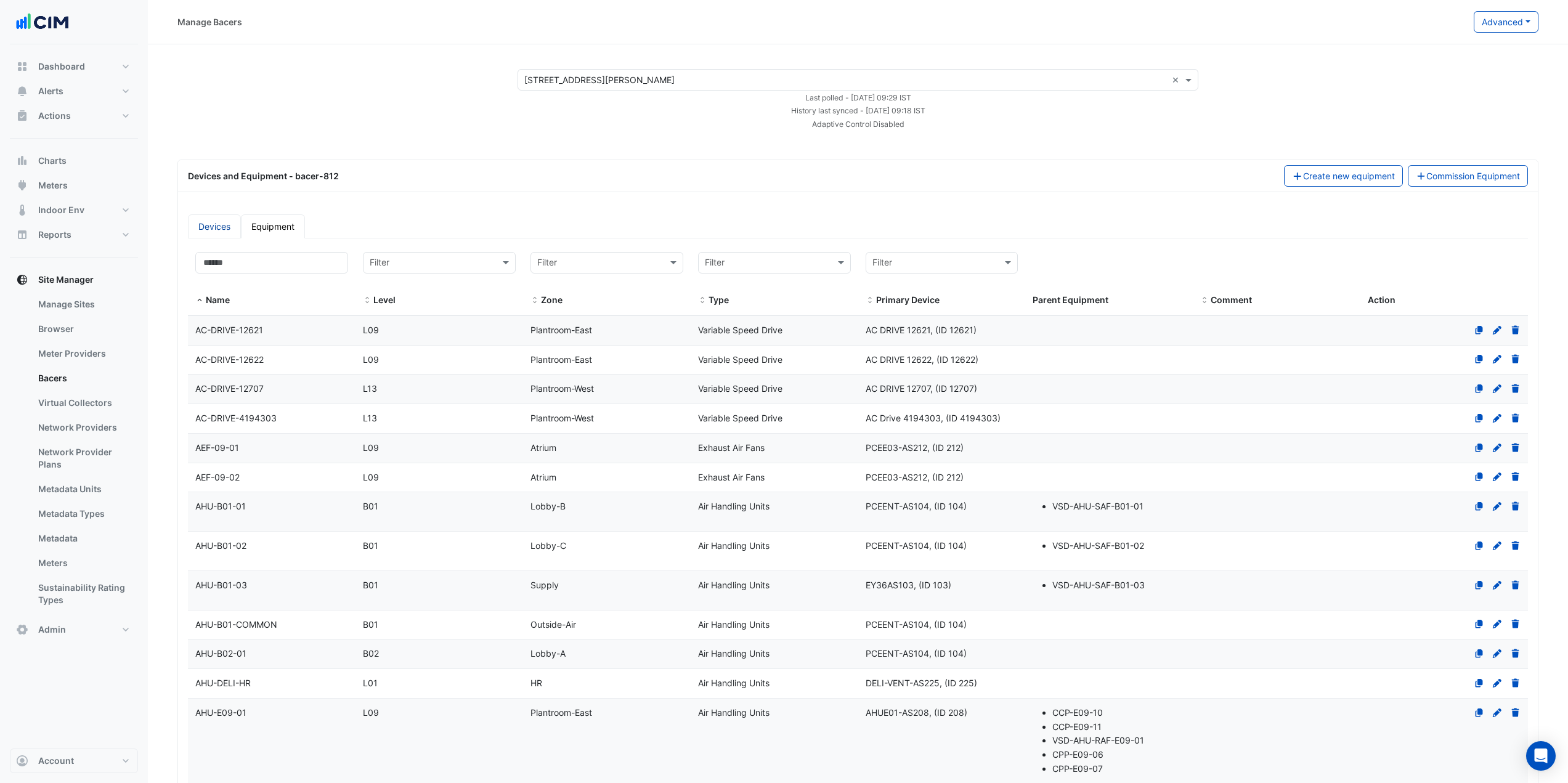
click at [229, 225] on link "Devices" at bounding box center [214, 227] width 53 height 24
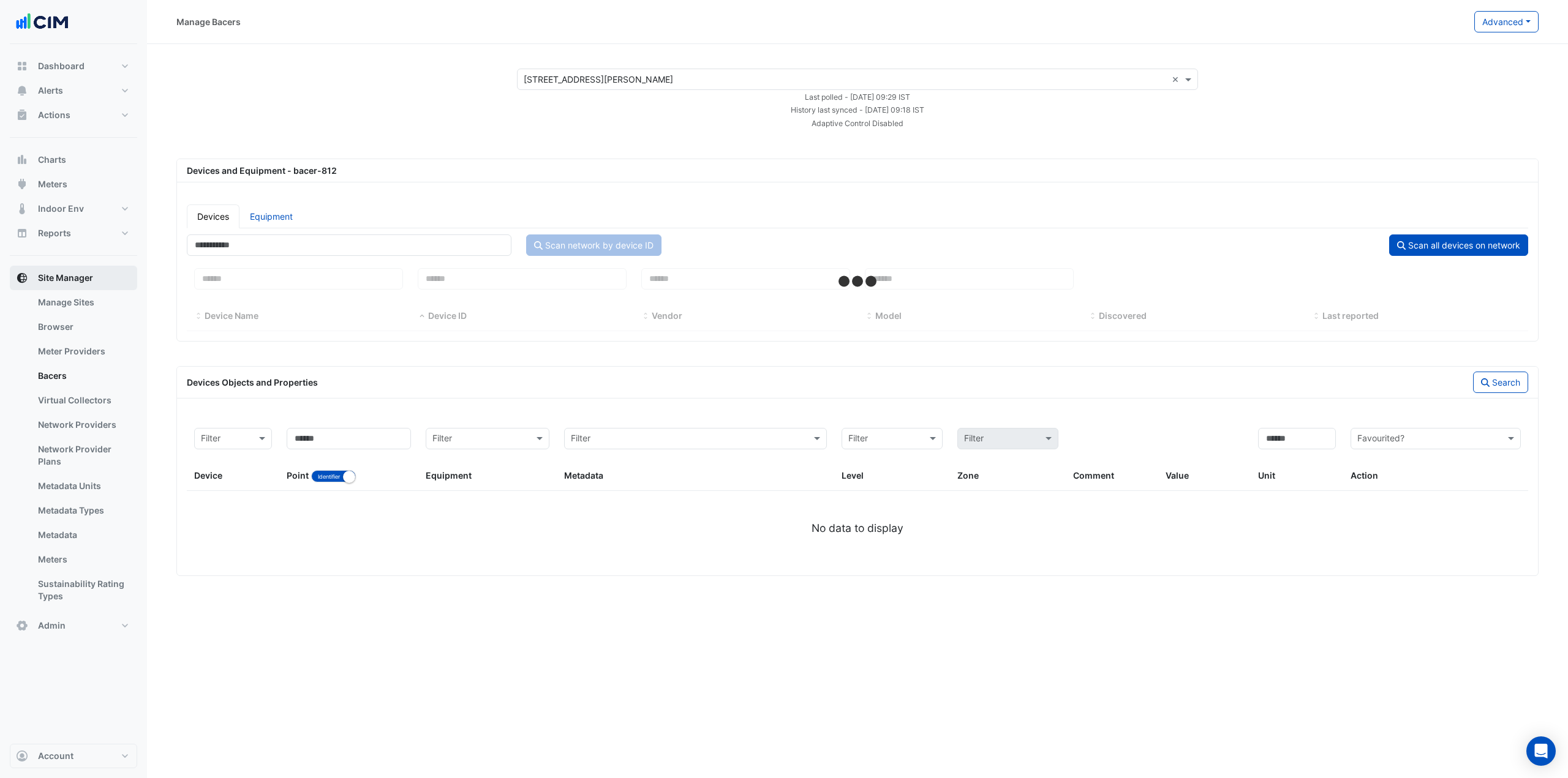
select select "***"
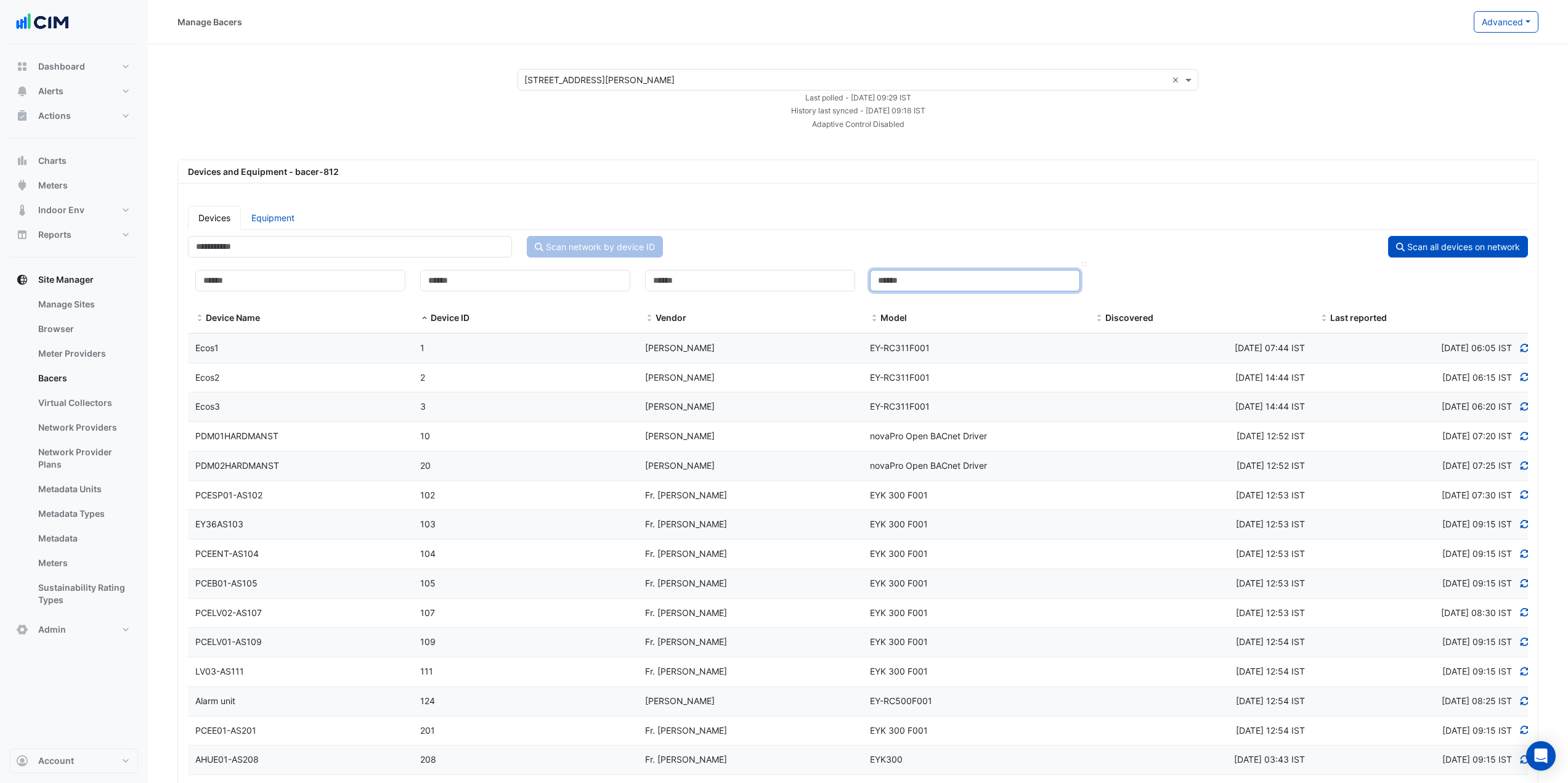
click at [912, 281] on input at bounding box center [975, 281] width 210 height 22
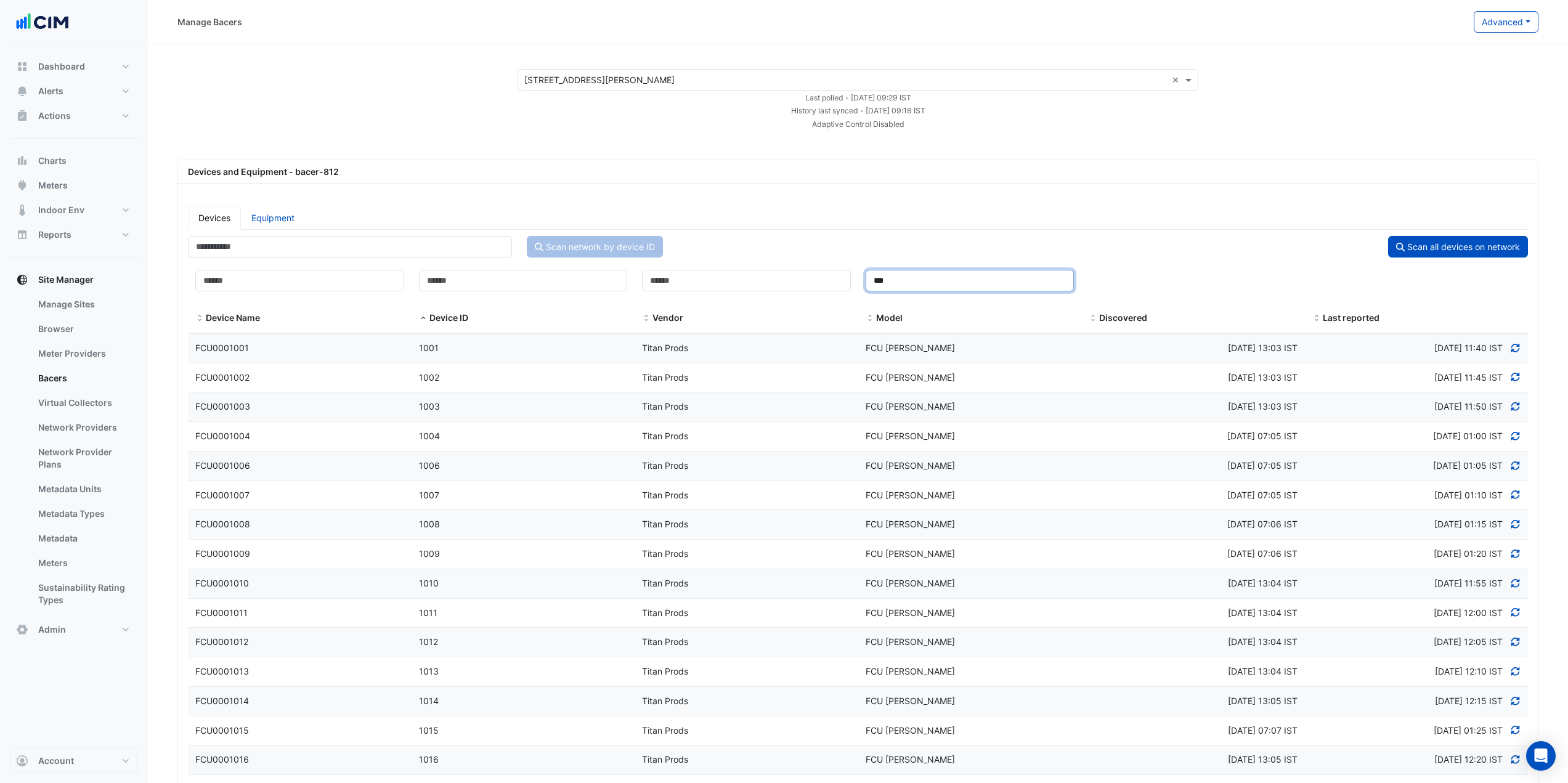
type input "***"
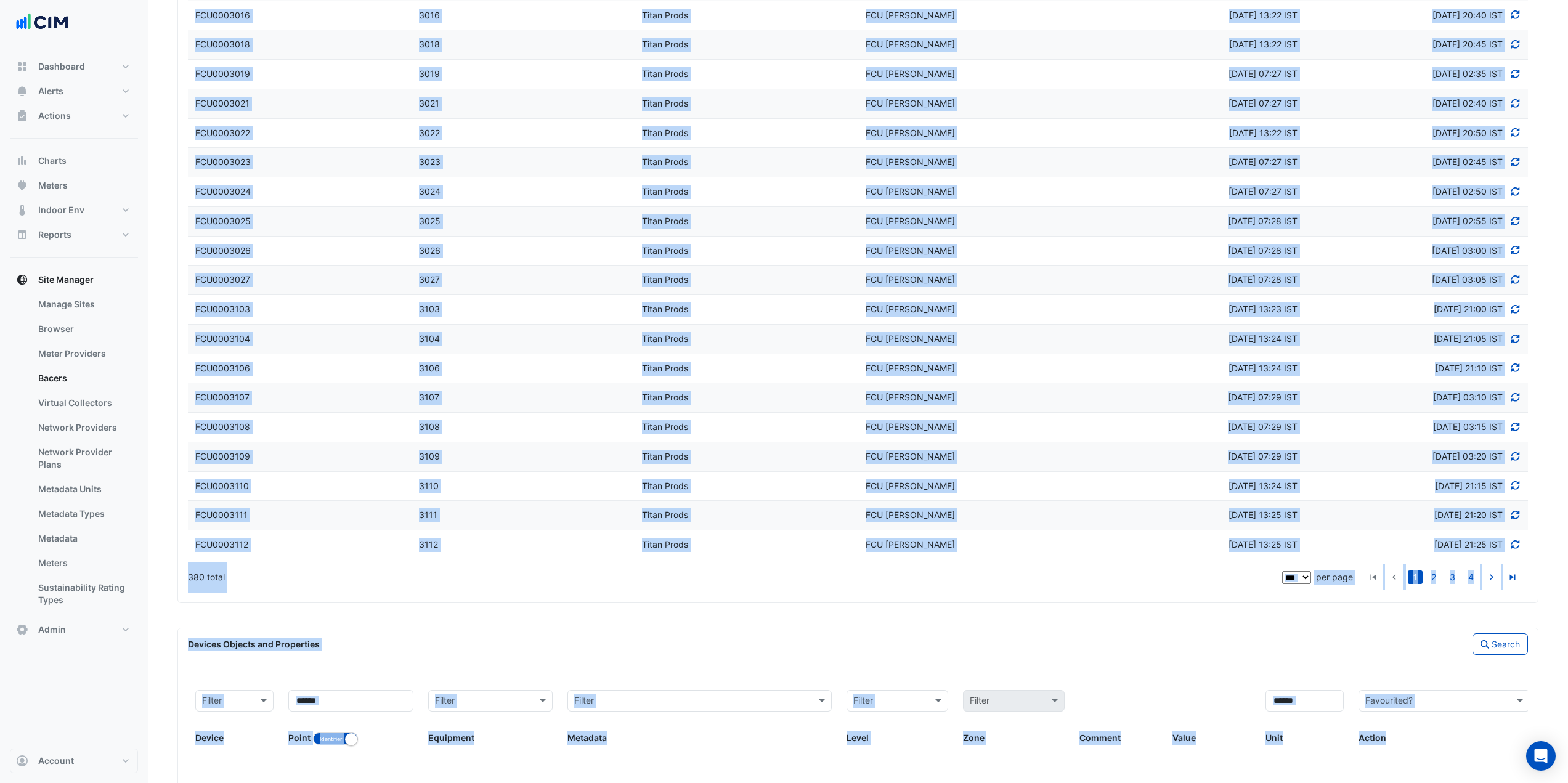
scroll to position [2796, 0]
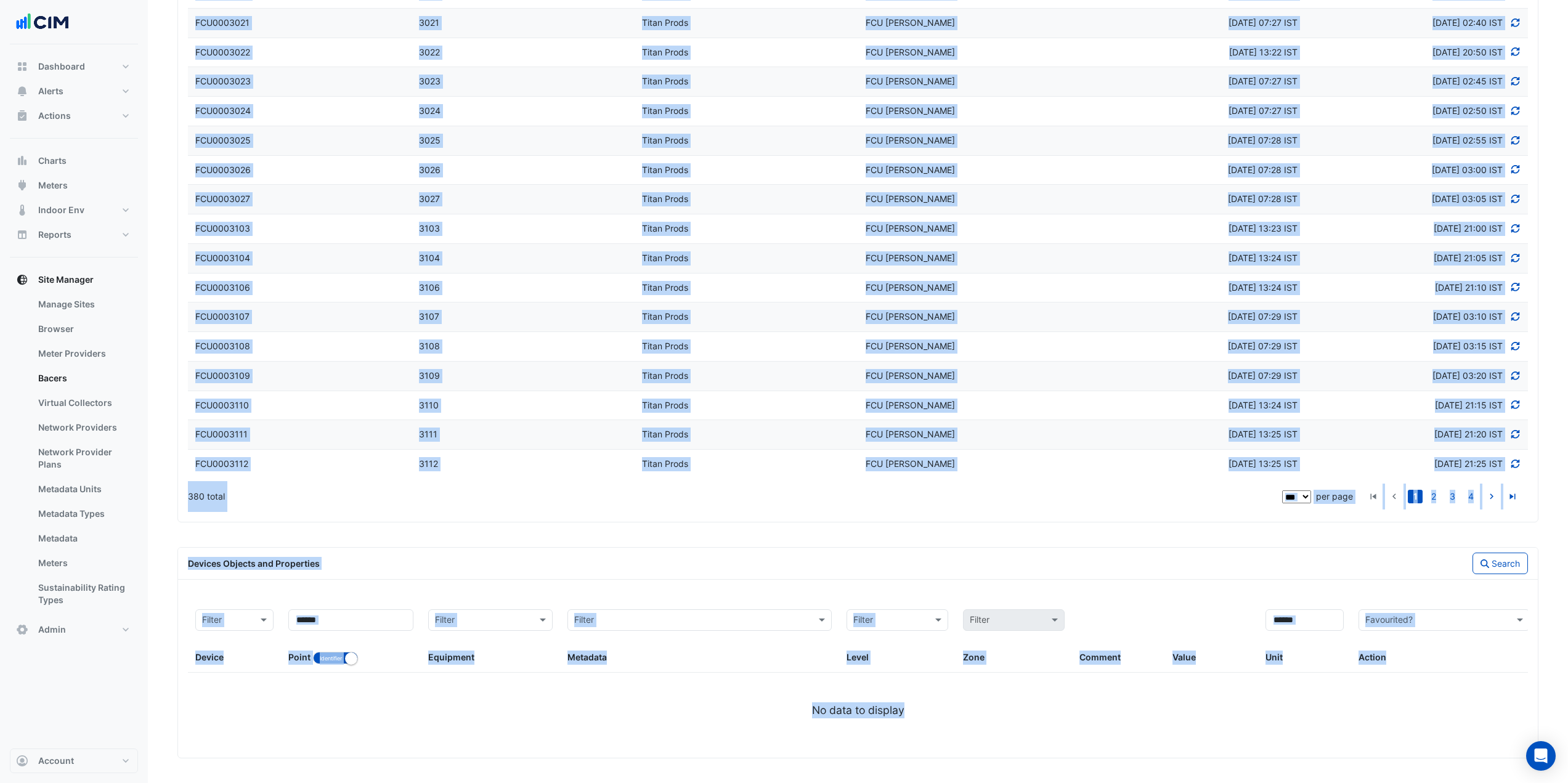
drag, startPoint x: 192, startPoint y: 344, endPoint x: 1509, endPoint y: 467, distance: 1322.7
copy datatable-scroller "FCU0001001 Device ID 1001 Vendor Titan Prods Model FCU [PERSON_NAME] Discovered…"
click at [1437, 490] on link "2" at bounding box center [1434, 496] width 15 height 13
drag, startPoint x: 194, startPoint y: 345, endPoint x: 1503, endPoint y: 465, distance: 1314.5
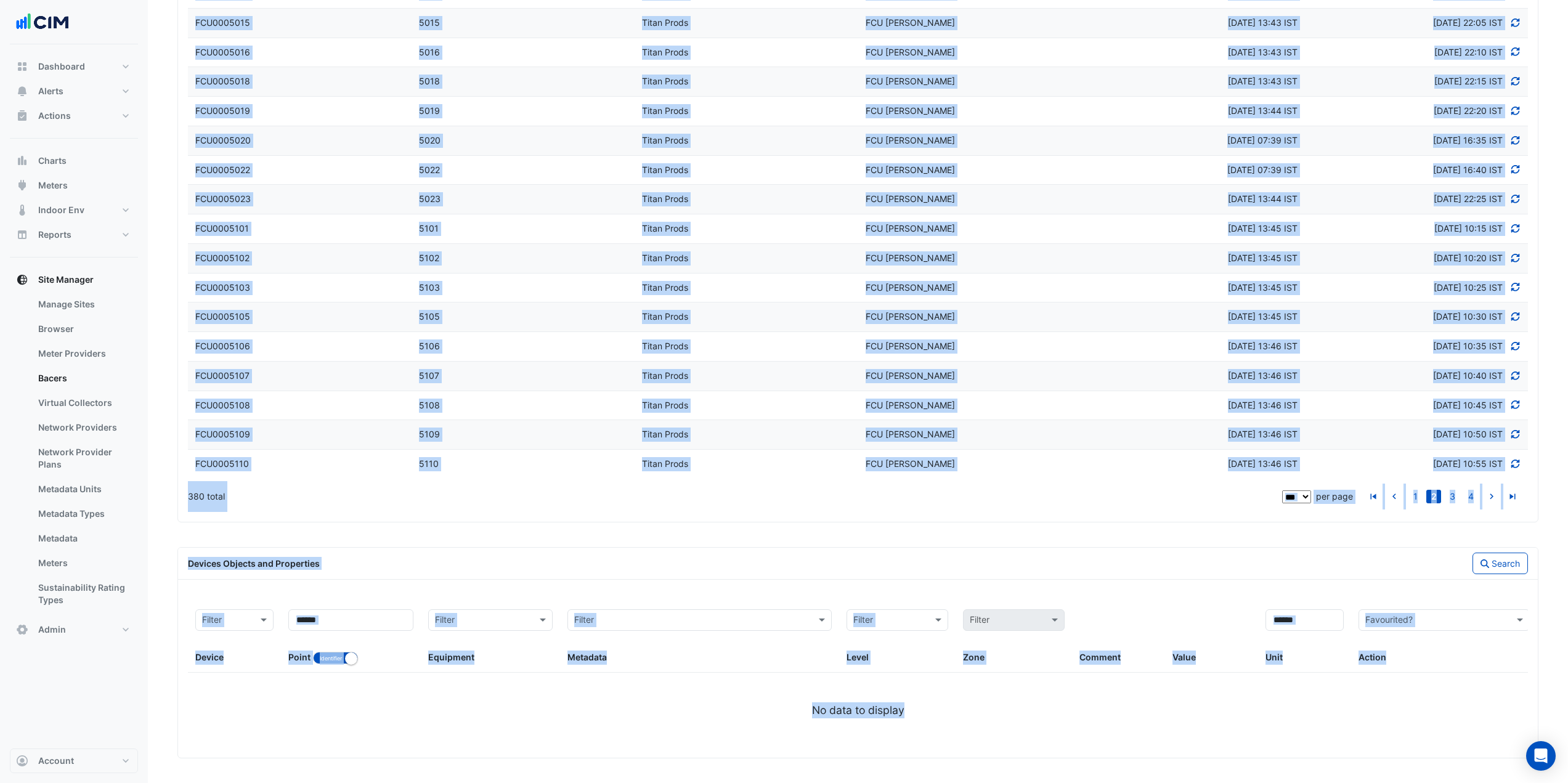
copy datatable-scroller "FCU0003113 Device ID 3113 Vendor Titan Prods Model FCU Sauter Discovered Thu 31…"
click at [1455, 497] on link "3" at bounding box center [1452, 496] width 15 height 13
drag, startPoint x: 185, startPoint y: 196, endPoint x: 1505, endPoint y: 466, distance: 1347.3
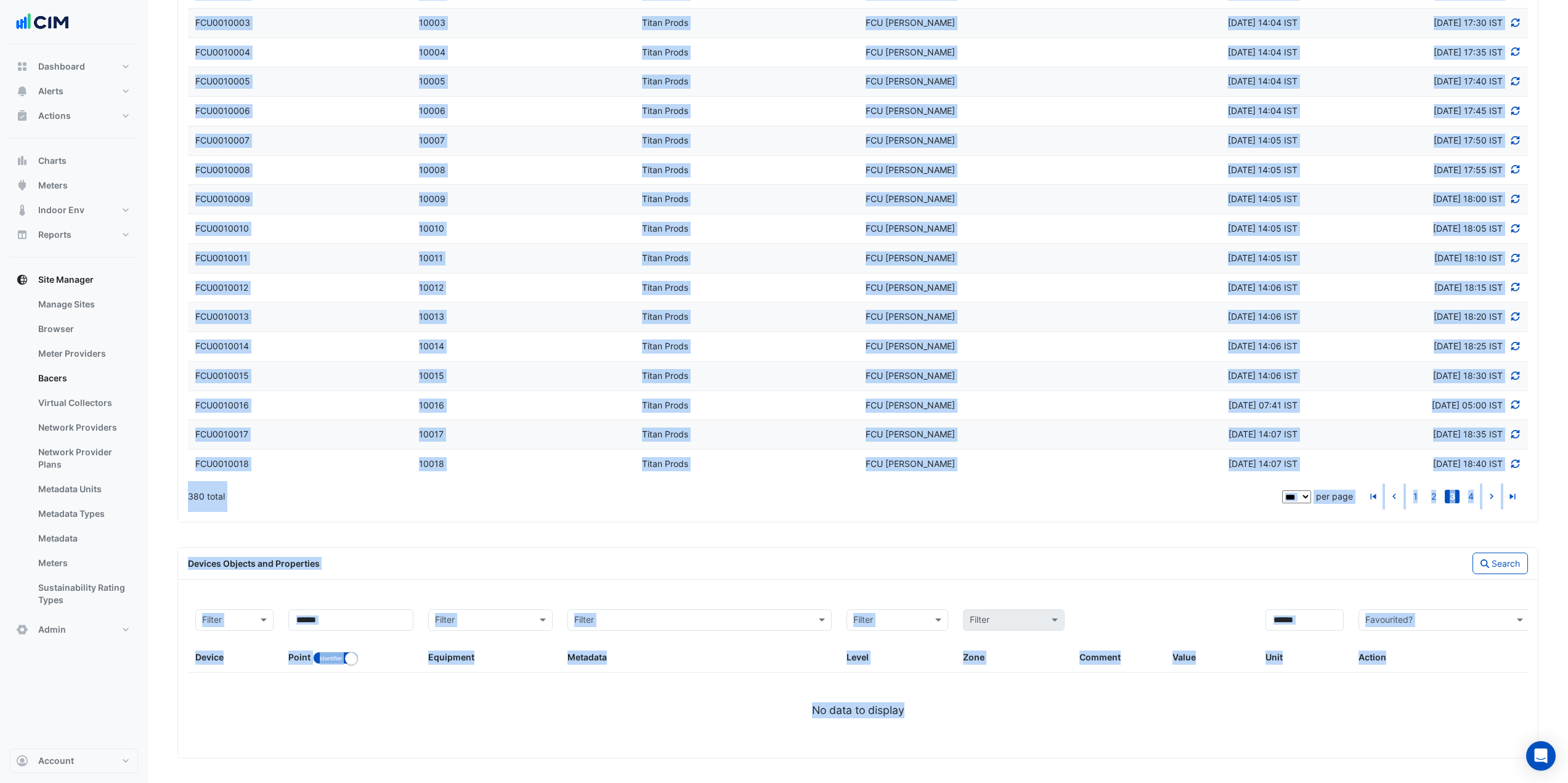
copy datatable-scroller "Device Name FCU0005111 Device ID 5111 Vendor Titan Prods Model FCU Sauter Disco…"
drag, startPoint x: 186, startPoint y: 344, endPoint x: 1505, endPoint y: 469, distance: 1324.9
copy datatable-scroller "Device Name FCU0005111 Device ID 5111 Vendor Titan Prods Model FCU Sauter Disco…"
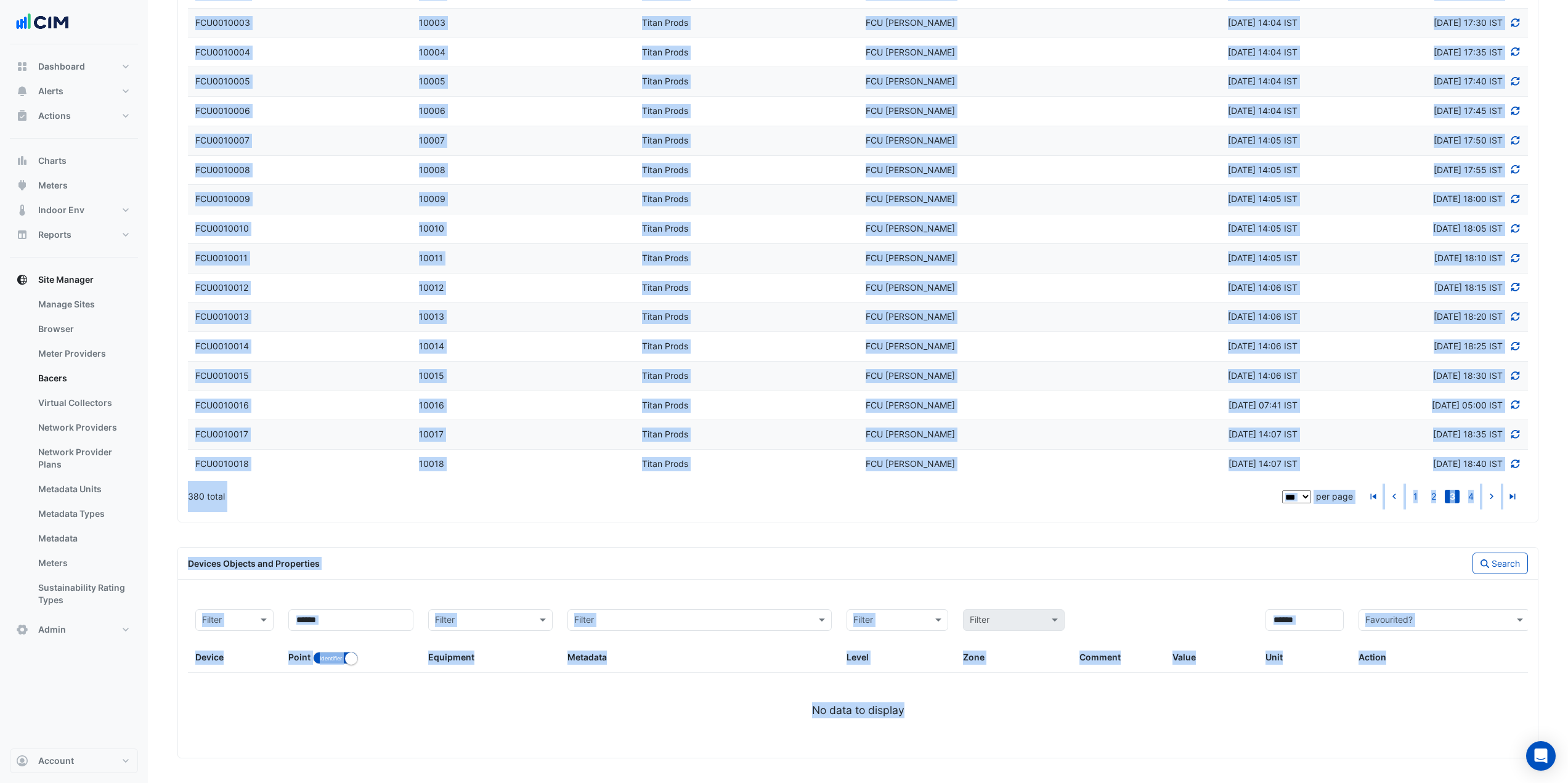
click at [301, 492] on div "380 total" at bounding box center [734, 496] width 1092 height 31
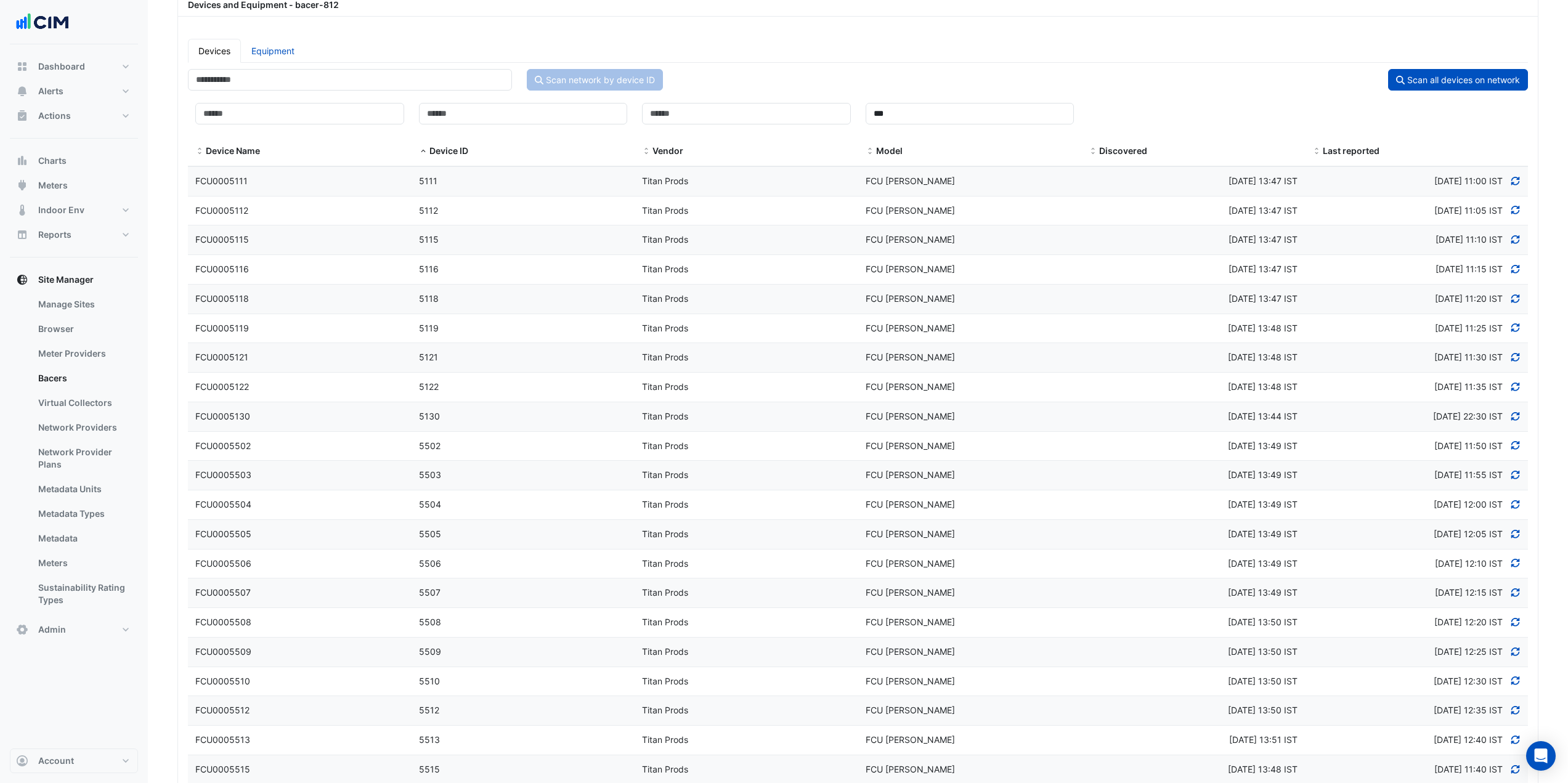
scroll to position [147, 0]
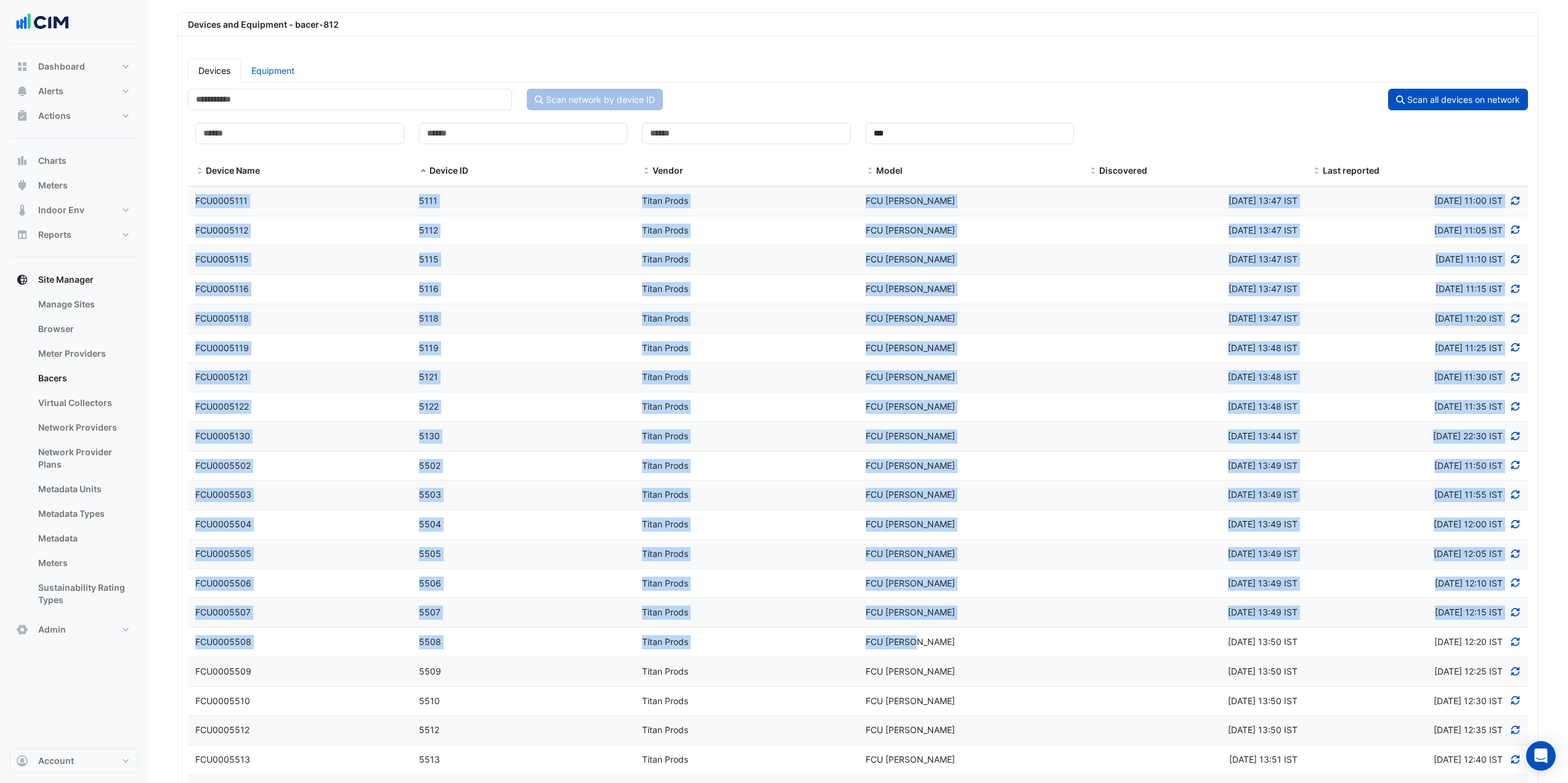
drag, startPoint x: 186, startPoint y: 194, endPoint x: 1028, endPoint y: 644, distance: 954.7
click at [64, 119] on span "Actions" at bounding box center [55, 116] width 32 height 12
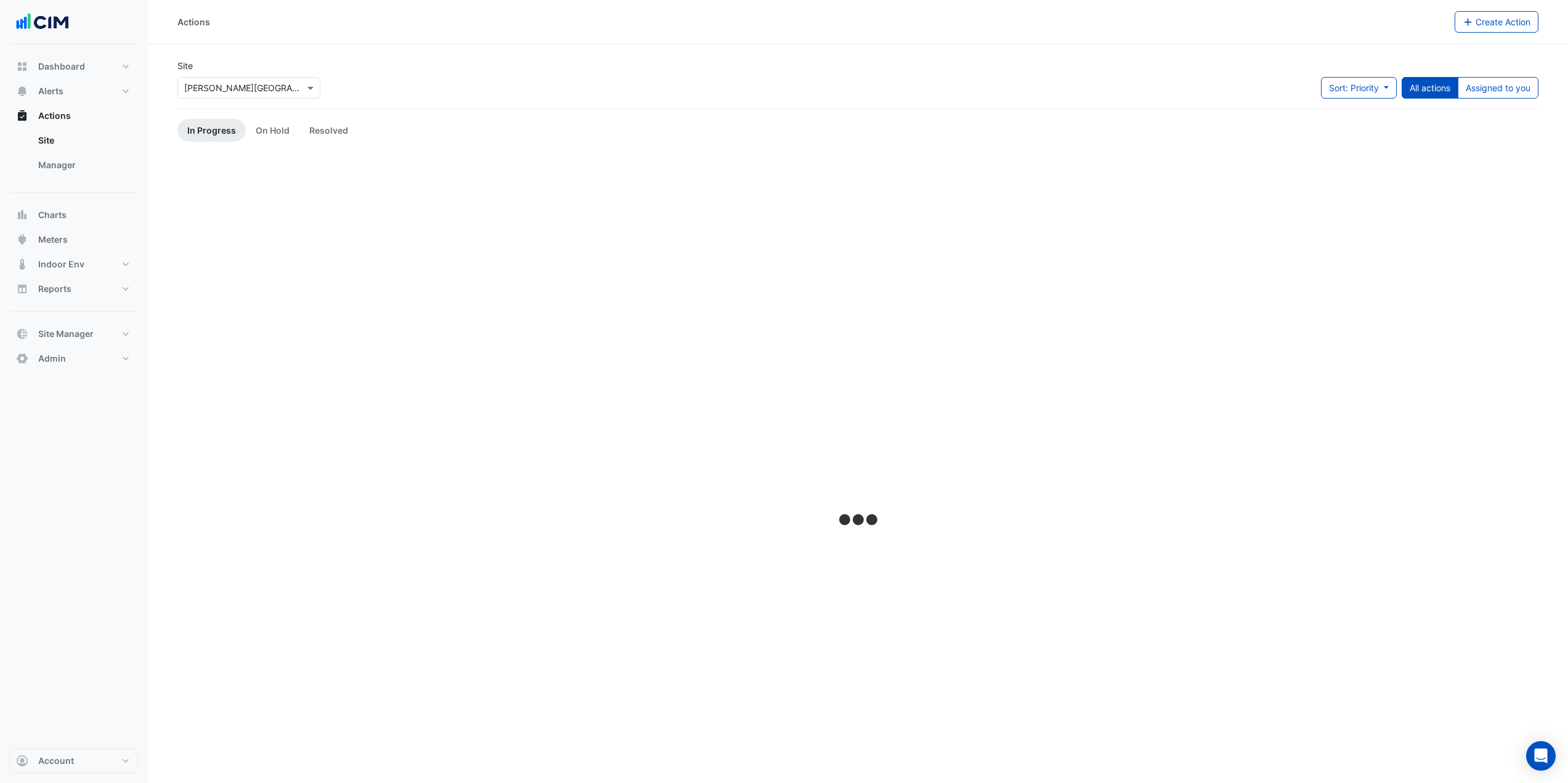
click at [252, 84] on input "text" at bounding box center [236, 88] width 105 height 13
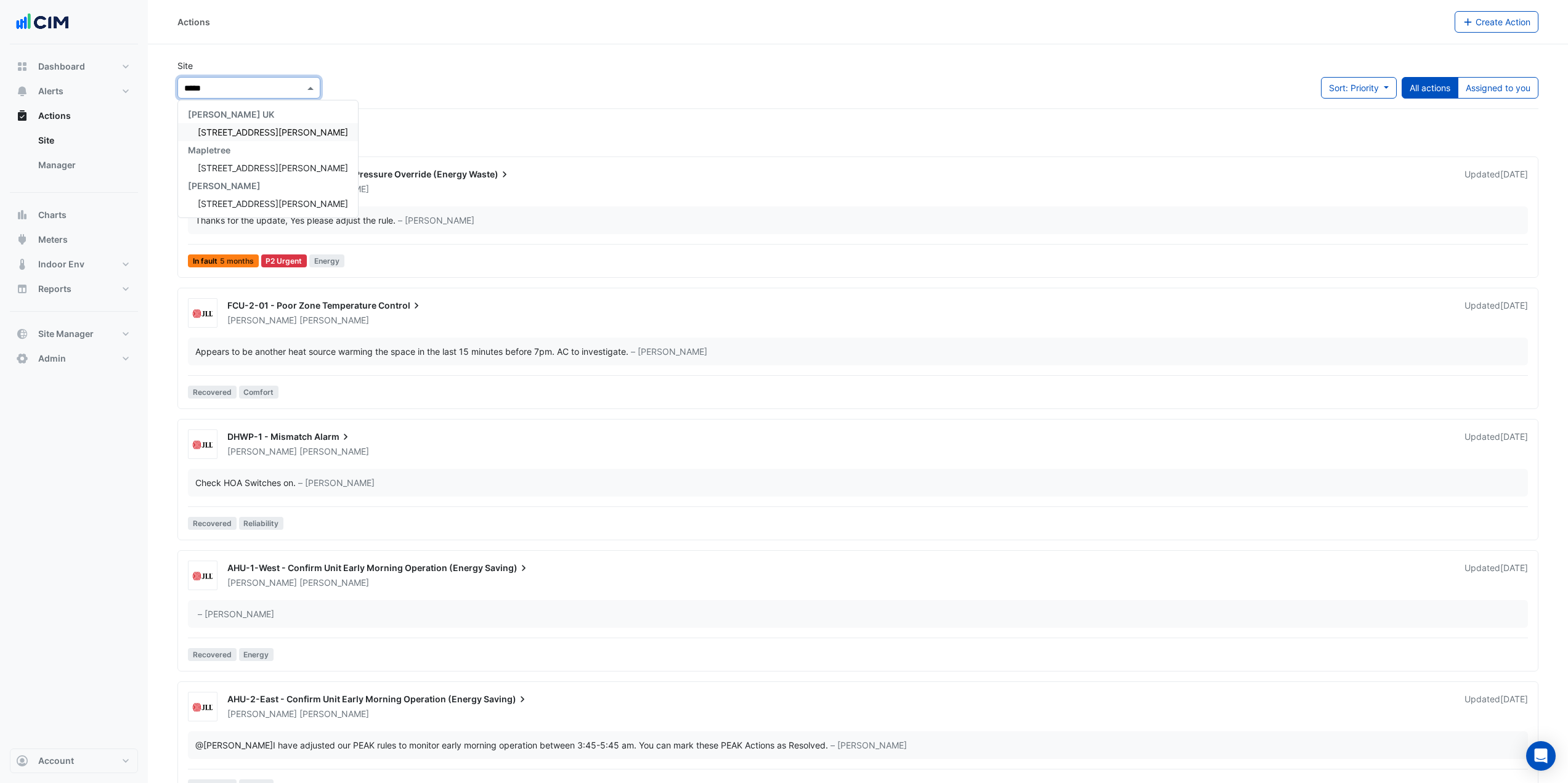
type input "******"
click at [238, 138] on div "[STREET_ADDRESS][PERSON_NAME]" at bounding box center [268, 132] width 180 height 18
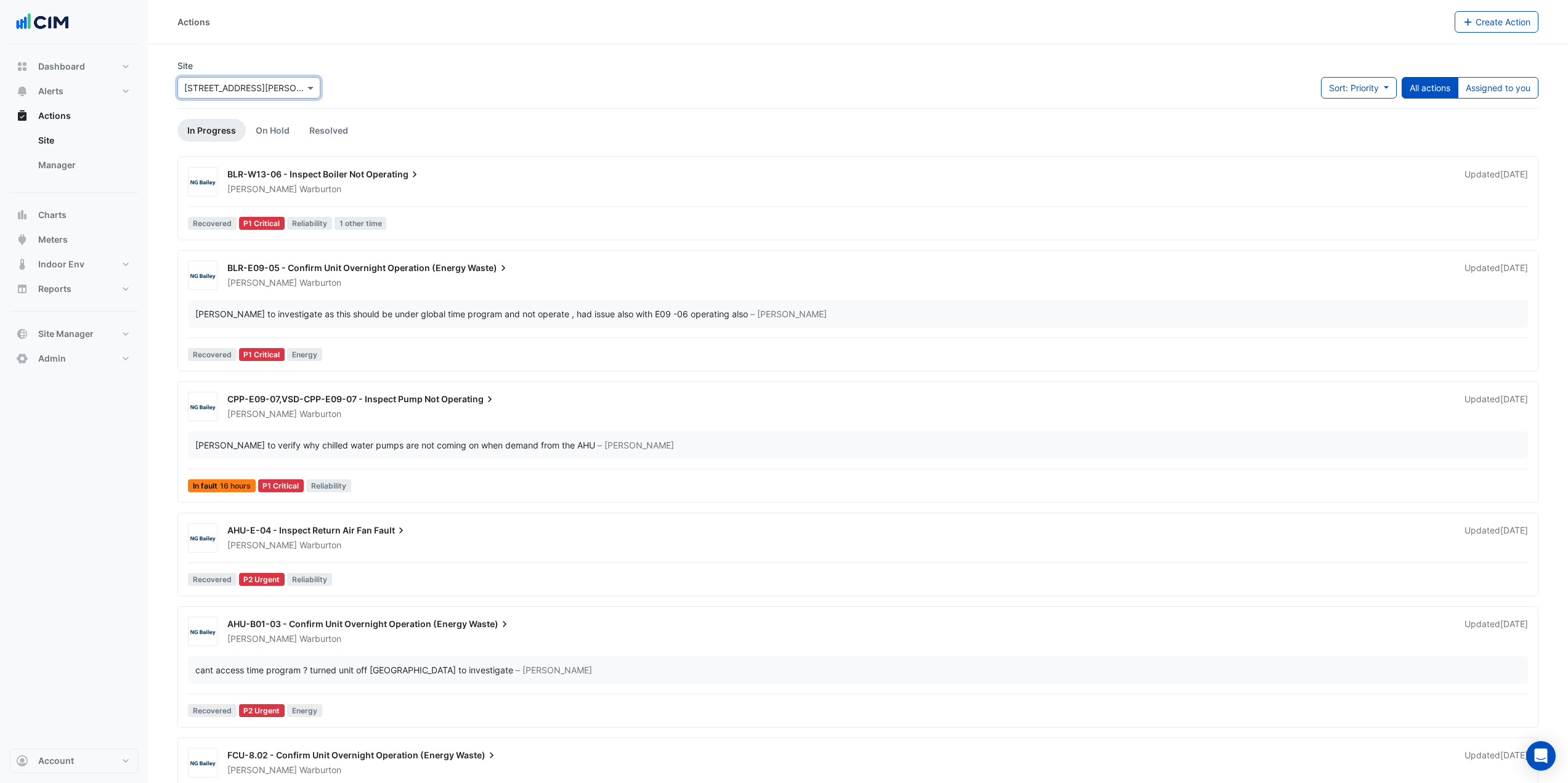
click at [381, 187] on div "Roy Warburton" at bounding box center [838, 189] width 1225 height 12
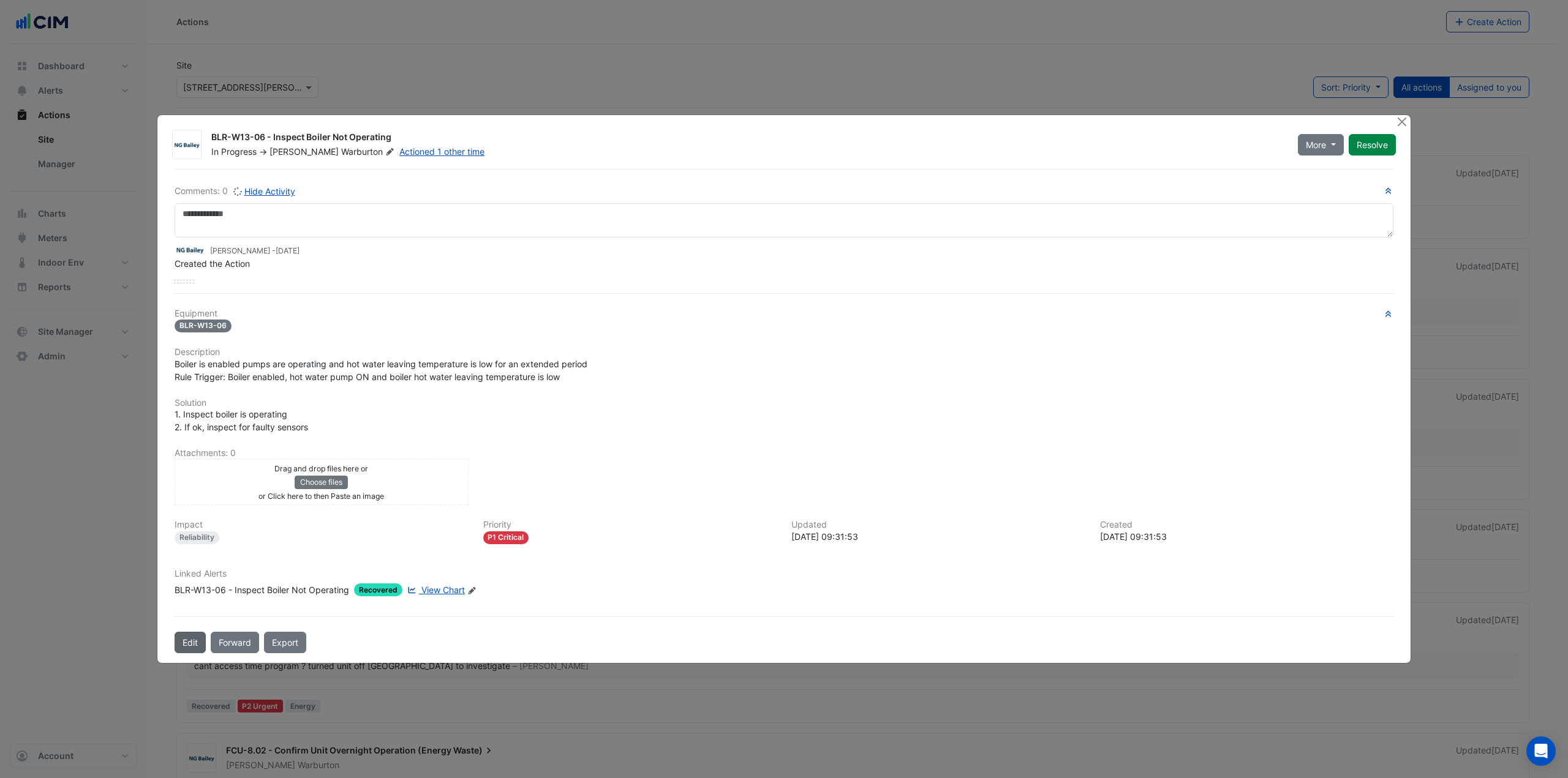
click at [188, 638] on button "Edit" at bounding box center [190, 643] width 32 height 21
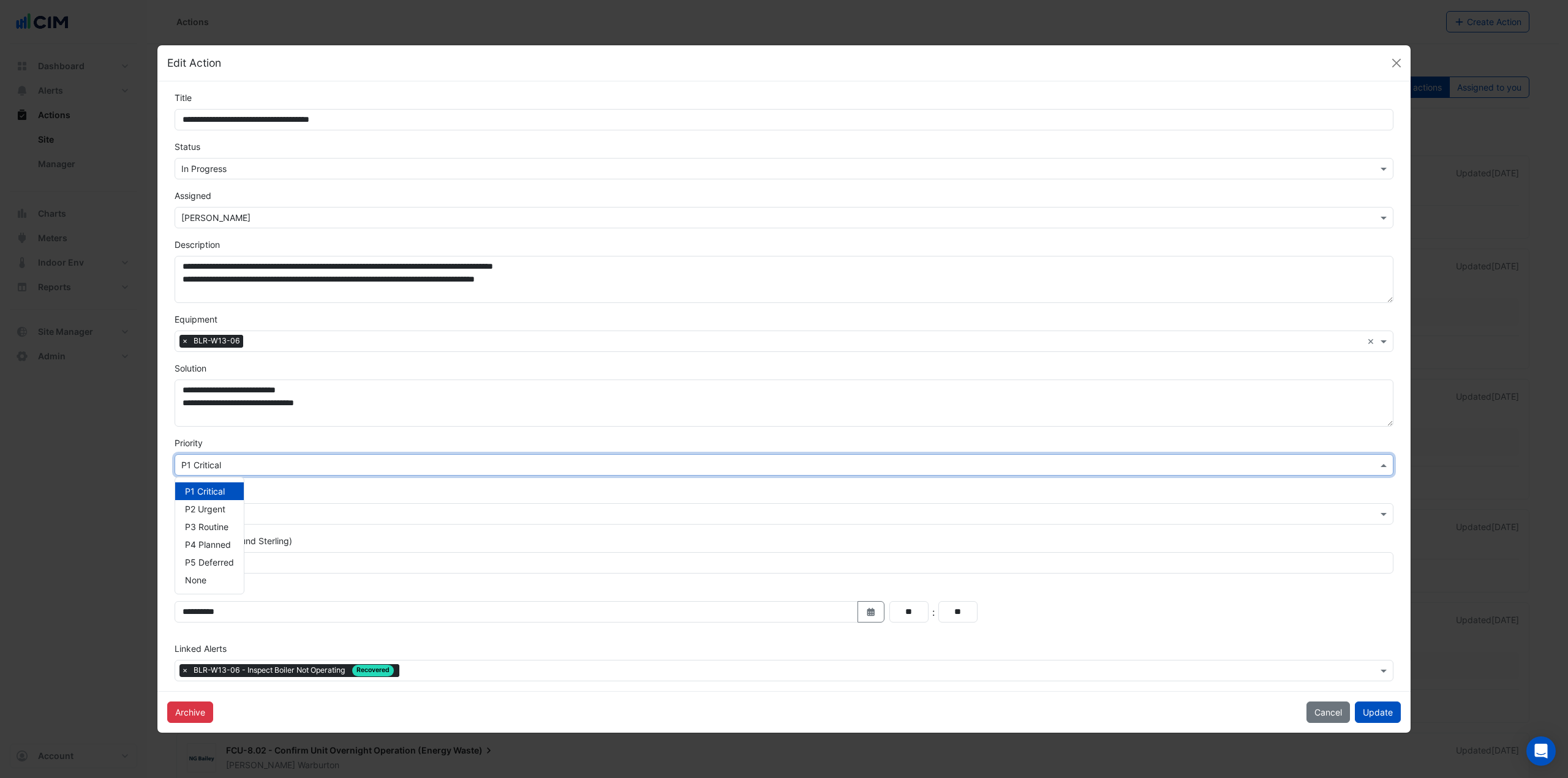
click at [243, 460] on input "text" at bounding box center [771, 465] width 1181 height 13
click at [170, 442] on div "Priority × P1 Critical P1 Critical P2 Urgent P3 Routine P4 Planned P5 Deferred …" at bounding box center [784, 456] width 1233 height 39
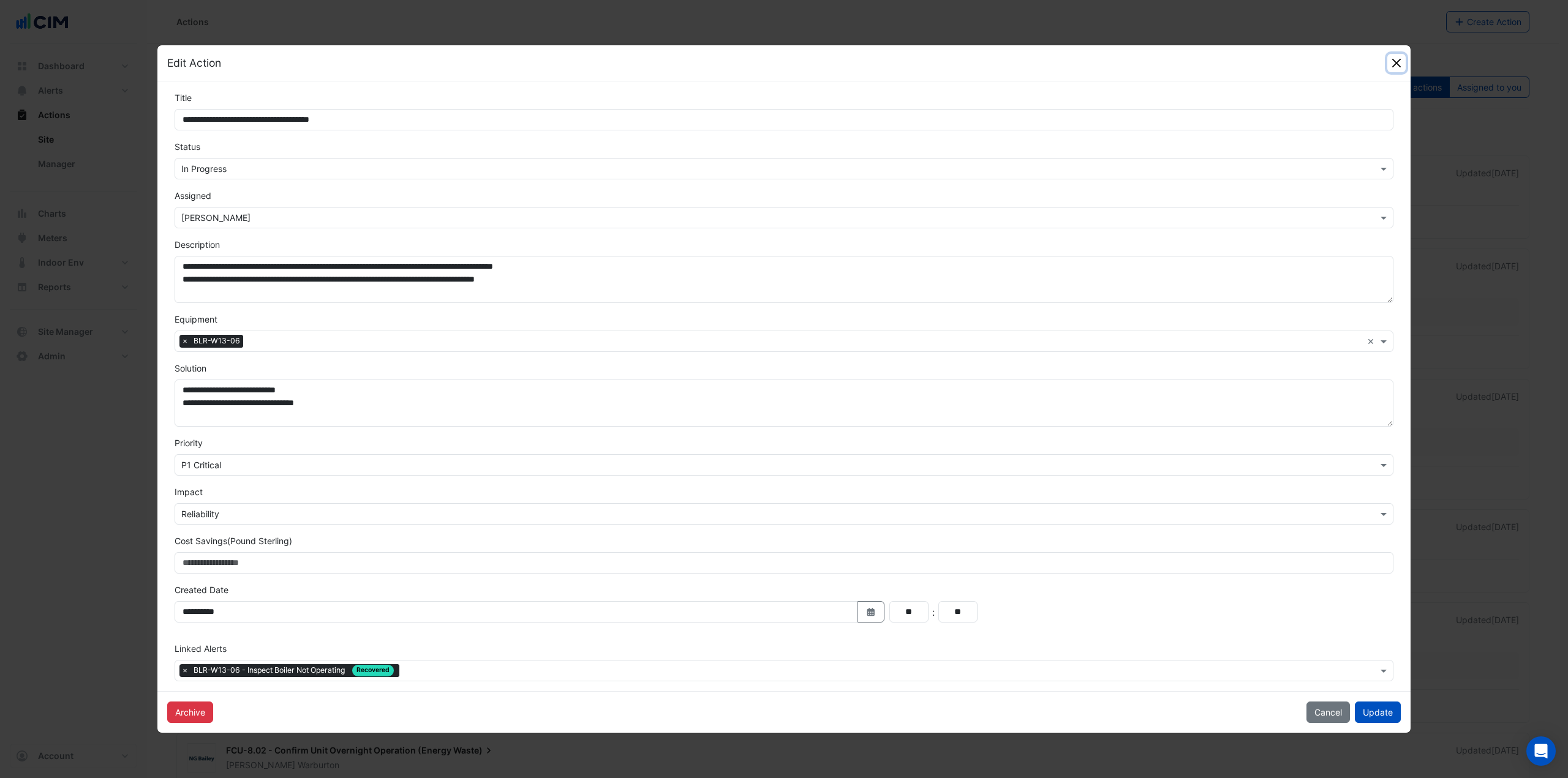
click at [1396, 64] on button "Close" at bounding box center [1396, 62] width 18 height 18
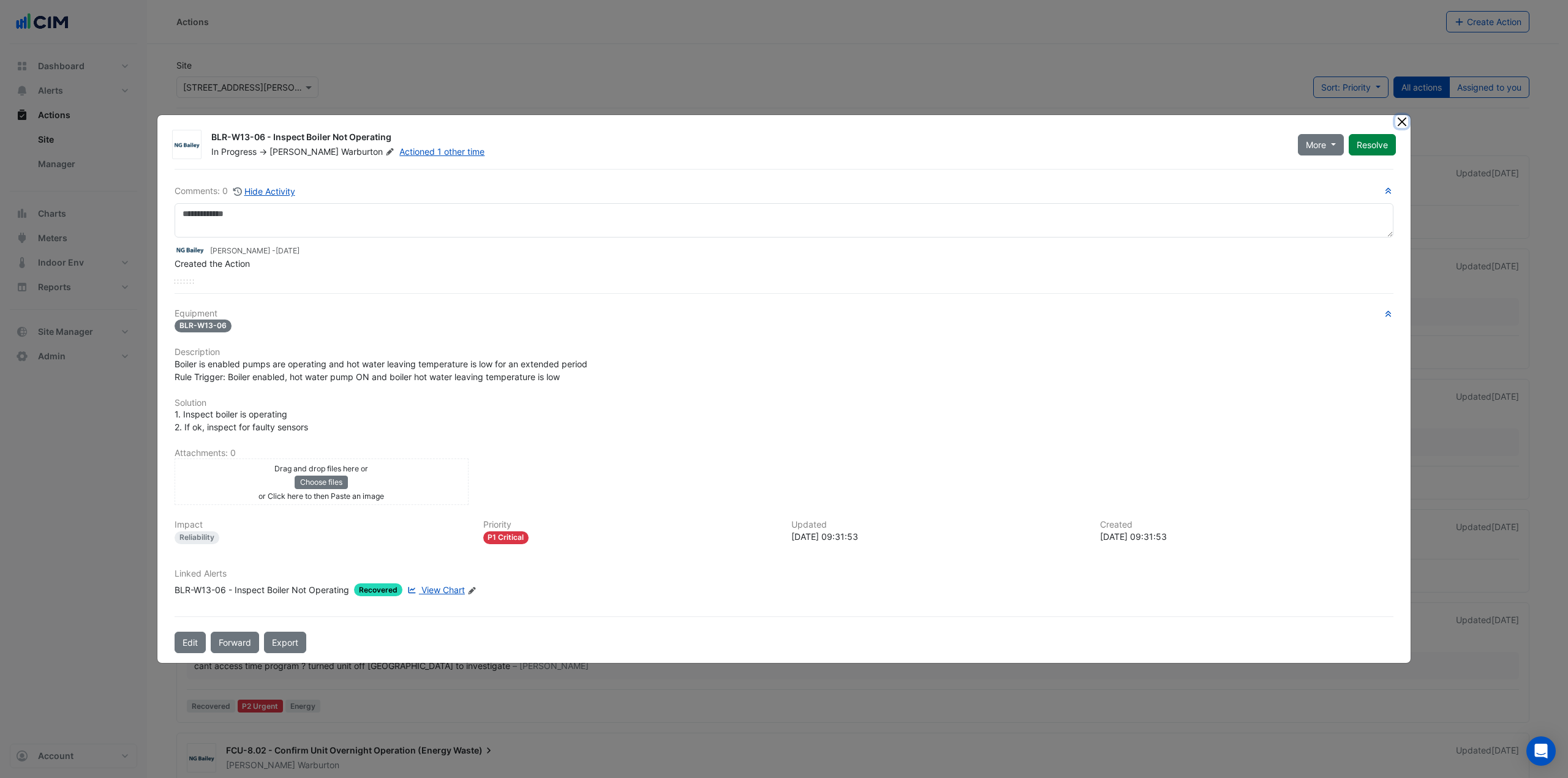
click at [1404, 121] on button "Close" at bounding box center [1401, 121] width 13 height 13
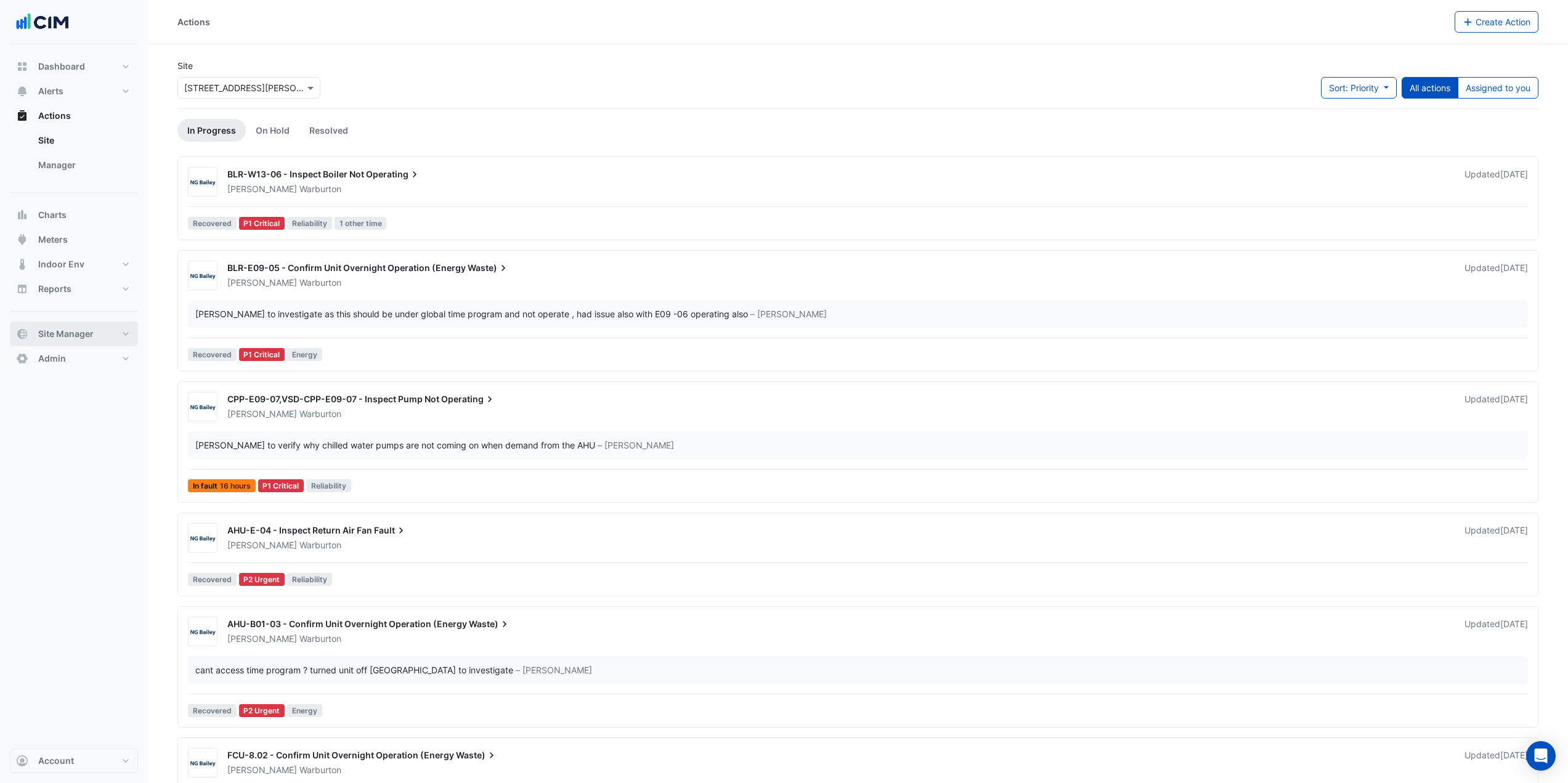
click at [69, 339] on span "Site Manager" at bounding box center [66, 334] width 55 height 12
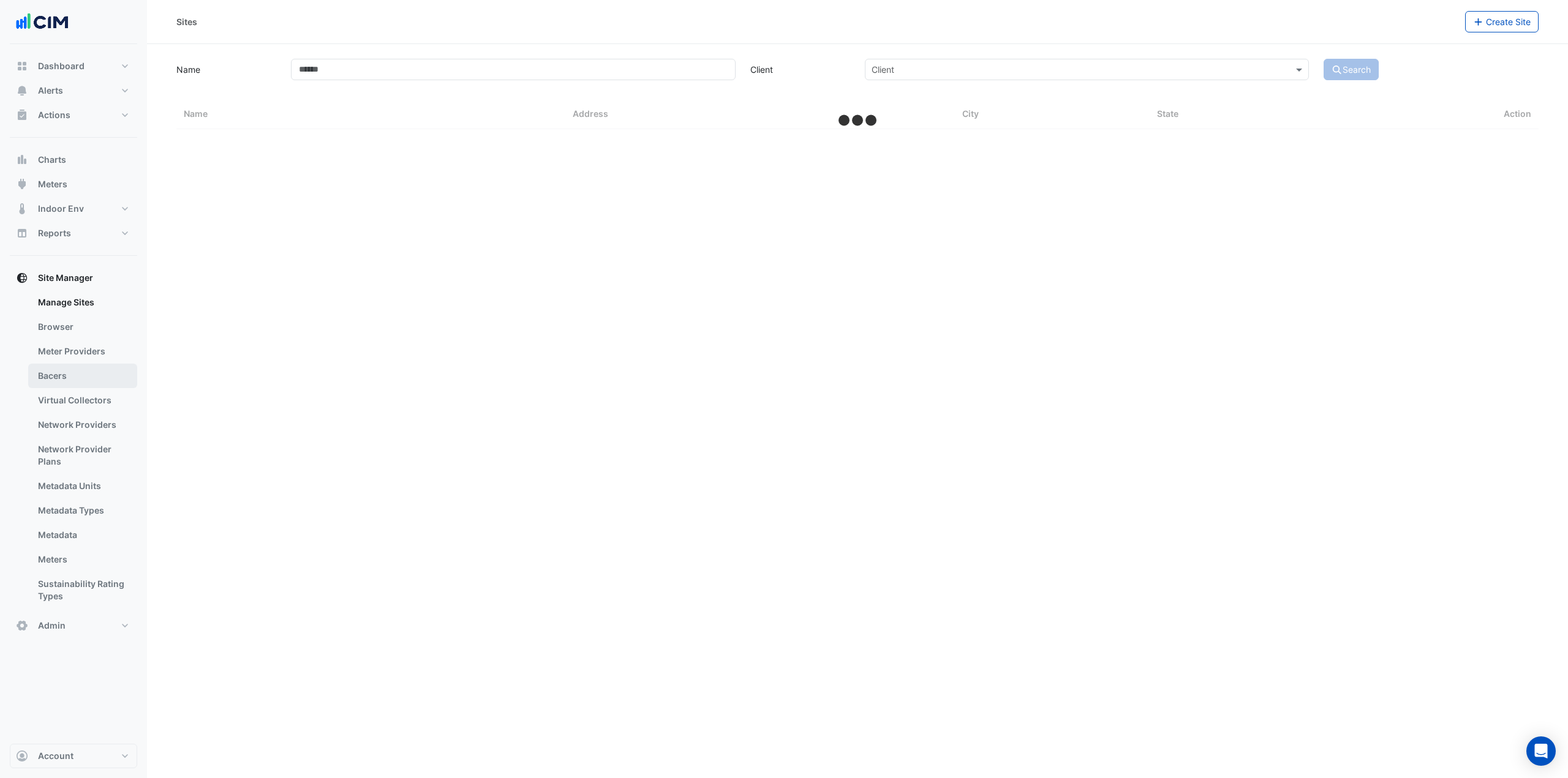
click at [86, 382] on link "Bacers" at bounding box center [82, 376] width 109 height 25
click at [581, 78] on input "text" at bounding box center [845, 80] width 643 height 13
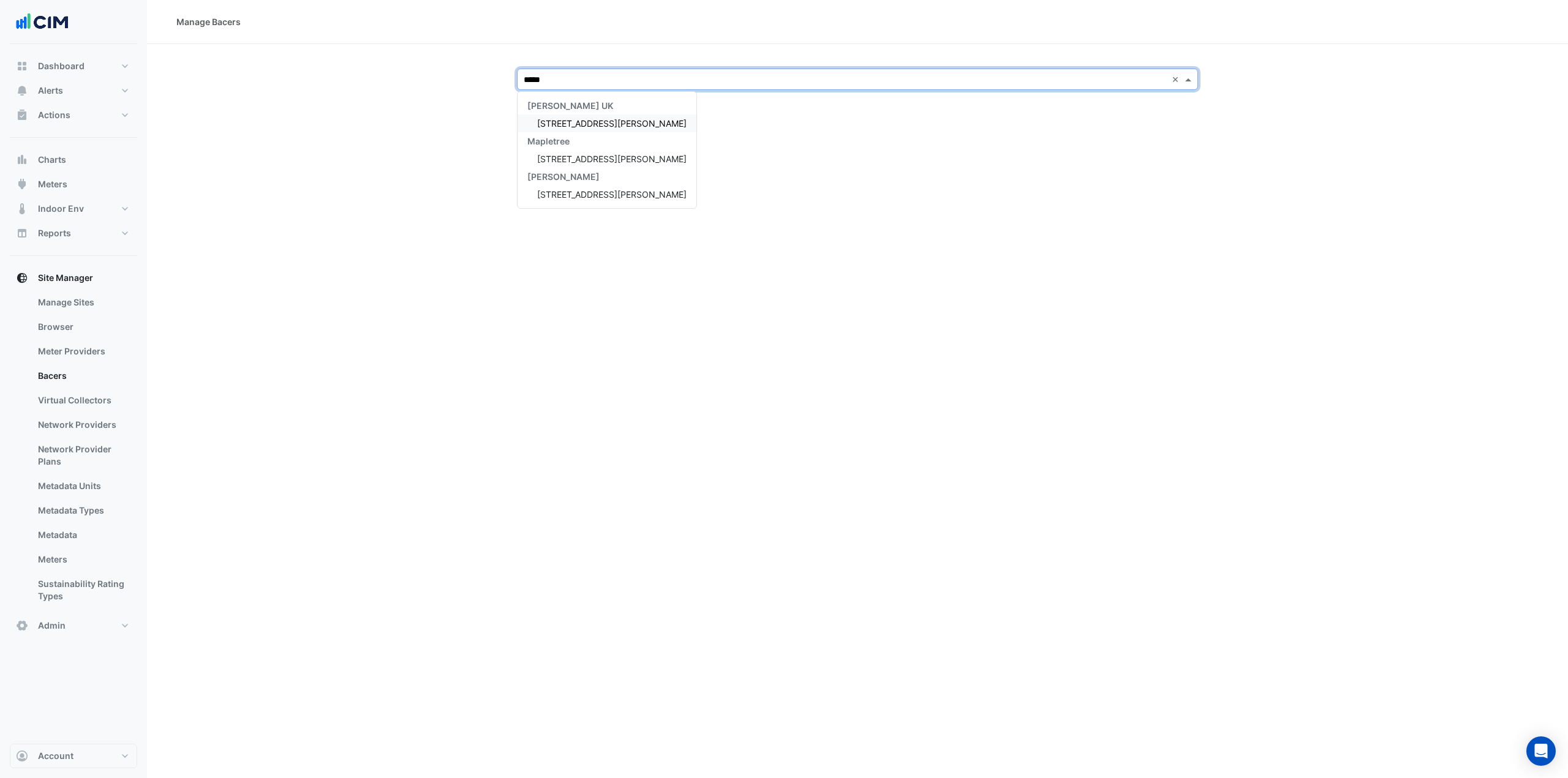
type input "******"
click at [579, 122] on span "[STREET_ADDRESS][PERSON_NAME]" at bounding box center [611, 123] width 149 height 11
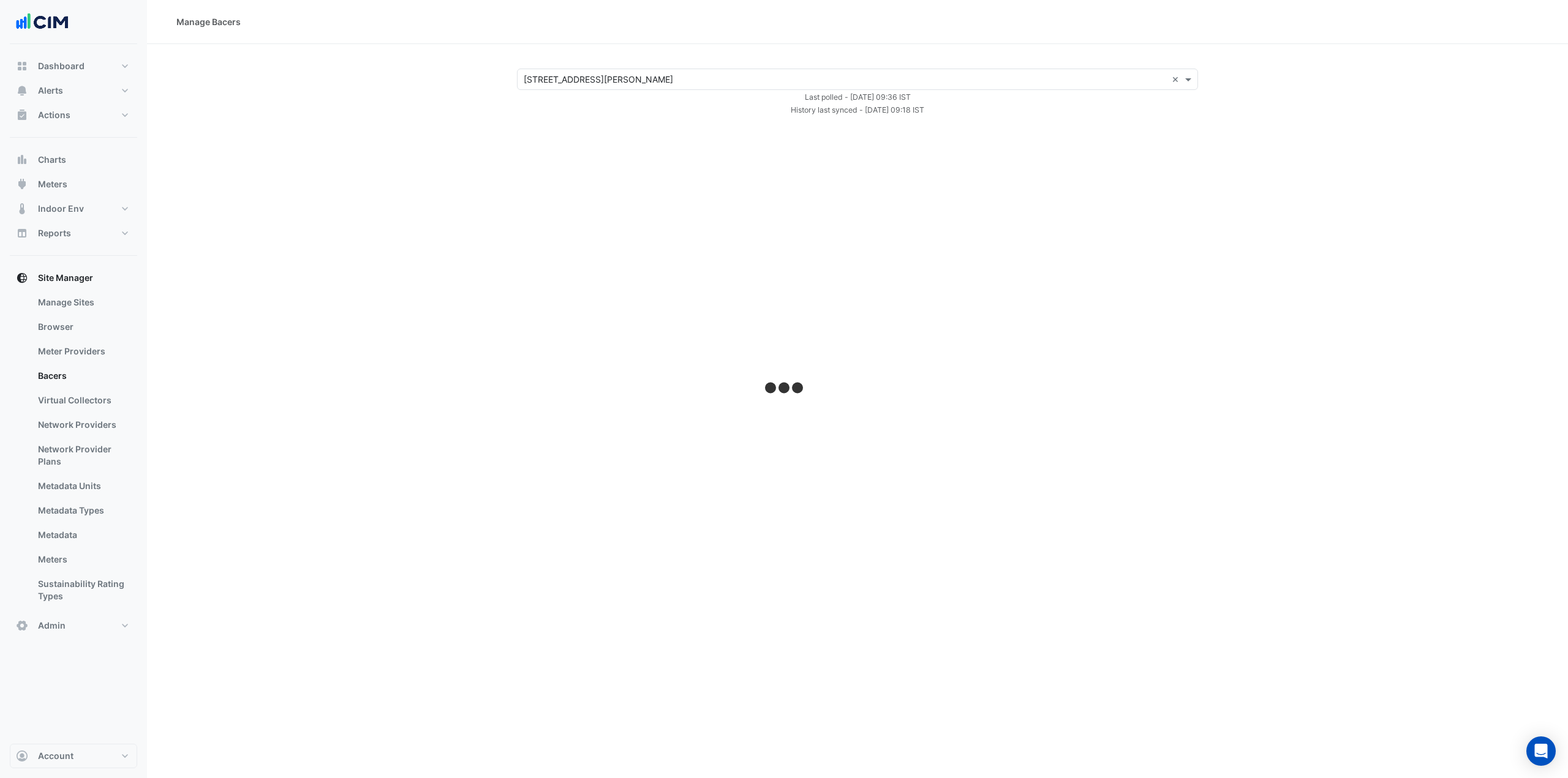
select select "***"
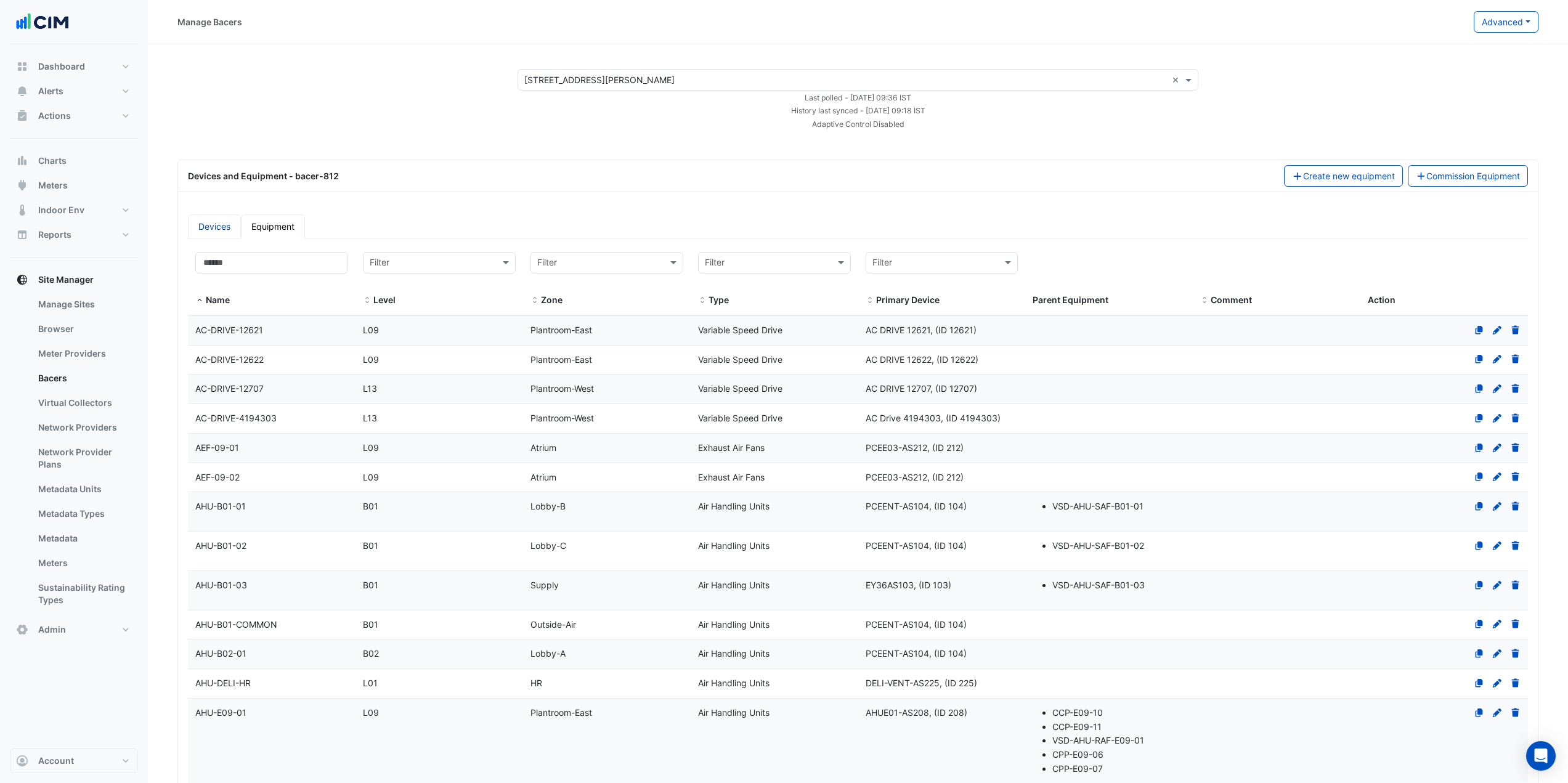
click at [203, 231] on link "Devices" at bounding box center [214, 227] width 53 height 24
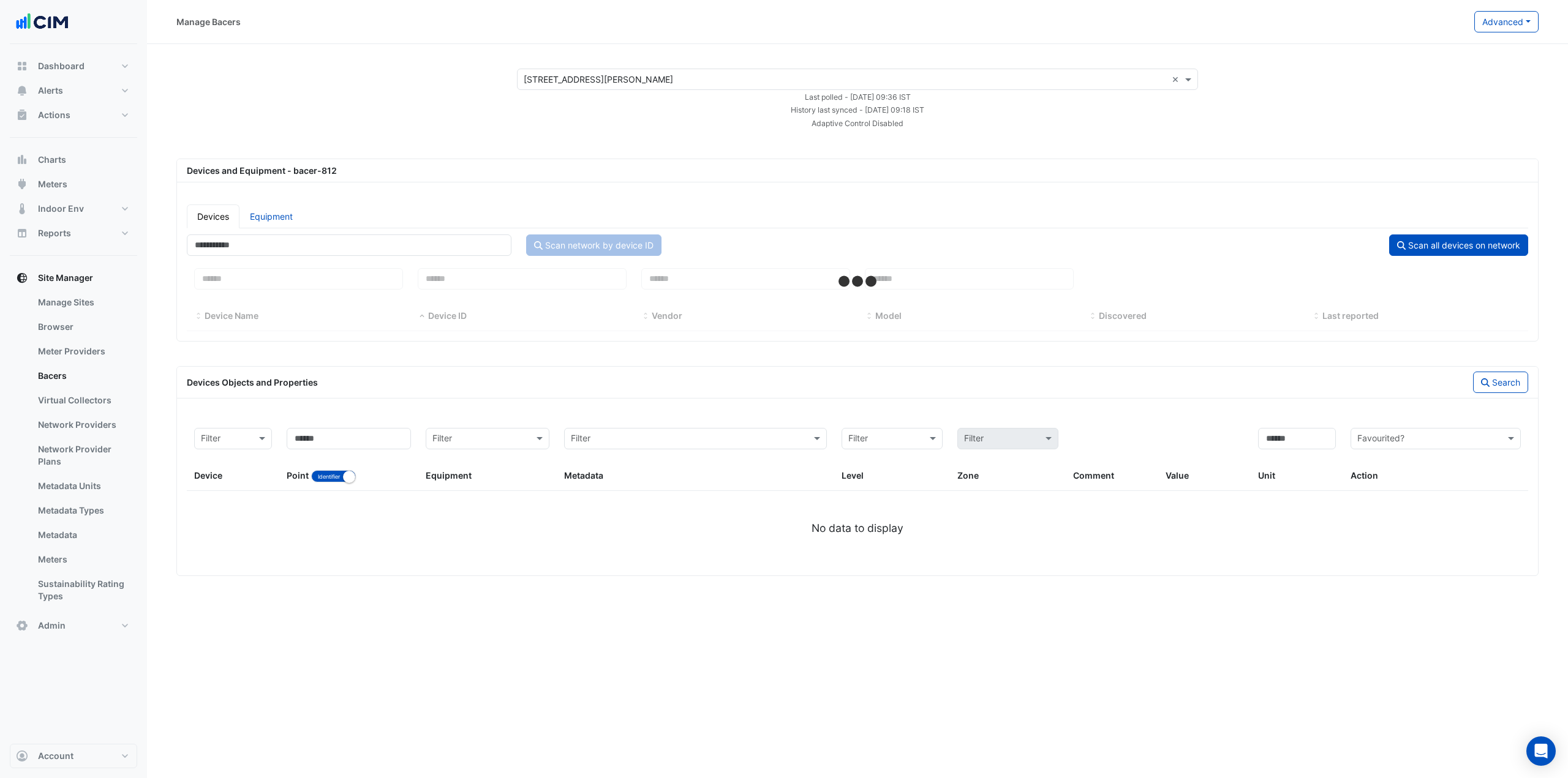
select select "***"
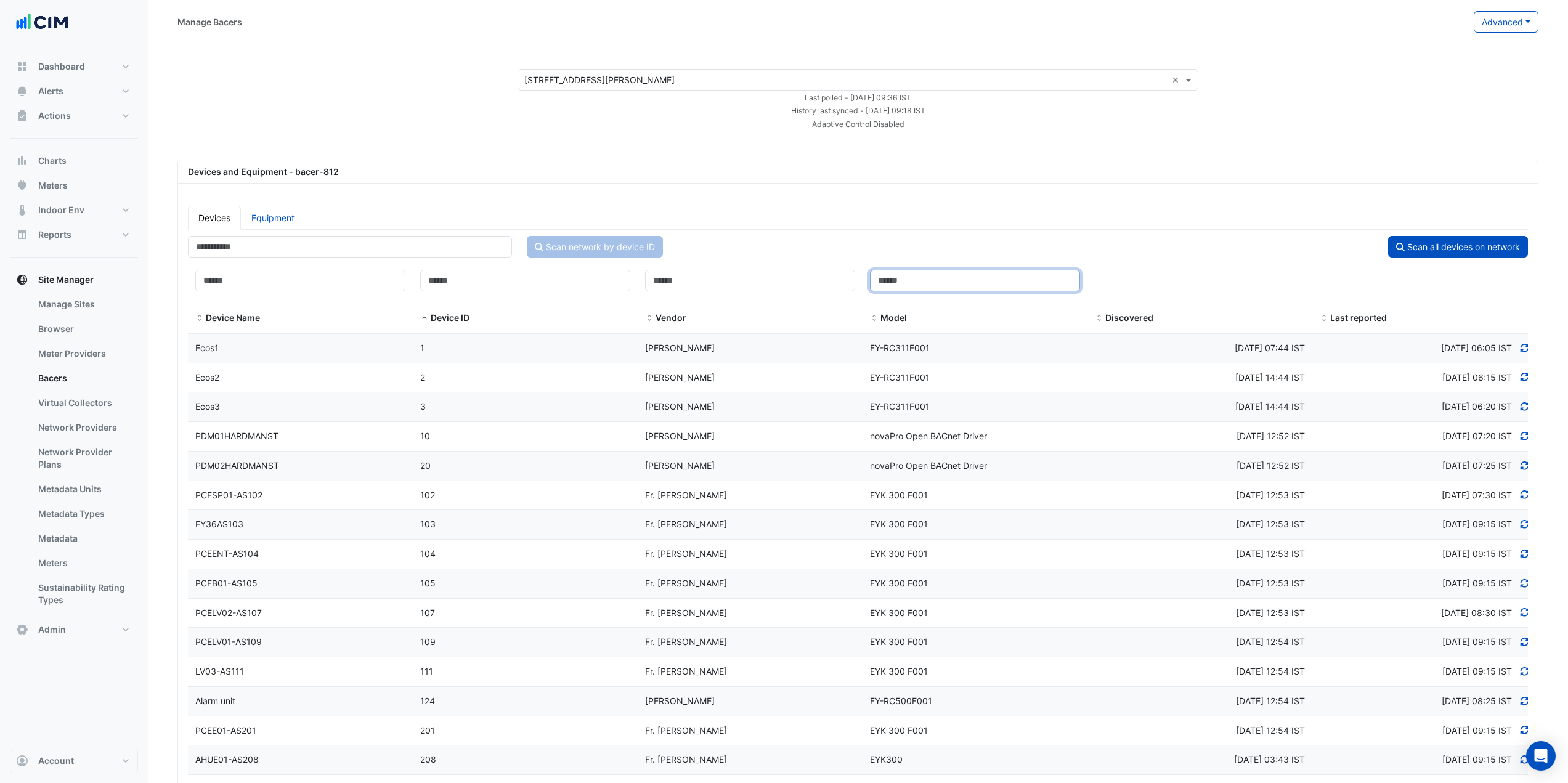
click at [890, 279] on input at bounding box center [975, 281] width 210 height 22
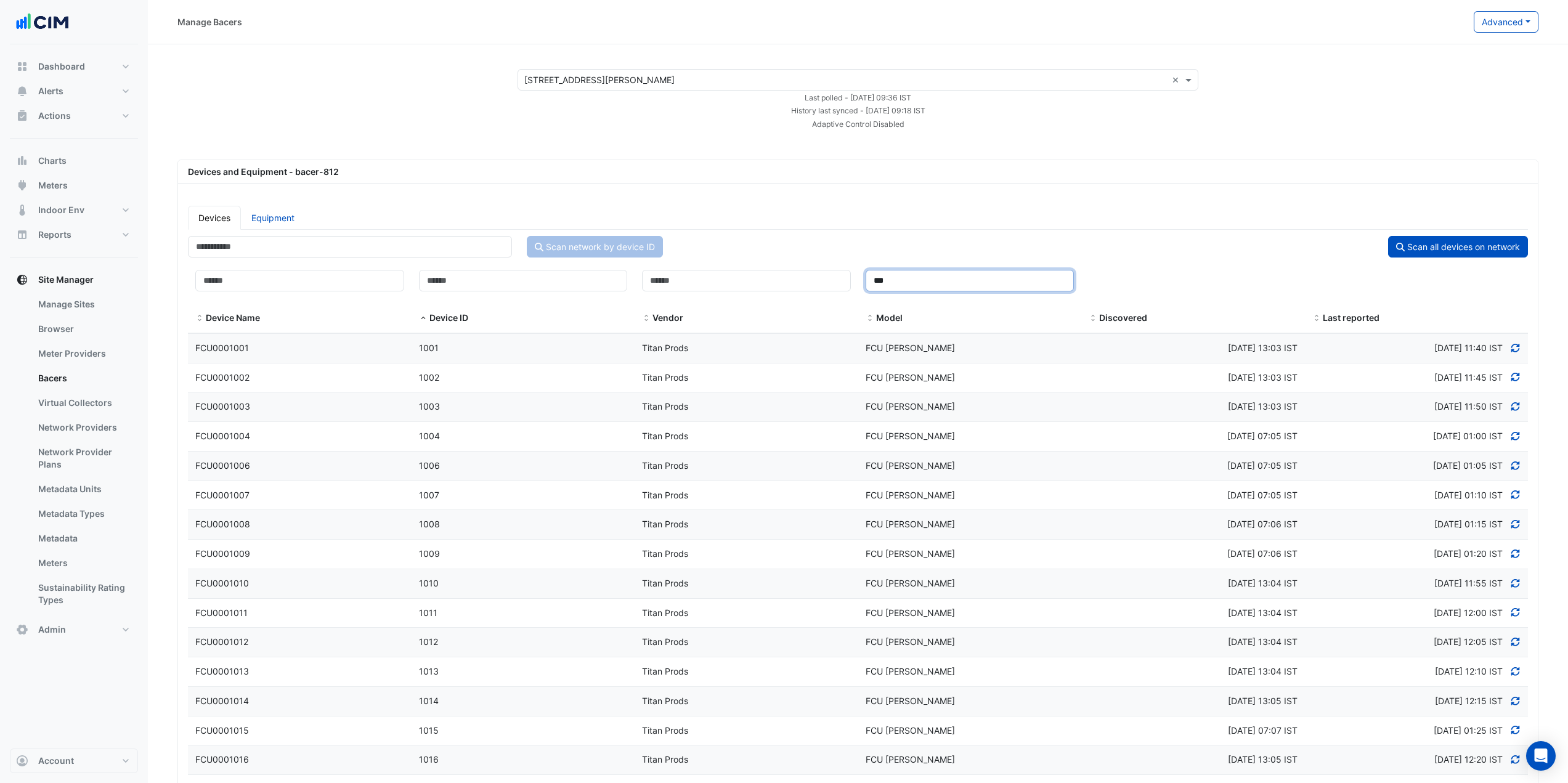
type input "***"
click at [893, 248] on div "Scan all devices on network" at bounding box center [1196, 247] width 678 height 22
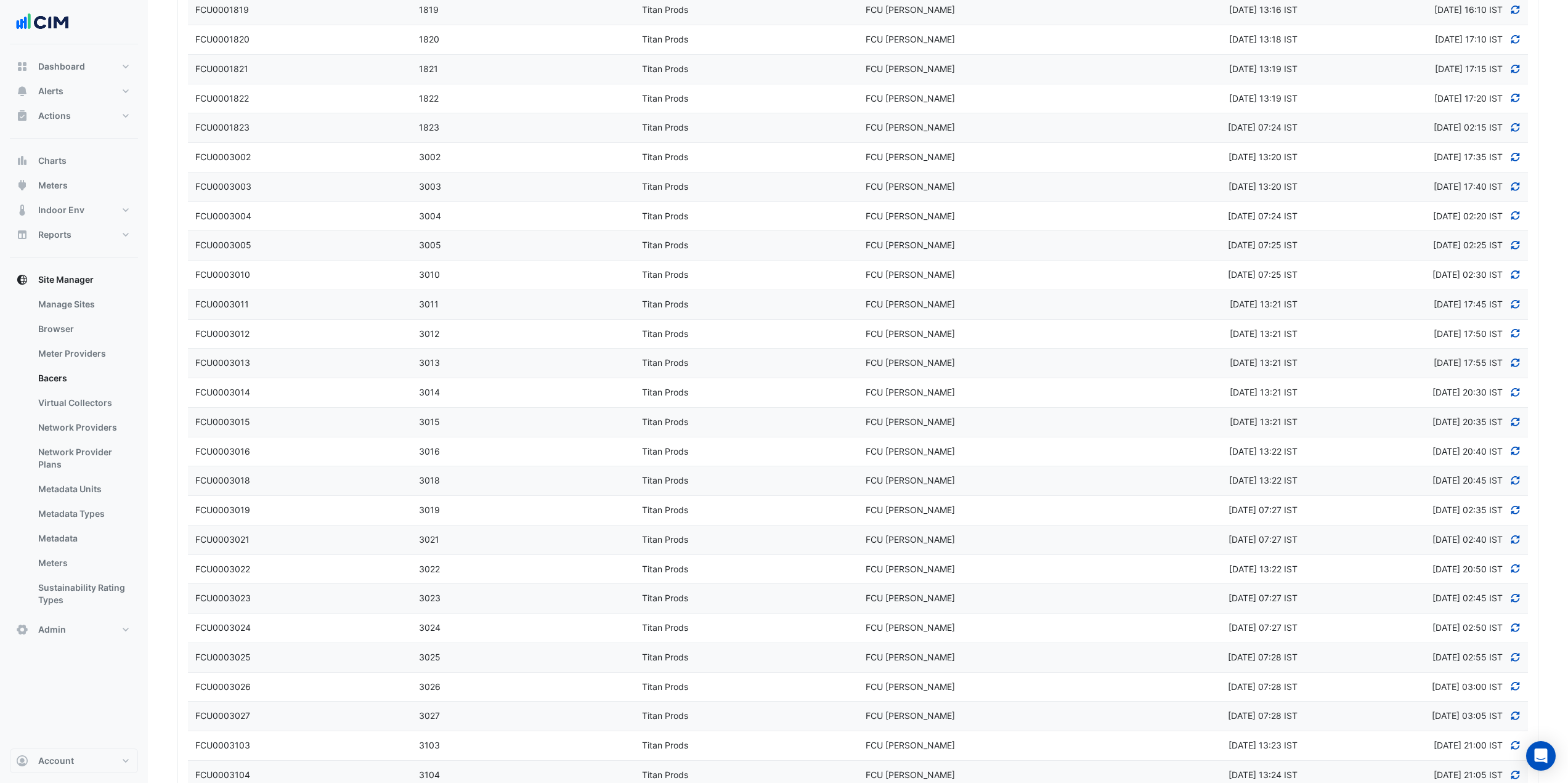
scroll to position [2796, 0]
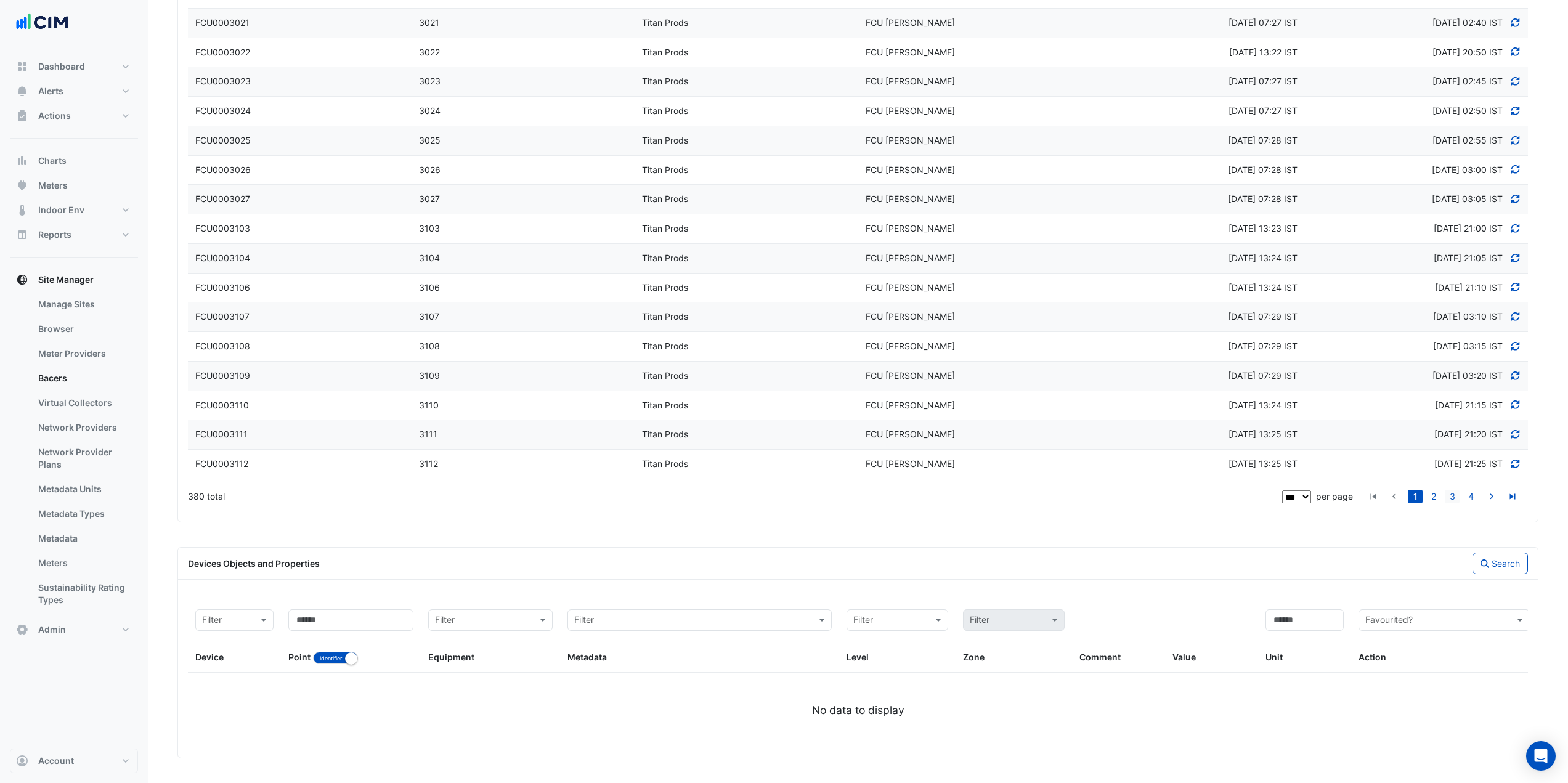
click at [1457, 494] on link "3" at bounding box center [1452, 496] width 15 height 13
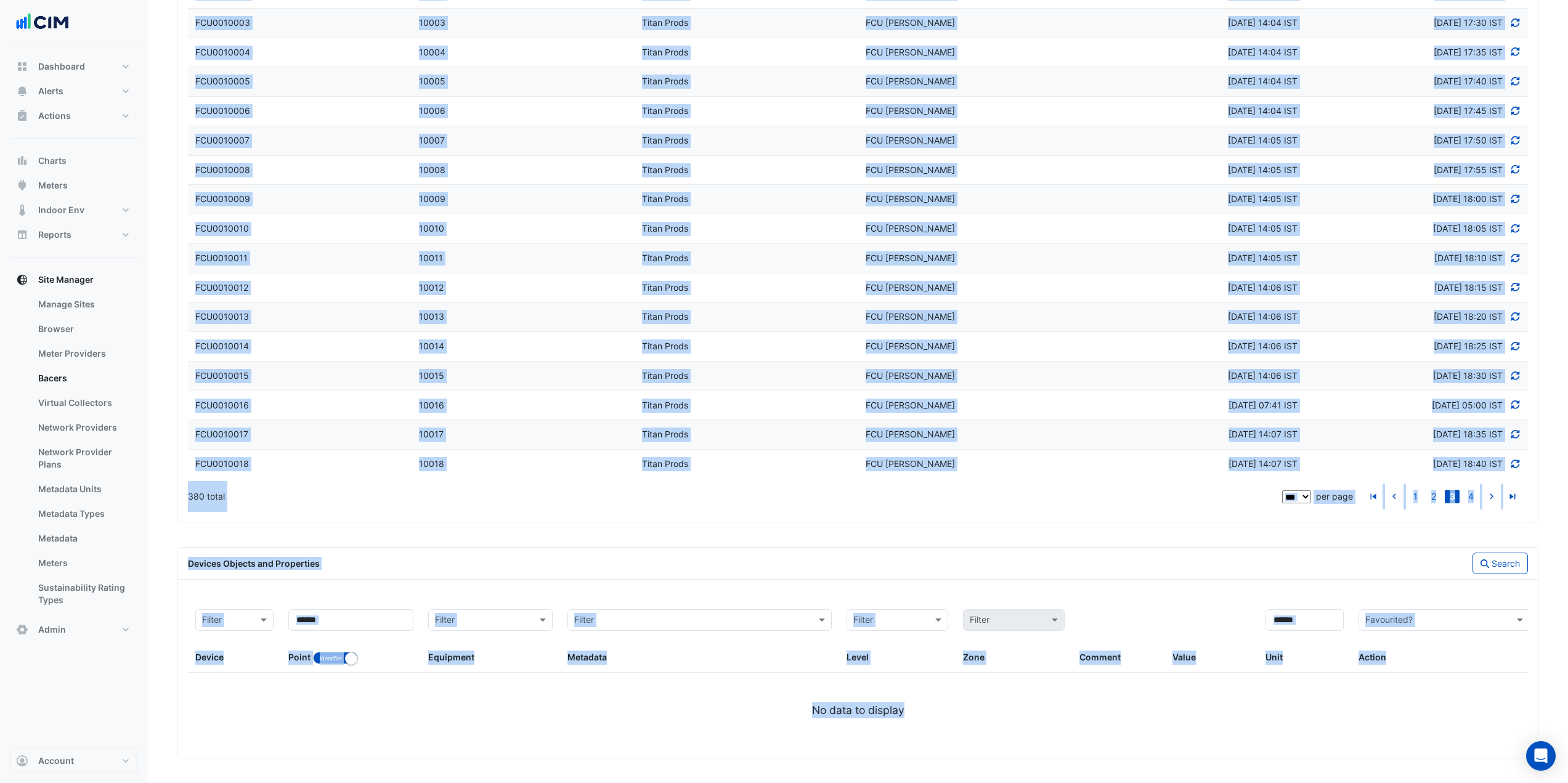
drag, startPoint x: 198, startPoint y: 347, endPoint x: 1501, endPoint y: 469, distance: 1308.7
copy datatable-scroller "FCU0005111 Device ID 5111 Vendor Titan Prods Model FCU Sauter Discovered Thu 31…"
click at [1474, 499] on link "4" at bounding box center [1471, 496] width 15 height 13
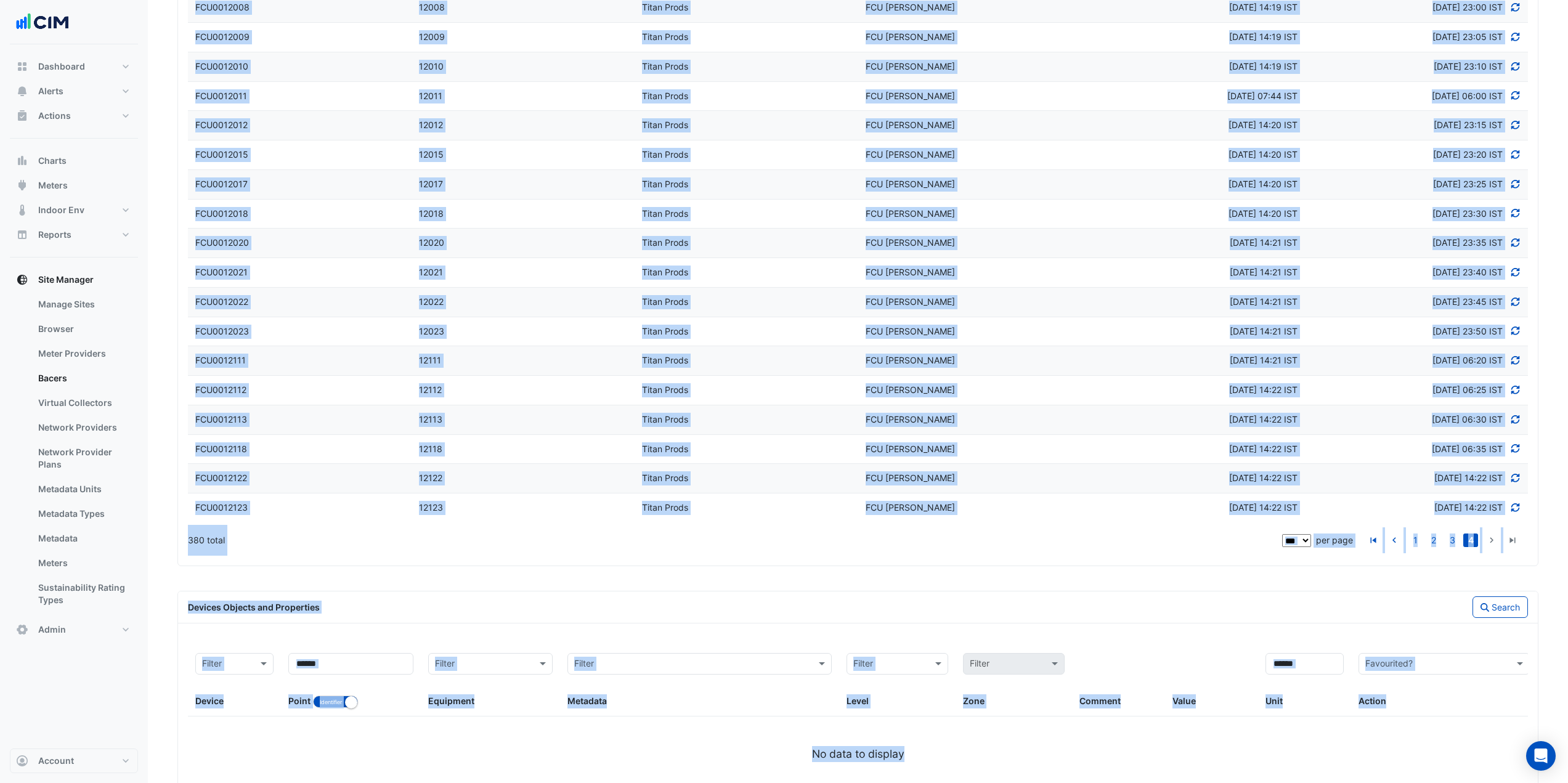
scroll to position [2208, 0]
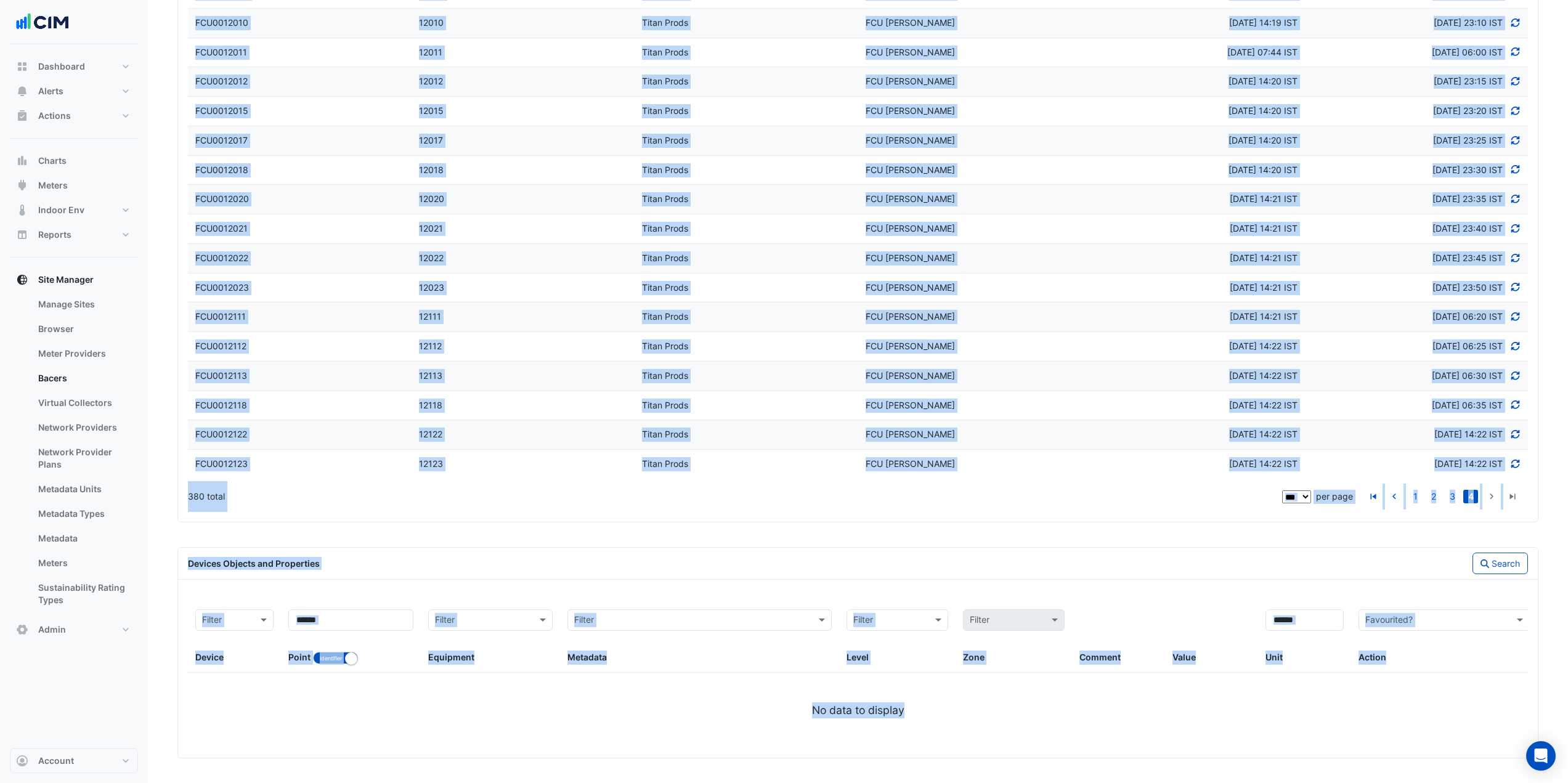
drag, startPoint x: 192, startPoint y: 347, endPoint x: 1507, endPoint y: 461, distance: 1319.9
copy datatable-scroller "FCU0010019 Device ID 10019 Vendor Titan Prods Model FCU Sauter Discovered Thu 3…"
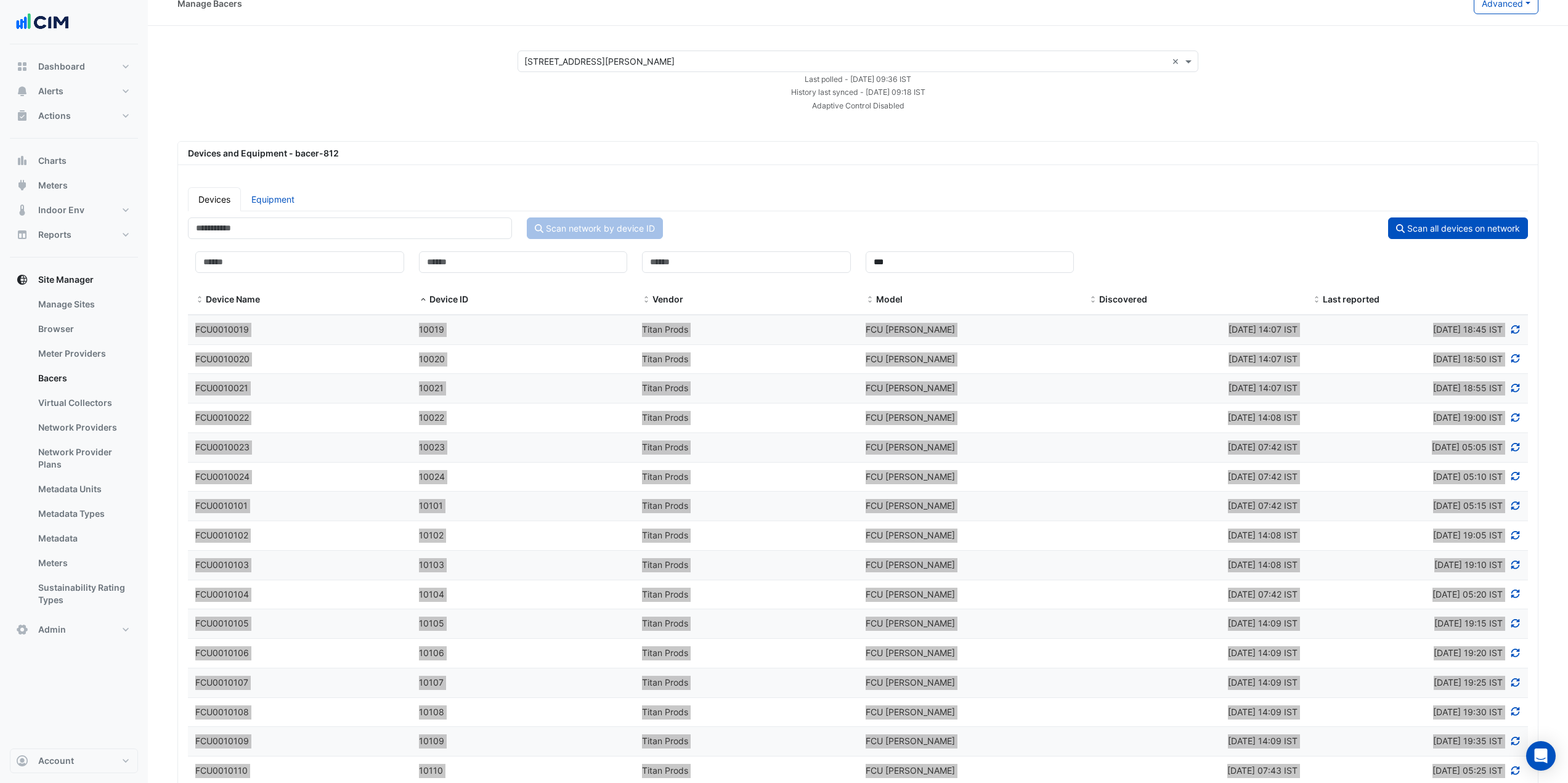
scroll to position [0, 0]
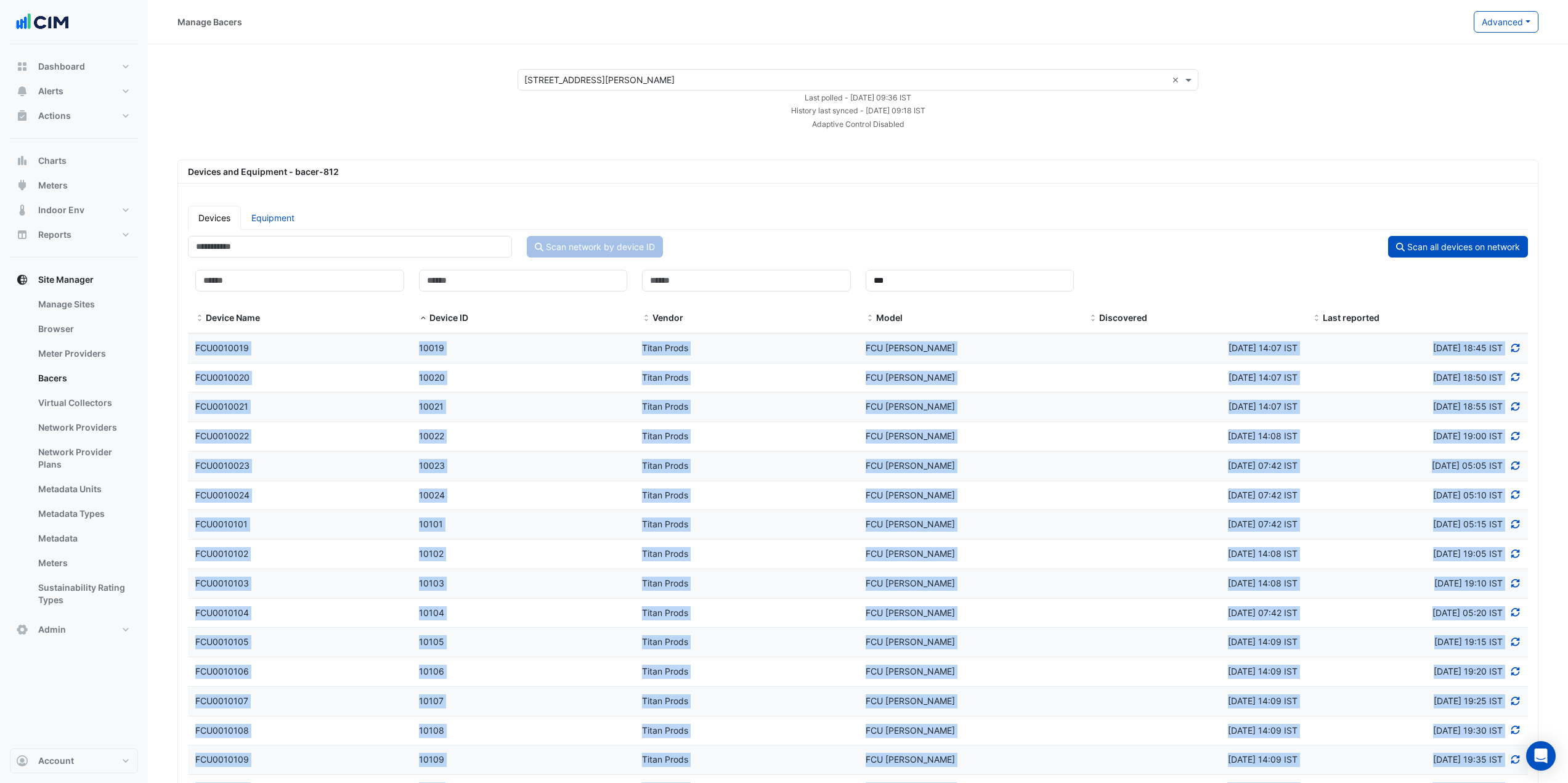
click at [722, 208] on ul "Devices Equipment" at bounding box center [858, 218] width 1340 height 24
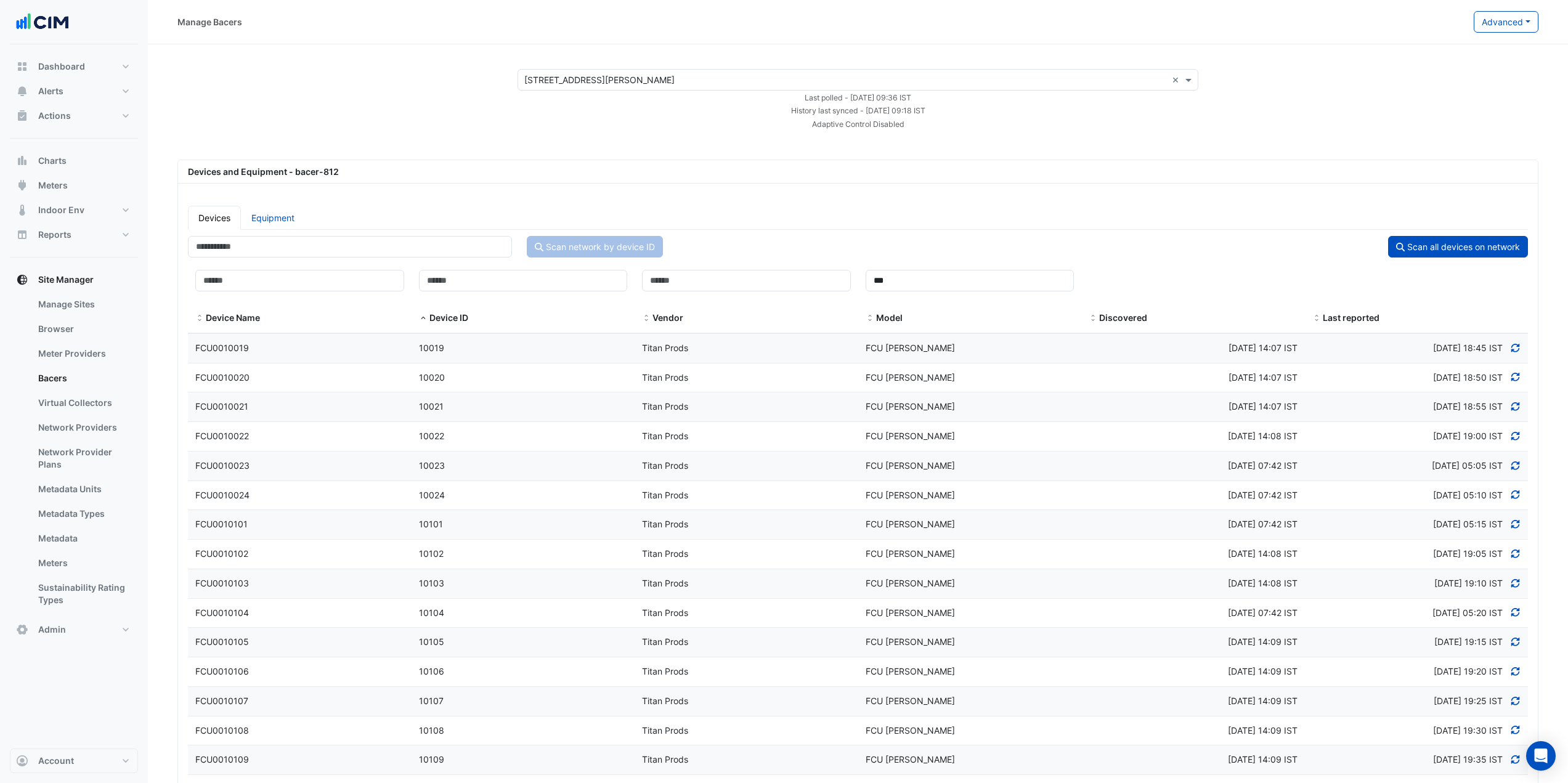
drag, startPoint x: 277, startPoint y: 229, endPoint x: 403, endPoint y: 34, distance: 232.2
click at [277, 229] on link "Equipment" at bounding box center [272, 218] width 64 height 24
click at [270, 215] on link "Equipment" at bounding box center [272, 218] width 64 height 24
select select "***"
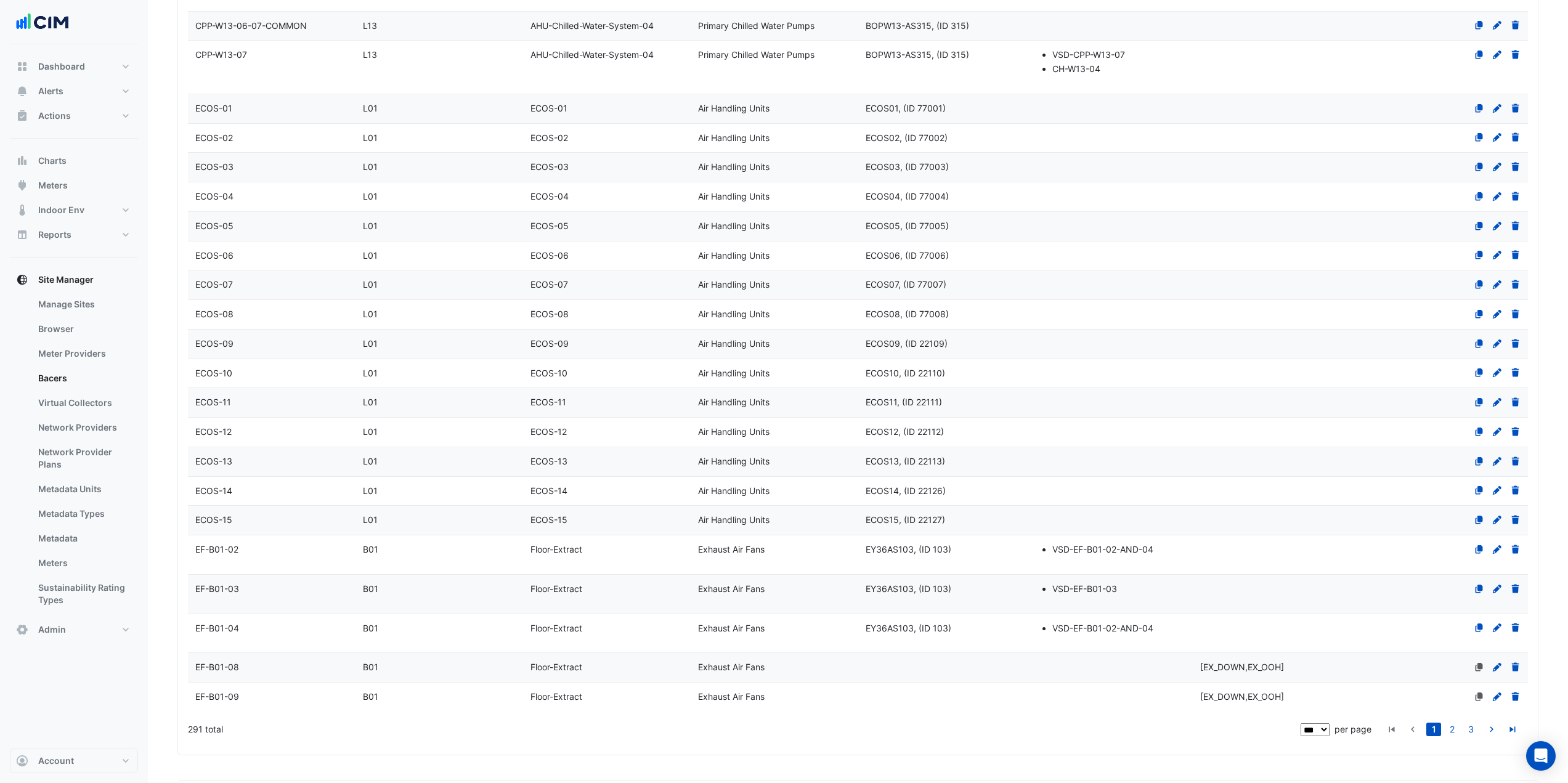
scroll to position [4005, 0]
click at [289, 111] on div "ECOS-01" at bounding box center [272, 109] width 167 height 14
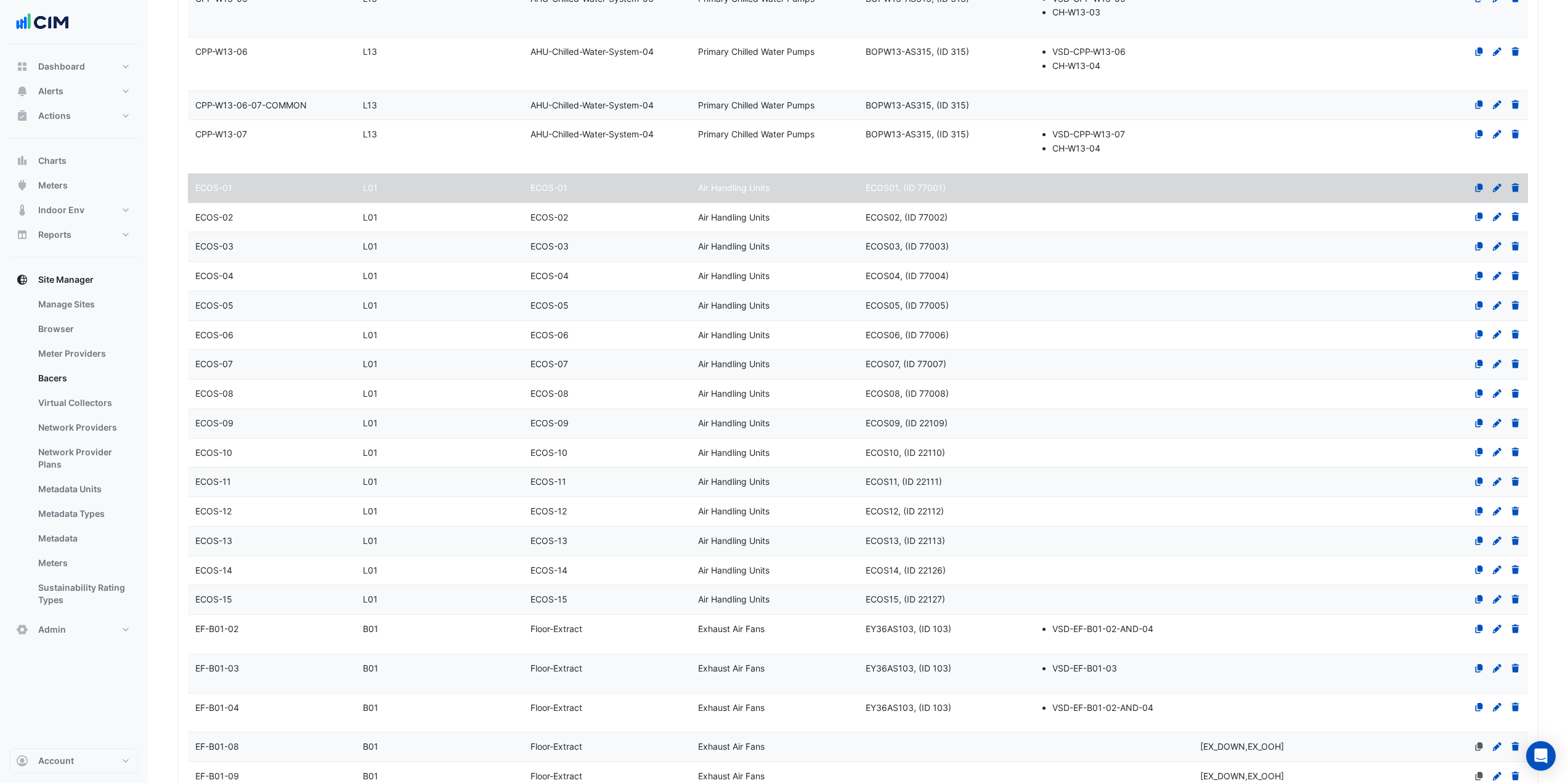
scroll to position [3858, 0]
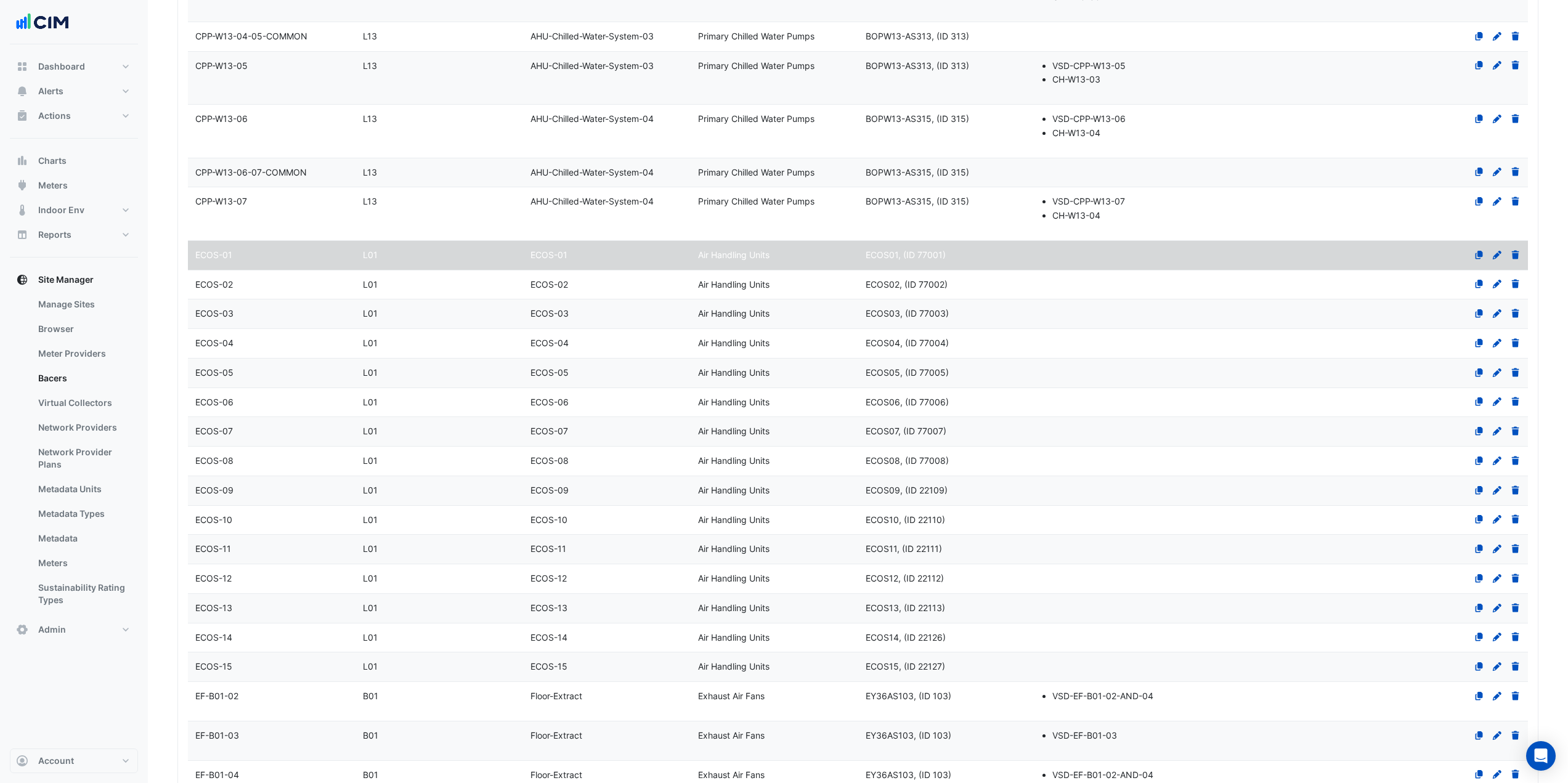
select select "***"
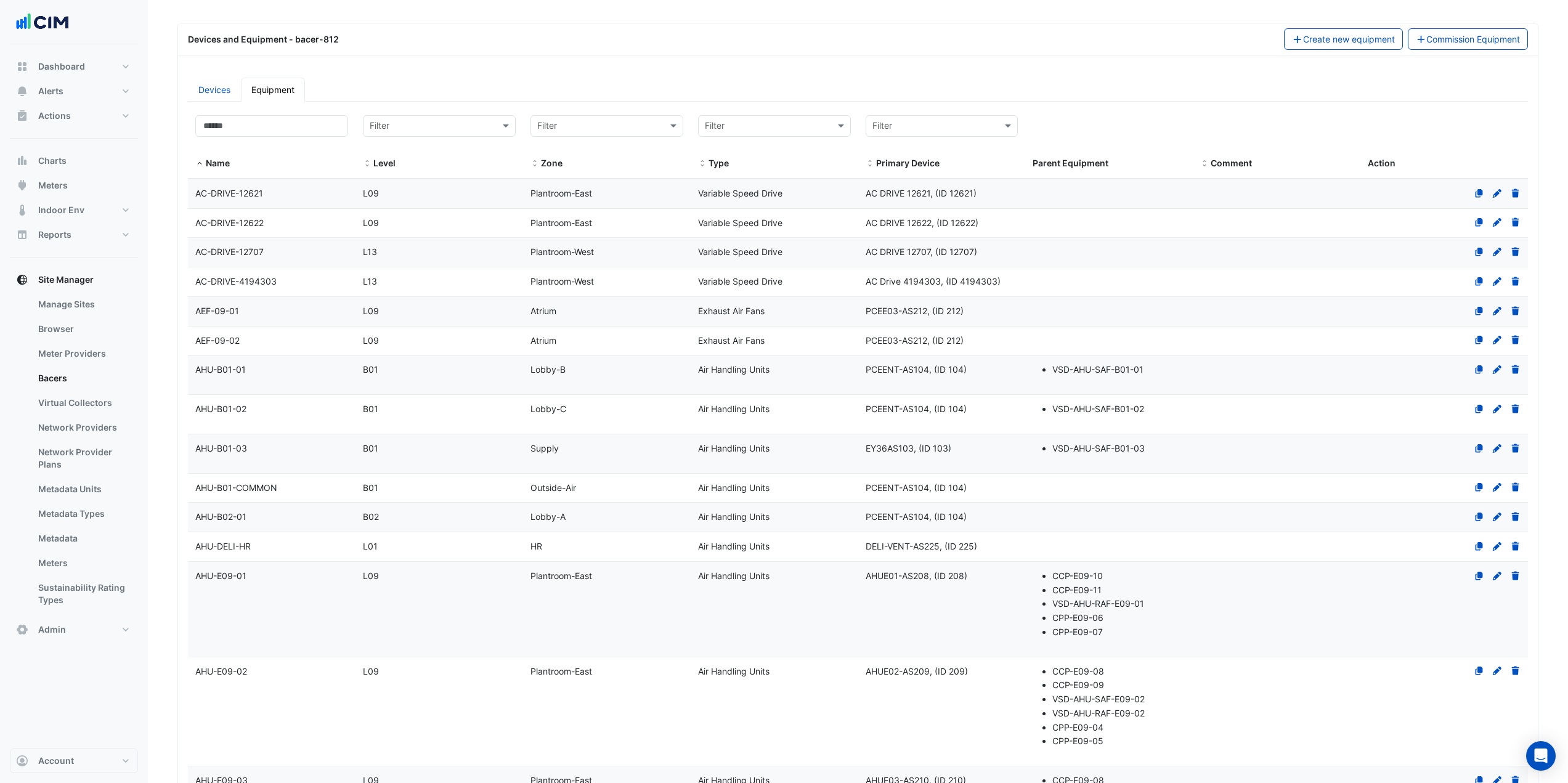
scroll to position [0, 0]
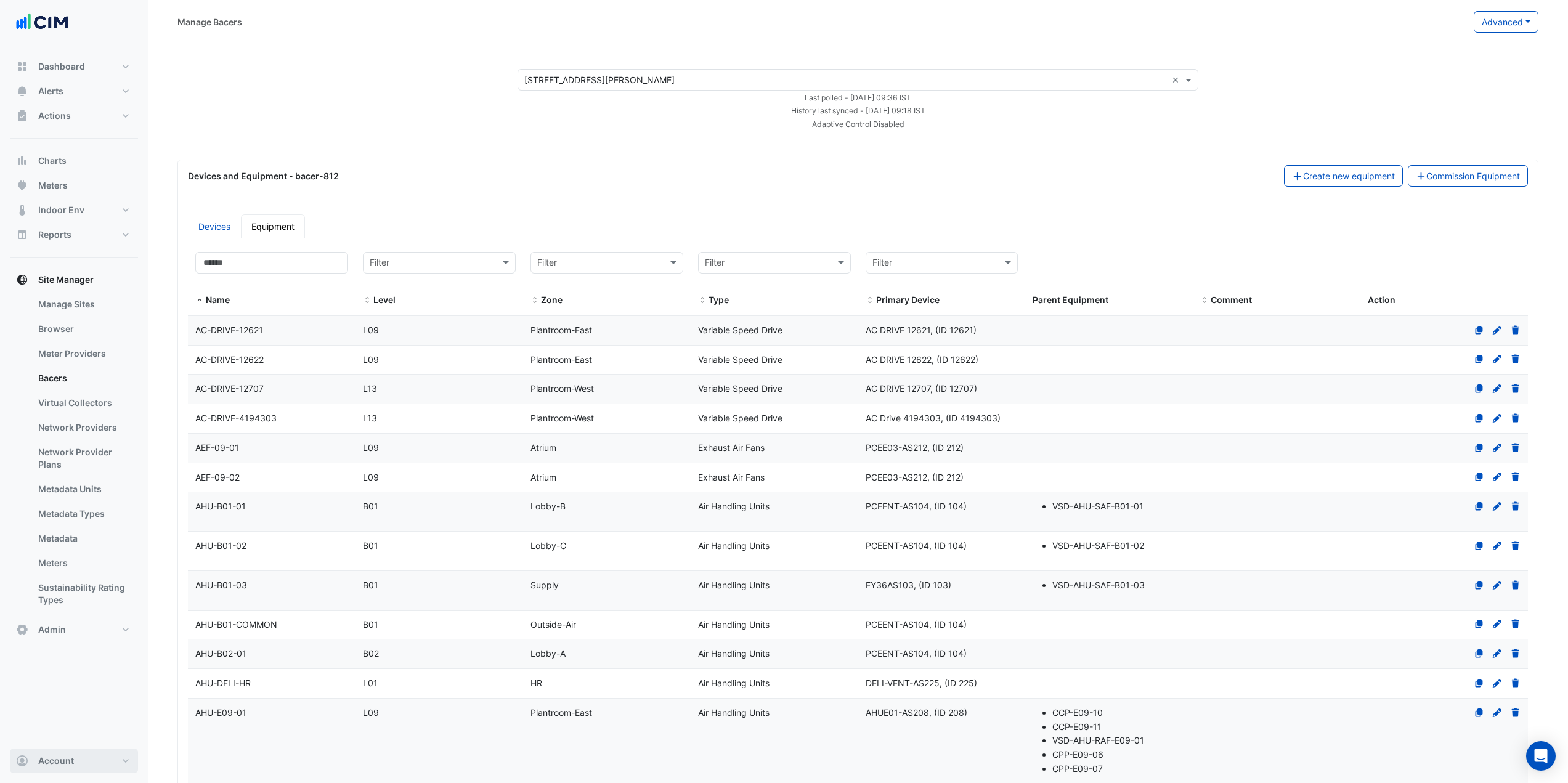
click at [93, 767] on button "Account" at bounding box center [74, 761] width 128 height 25
click at [95, 722] on link "Sign Out" at bounding box center [74, 729] width 117 height 25
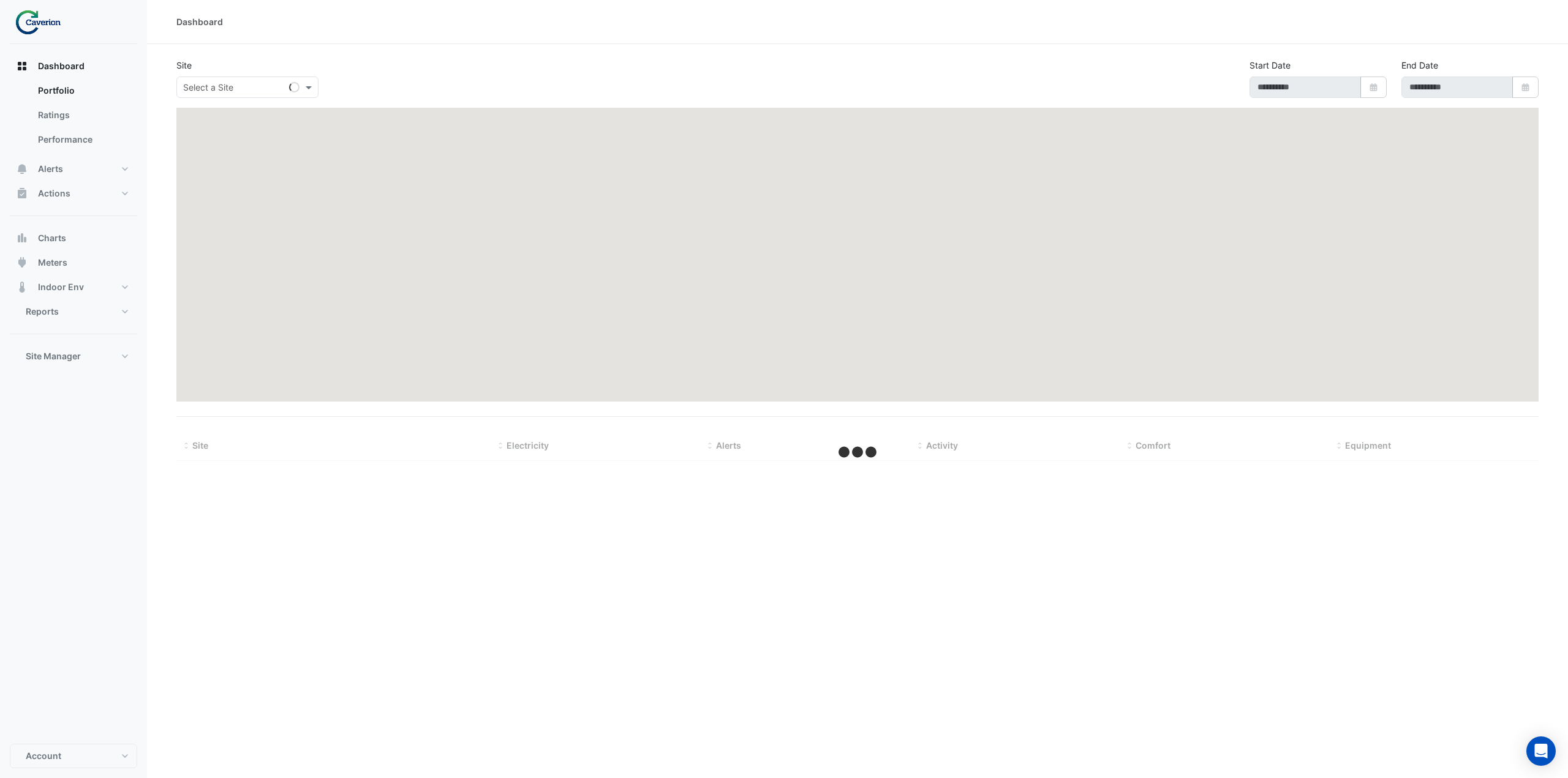
type input "**********"
select select "***"
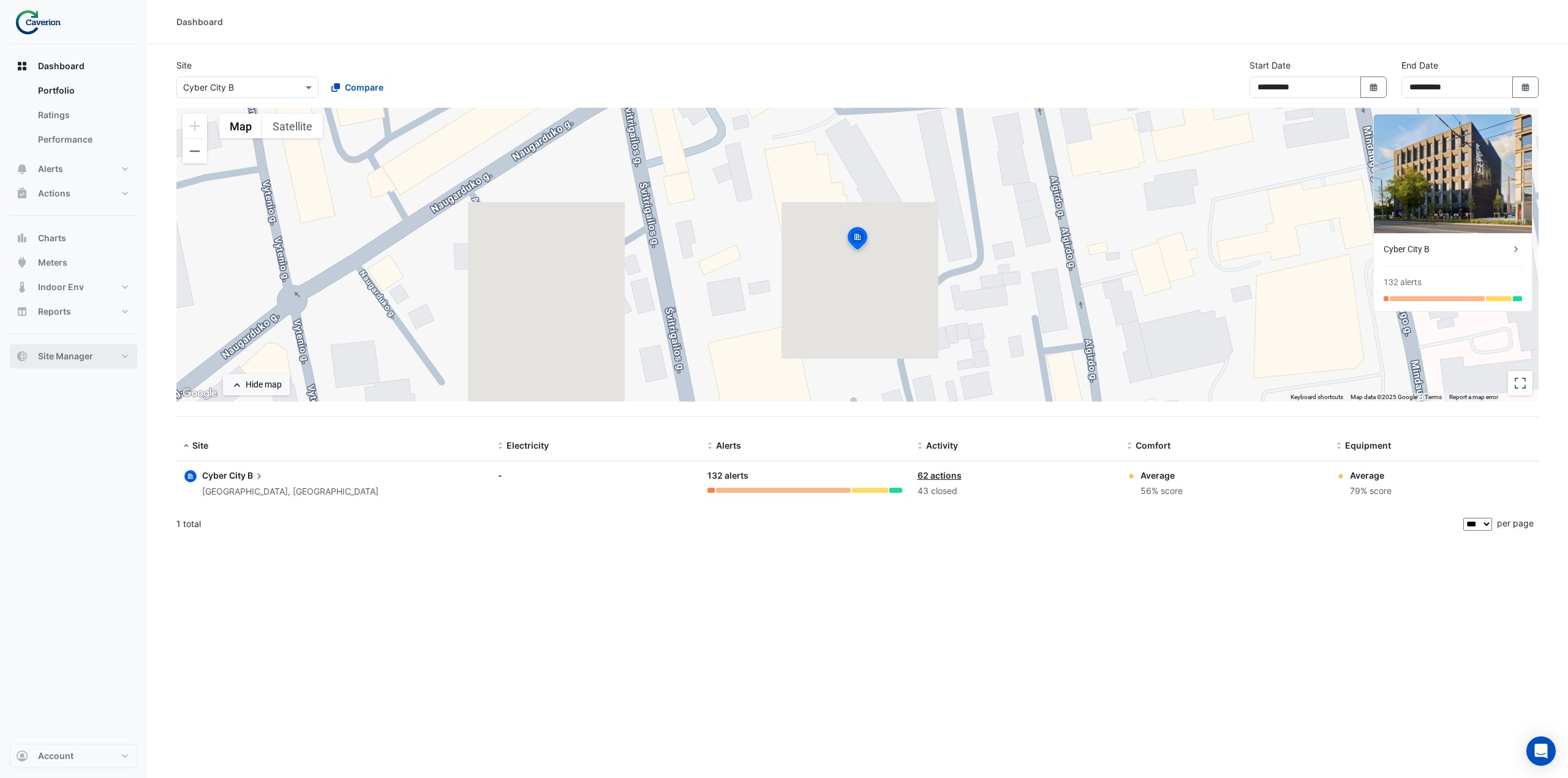
click at [76, 359] on span "Site Manager" at bounding box center [66, 356] width 55 height 12
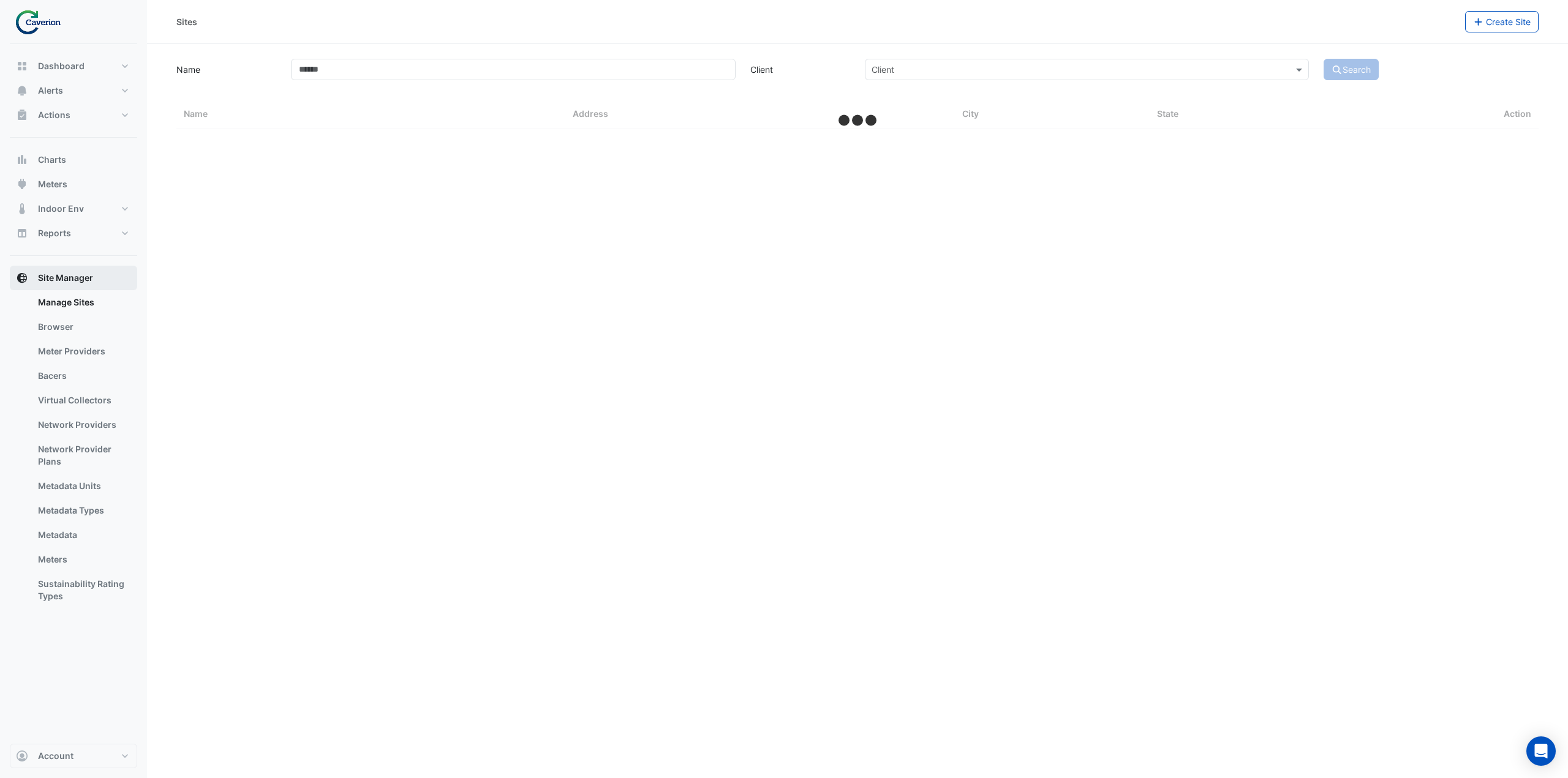
select select "***"
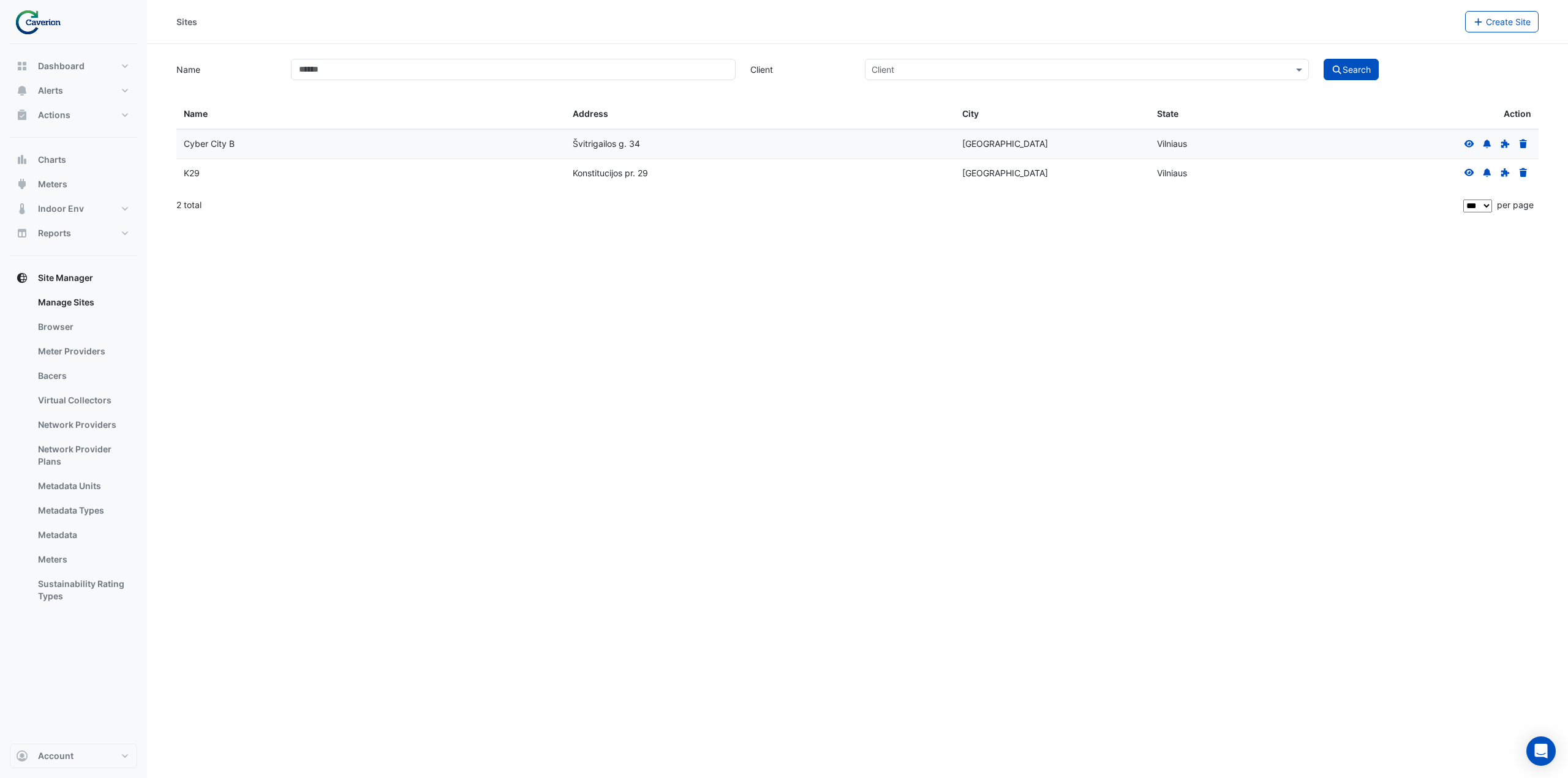
click at [1469, 173] on icon at bounding box center [1469, 172] width 10 height 7
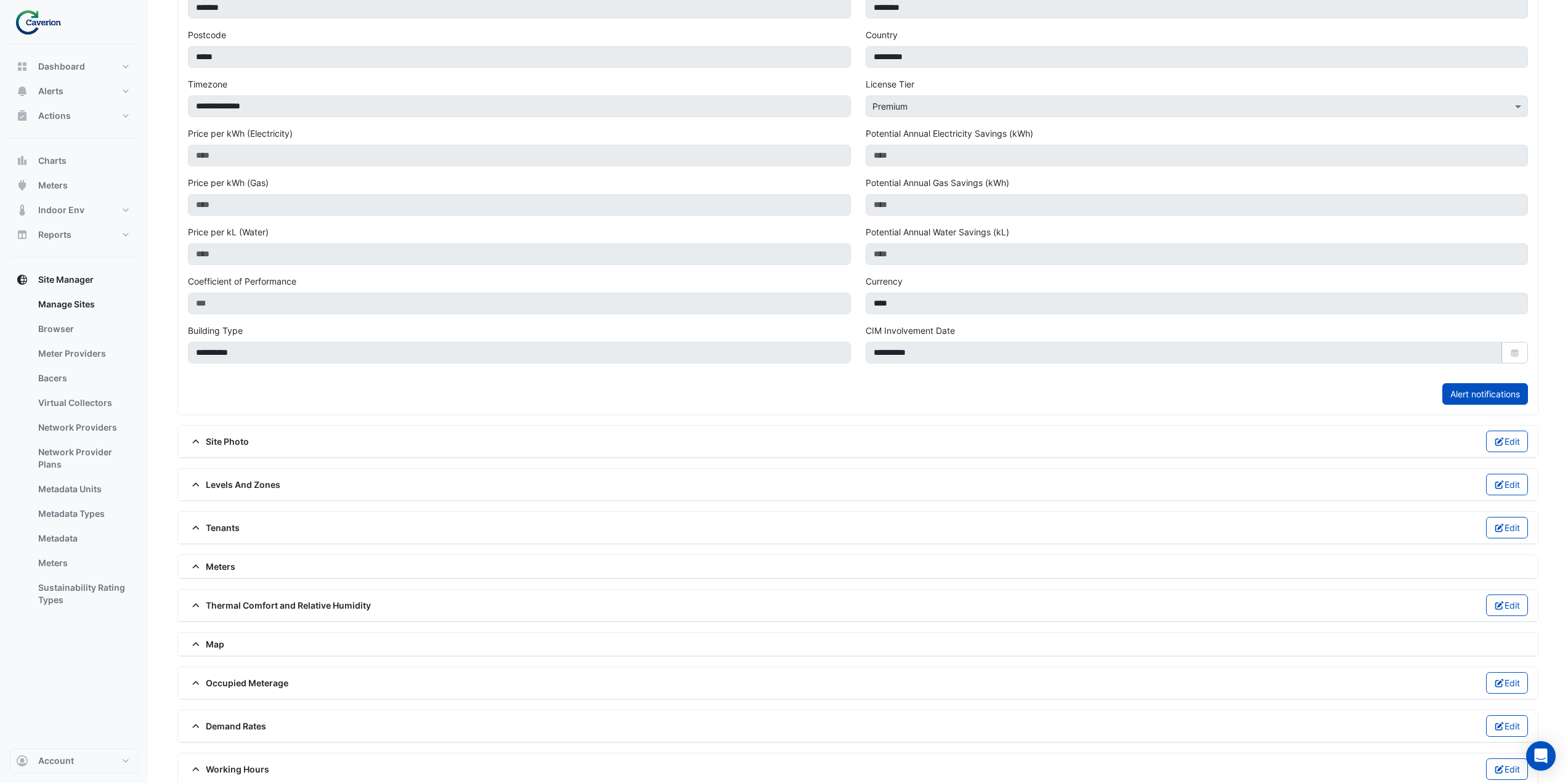
scroll to position [234, 0]
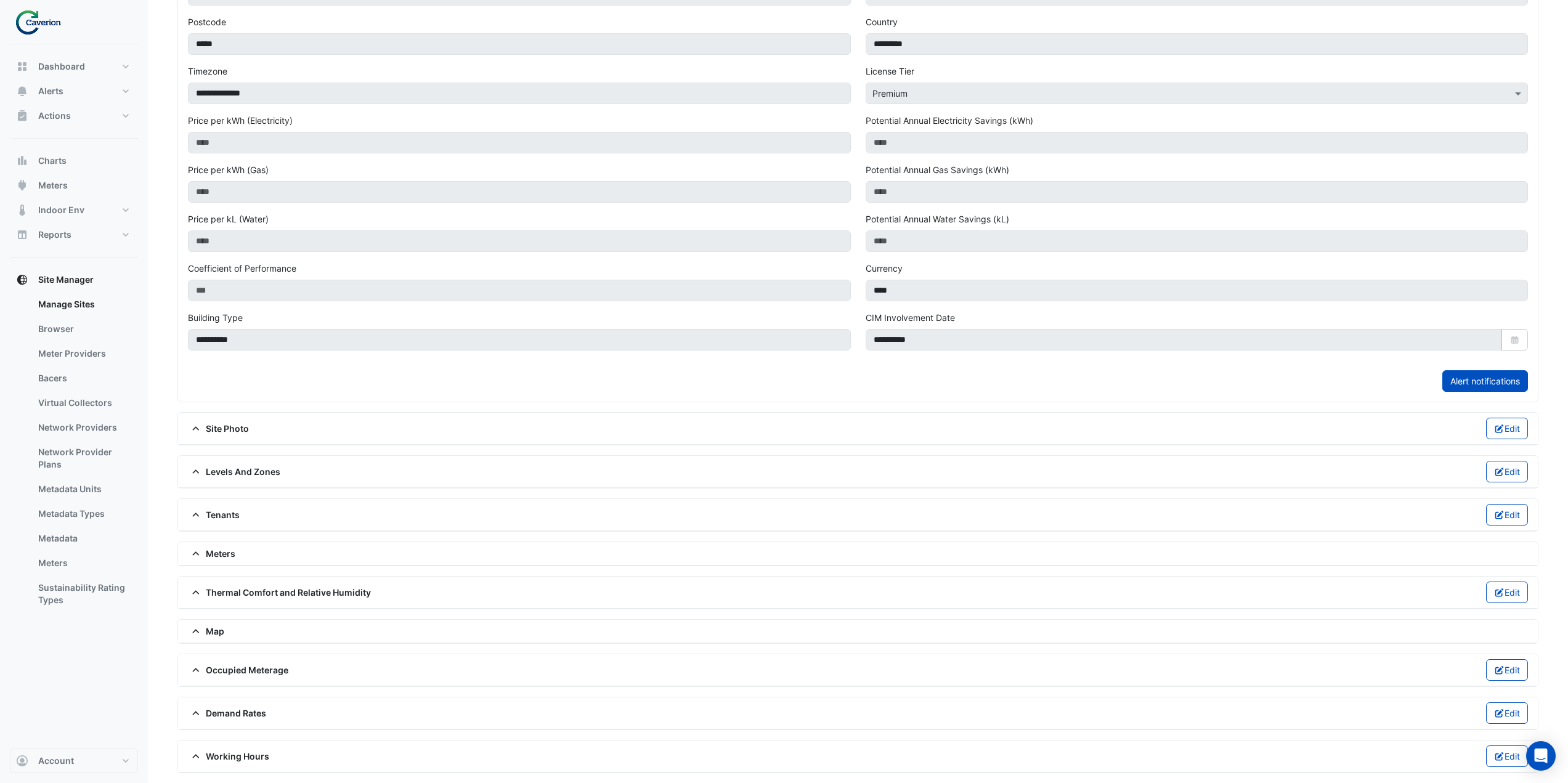
click at [231, 562] on div "Meters" at bounding box center [858, 554] width 1360 height 24
click at [231, 551] on span "Meters" at bounding box center [212, 553] width 47 height 13
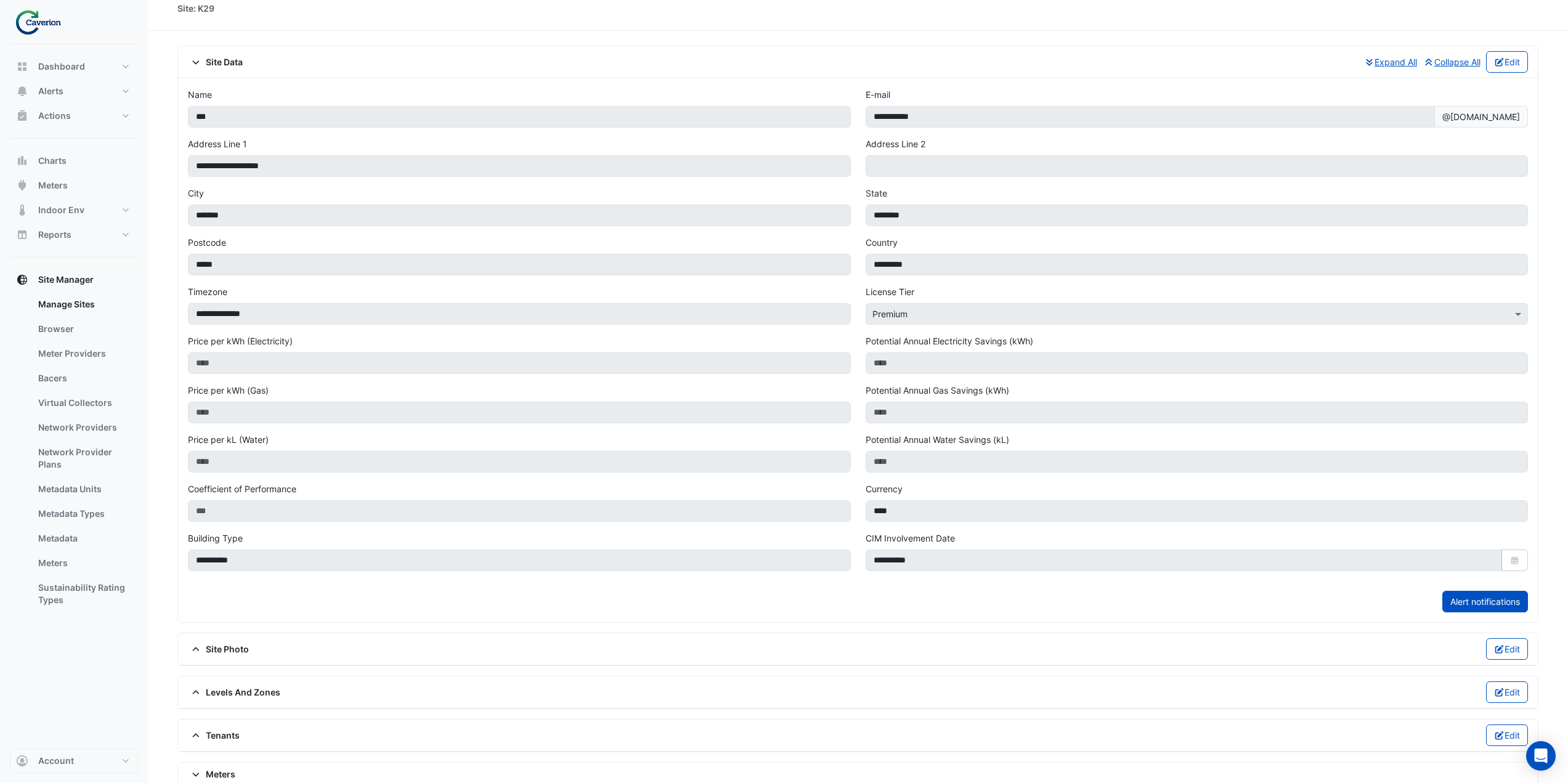
scroll to position [0, 0]
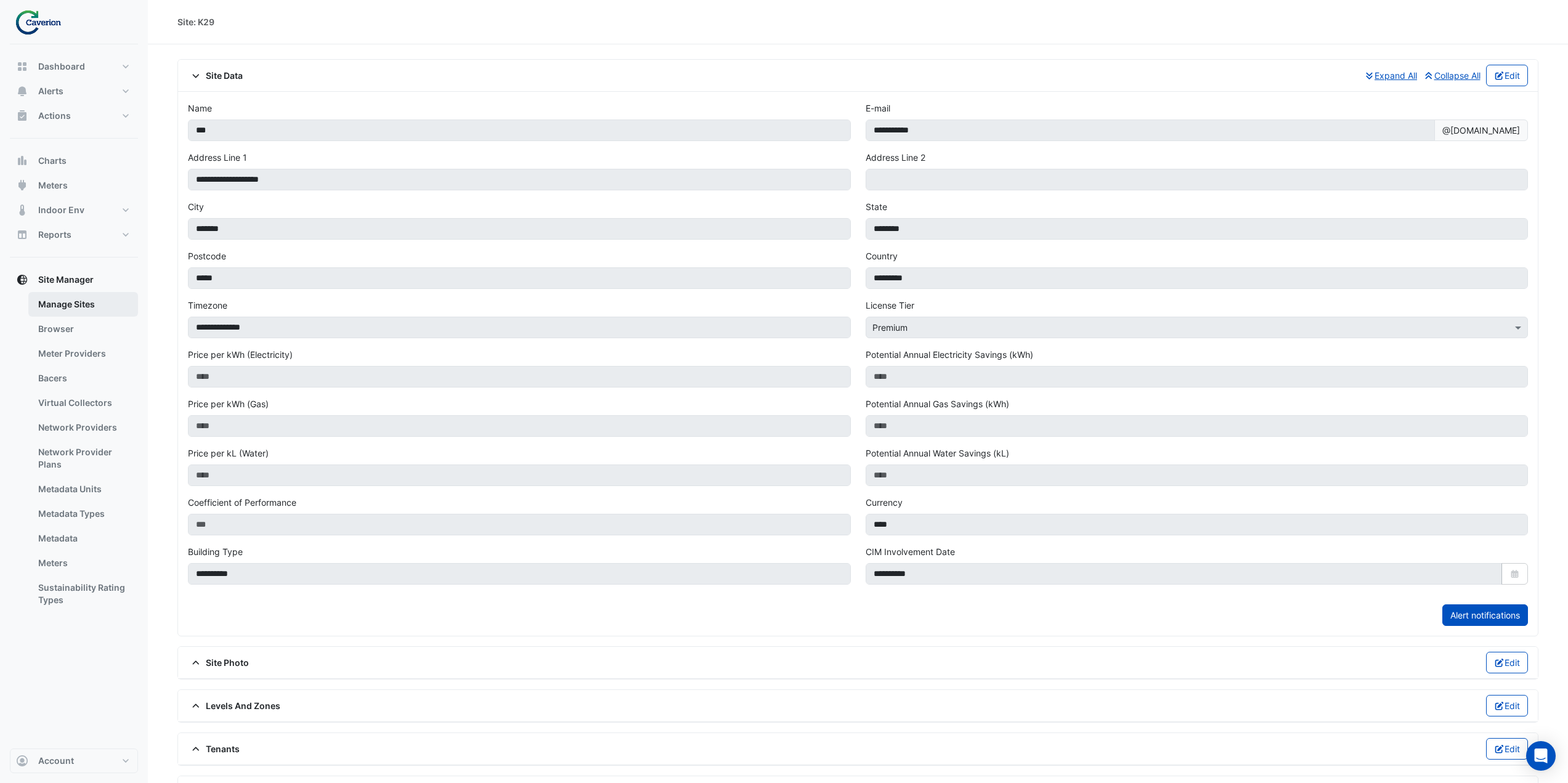
click at [86, 312] on link "Manage Sites" at bounding box center [83, 304] width 110 height 25
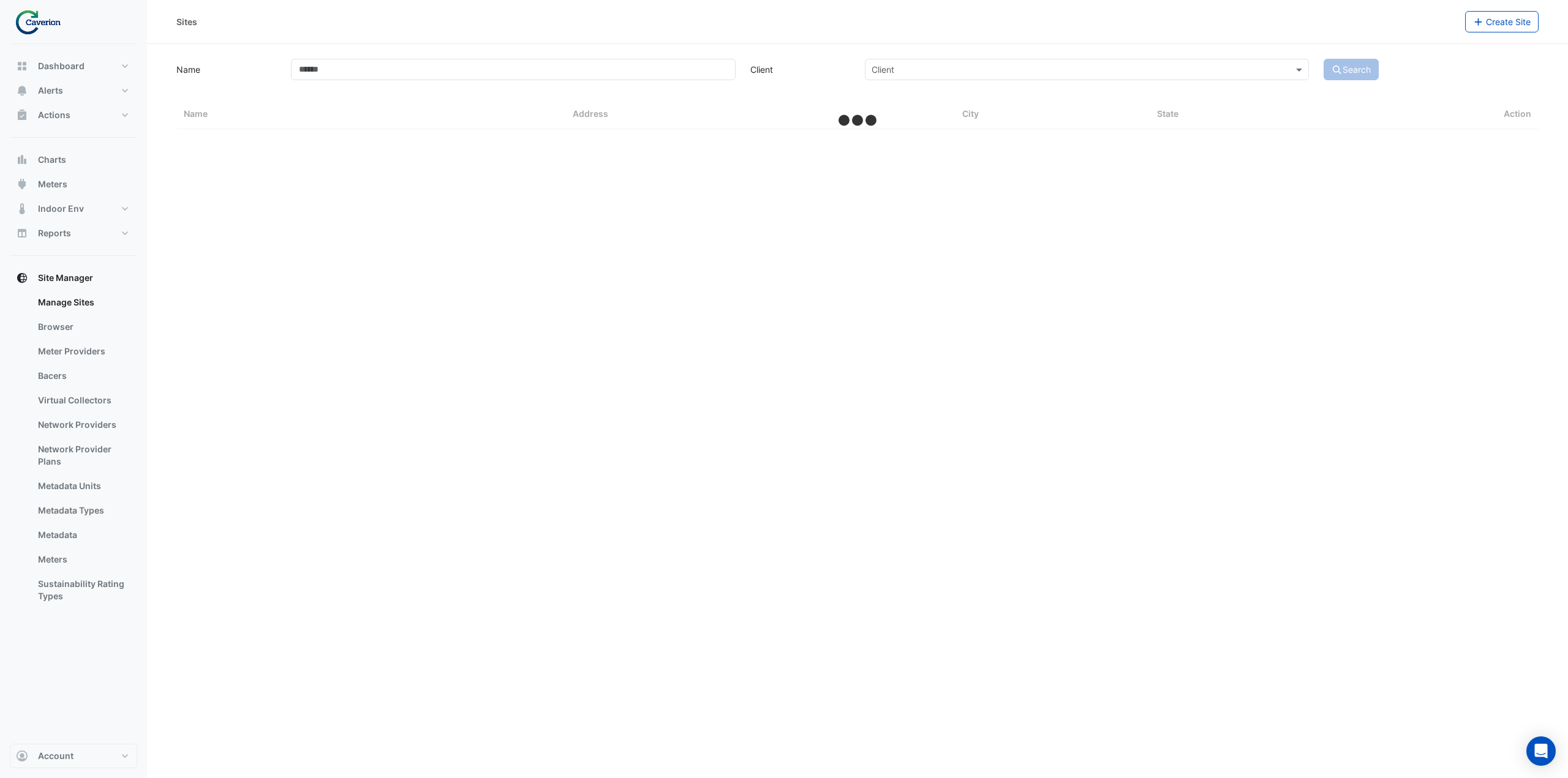
select select "***"
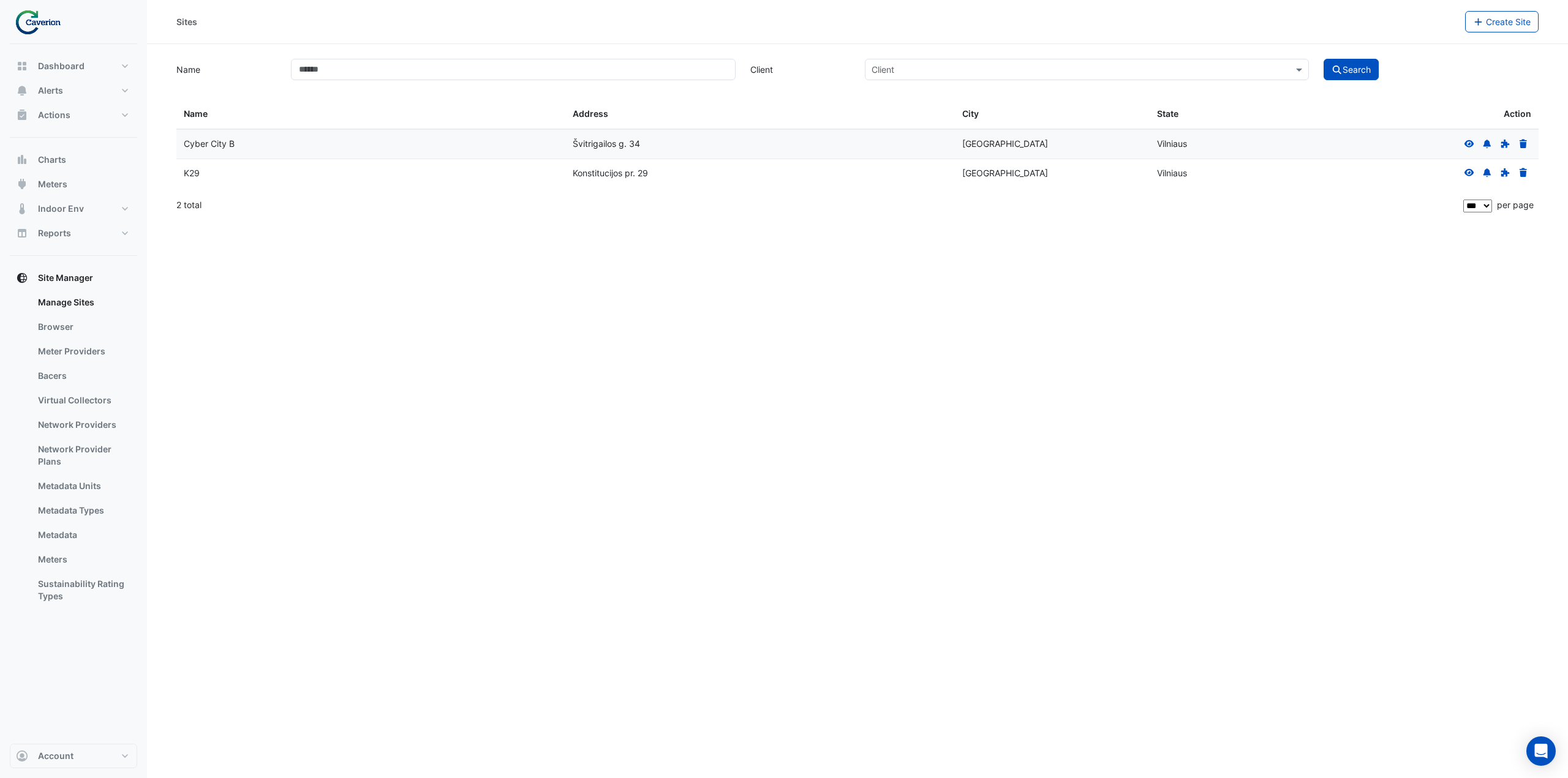
click at [1470, 144] on icon at bounding box center [1469, 143] width 10 height 7
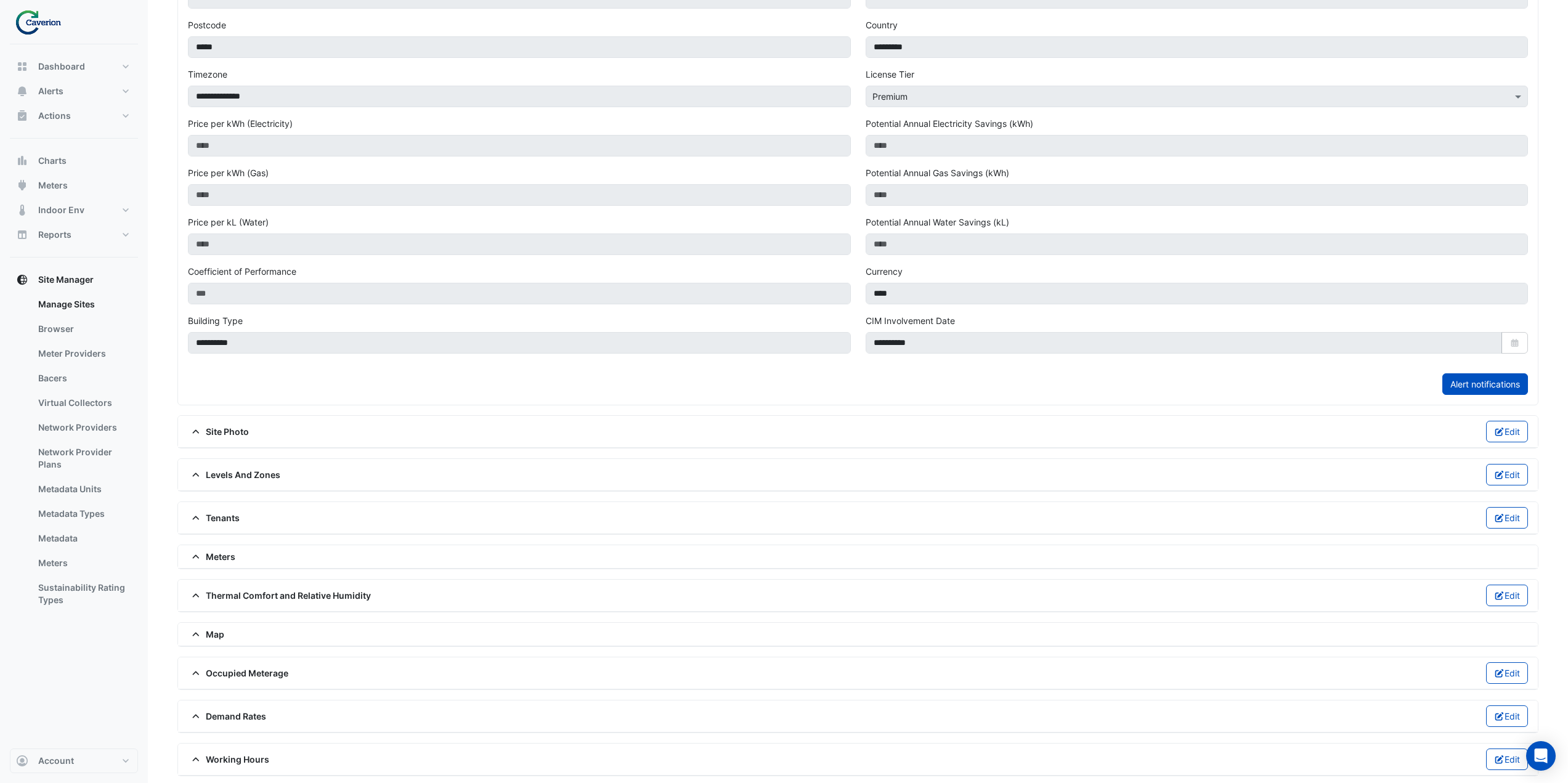
scroll to position [234, 0]
click at [245, 551] on div "Meters" at bounding box center [858, 553] width 1340 height 13
click at [204, 550] on span at bounding box center [197, 554] width 18 height 11
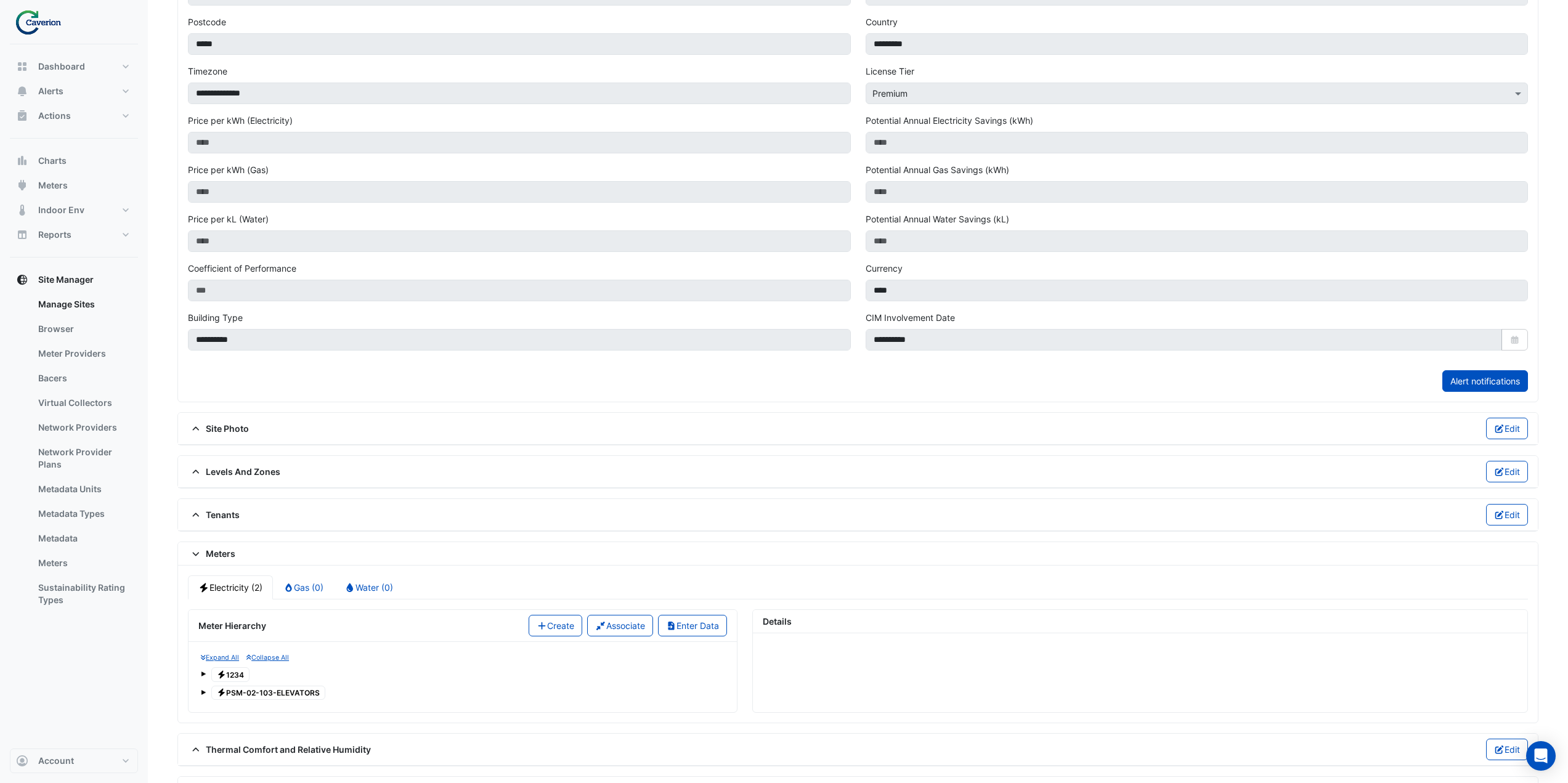
click at [241, 675] on span "Electricity 1234" at bounding box center [230, 674] width 38 height 15
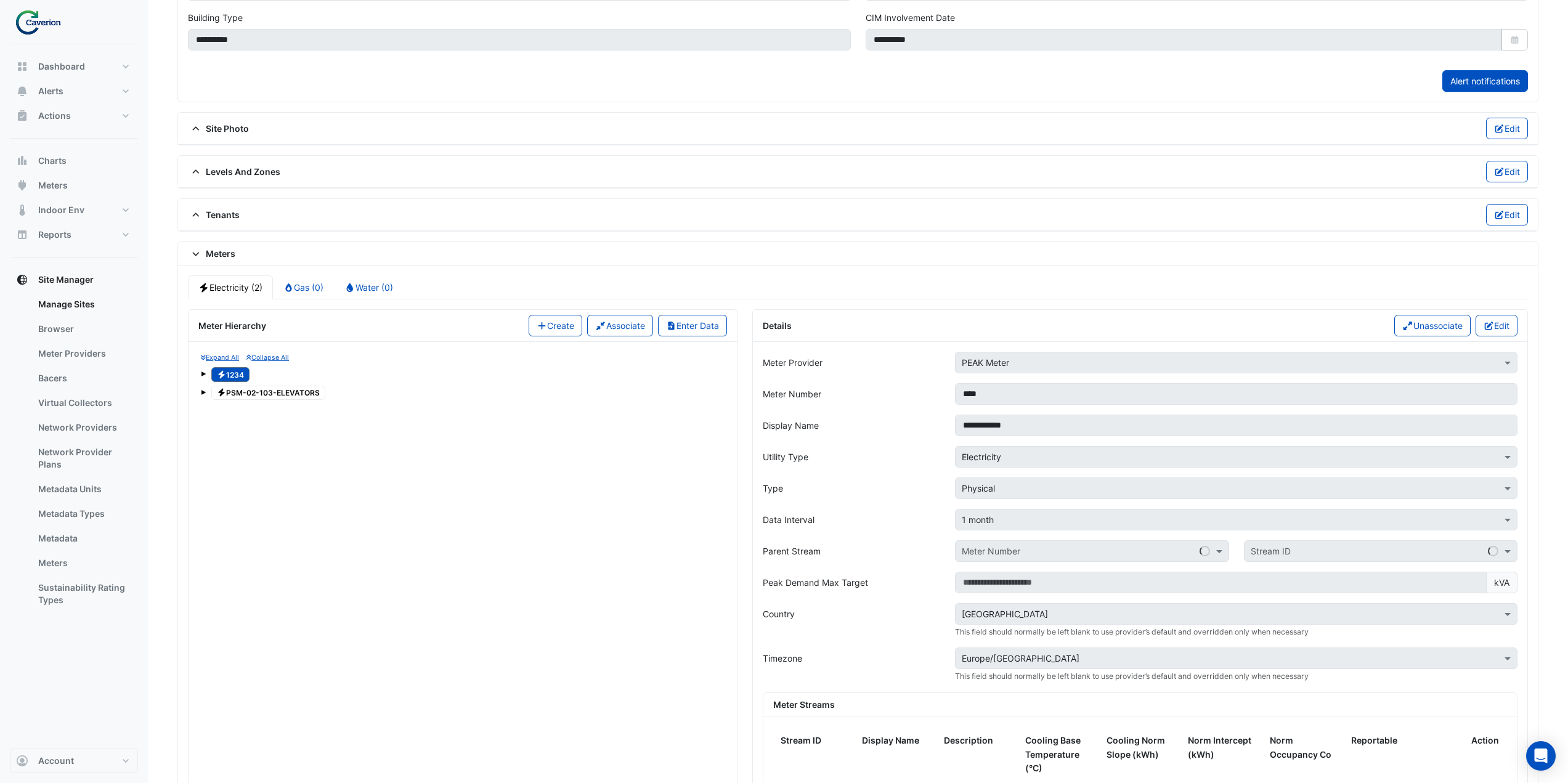
scroll to position [604, 0]
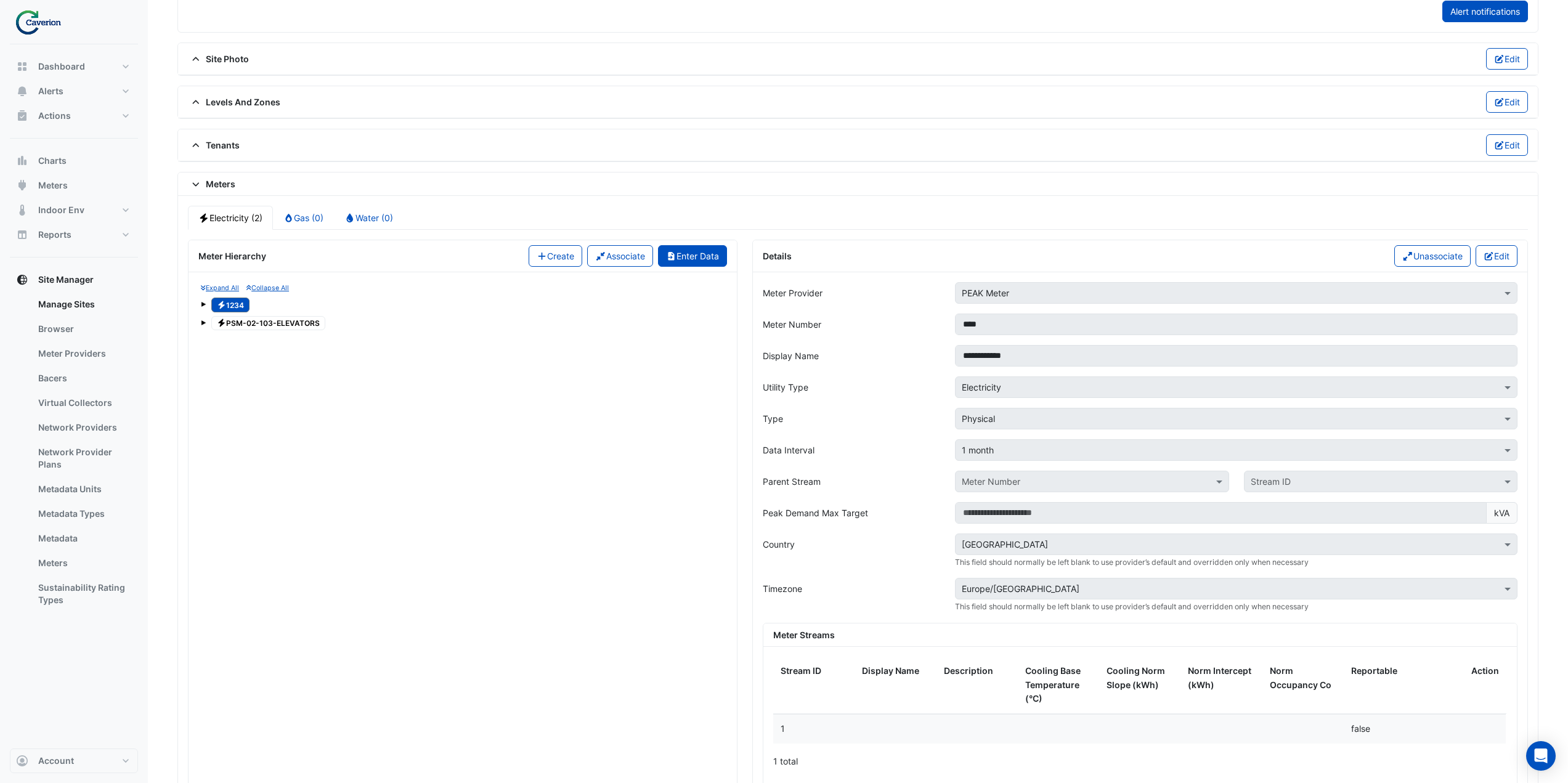
click at [699, 262] on button "Enter Data" at bounding box center [693, 256] width 69 height 22
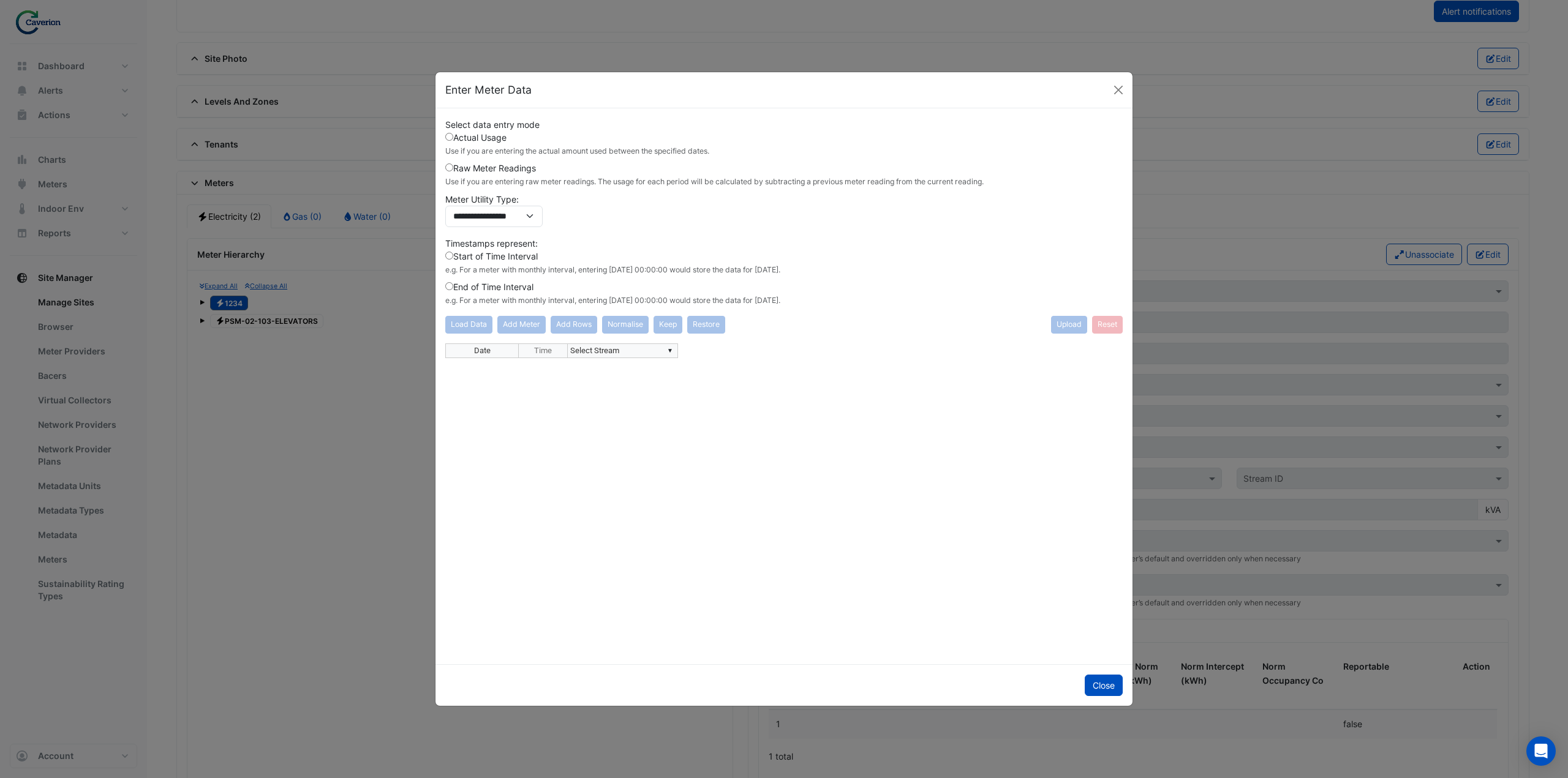
click at [623, 354] on td "▼ Select Stream" at bounding box center [623, 350] width 110 height 15
click at [671, 351] on div "**********" at bounding box center [784, 499] width 677 height 311
click at [643, 369] on div "Date Time ▼ 1234 -- 1 ********* 1234 -- 1 PSM-02-103-ELEVATORS -- 1" at bounding box center [784, 499] width 677 height 311
type textarea "**********"
click at [735, 403] on div "Date Time ▼ 1234 -- 1" at bounding box center [784, 499] width 677 height 311
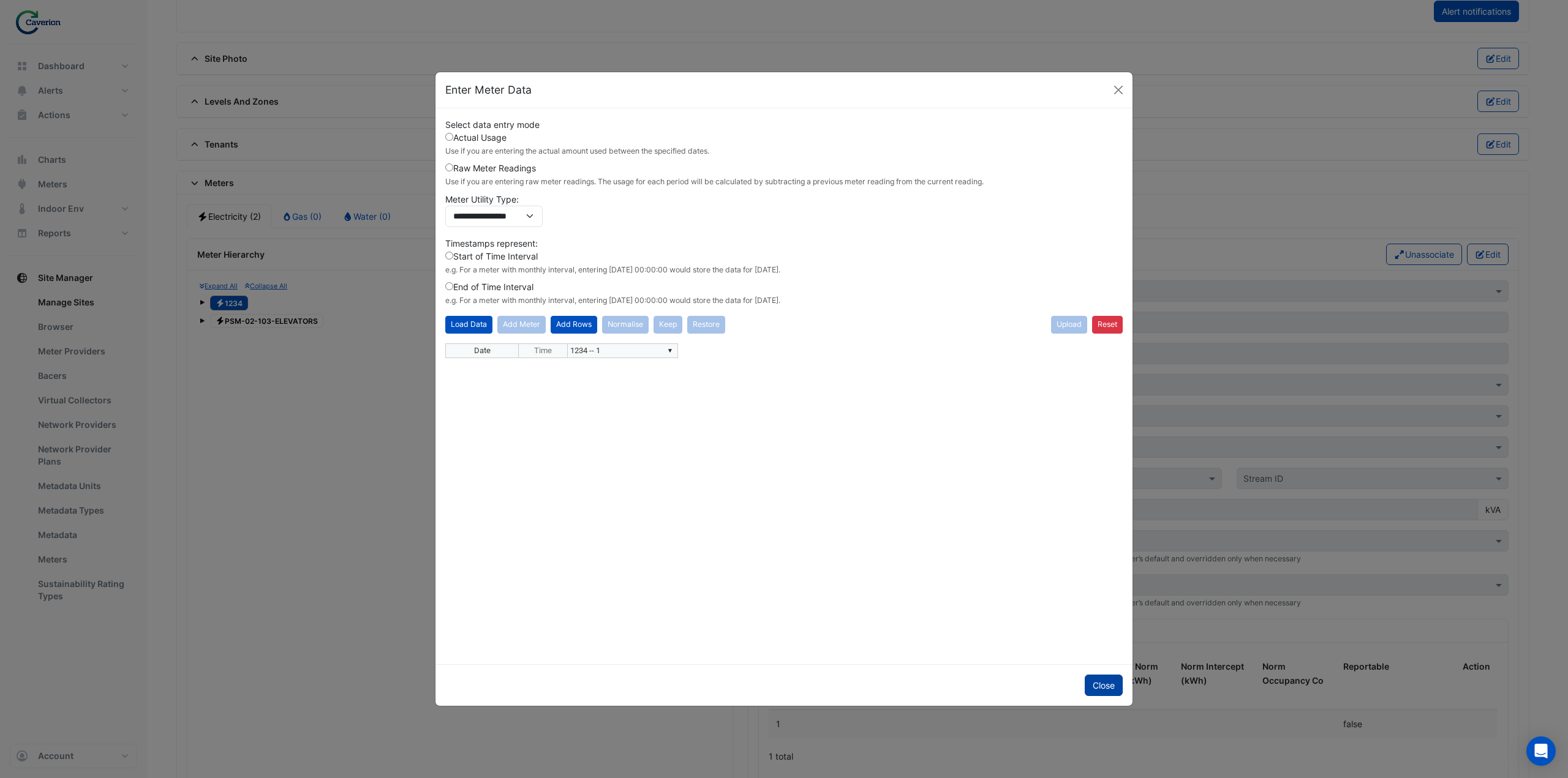
click at [1104, 687] on button "Close" at bounding box center [1103, 686] width 38 height 21
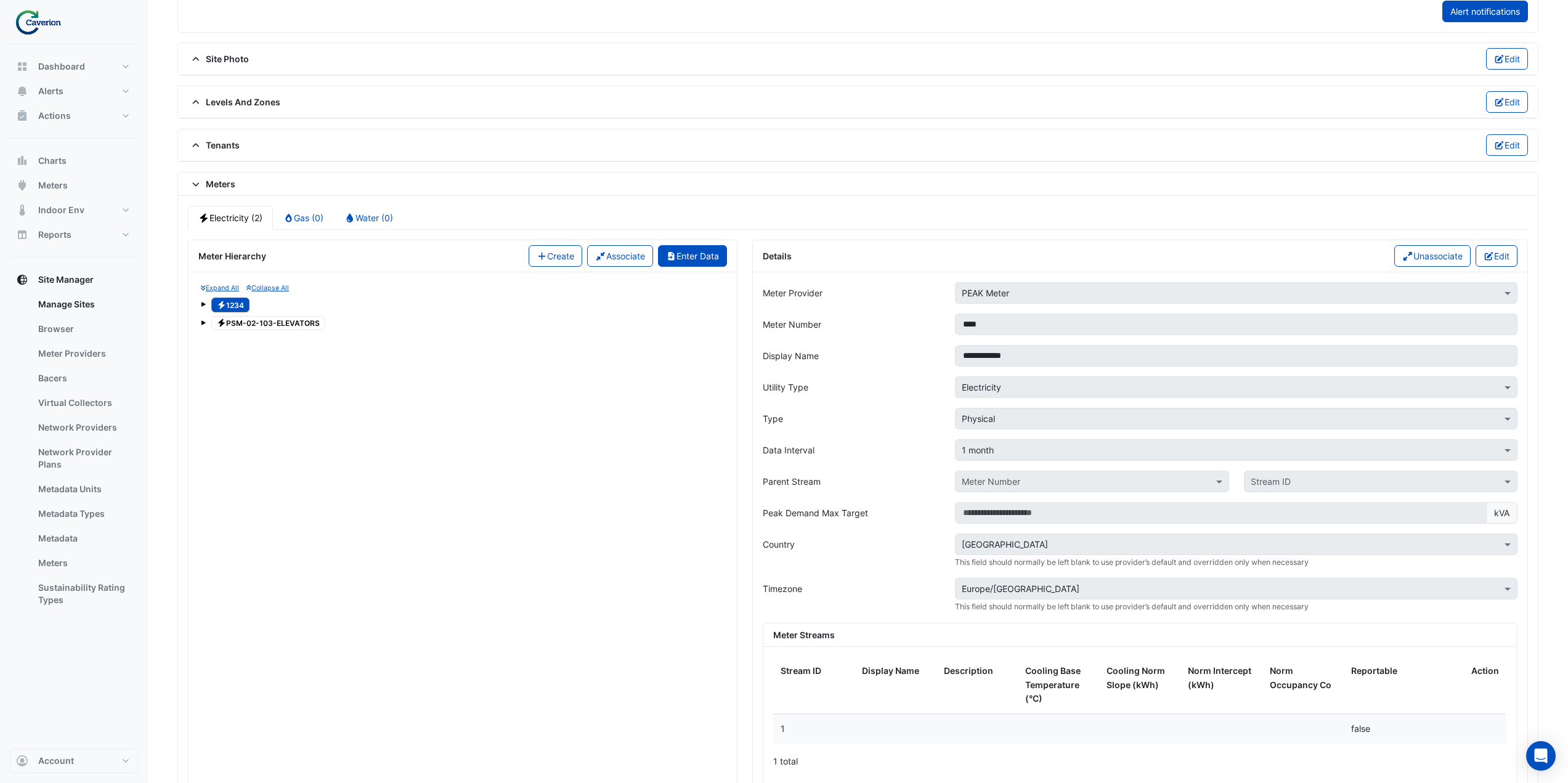
click at [680, 262] on button "Enter Data" at bounding box center [693, 256] width 69 height 22
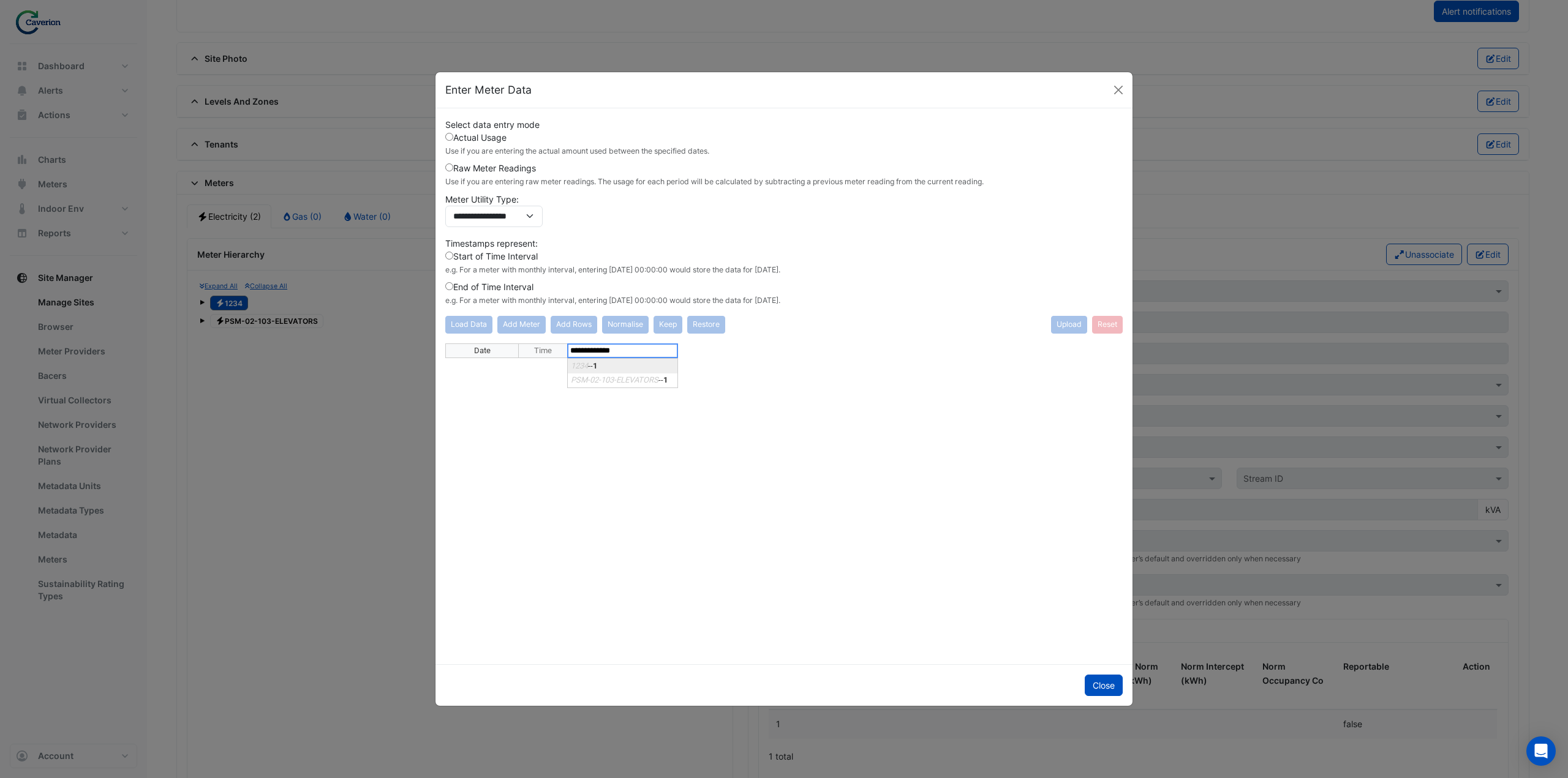
click at [669, 350] on div "**********" at bounding box center [784, 499] width 677 height 311
click at [656, 365] on div "Date Time ▼ 1234 -- 1 ********* 1234 -- 1 PSM-02-103-ELEVATORS -- 1" at bounding box center [784, 499] width 677 height 311
type textarea "**********"
click at [778, 414] on div "Date Time ▼ 1234 -- 1" at bounding box center [784, 499] width 677 height 311
click at [1096, 684] on button "Close" at bounding box center [1103, 686] width 38 height 21
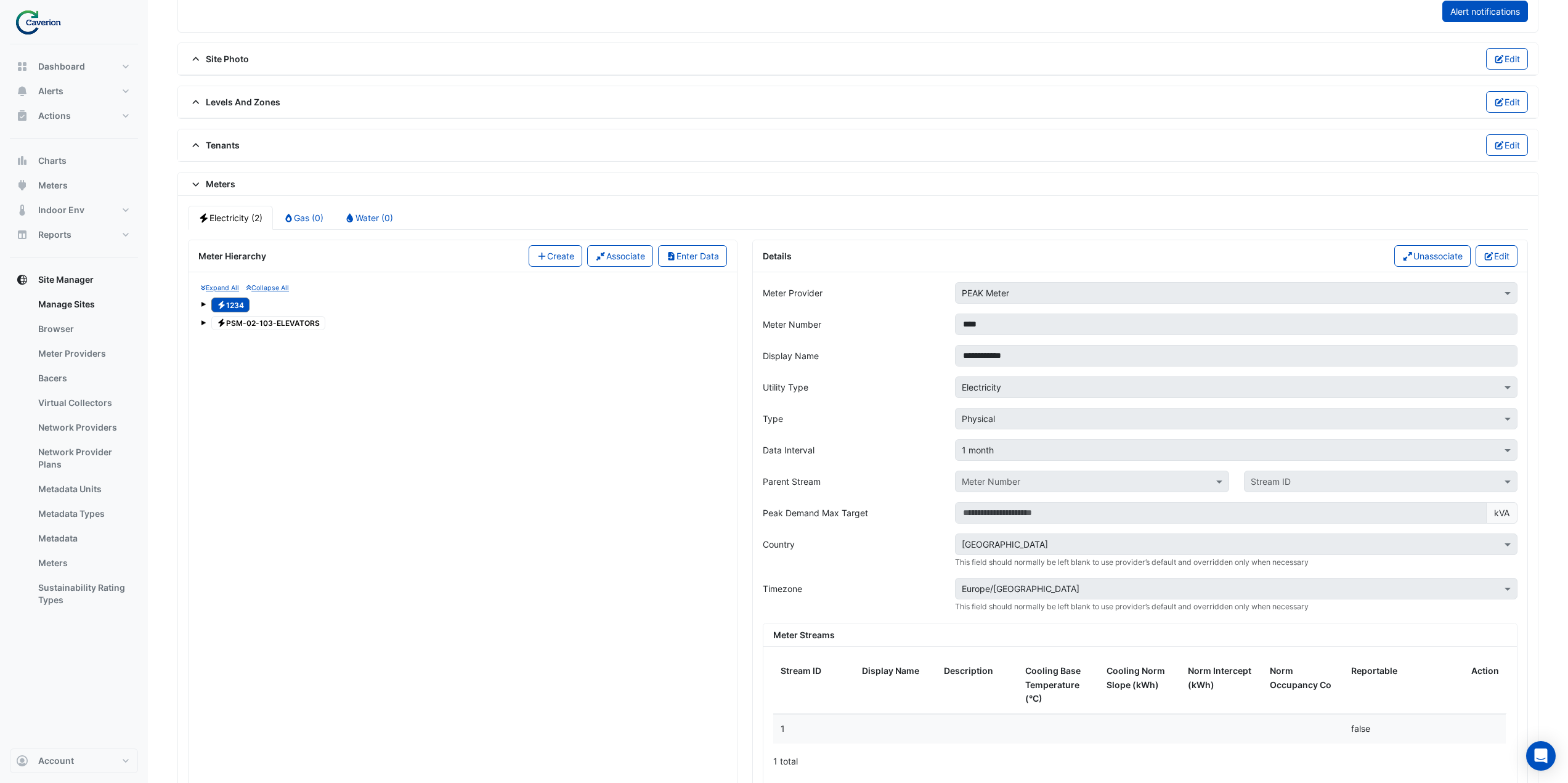
click at [418, 388] on div "Expand All Collapse All Electricity 1234 Electricity PSM-02-103-ELEVATORS No me…" at bounding box center [463, 535] width 548 height 525
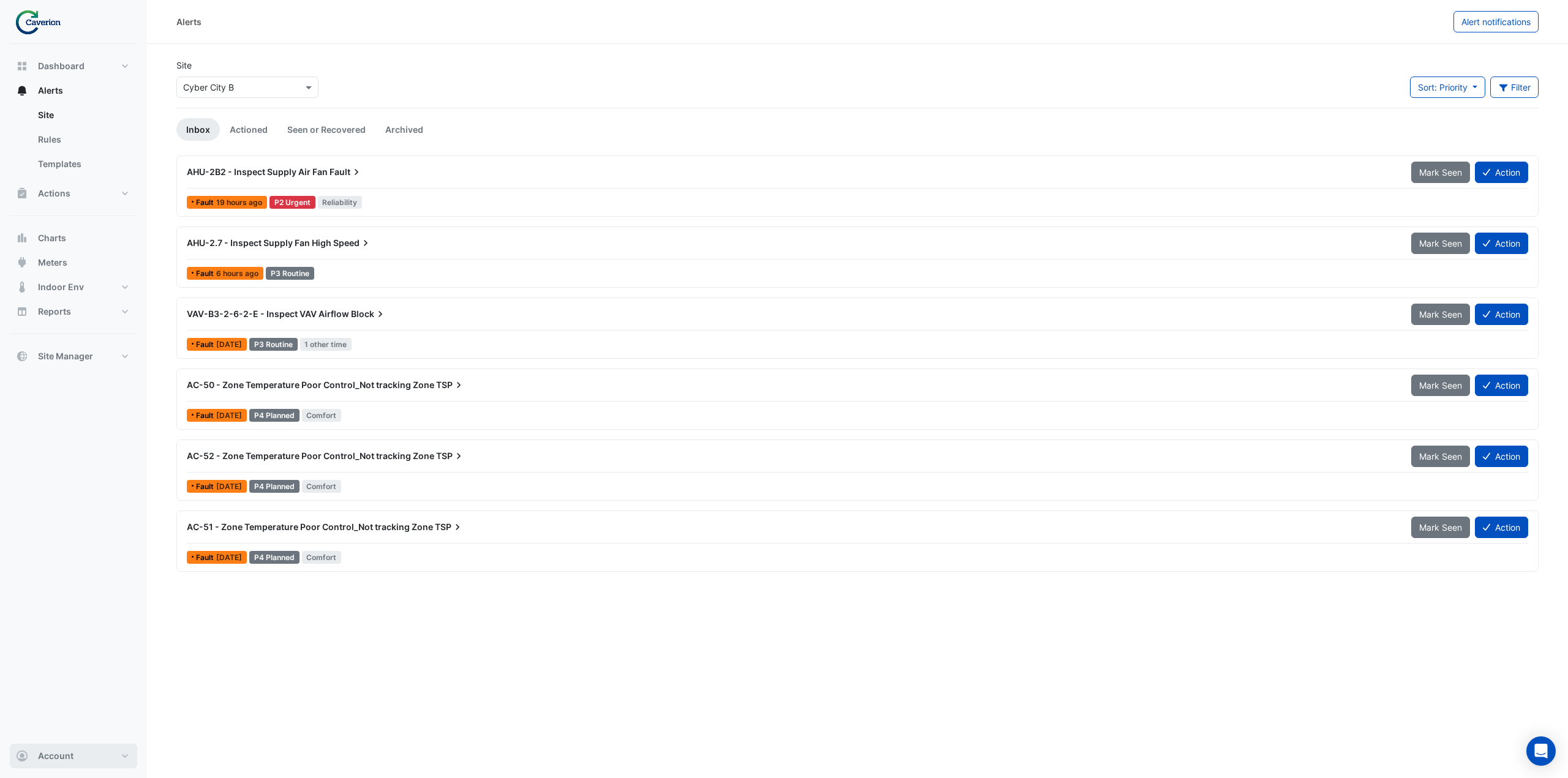
click at [93, 760] on button "Account" at bounding box center [74, 756] width 127 height 25
click at [74, 729] on link "Sign Out" at bounding box center [74, 724] width 117 height 25
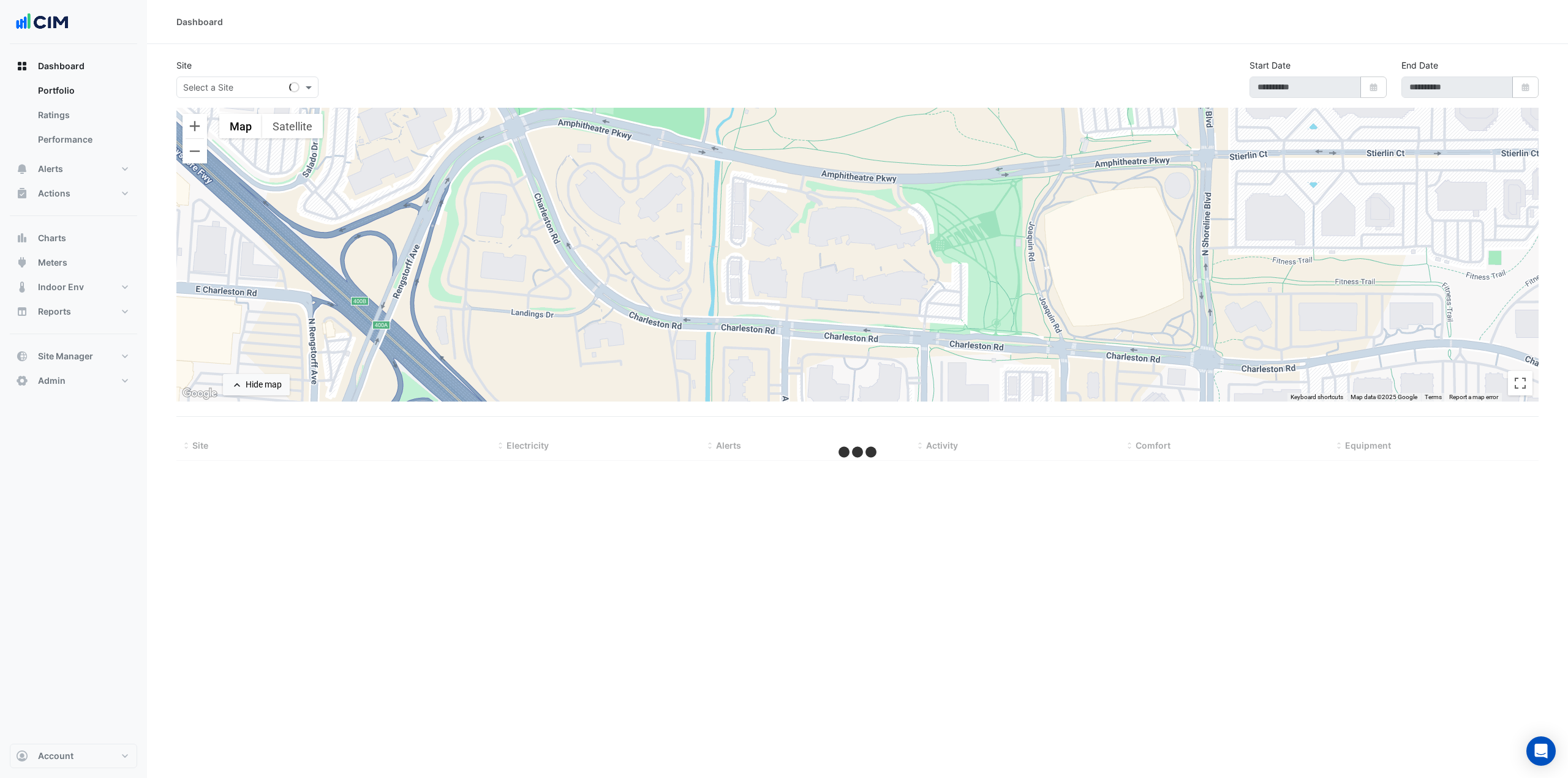
type input "**********"
select select "***"
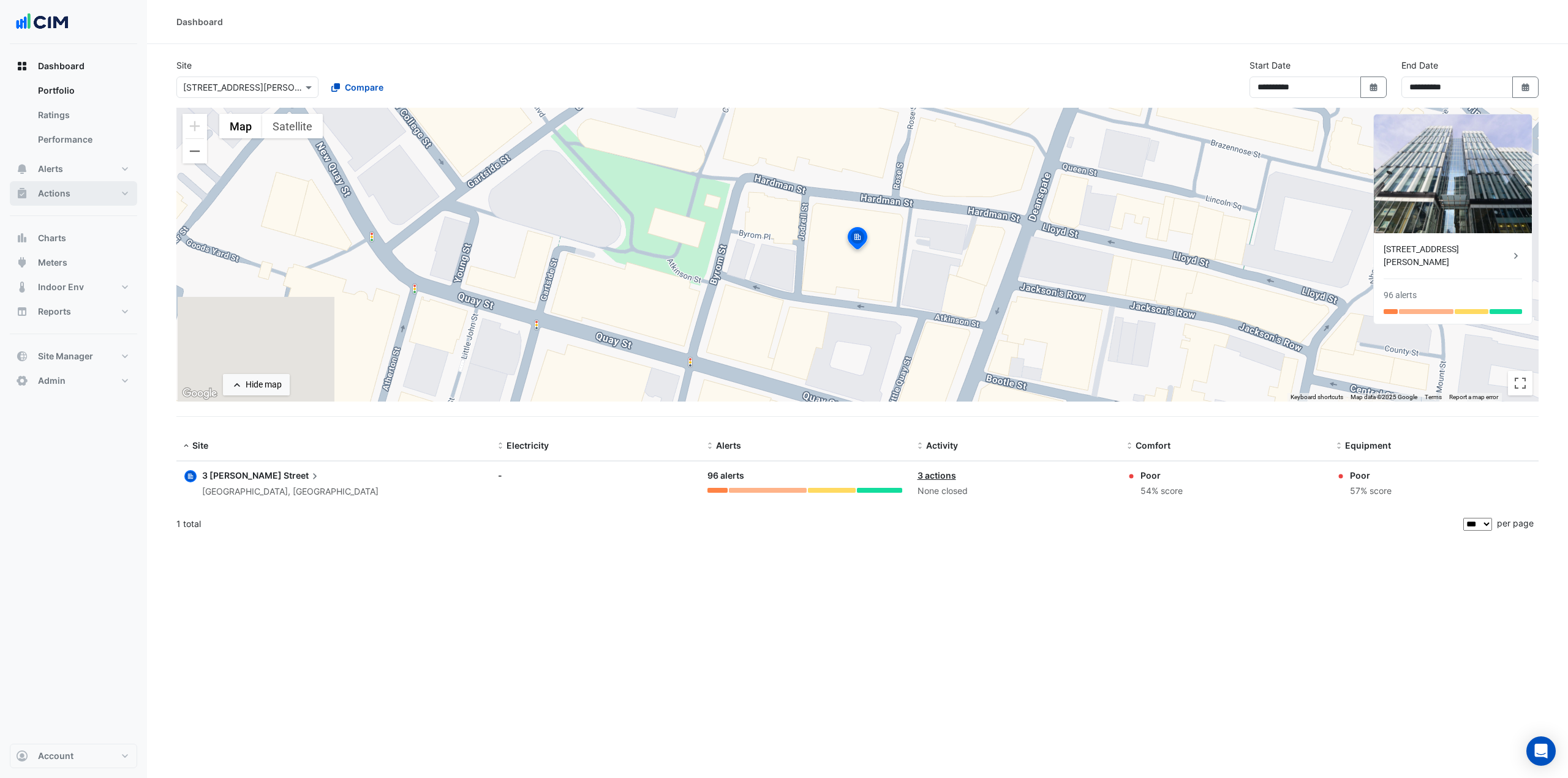
click at [98, 186] on button "Actions" at bounding box center [74, 193] width 127 height 25
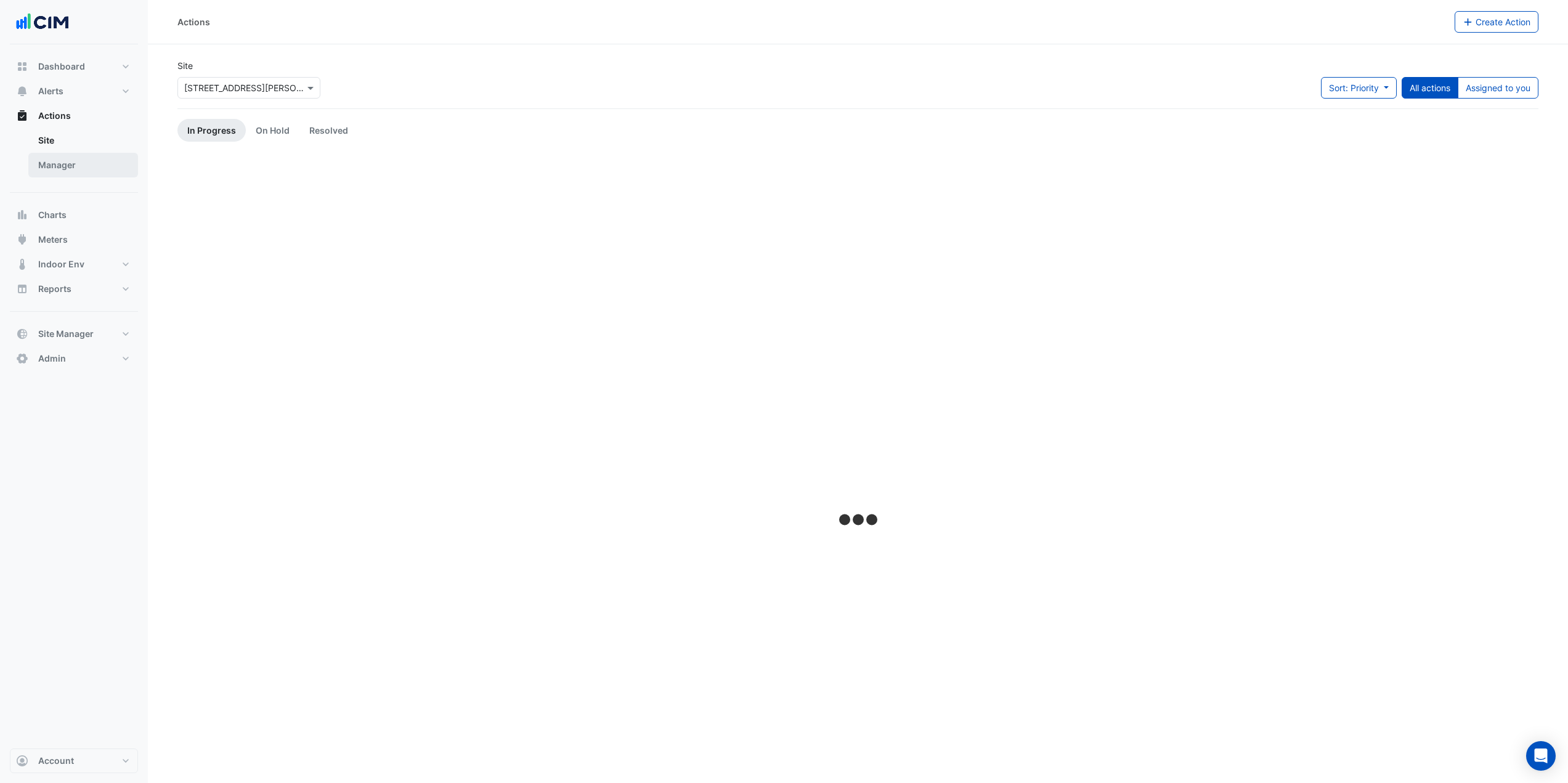
drag, startPoint x: 103, startPoint y: 165, endPoint x: 79, endPoint y: 202, distance: 44.1
click at [103, 164] on link "Manager" at bounding box center [83, 165] width 110 height 25
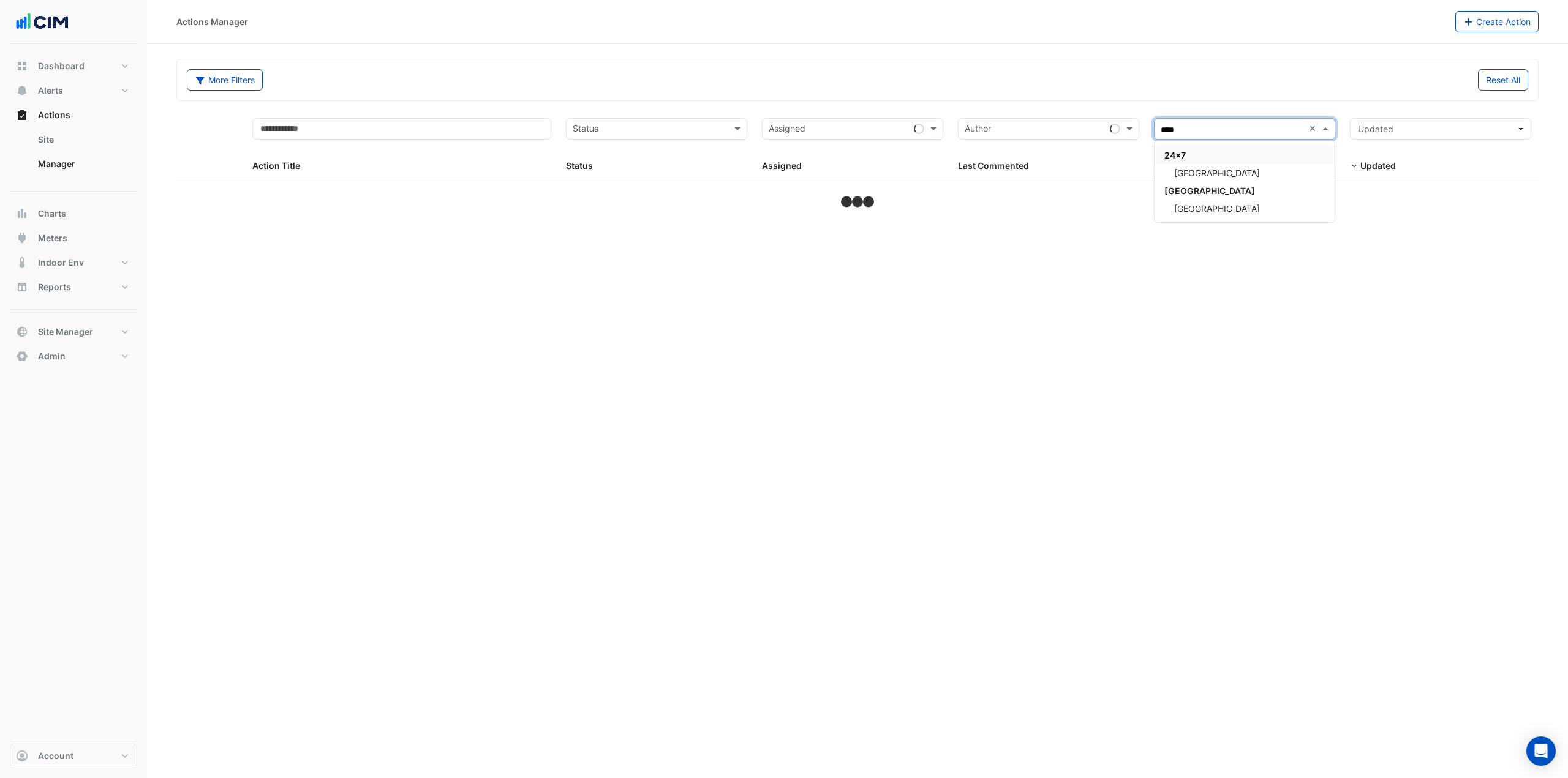
type input "*****"
click at [1254, 205] on div "[GEOGRAPHIC_DATA]" at bounding box center [1244, 208] width 180 height 17
select select "***"
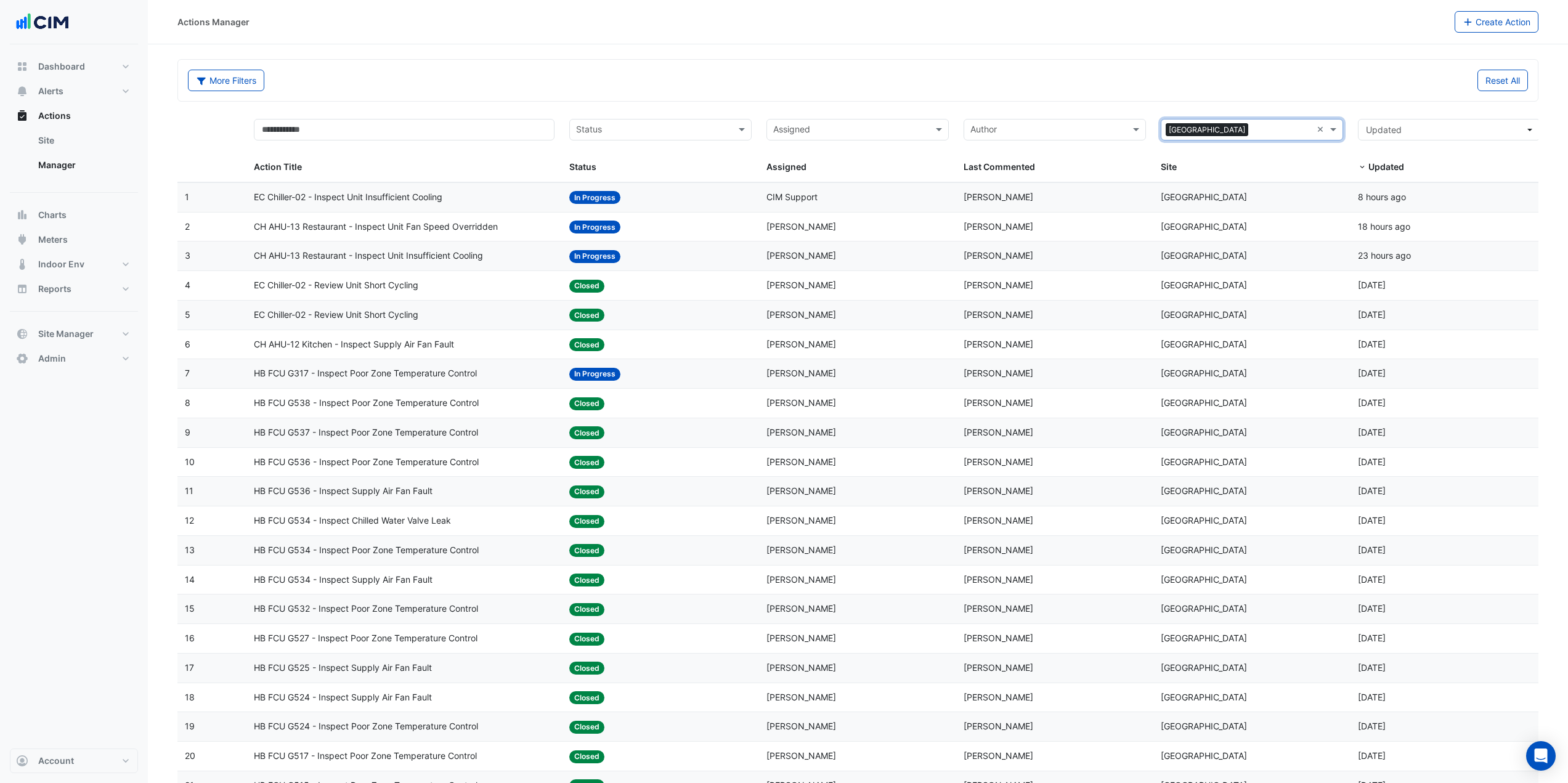
click at [1120, 90] on div "Reset All" at bounding box center [1196, 80] width 678 height 22
click at [245, 74] on button "More Filters" at bounding box center [226, 80] width 76 height 22
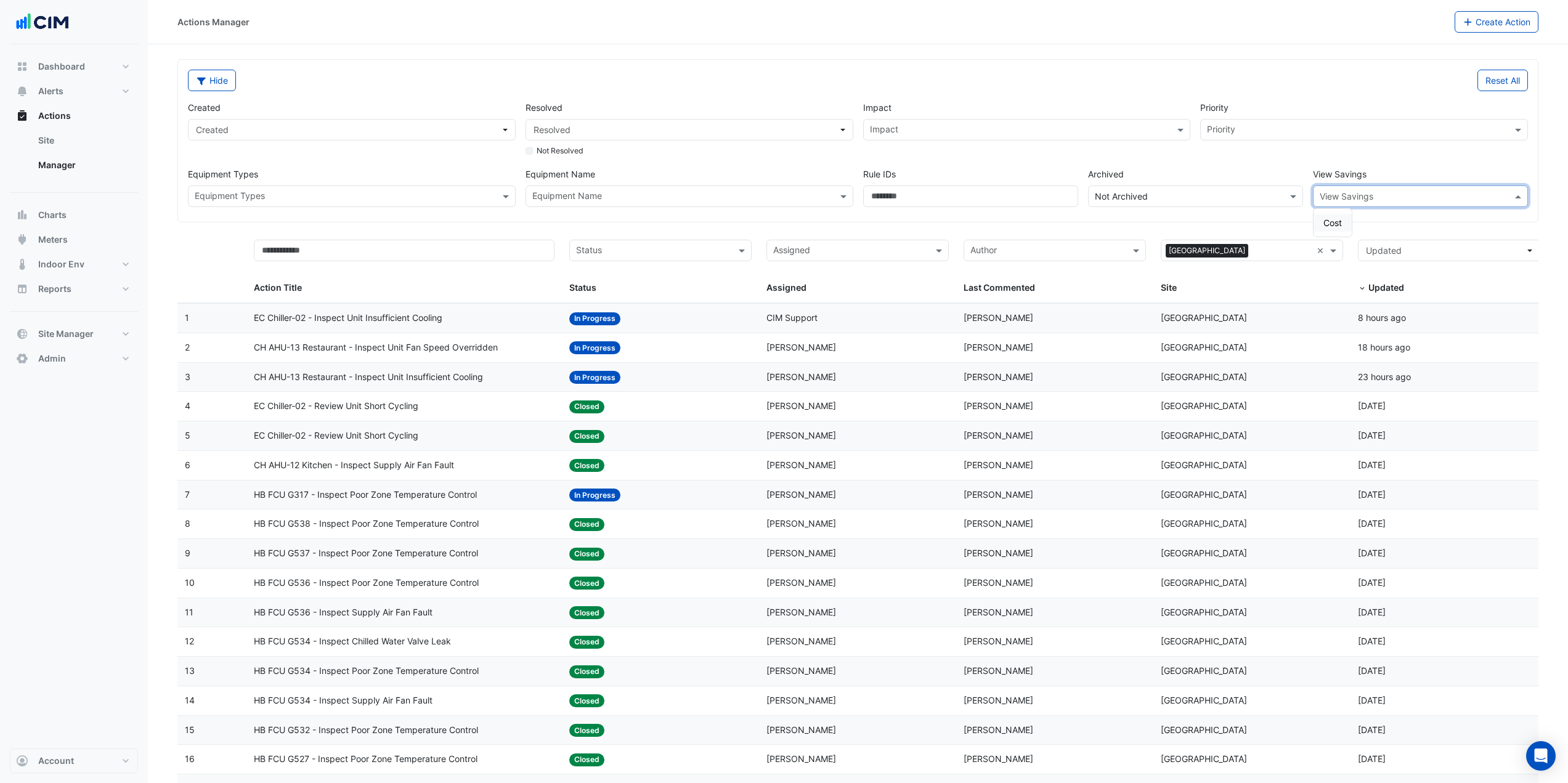
click at [1357, 206] on div "View Savings" at bounding box center [1420, 196] width 215 height 22
click at [1343, 217] on div "Cost" at bounding box center [1333, 223] width 38 height 18
click at [1113, 65] on div "Hide Reset All Created Created Resolved Resolved Not Resolved Impact Impact Pri…" at bounding box center [858, 141] width 1360 height 162
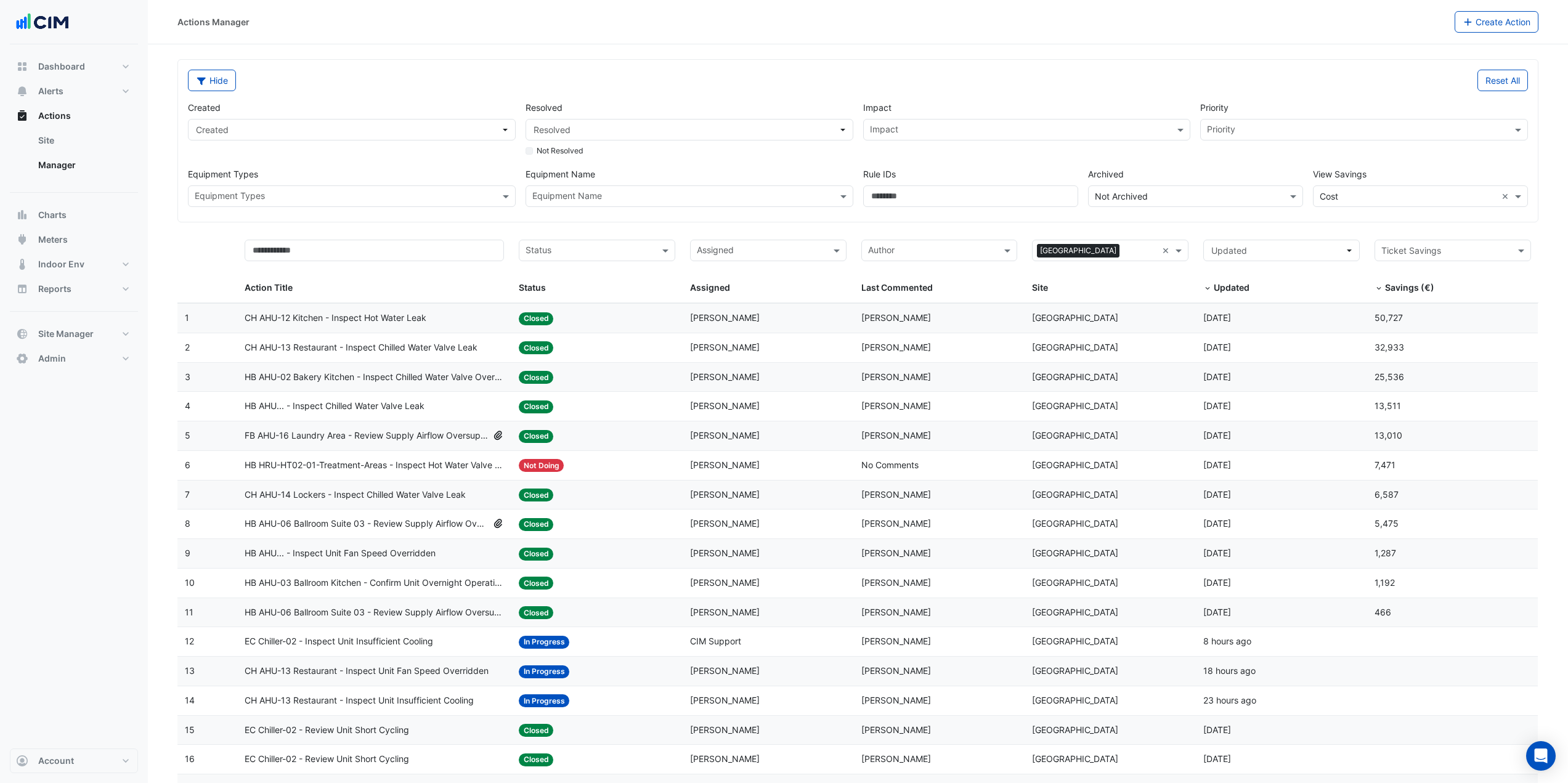
click at [439, 314] on div "CH AHU-12 Kitchen - Inspect Hot Water Leak" at bounding box center [374, 318] width 260 height 14
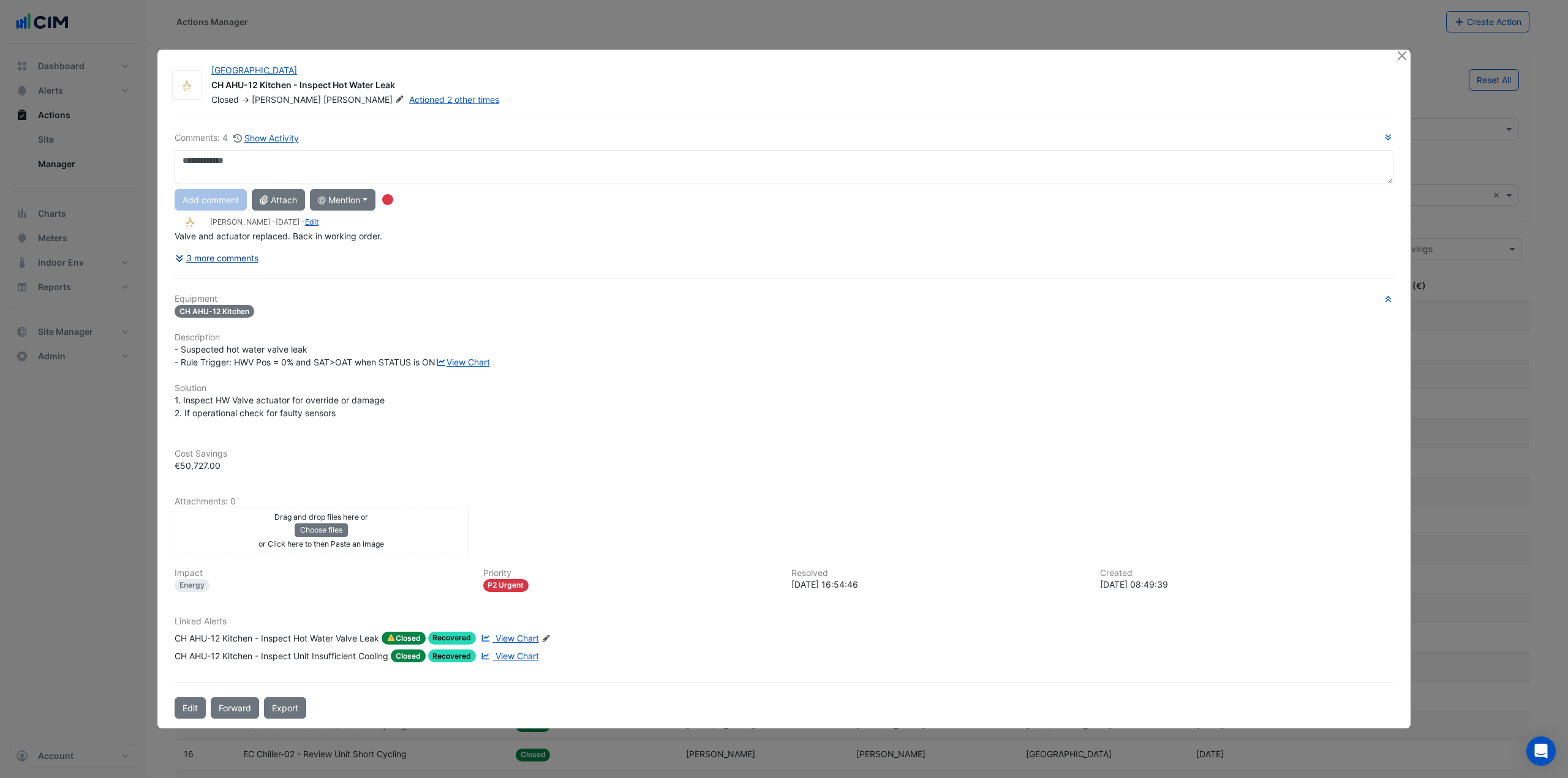
click at [232, 249] on button "3 more comments" at bounding box center [217, 258] width 84 height 21
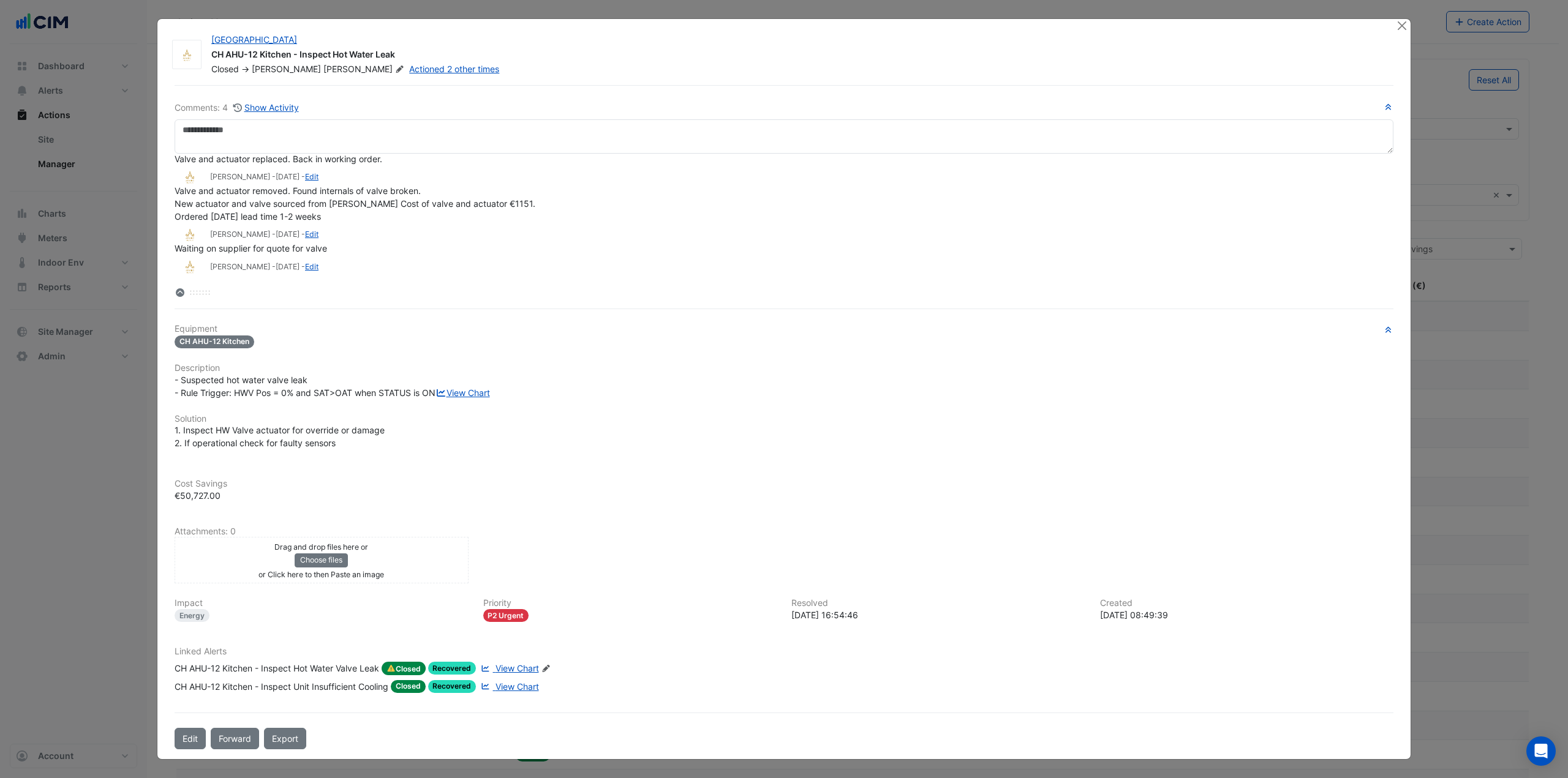
scroll to position [31, 0]
